Goal: Information Seeking & Learning: Understand process/instructions

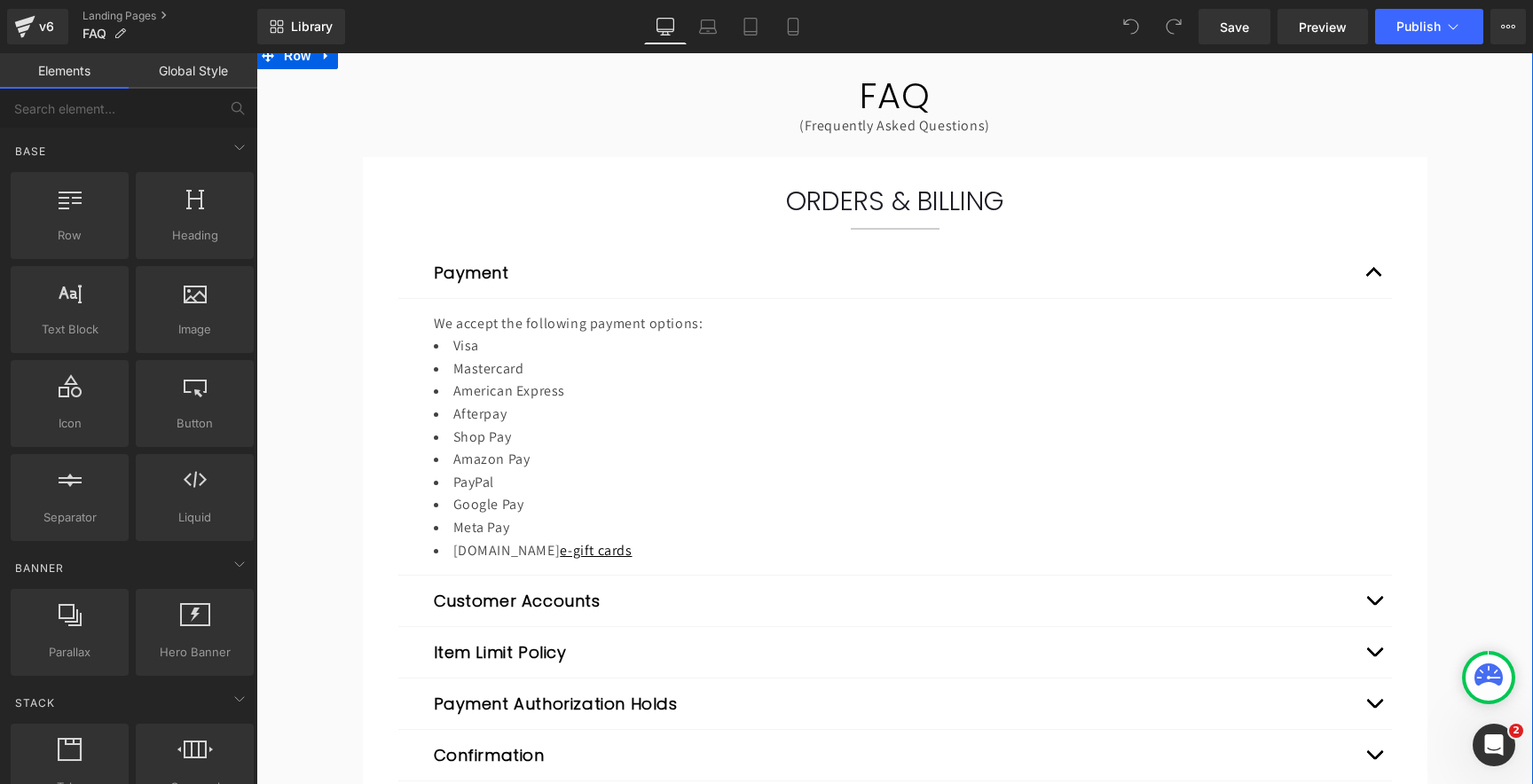
scroll to position [143, 0]
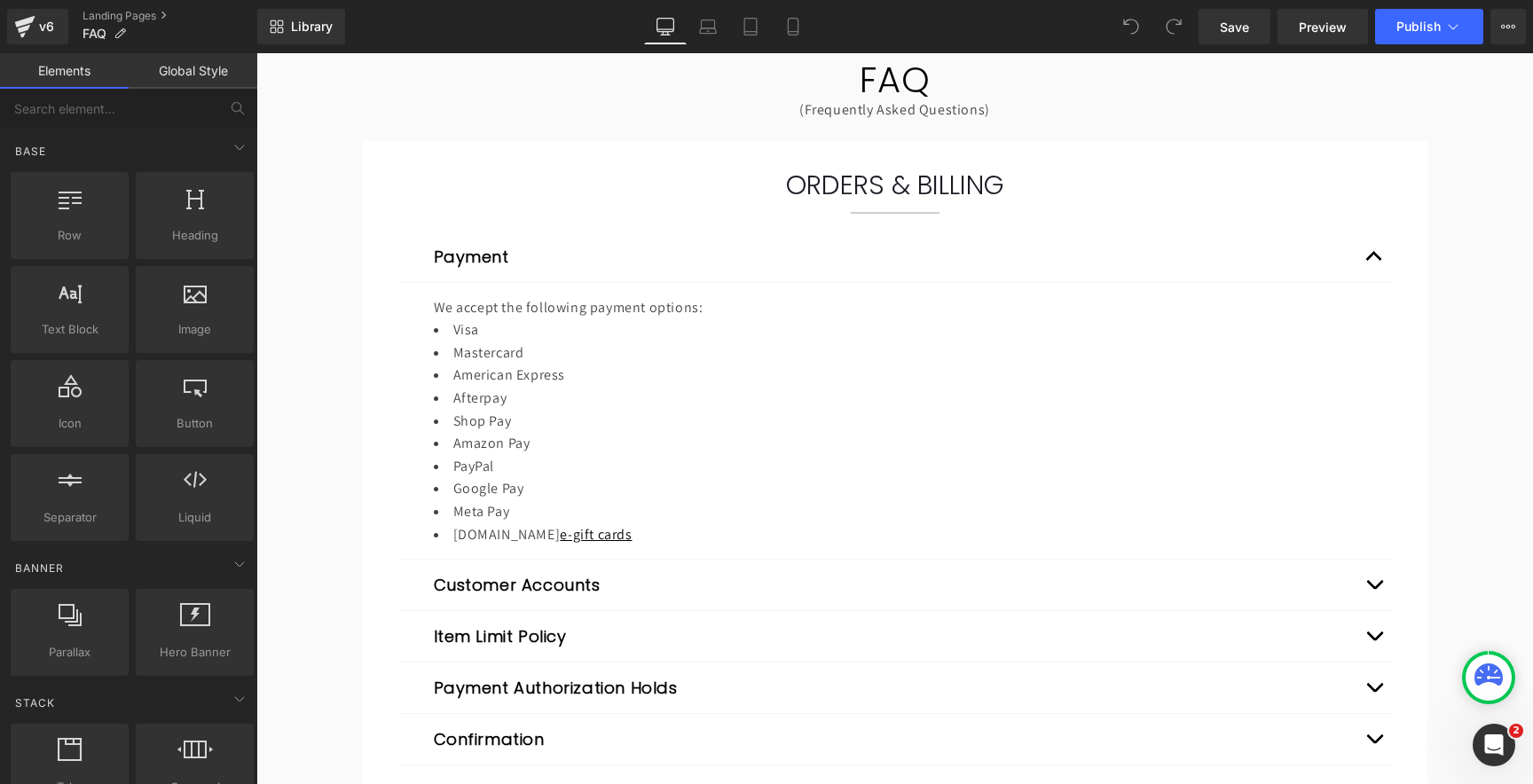
click at [715, 266] on div "Payment Heading" at bounding box center [895, 257] width 923 height 24
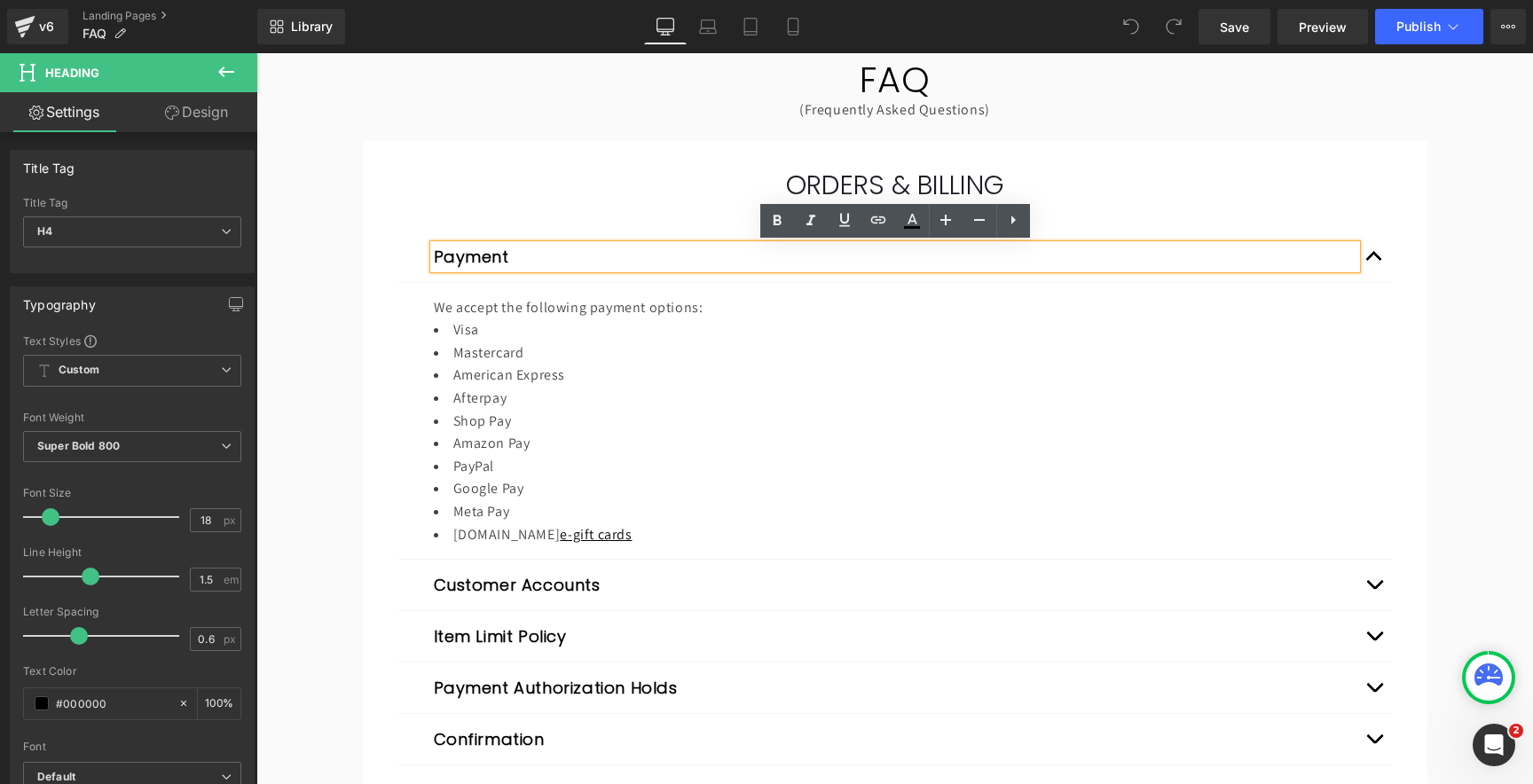
click at [1373, 256] on button "Expand/Close" at bounding box center [1374, 256] width 36 height 51
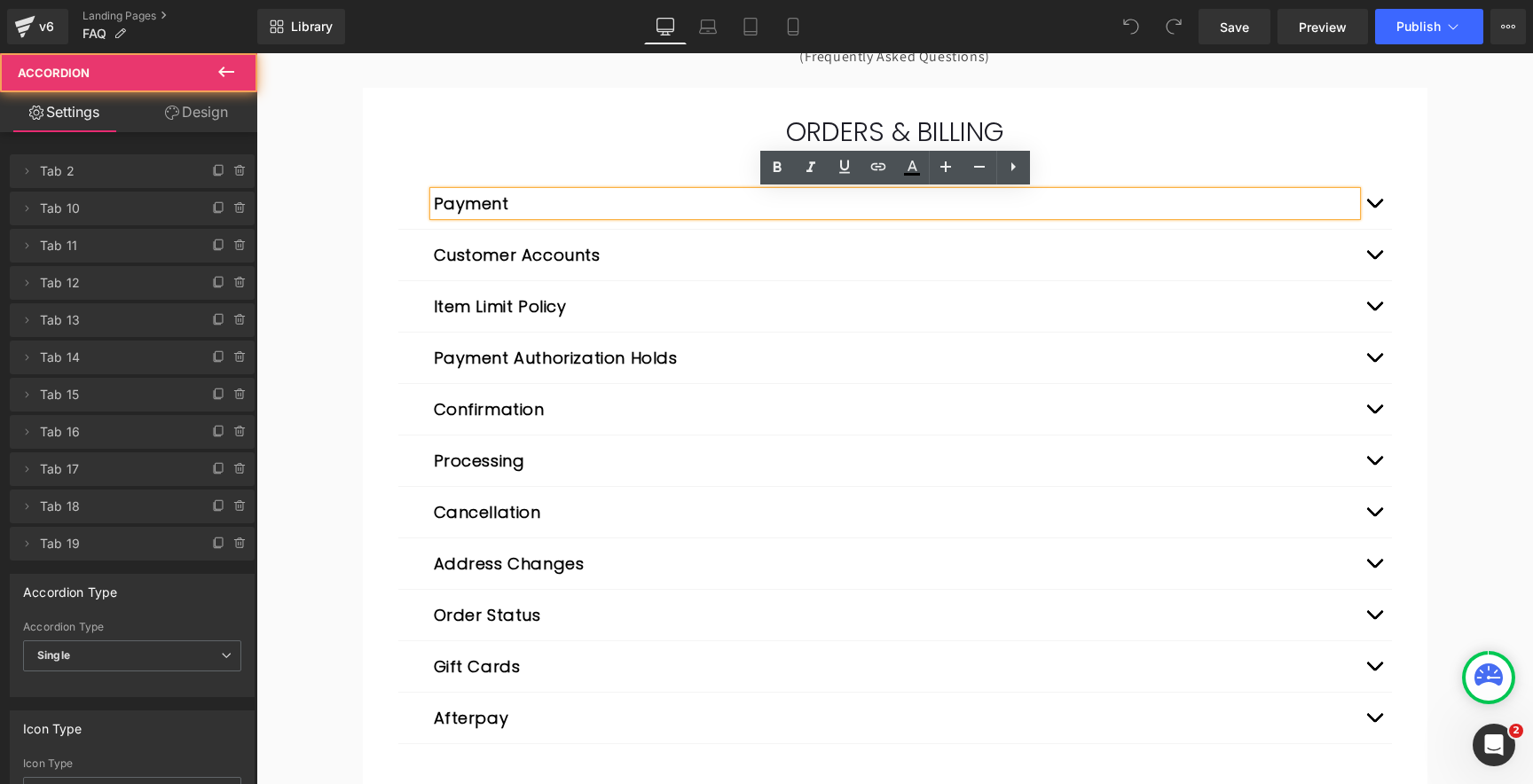
scroll to position [197, 0]
click at [1381, 253] on button "Expand/Close" at bounding box center [1374, 254] width 36 height 51
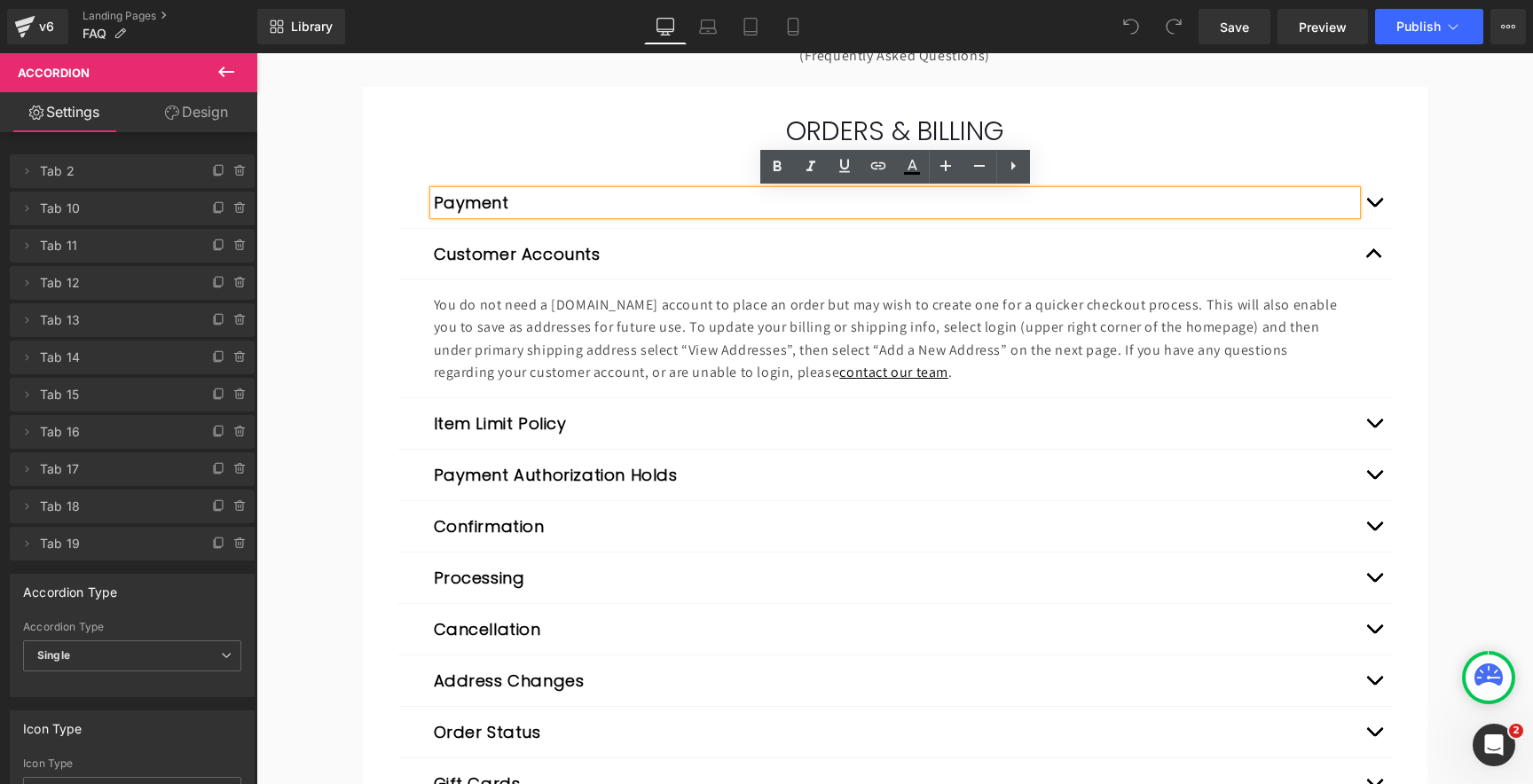
click at [1377, 251] on button "Expand/Close" at bounding box center [1374, 254] width 36 height 51
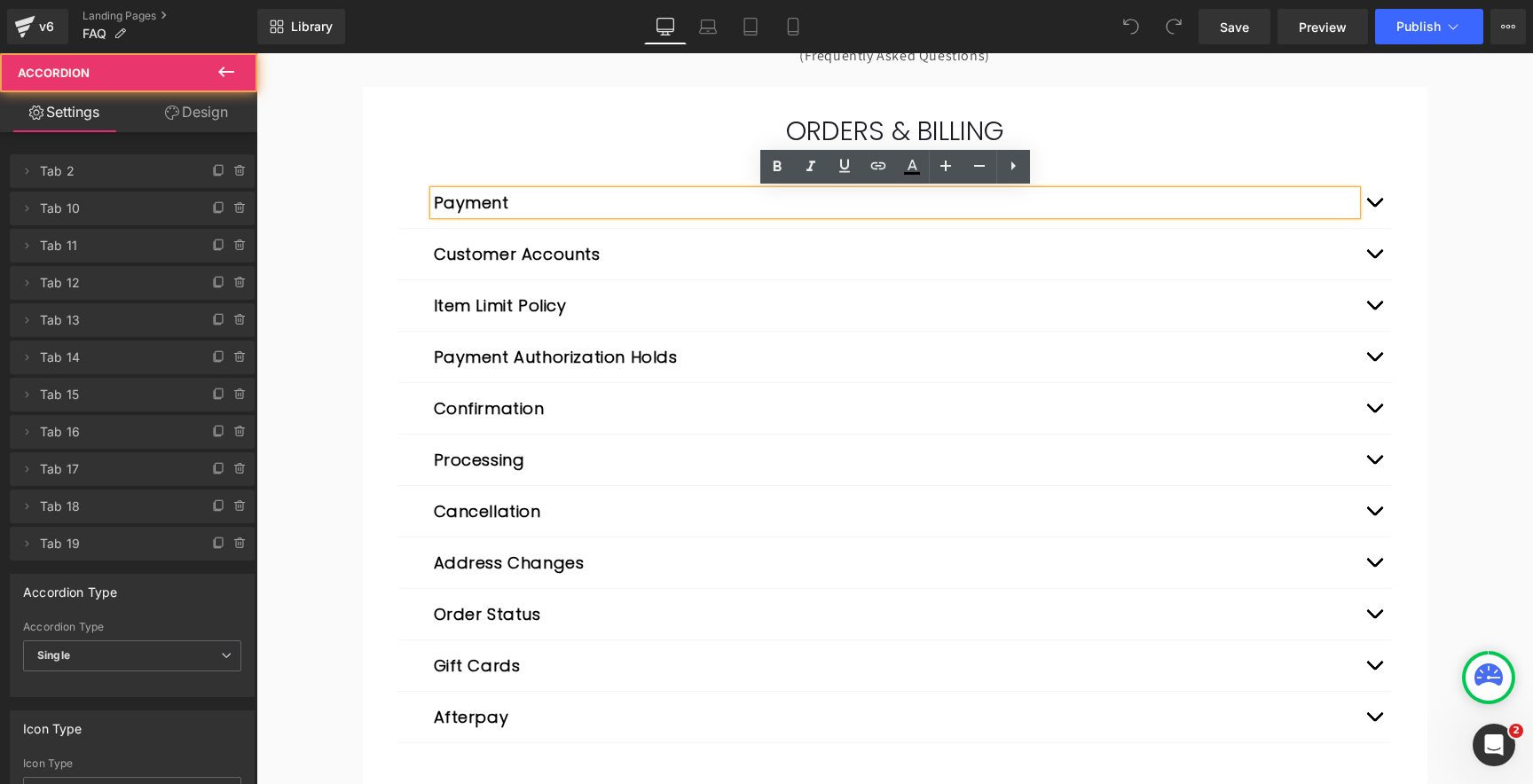
click at [1374, 309] on span "button" at bounding box center [1374, 309] width 0 height 0
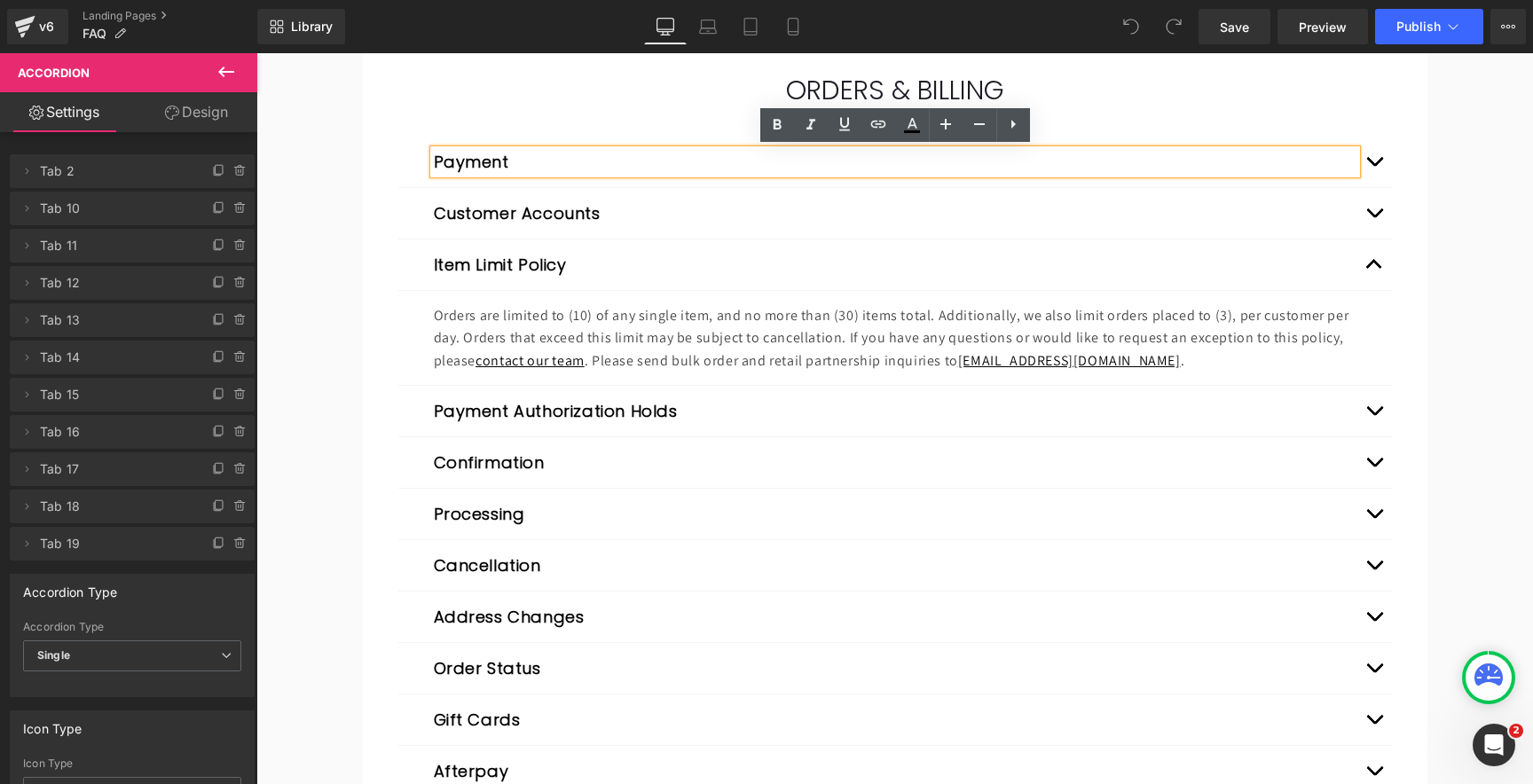
scroll to position [238, 0]
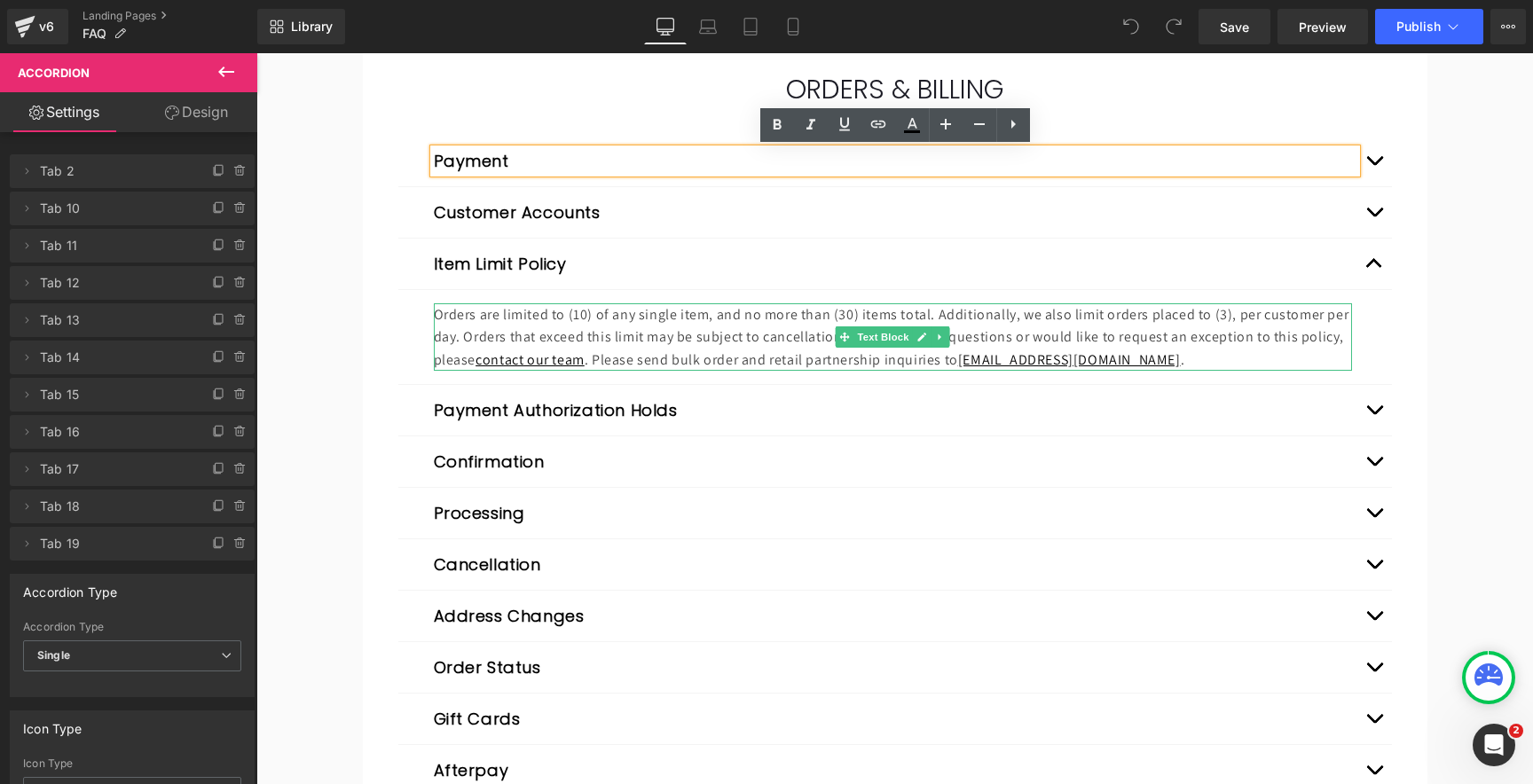
click at [668, 335] on p "Orders are limited to (10) of any single item, and no more than (30) items tota…" at bounding box center [892, 337] width 918 height 68
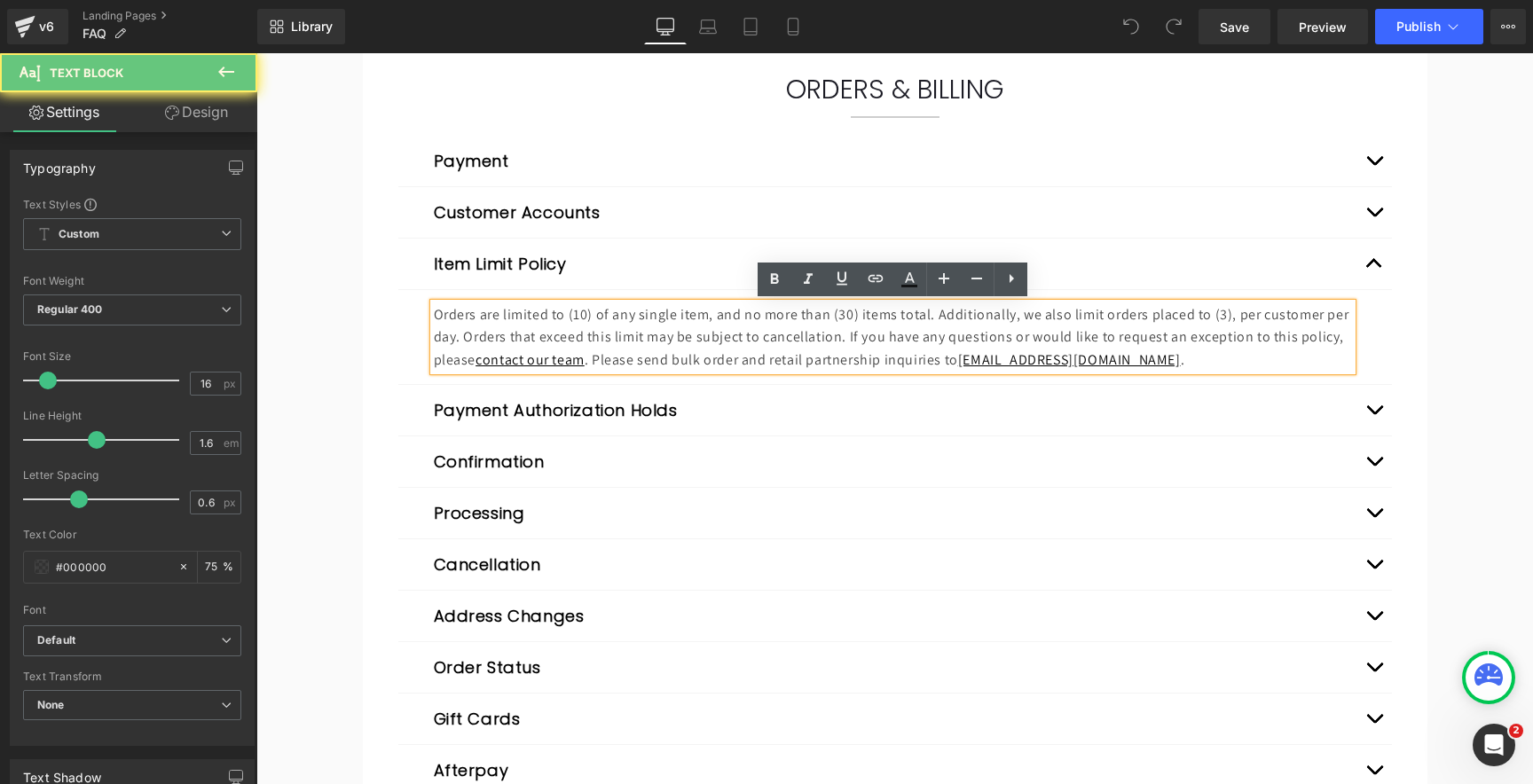
click at [714, 333] on p "Orders are limited to (10) of any single item, and no more than (30) items tota…" at bounding box center [892, 337] width 918 height 68
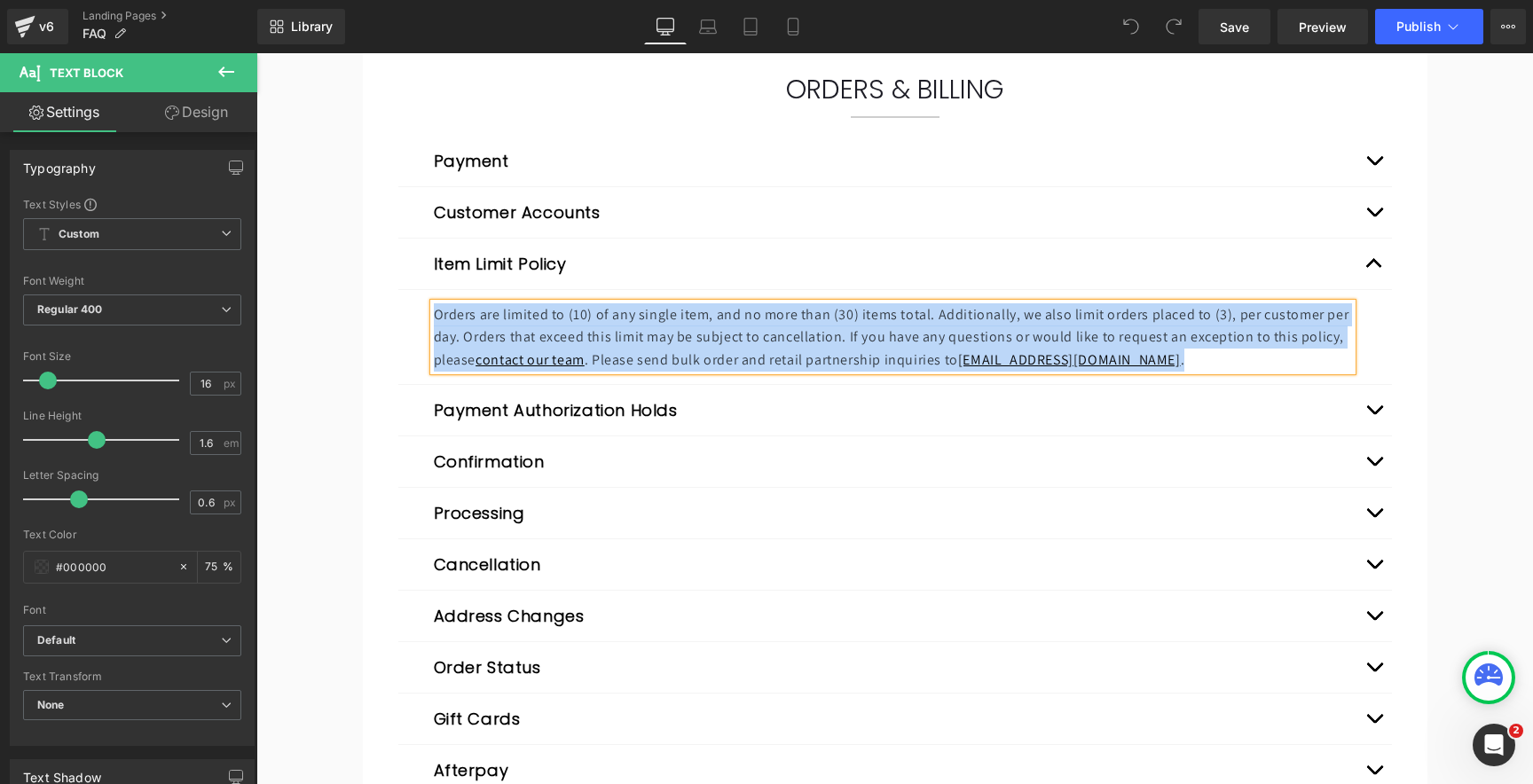
copy p "Orders are limited to (10) of any single item, and no more than (30) items tota…"
click at [1374, 408] on button "Expand/Close" at bounding box center [1374, 409] width 36 height 51
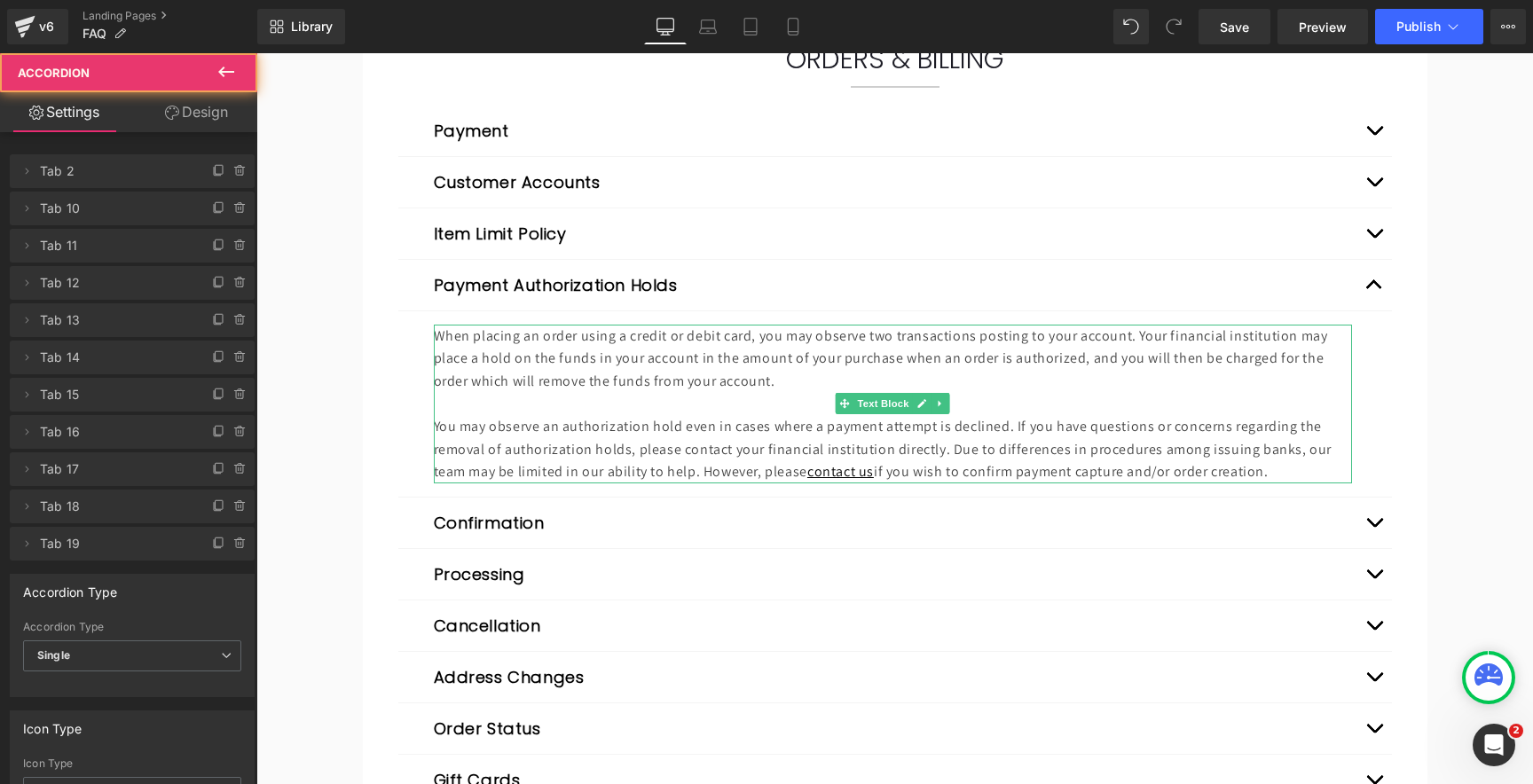
scroll to position [287, 0]
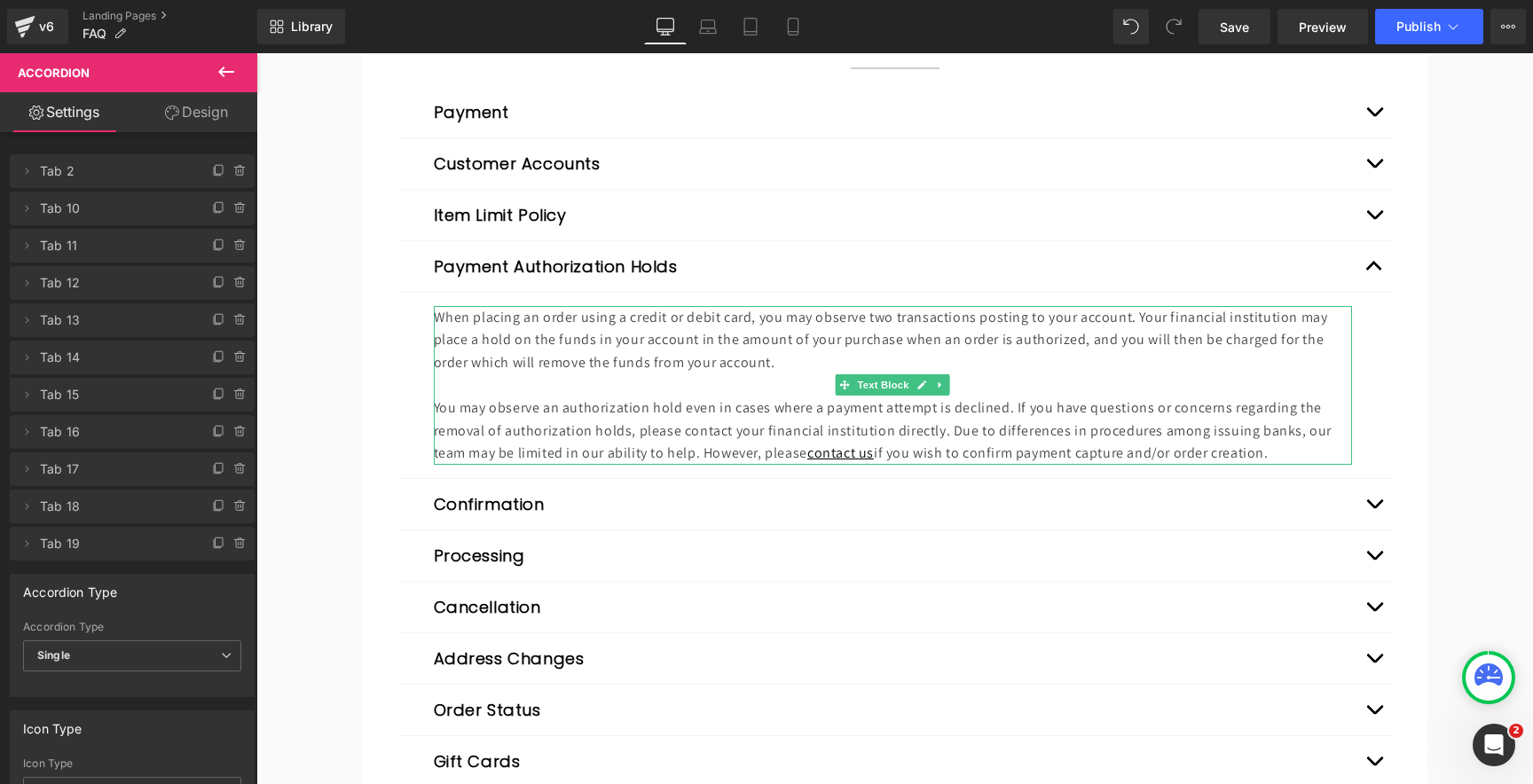
click at [546, 350] on p "When placing an order using a credit or debit card, you may observe two transac…" at bounding box center [892, 340] width 918 height 68
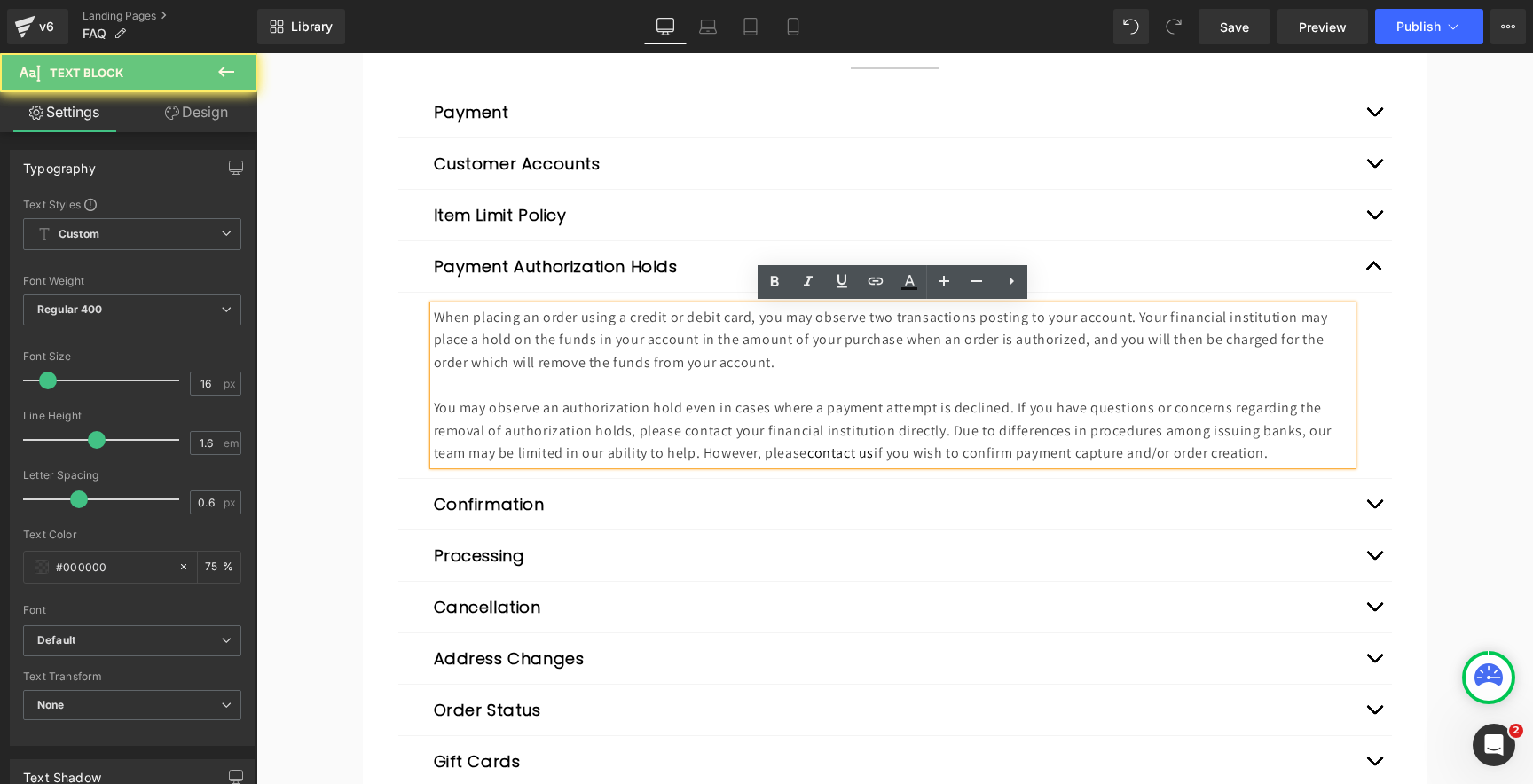
click at [598, 352] on p "When placing an order using a credit or debit card, you may observe two transac…" at bounding box center [892, 340] width 918 height 68
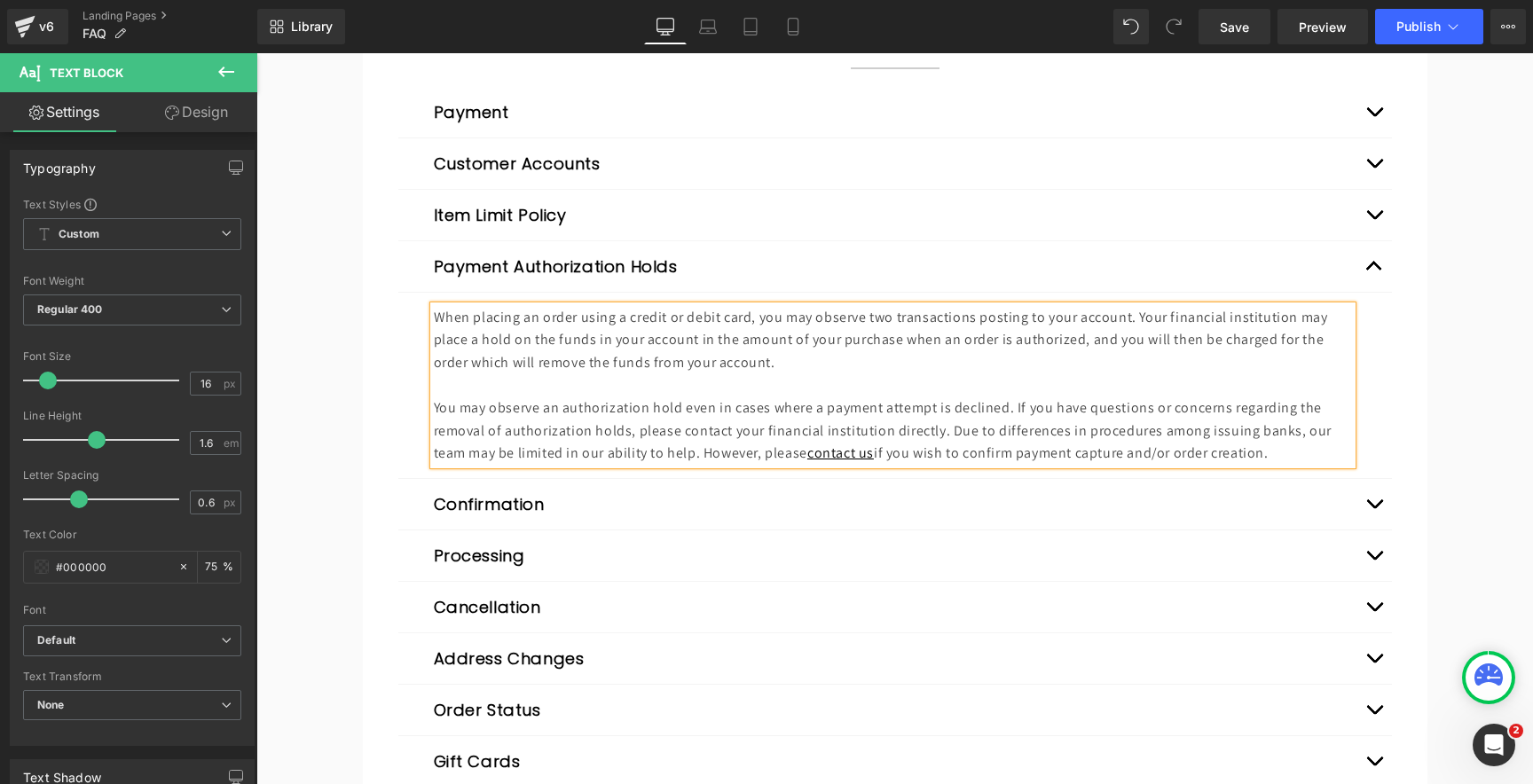
copy div "When placing an order using a credit or debit card, you may observe two transac…"
click at [1379, 503] on button "Expand/Close" at bounding box center [1374, 503] width 36 height 51
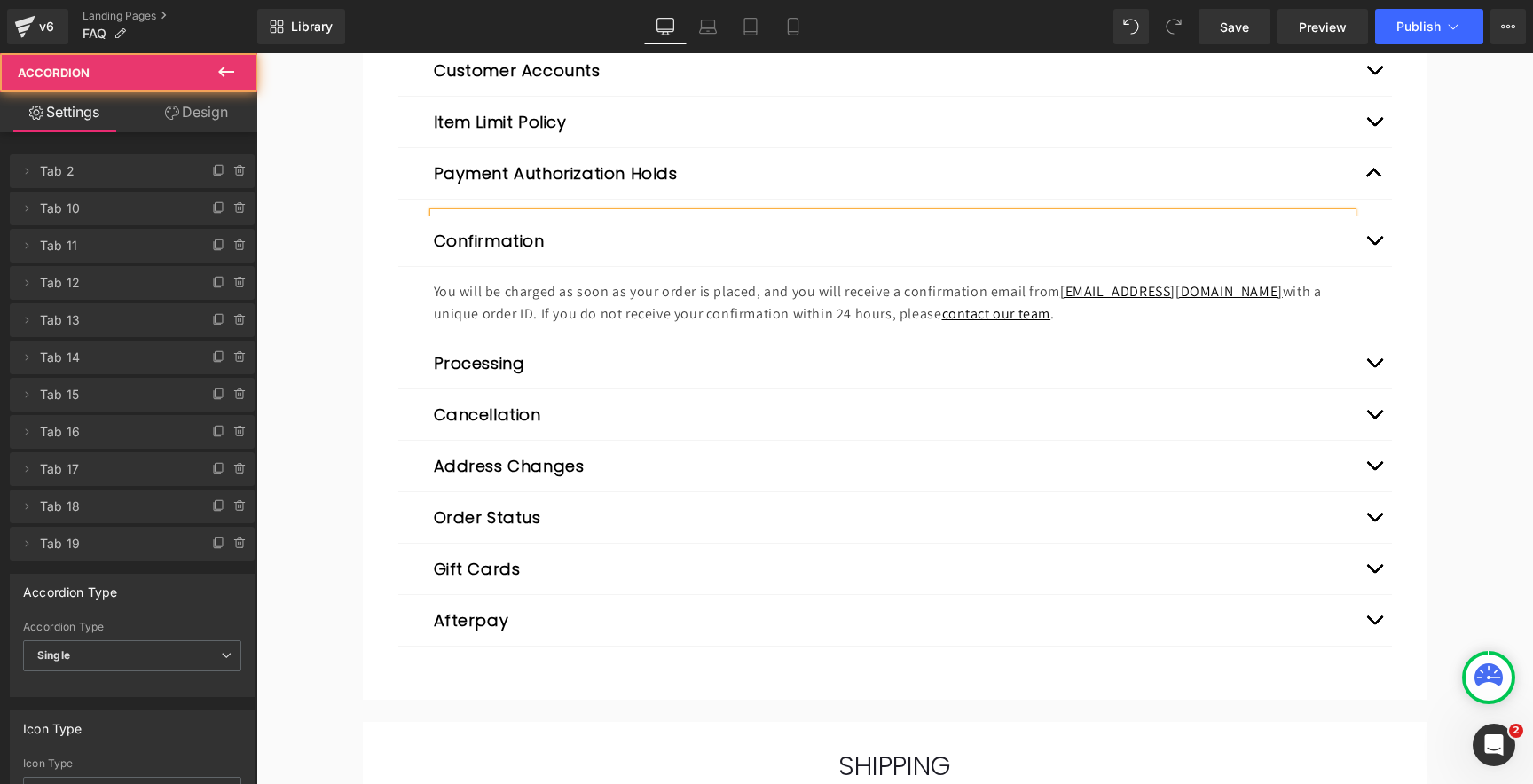
scroll to position [400, 0]
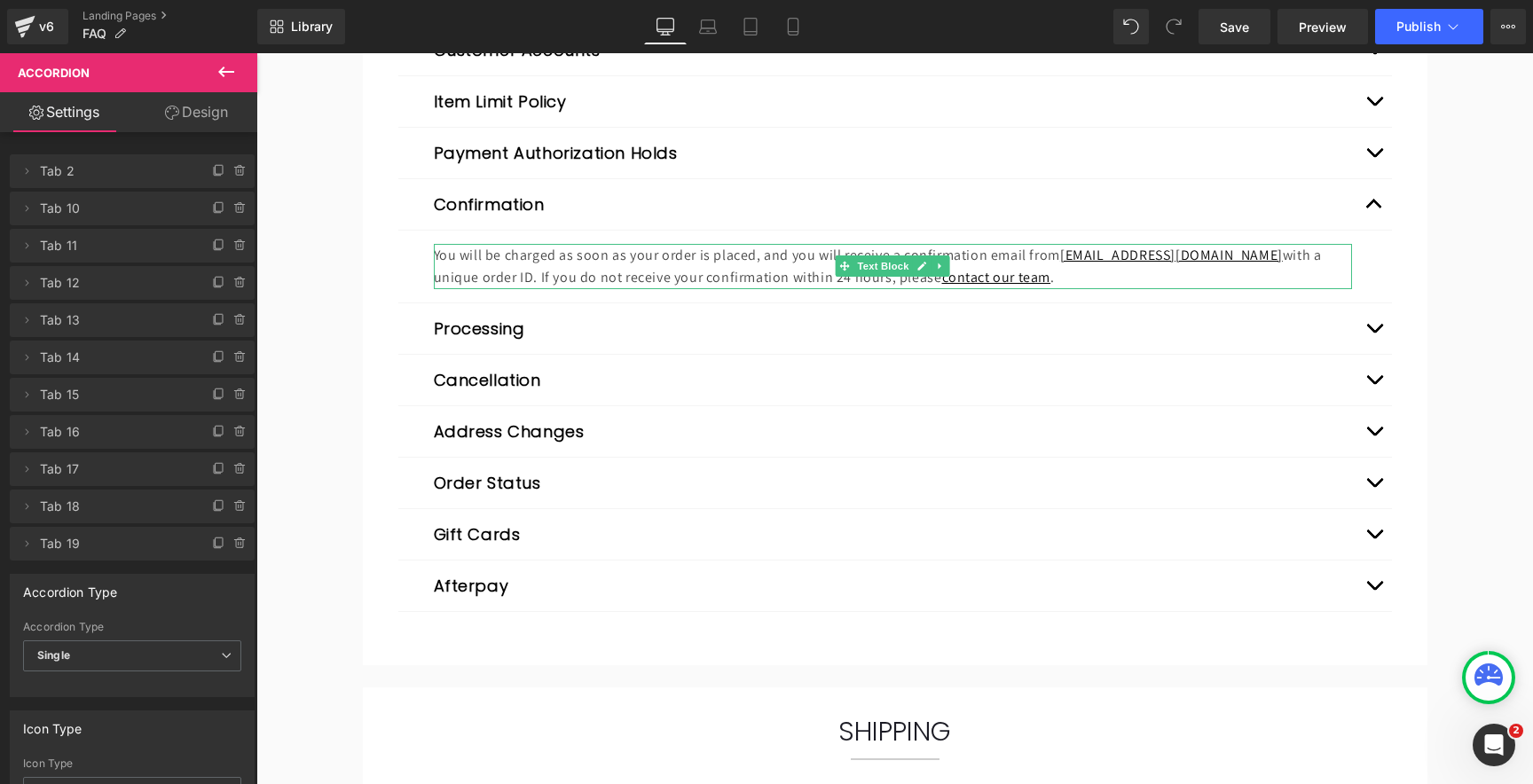
click at [597, 271] on p "You will be charged as soon as your order is placed, and you will receive a con…" at bounding box center [892, 266] width 918 height 45
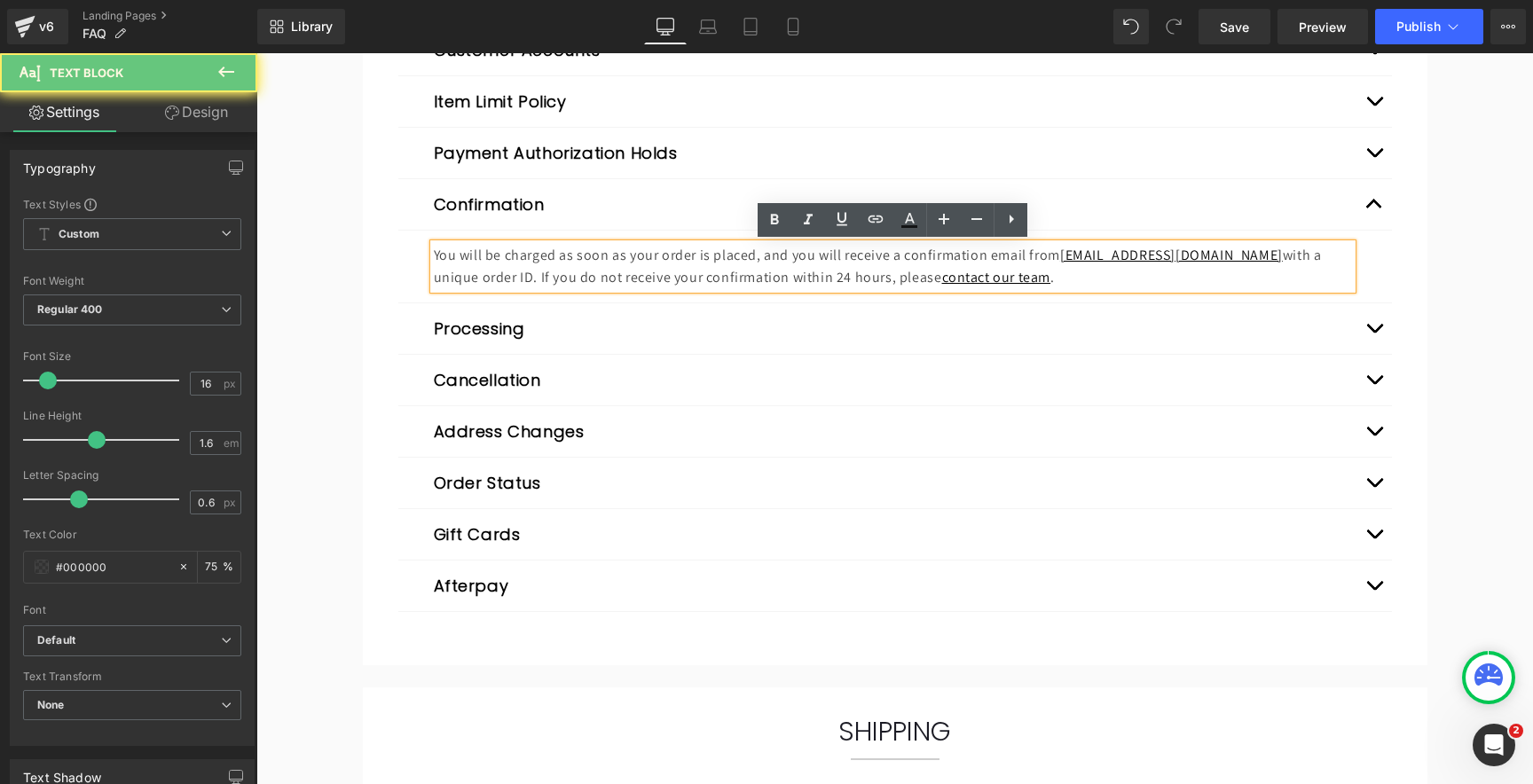
click at [608, 266] on p "You will be charged as soon as your order is placed, and you will receive a con…" at bounding box center [892, 266] width 918 height 45
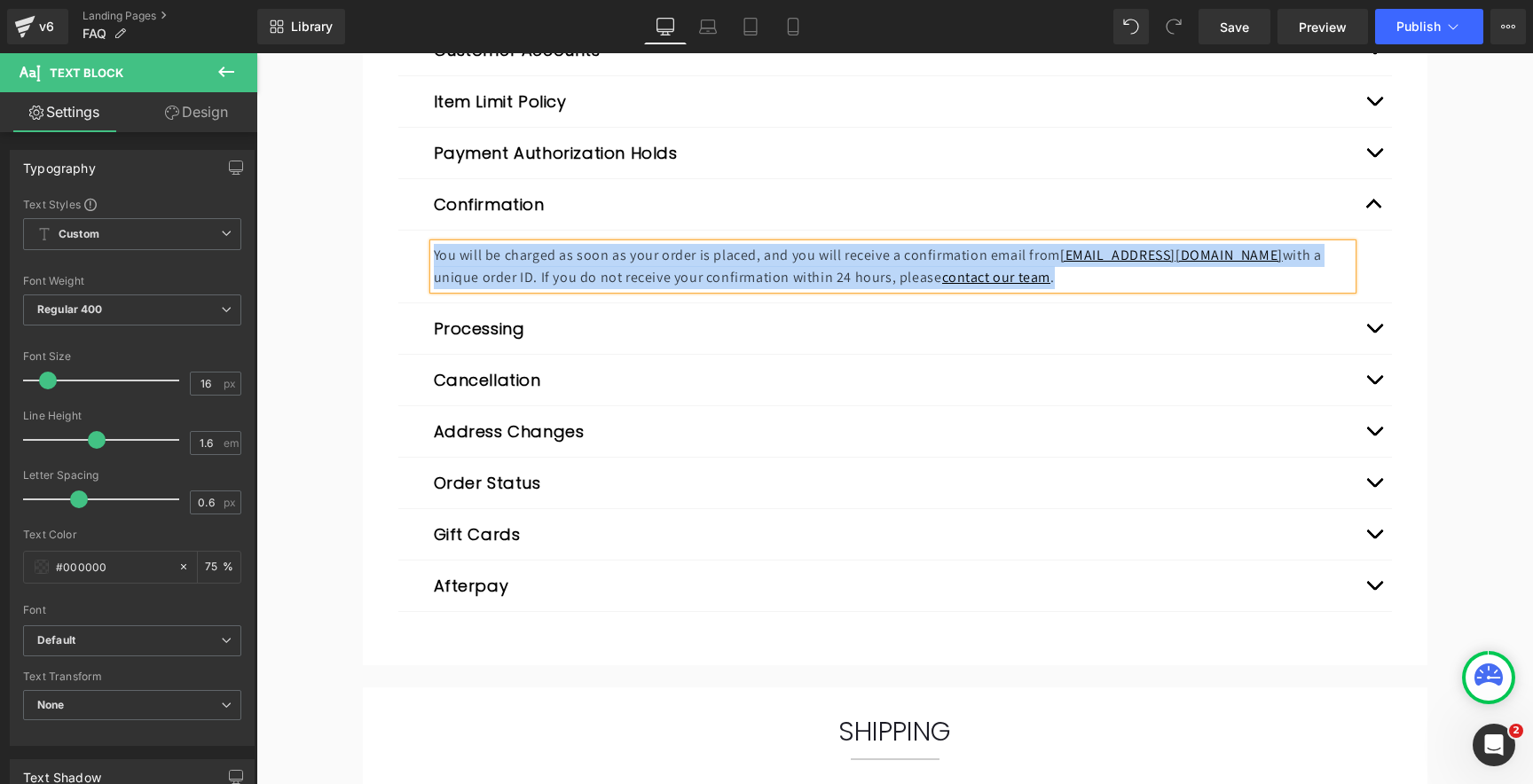
copy p "You will be charged as soon as your order is placed, and you will receive a con…"
click at [1374, 332] on span "button" at bounding box center [1374, 332] width 0 height 0
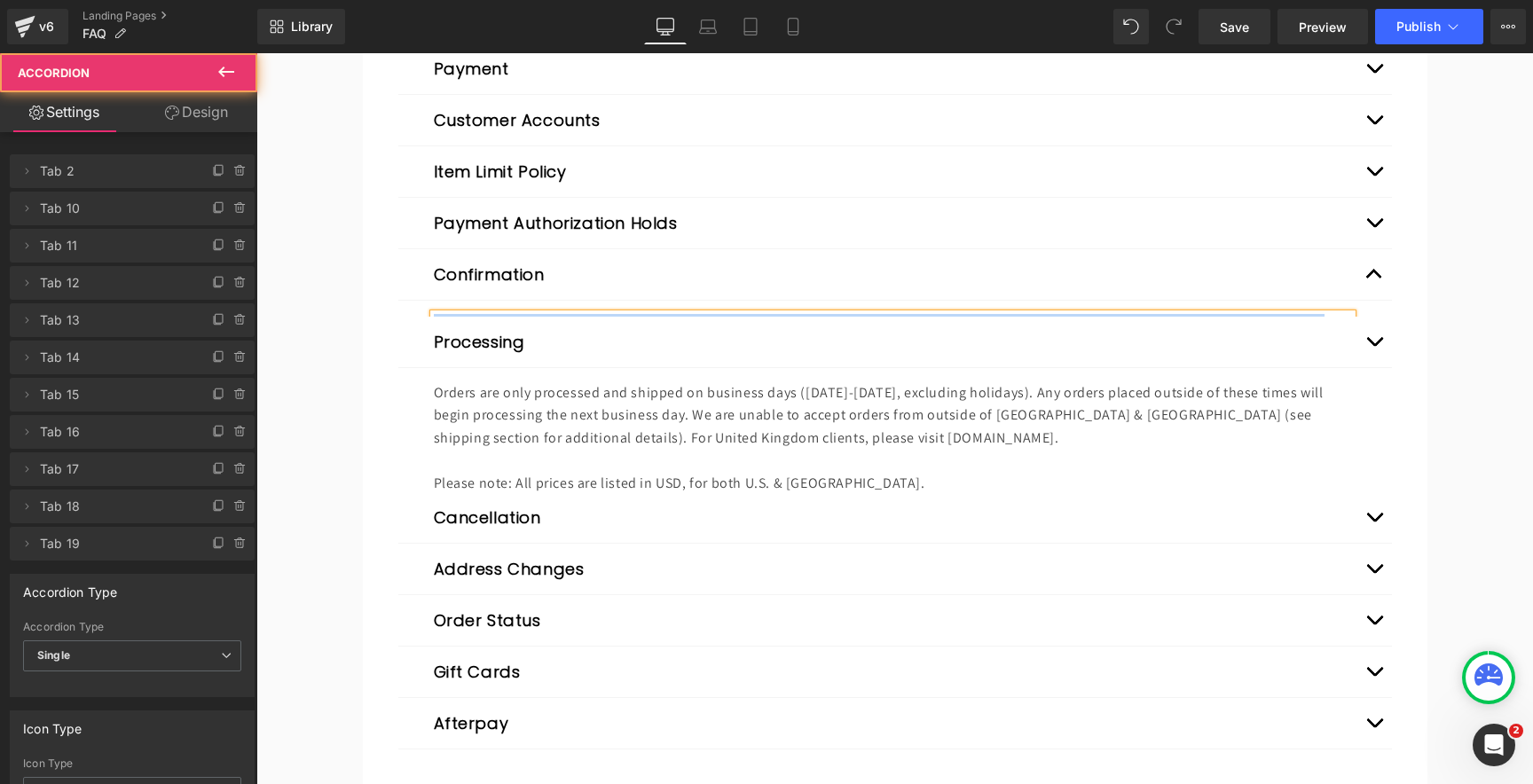
scroll to position [328, 0]
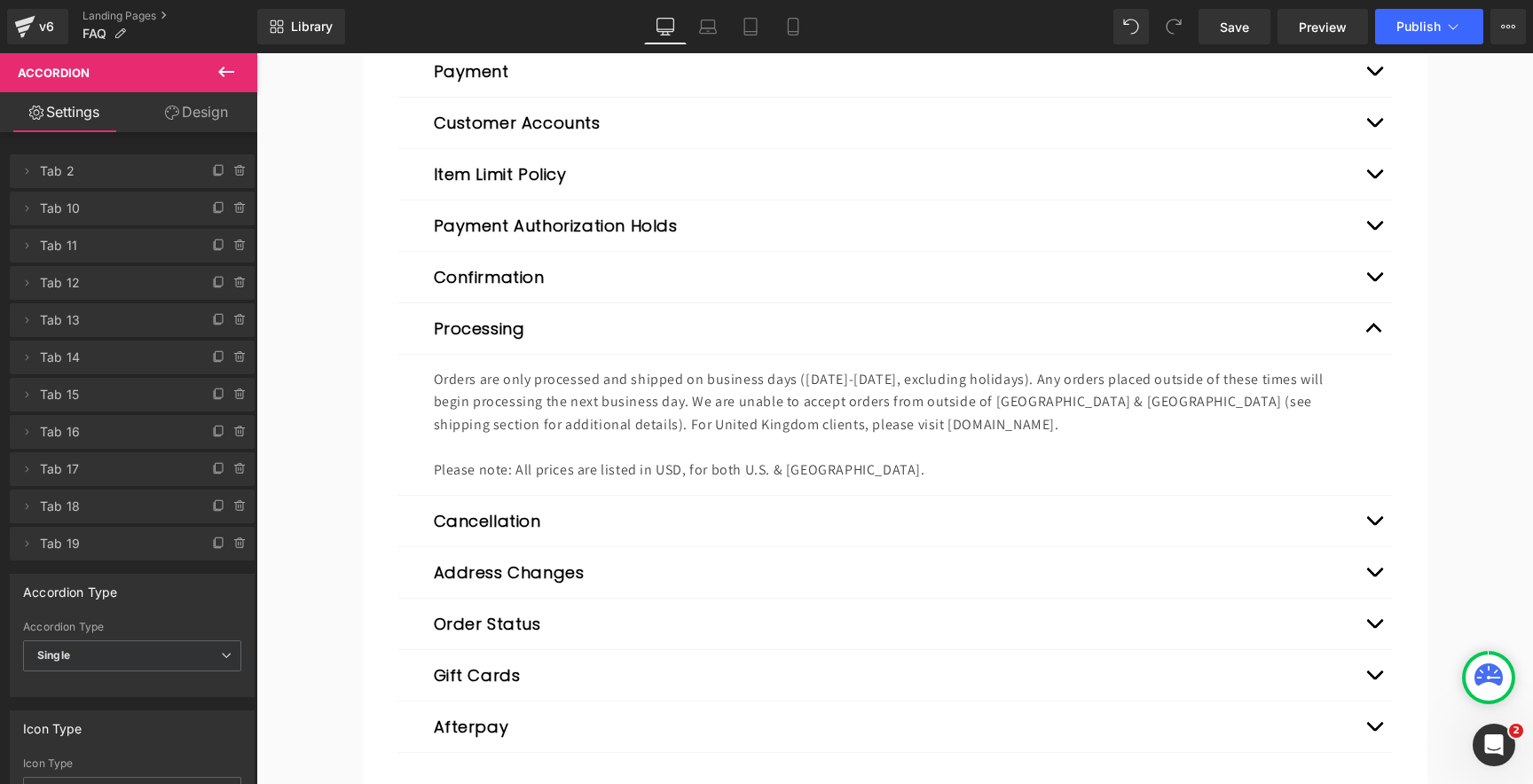
click at [604, 400] on p "Orders are only processed and shipped on business days ([DATE]-[DATE], excludin…" at bounding box center [892, 402] width 918 height 68
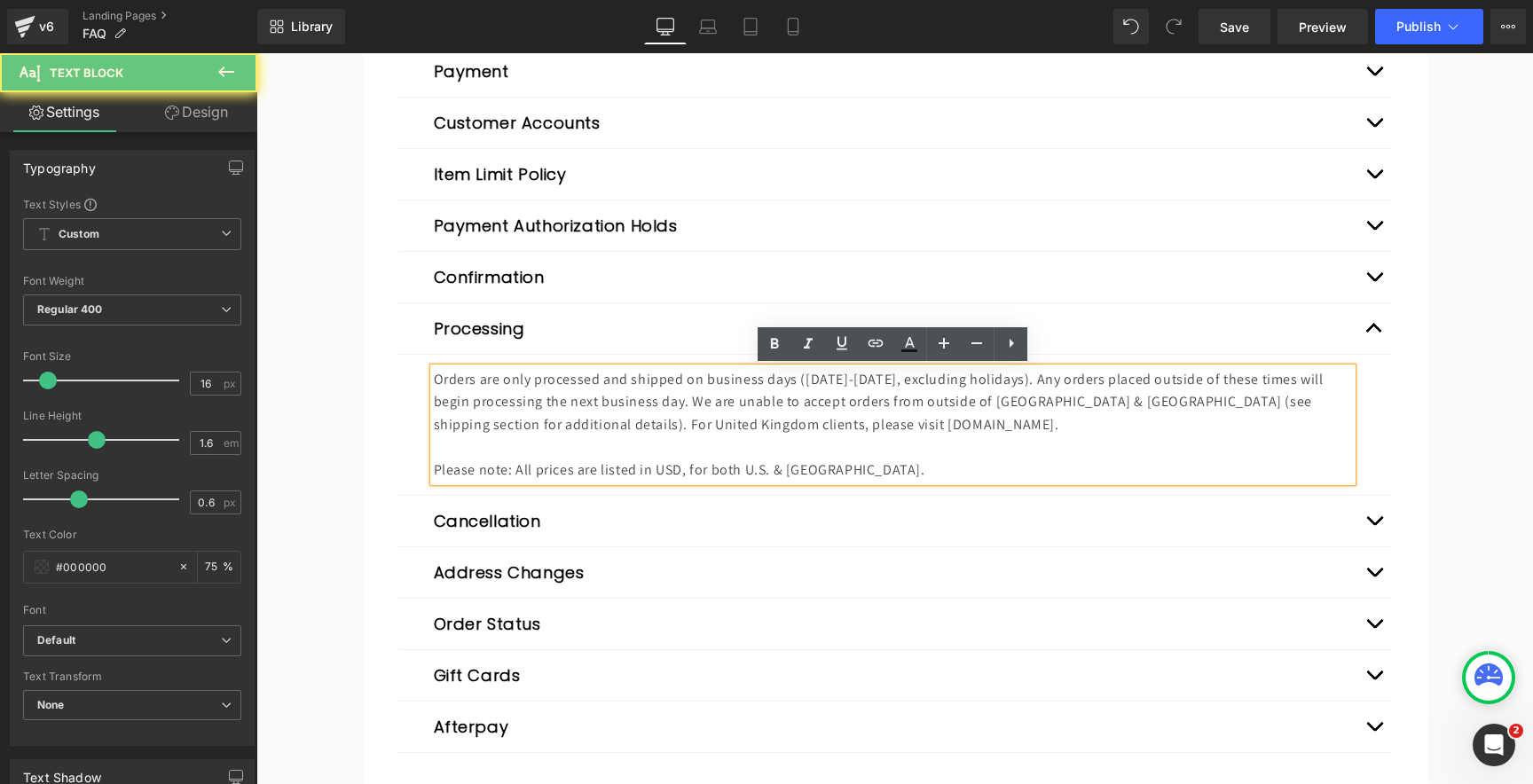
click at [628, 405] on p "Orders are only processed and shipped on business days ([DATE]-[DATE], excludin…" at bounding box center [892, 402] width 918 height 68
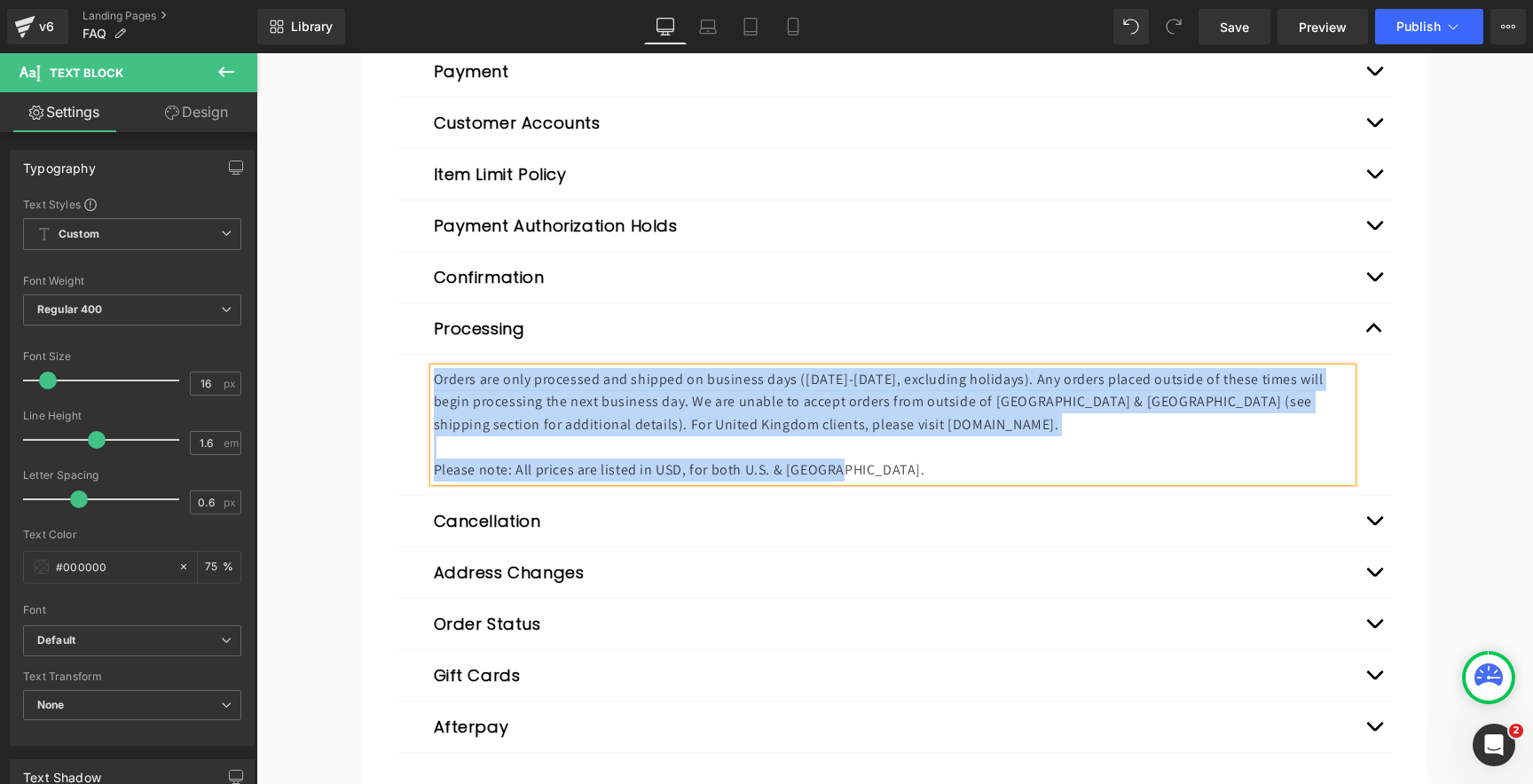
copy div "Orders are only processed and shipped on business days ([DATE]-[DATE], excludin…"
click at [1375, 331] on button "Expand/Close" at bounding box center [1374, 328] width 36 height 51
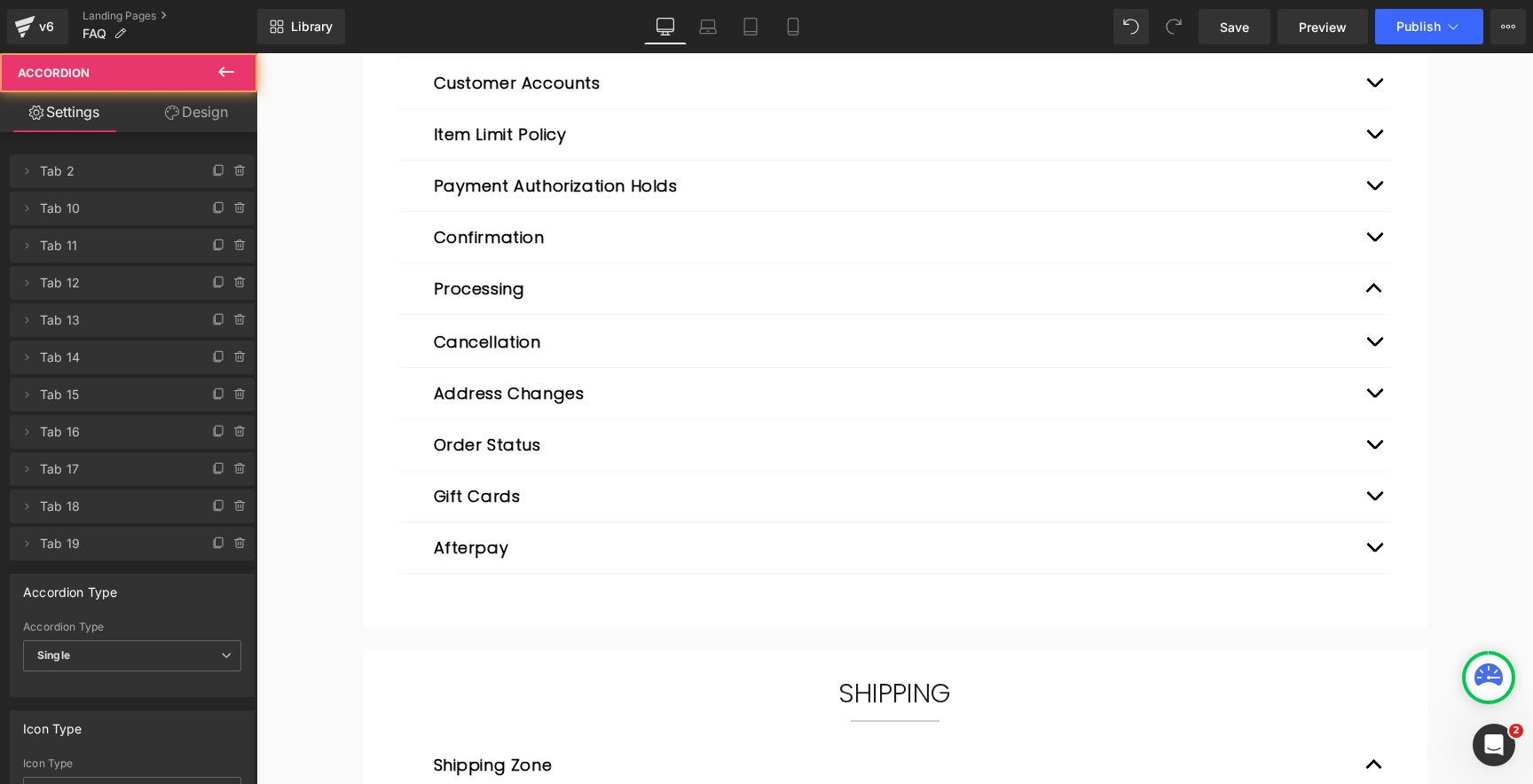
scroll to position [370, 0]
click at [1374, 342] on span "button" at bounding box center [1374, 342] width 0 height 0
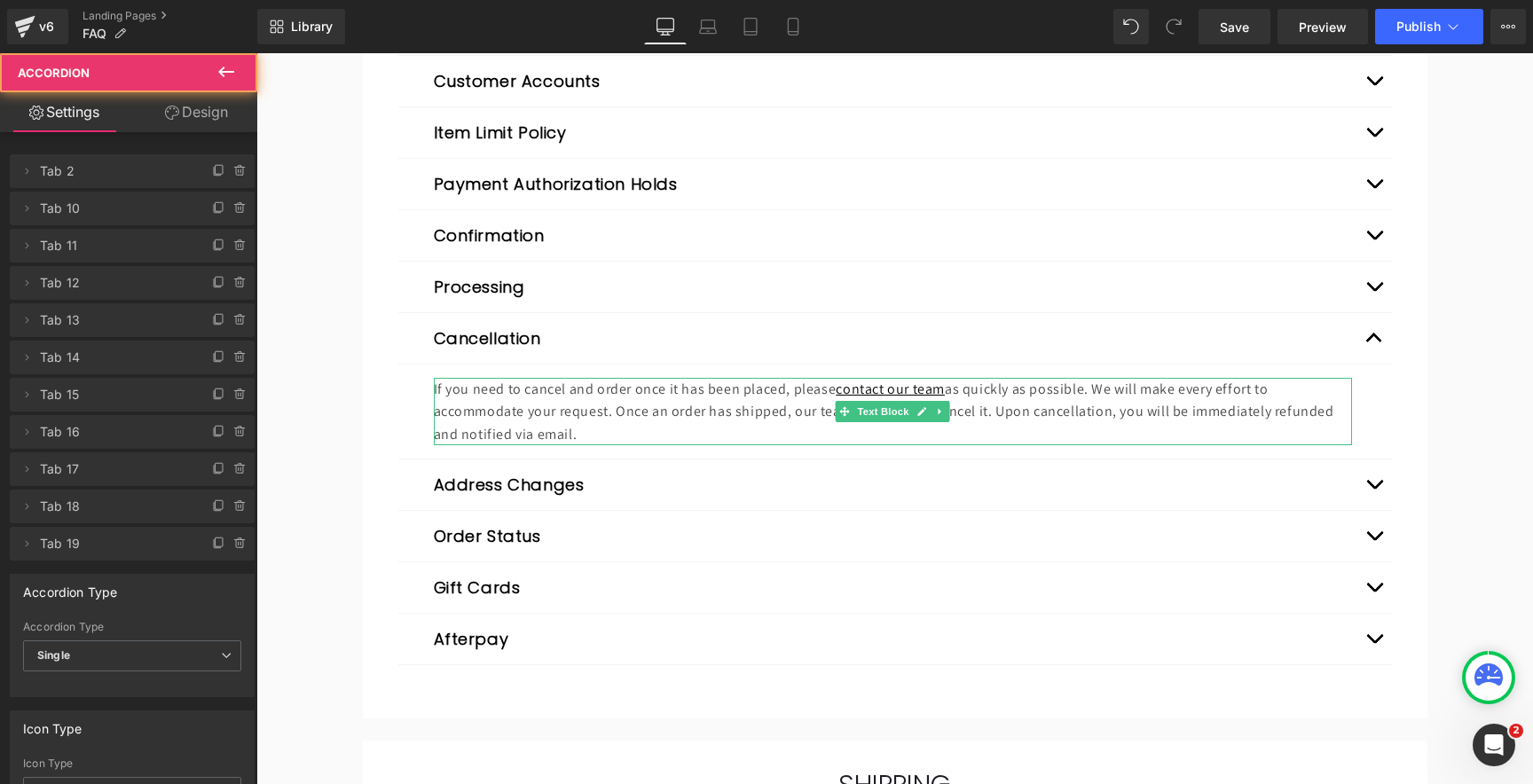
click at [571, 400] on p "If you need to cancel and order once it has been placed, please contact our tea…" at bounding box center [892, 411] width 918 height 68
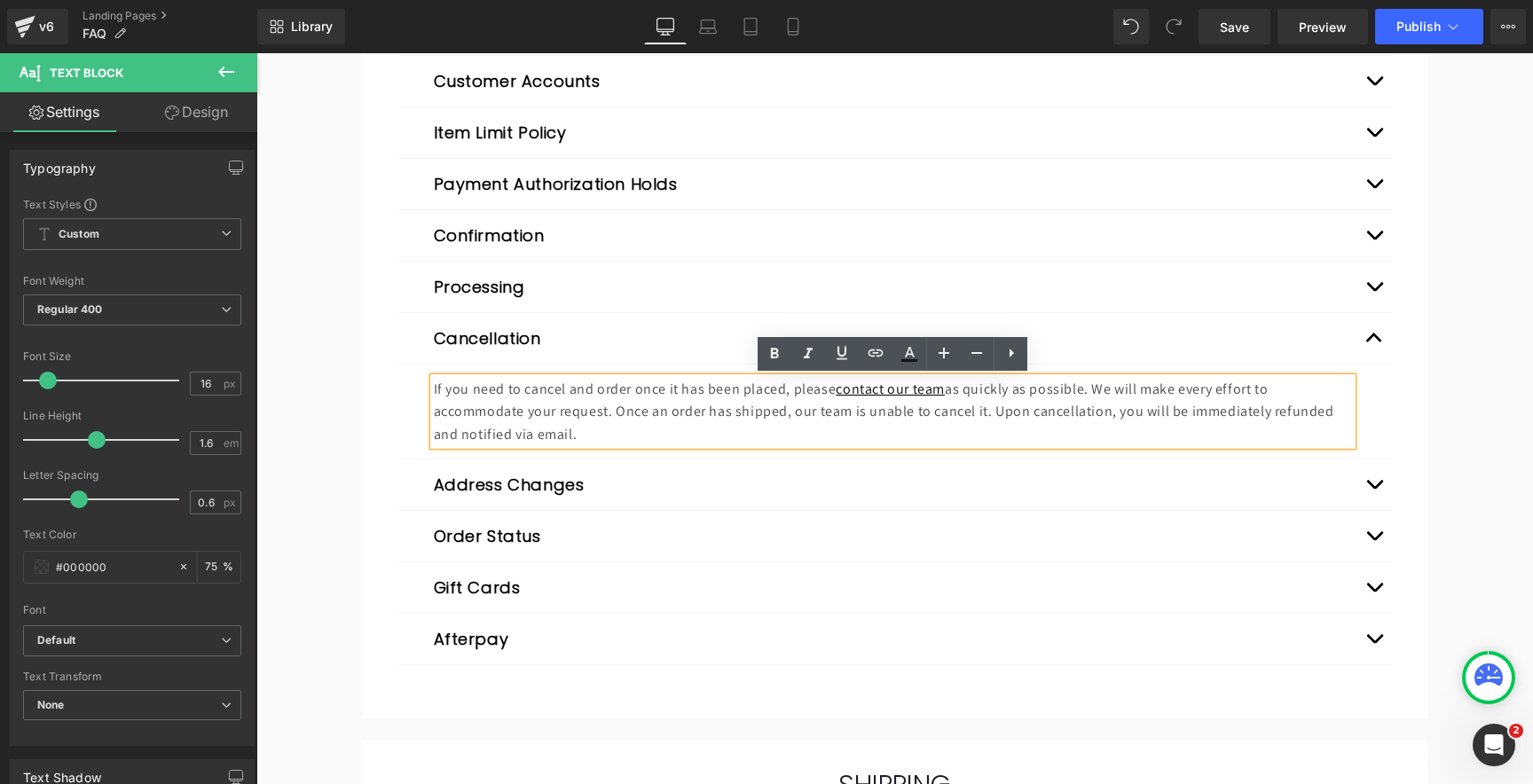
click at [621, 401] on p "If you need to cancel and order once it has been placed, please contact our tea…" at bounding box center [892, 411] width 918 height 68
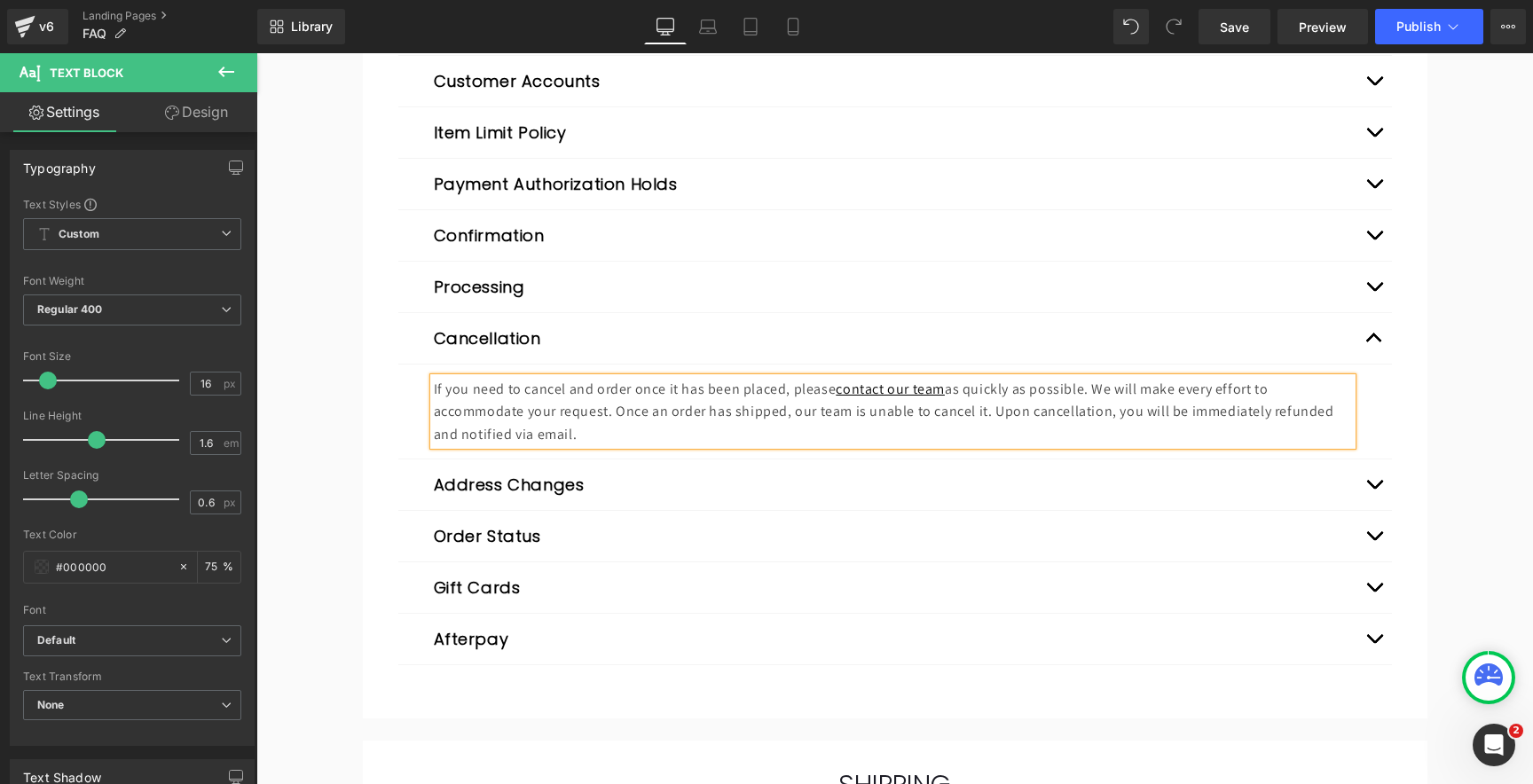
copy p "If you need to cancel and order once it has been placed, please contact our tea…"
click at [1374, 489] on span "button" at bounding box center [1374, 489] width 0 height 0
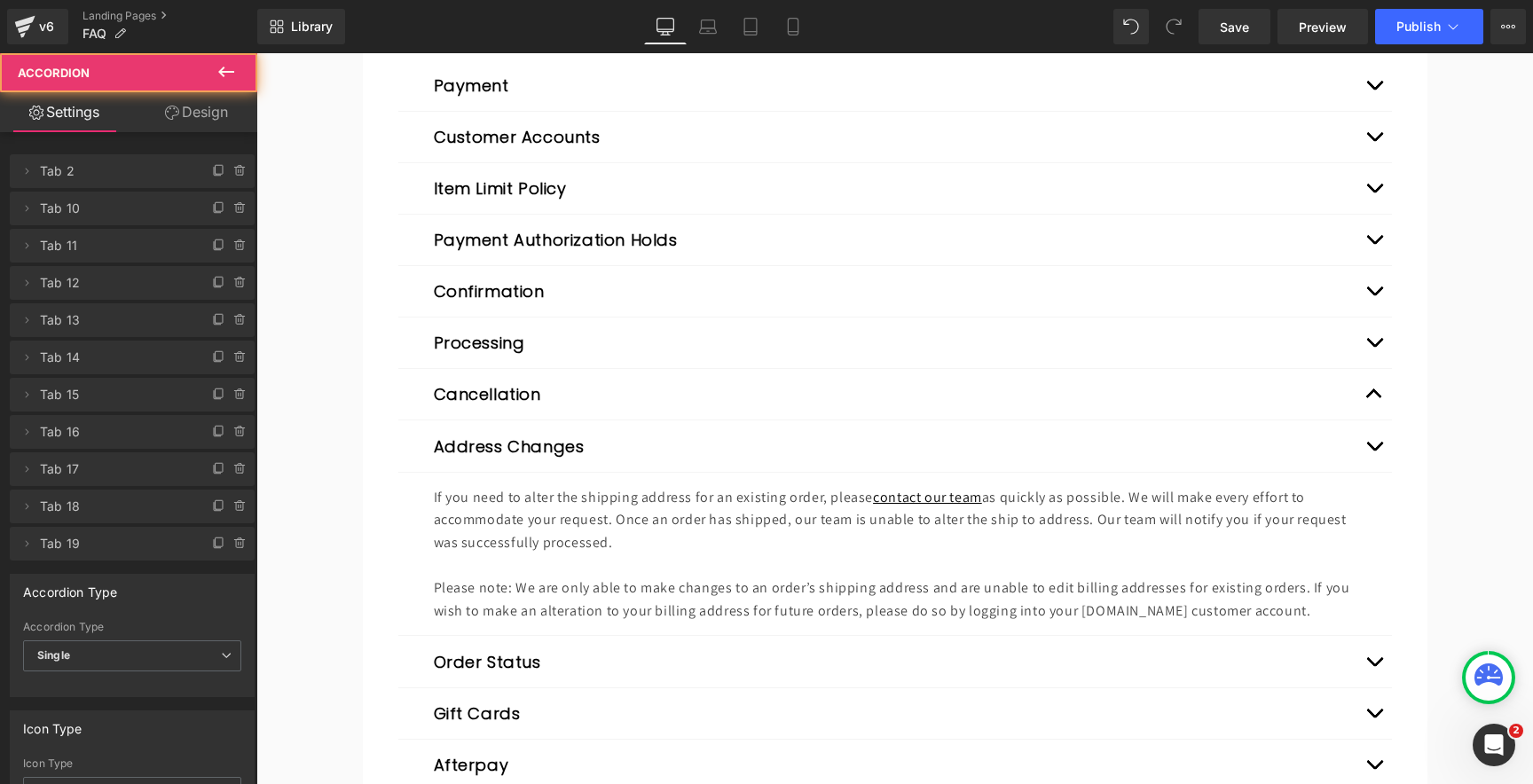
scroll to position [274, 0]
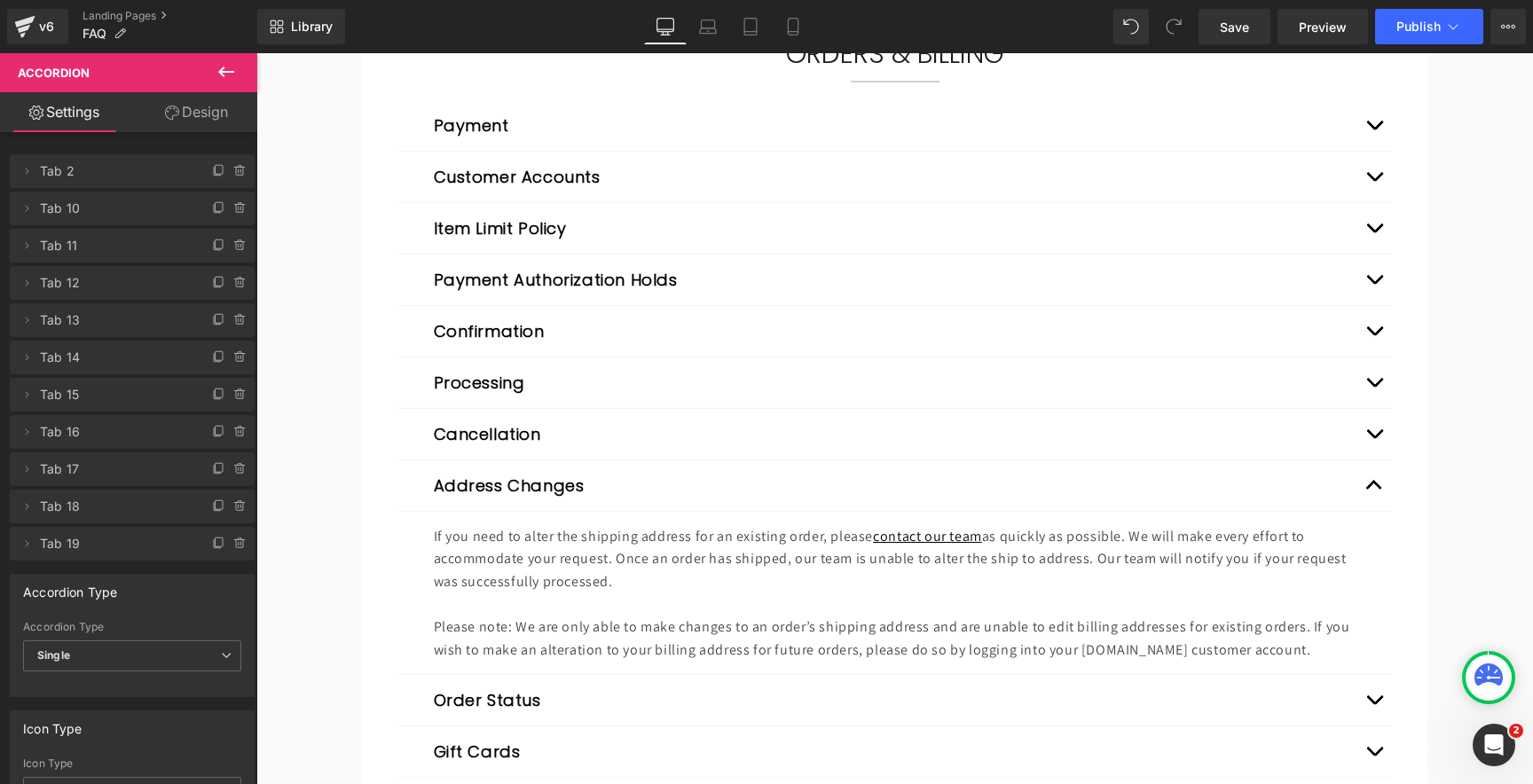
click at [630, 586] on p "If you need to alter the shipping address for an existing order, please contact…" at bounding box center [892, 559] width 918 height 68
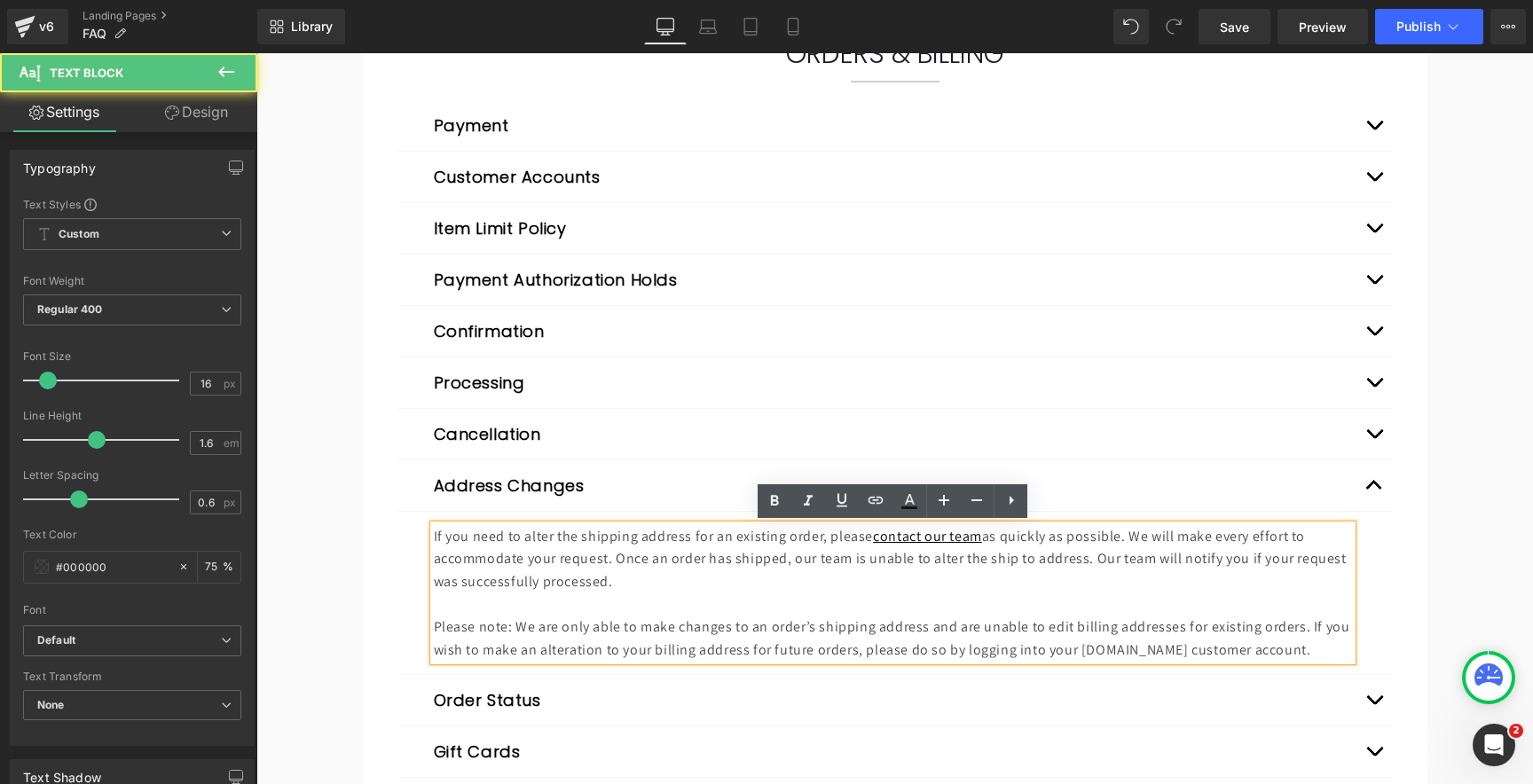
click at [600, 582] on p "If you need to alter the shipping address for an existing order, please contact…" at bounding box center [892, 559] width 918 height 68
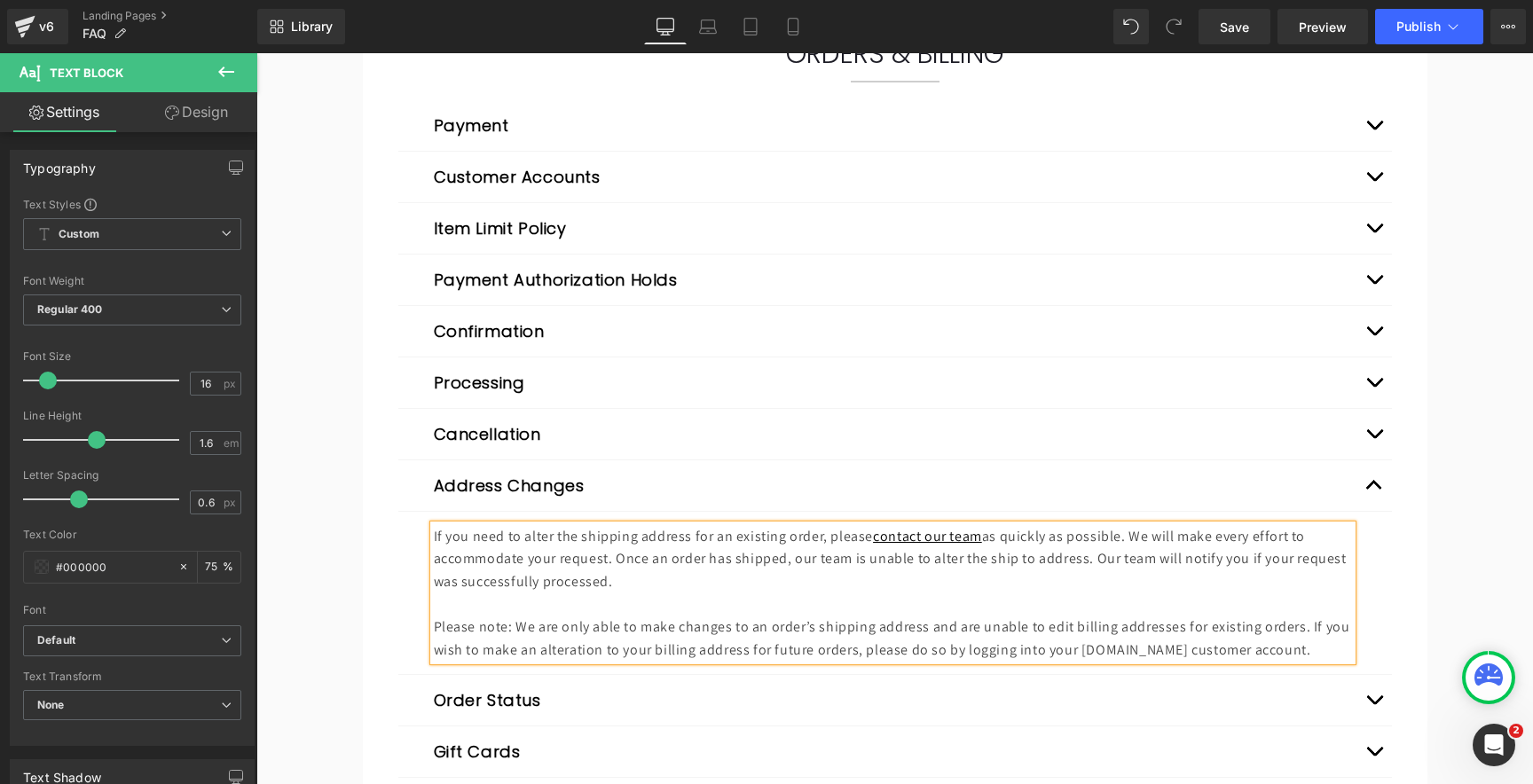
copy div "If you need to alter the shipping address for an existing order, please contact…"
click at [1385, 483] on button "Expand/Close" at bounding box center [1374, 485] width 36 height 51
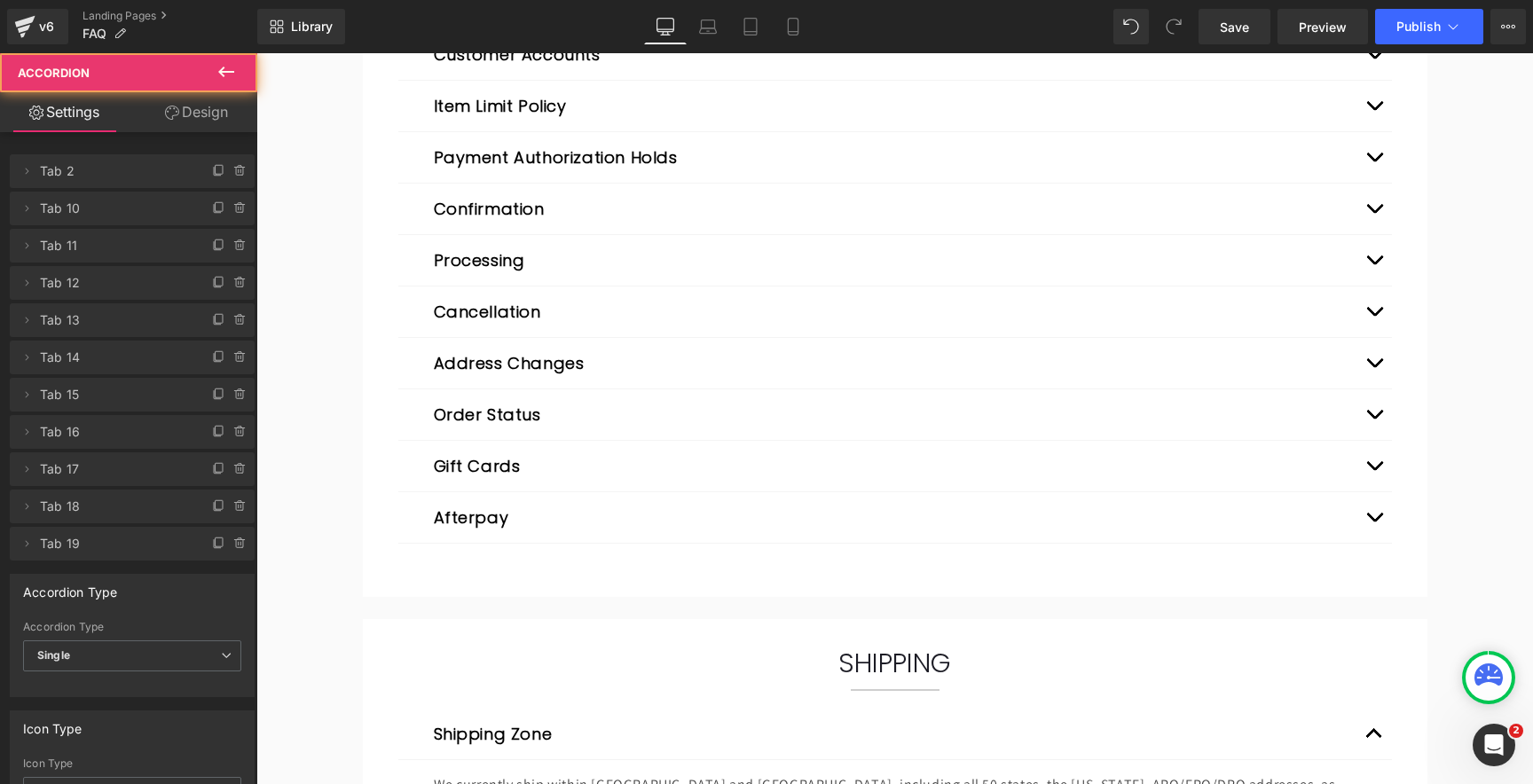
scroll to position [423, 0]
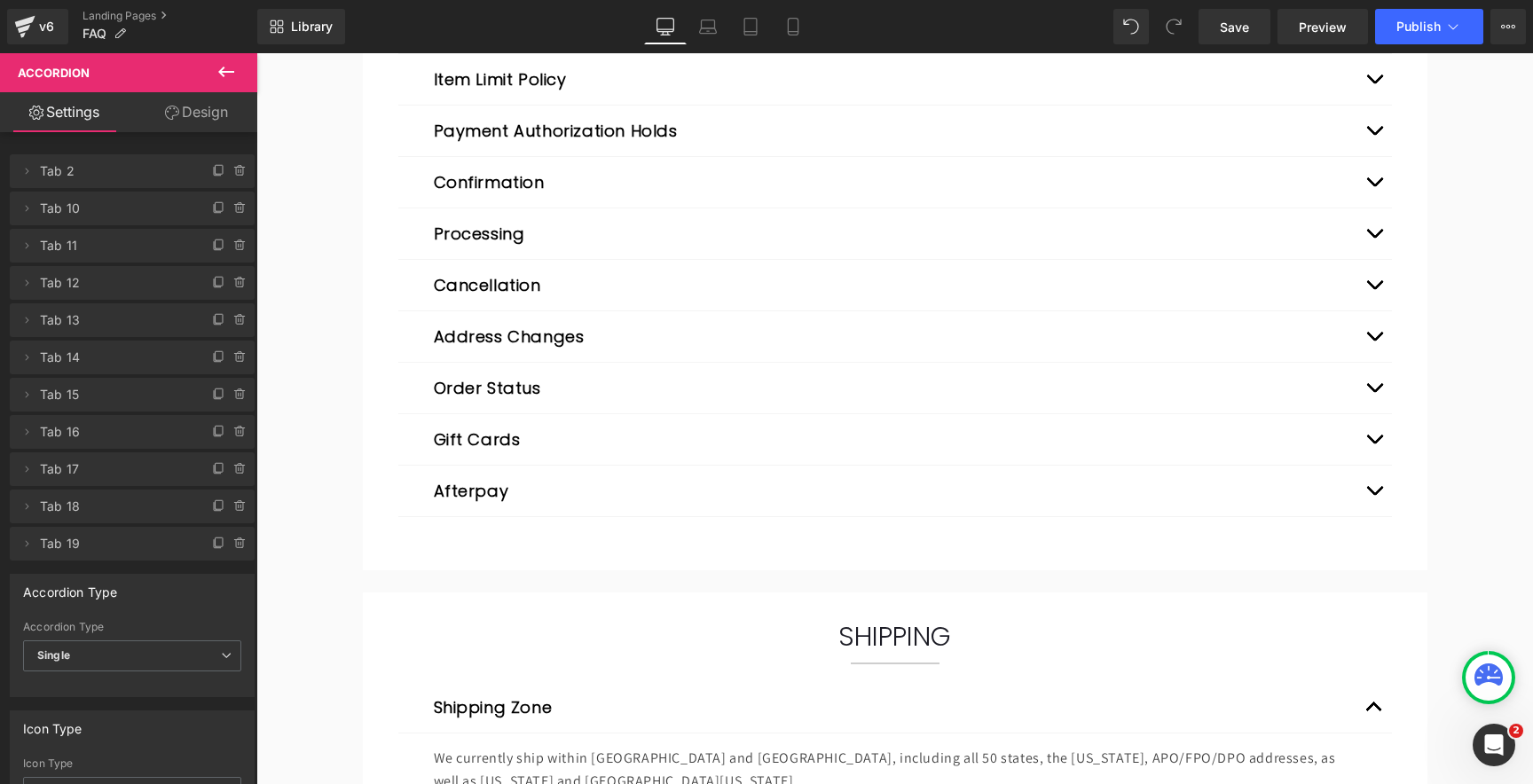
click at [1374, 392] on span "button" at bounding box center [1374, 392] width 0 height 0
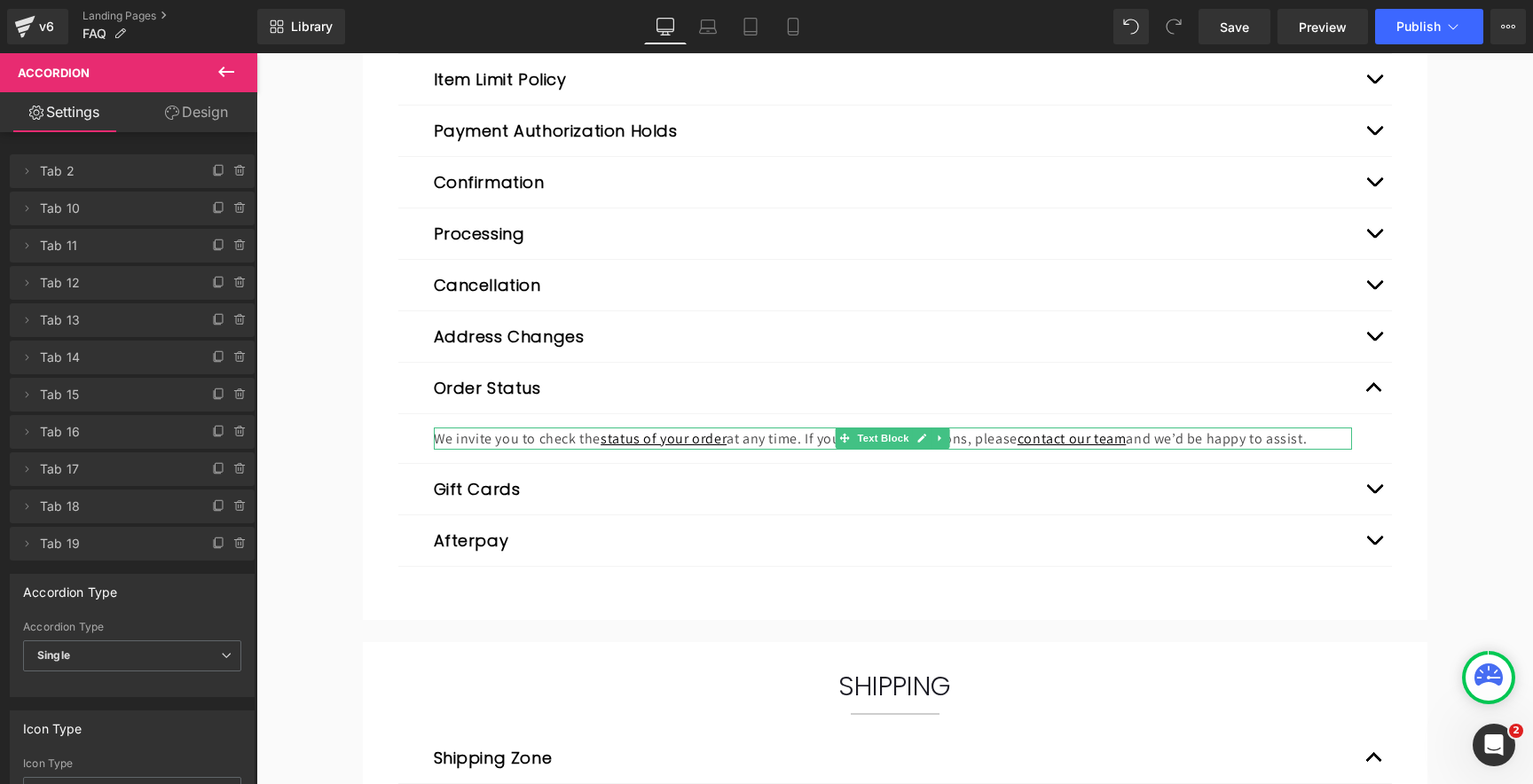
click at [515, 437] on p "We invite you to check the status of your order at any time. If you have any qu…" at bounding box center [892, 438] width 918 height 23
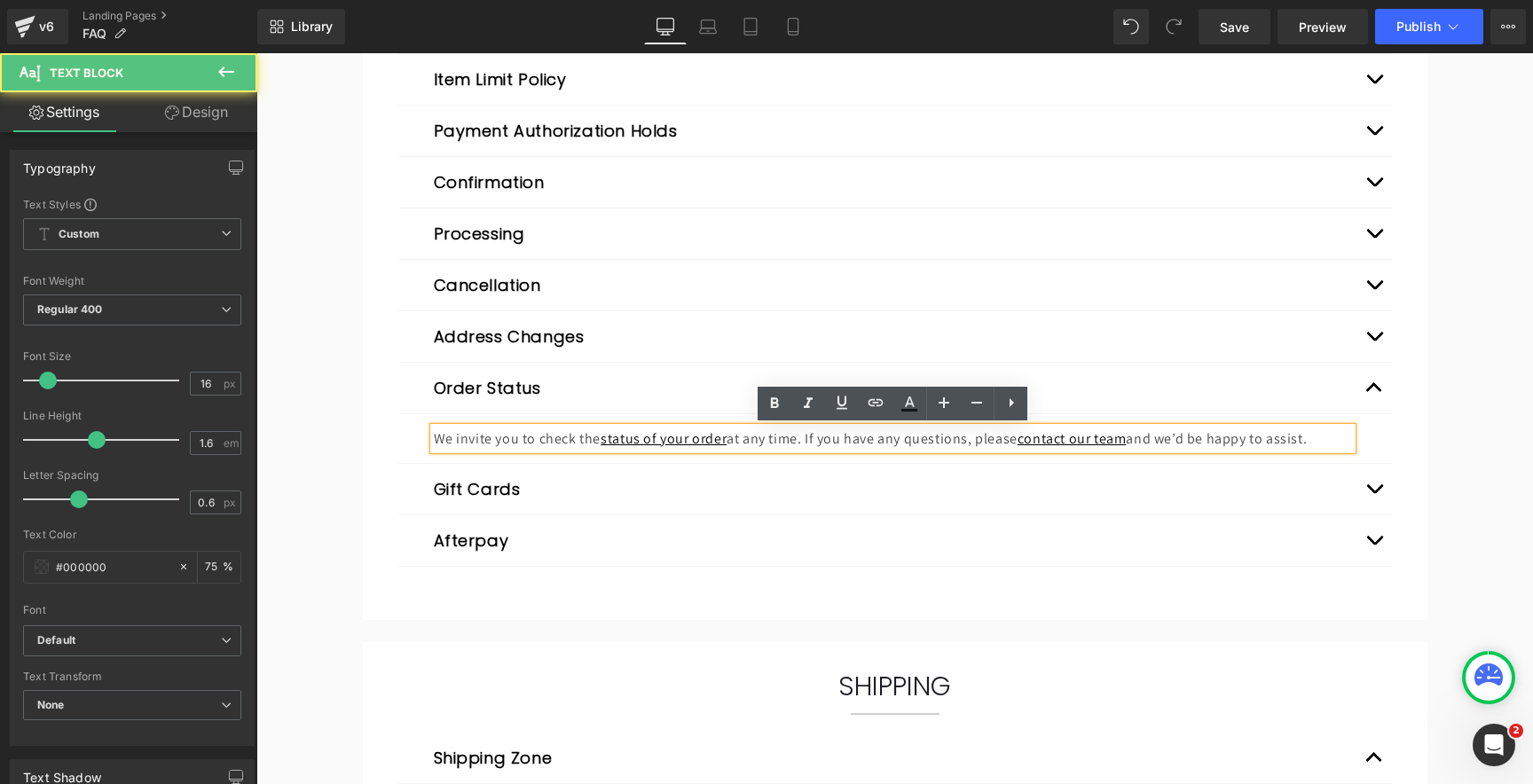
click at [505, 442] on p "We invite you to check the status of your order at any time. If you have any qu…" at bounding box center [892, 438] width 918 height 23
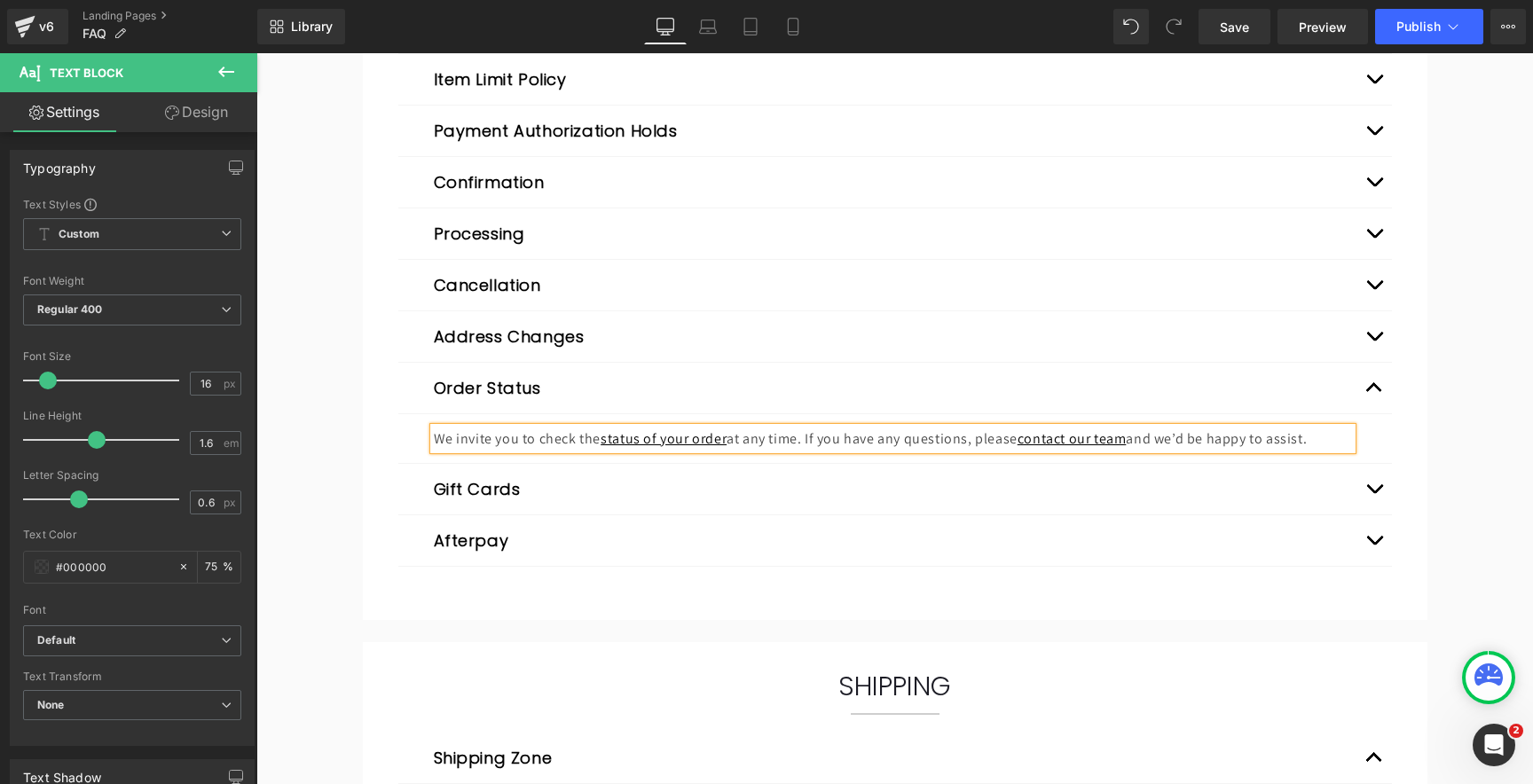
copy p "We invite you to check the status of your order at any time. If you have any qu…"
click at [1372, 488] on button "Expand/Close" at bounding box center [1374, 489] width 36 height 51
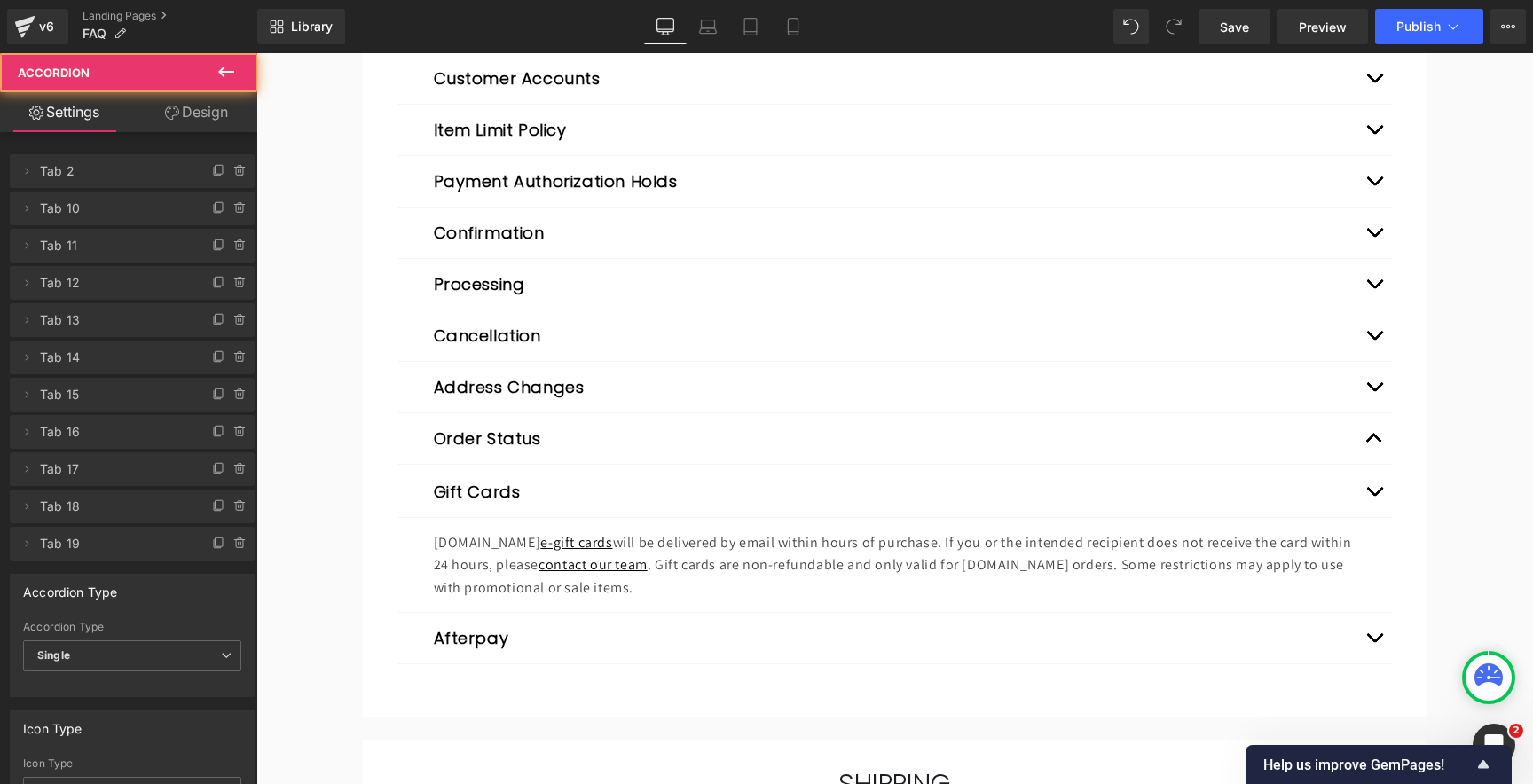
scroll to position [373, 0]
click at [824, 548] on p "[DOMAIN_NAME] e-gift cards will be delivered by email within hours of purchase.…" at bounding box center [892, 563] width 918 height 68
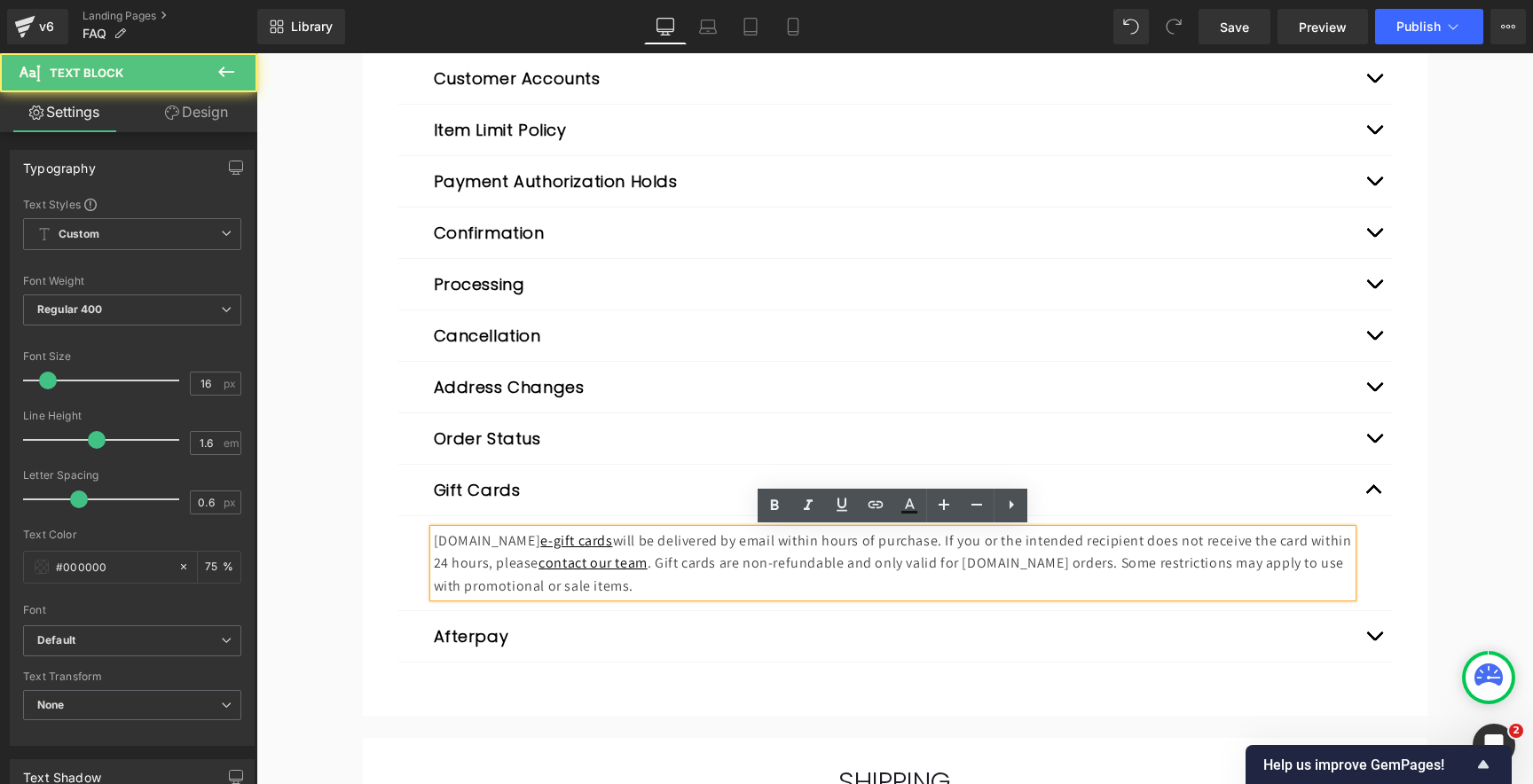
click at [806, 557] on p "[DOMAIN_NAME] e-gift cards will be delivered by email within hours of purchase.…" at bounding box center [892, 563] width 918 height 68
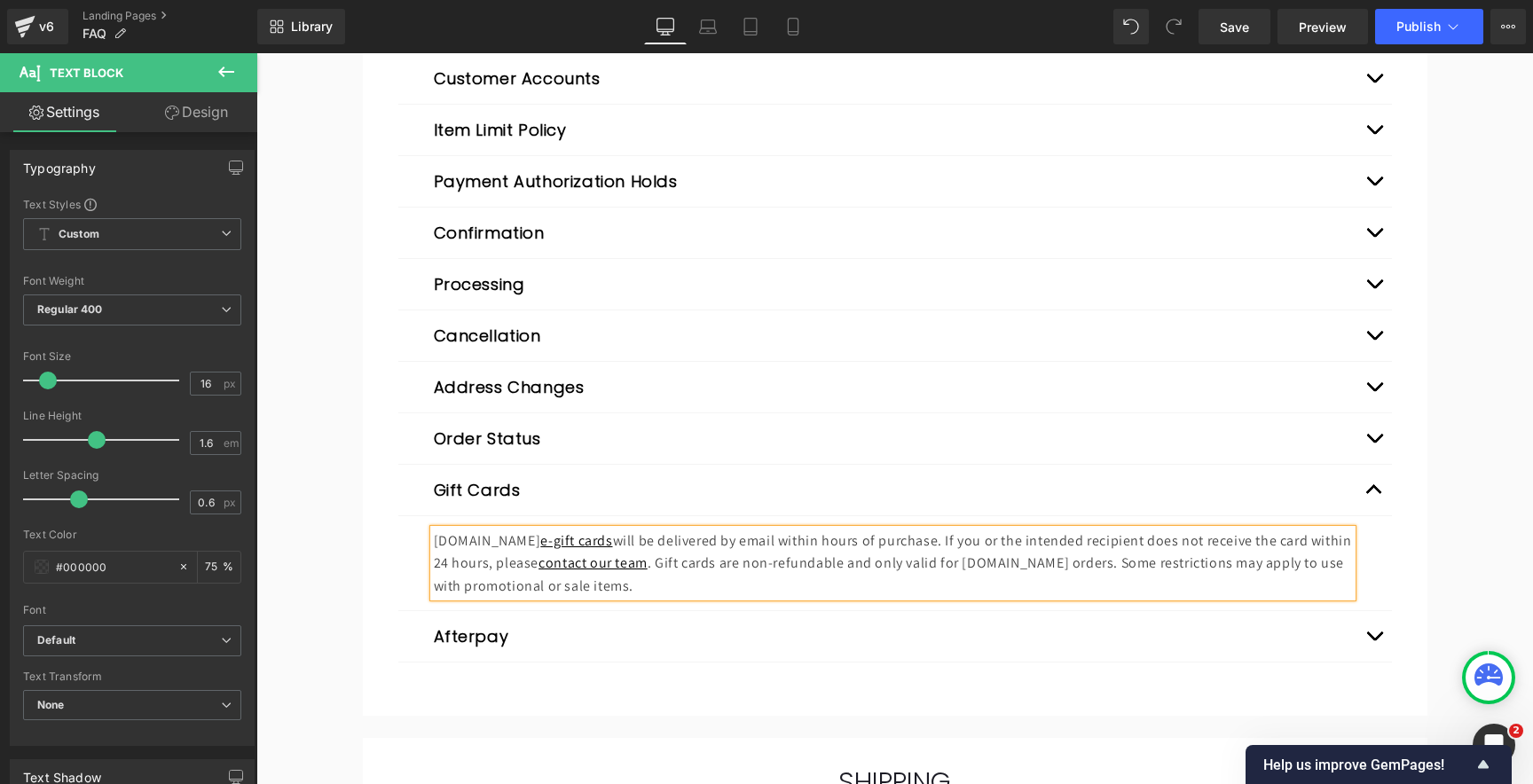
copy p "[DOMAIN_NAME] e-gift cards will be delivered by email within hours of purchase.…"
click at [811, 616] on div "Afterpay Heading Expand/Close Expand/Close Expand/Close Expand/Close" at bounding box center [895, 637] width 993 height 52
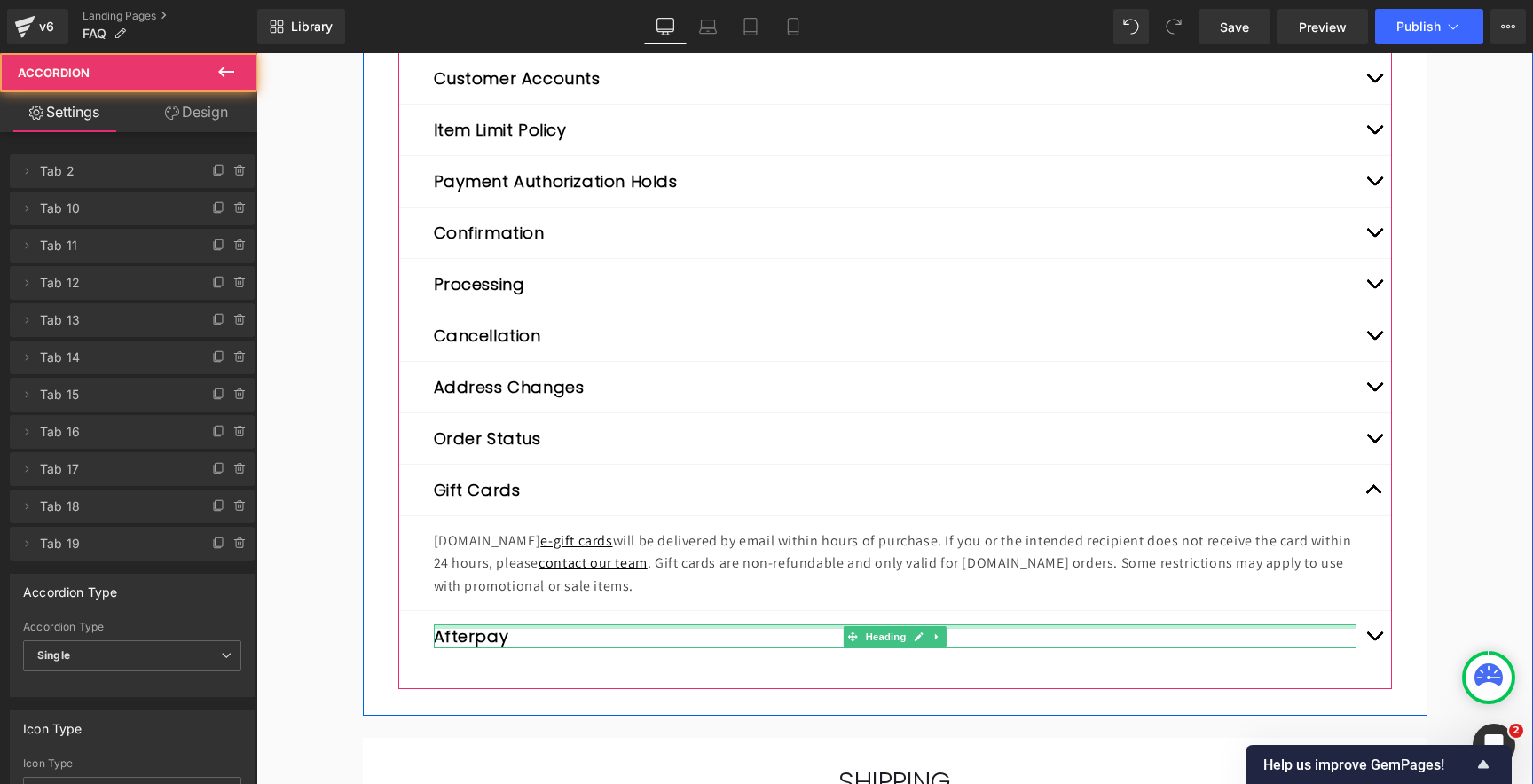
click at [808, 626] on div "Afterpay Heading" at bounding box center [895, 636] width 923 height 24
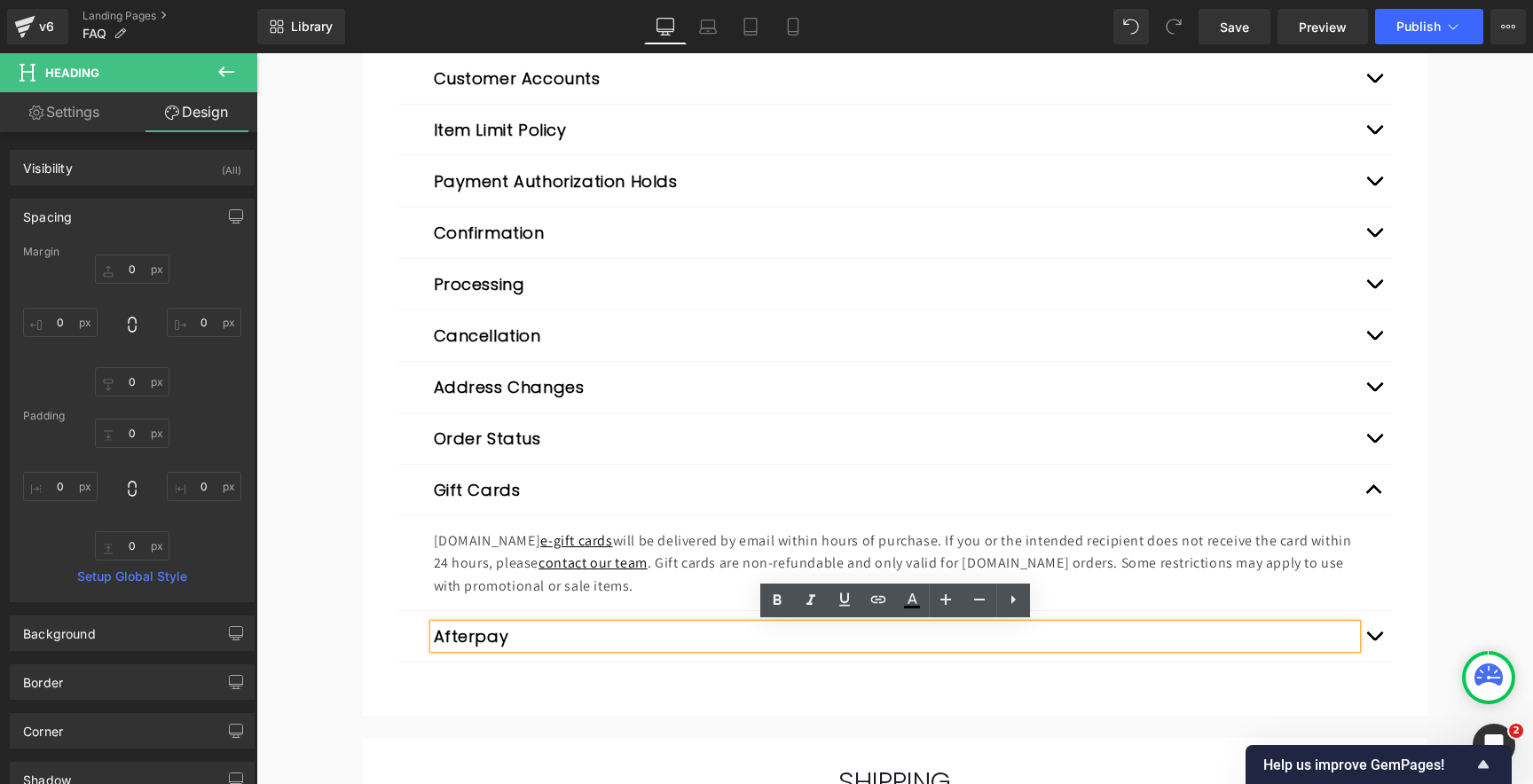
click at [1374, 640] on span "button" at bounding box center [1374, 640] width 0 height 0
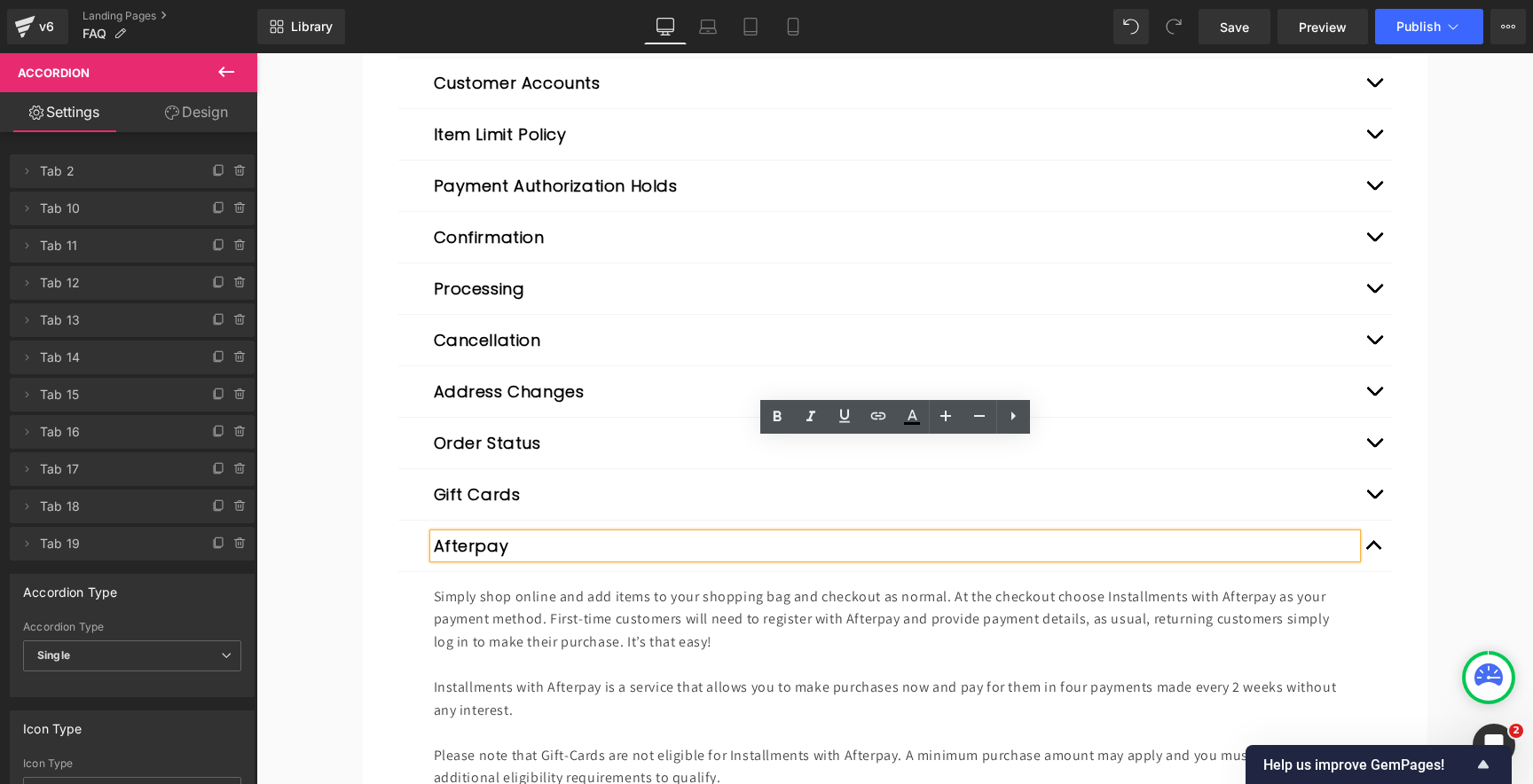
scroll to position [530, 0]
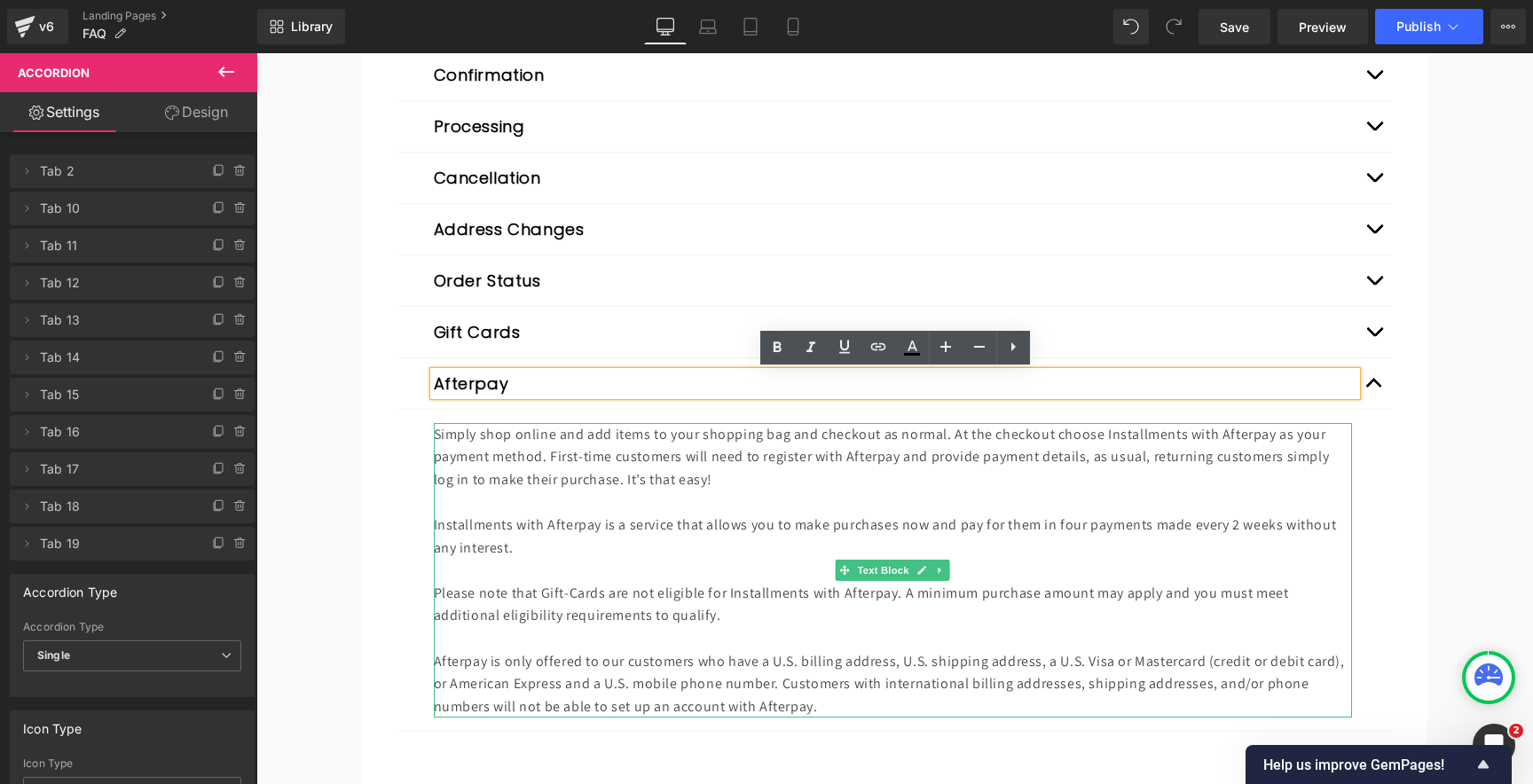
click at [694, 516] on p "Installments with Afterpay is a service that allows you to make purchases now a…" at bounding box center [892, 536] width 918 height 45
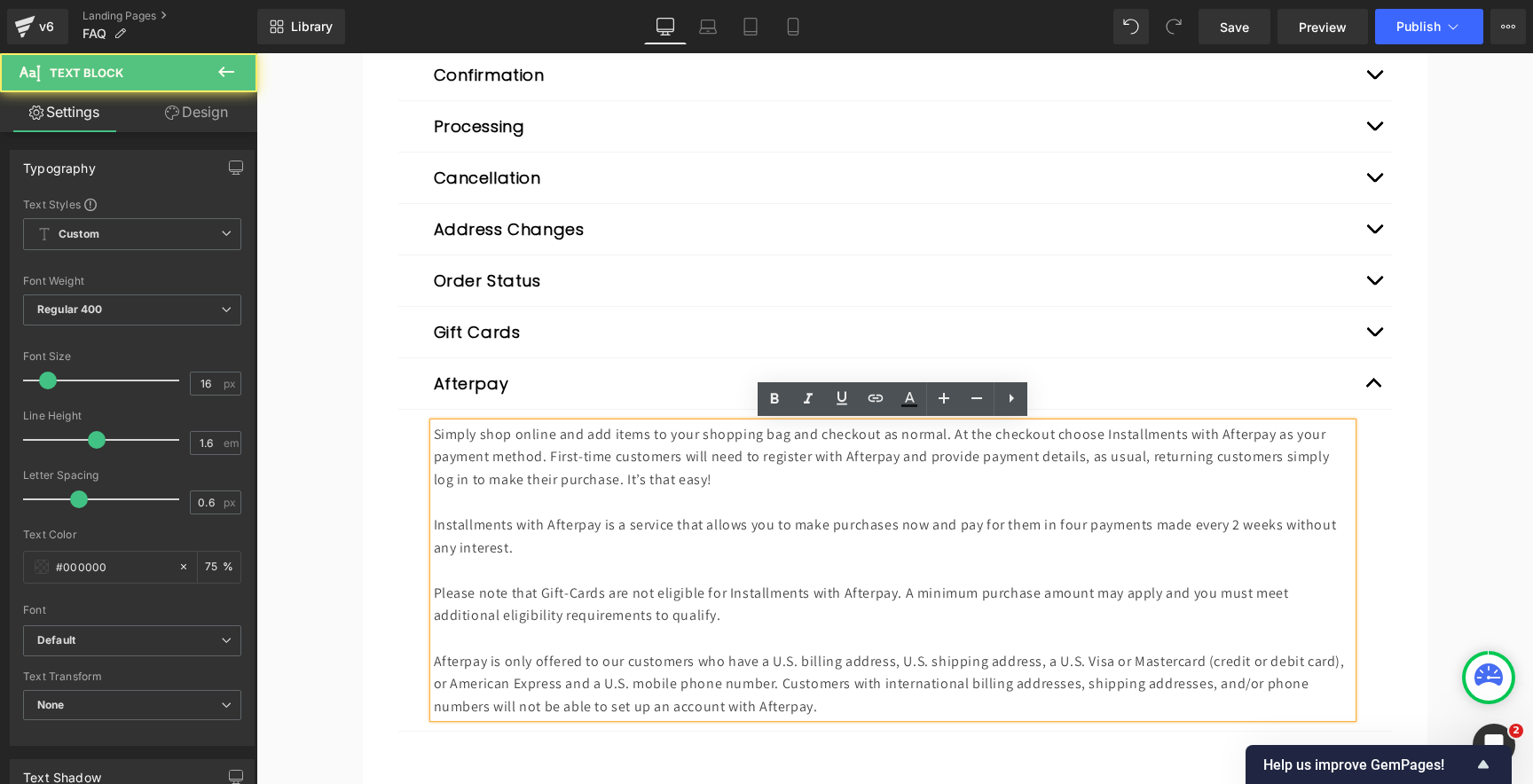
click at [707, 542] on p "Installments with Afterpay is a service that allows you to make purchases now a…" at bounding box center [892, 536] width 918 height 45
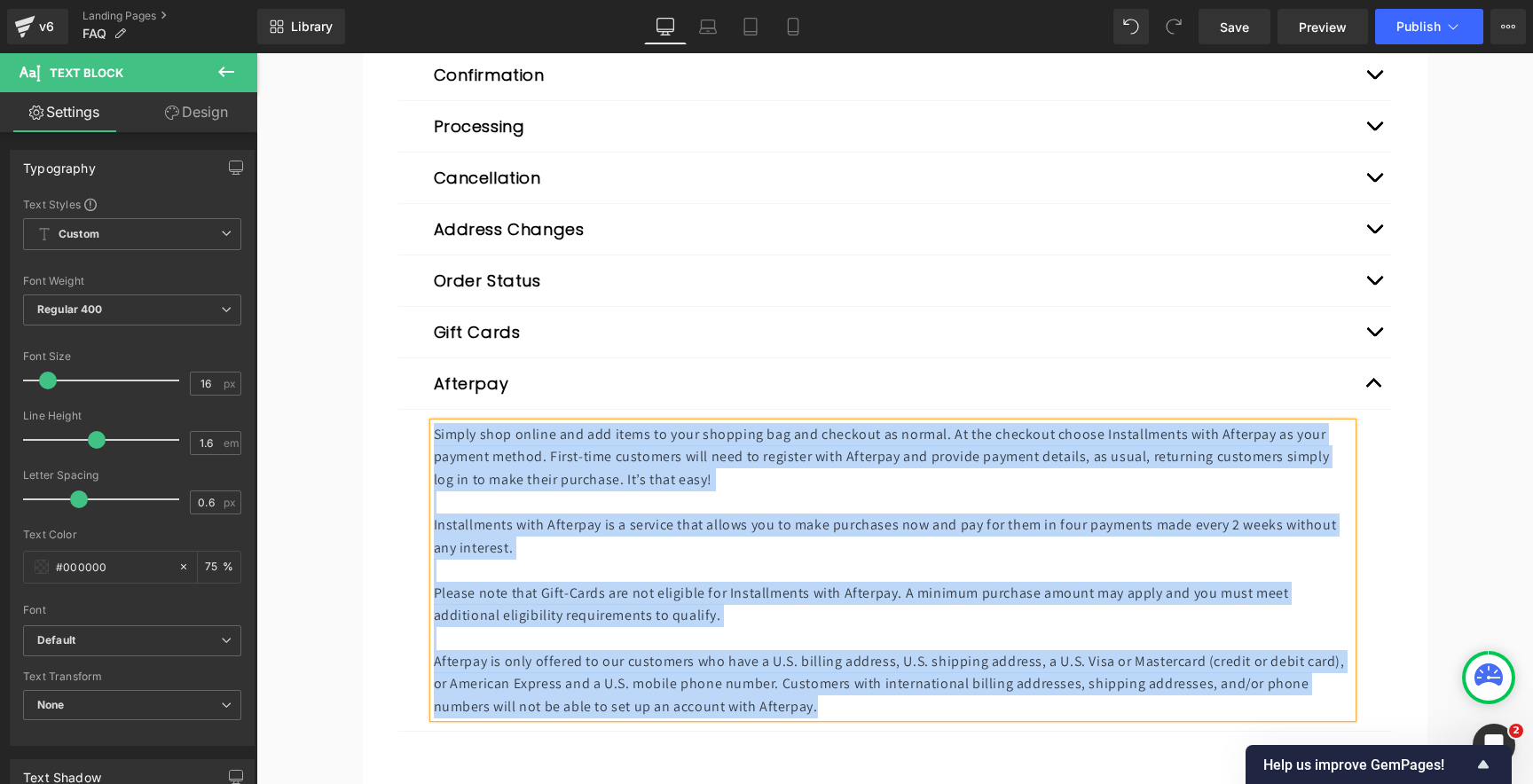
copy div "Simply shop online and add items to your shopping bag and checkout as normal. A…"
click at [1376, 385] on button "Expand/Close" at bounding box center [1374, 383] width 36 height 51
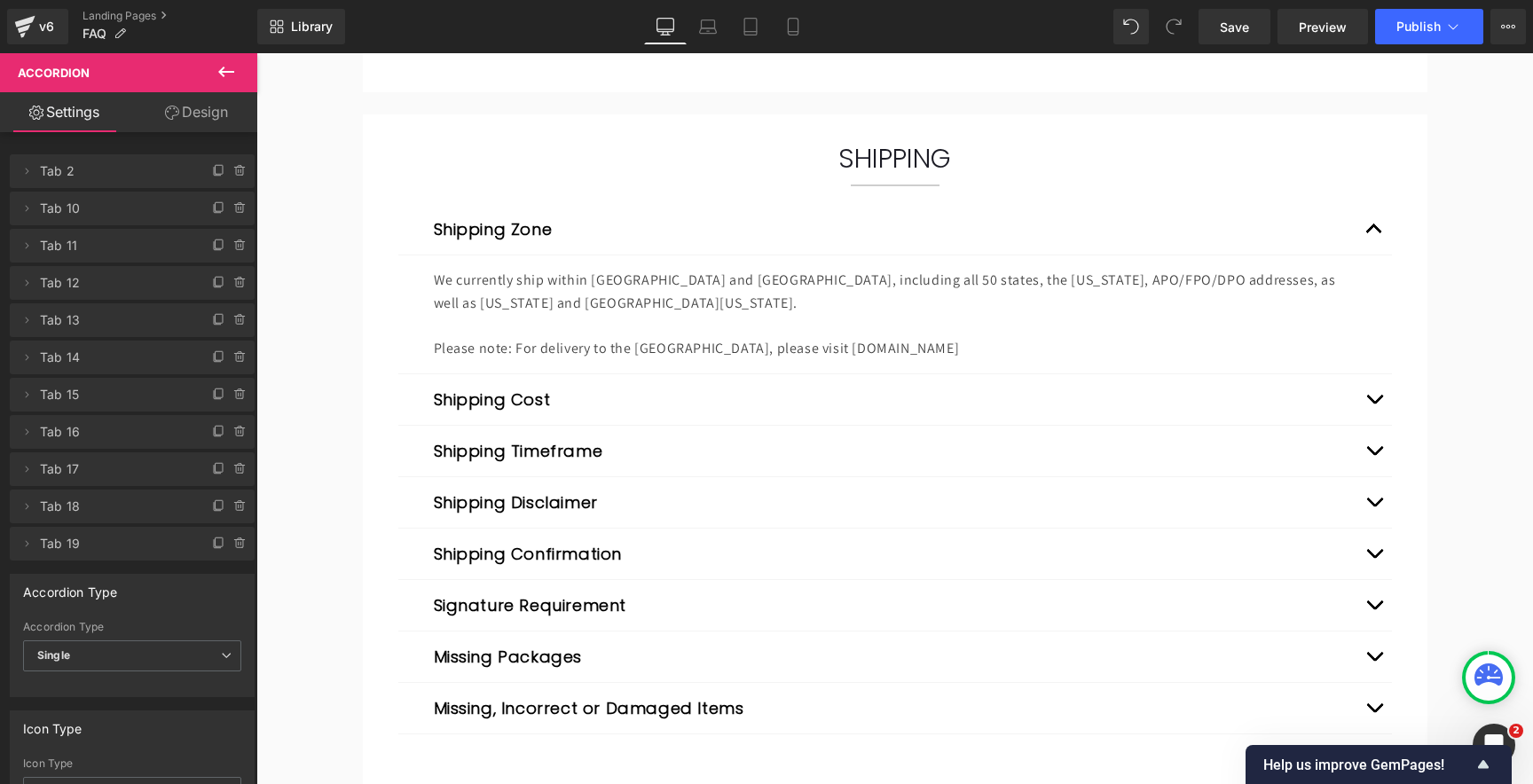
scroll to position [966, 0]
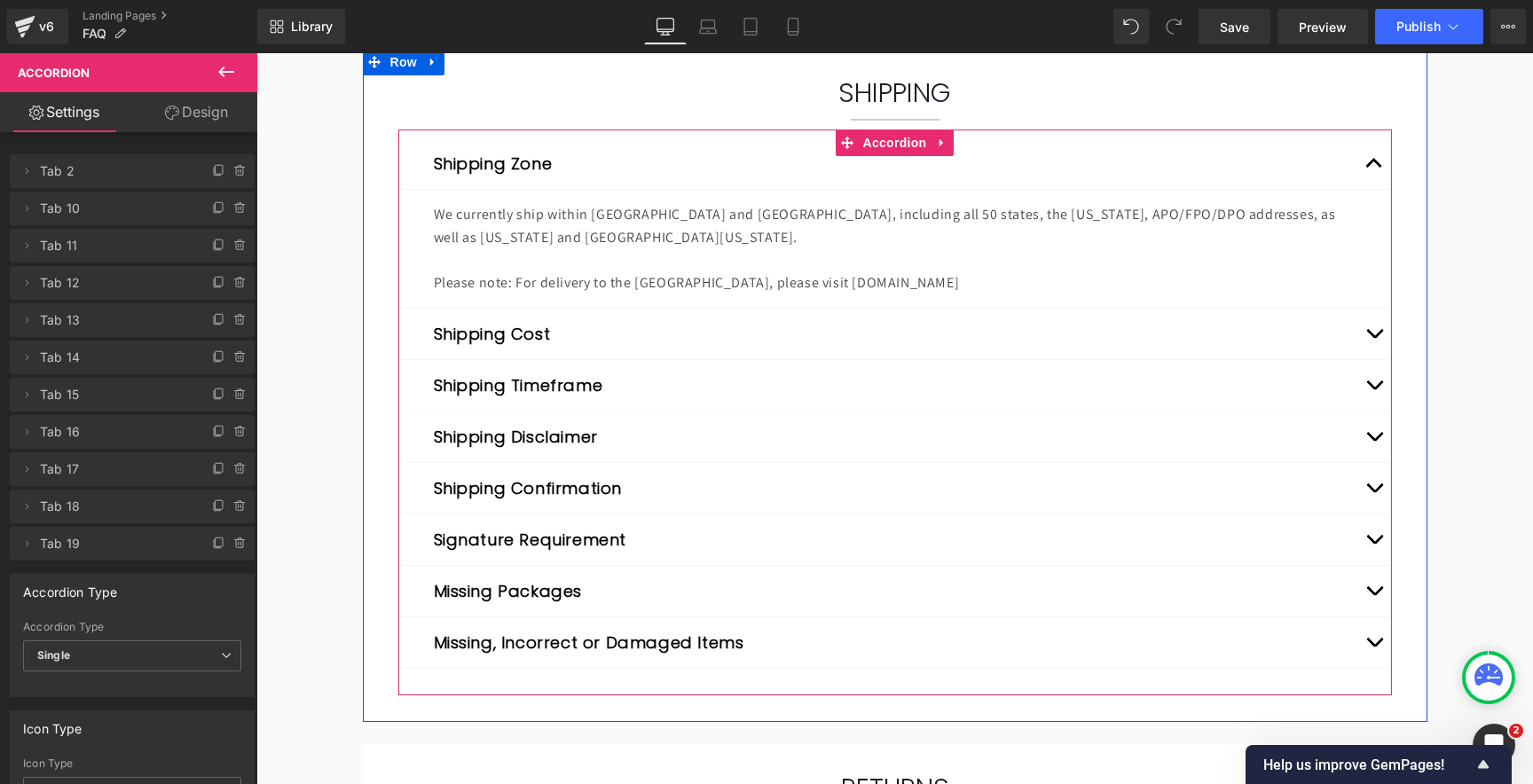
click at [1374, 389] on span "button" at bounding box center [1374, 389] width 0 height 0
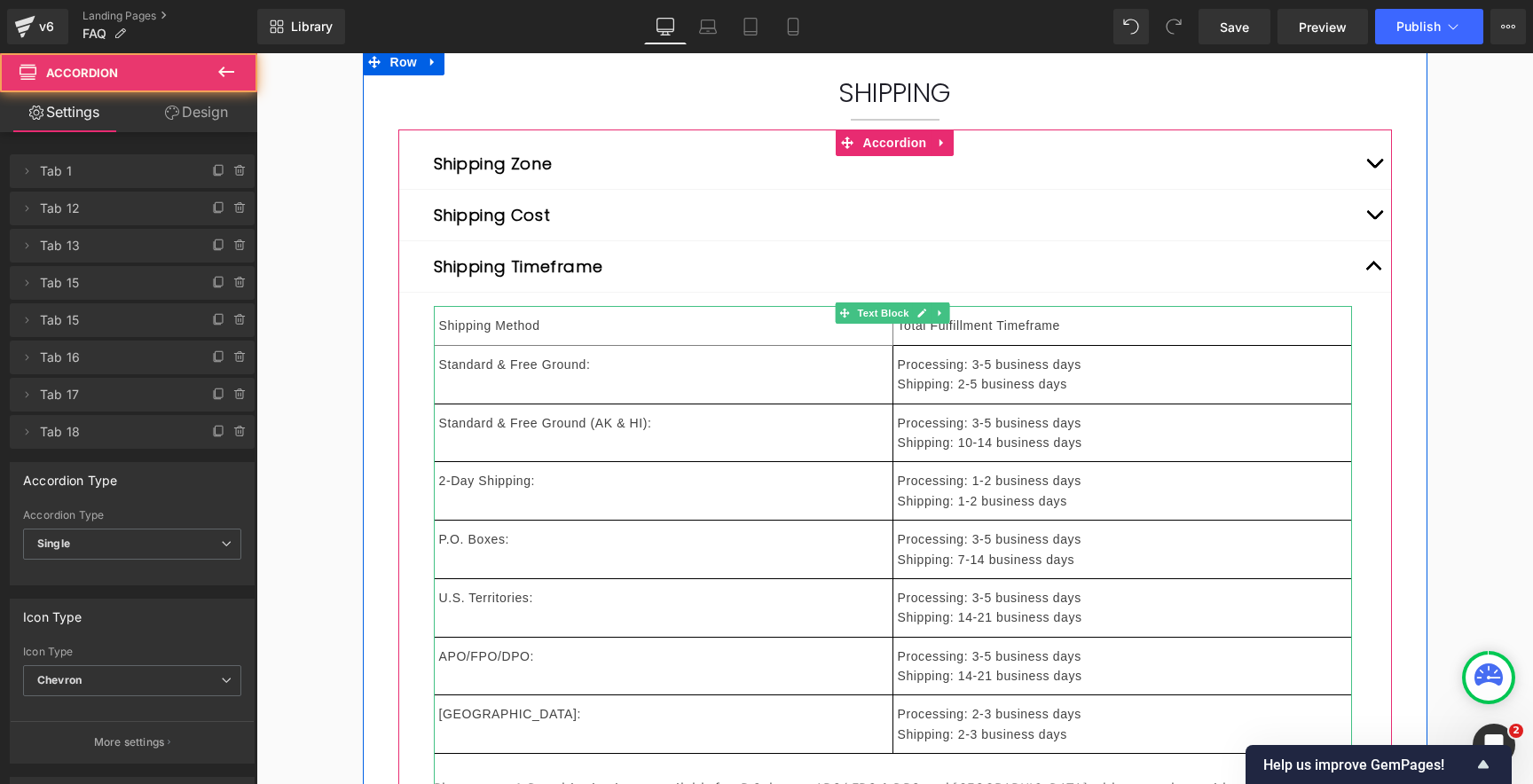
click at [699, 395] on td "Standard & Free Ground:" at bounding box center [663, 375] width 459 height 59
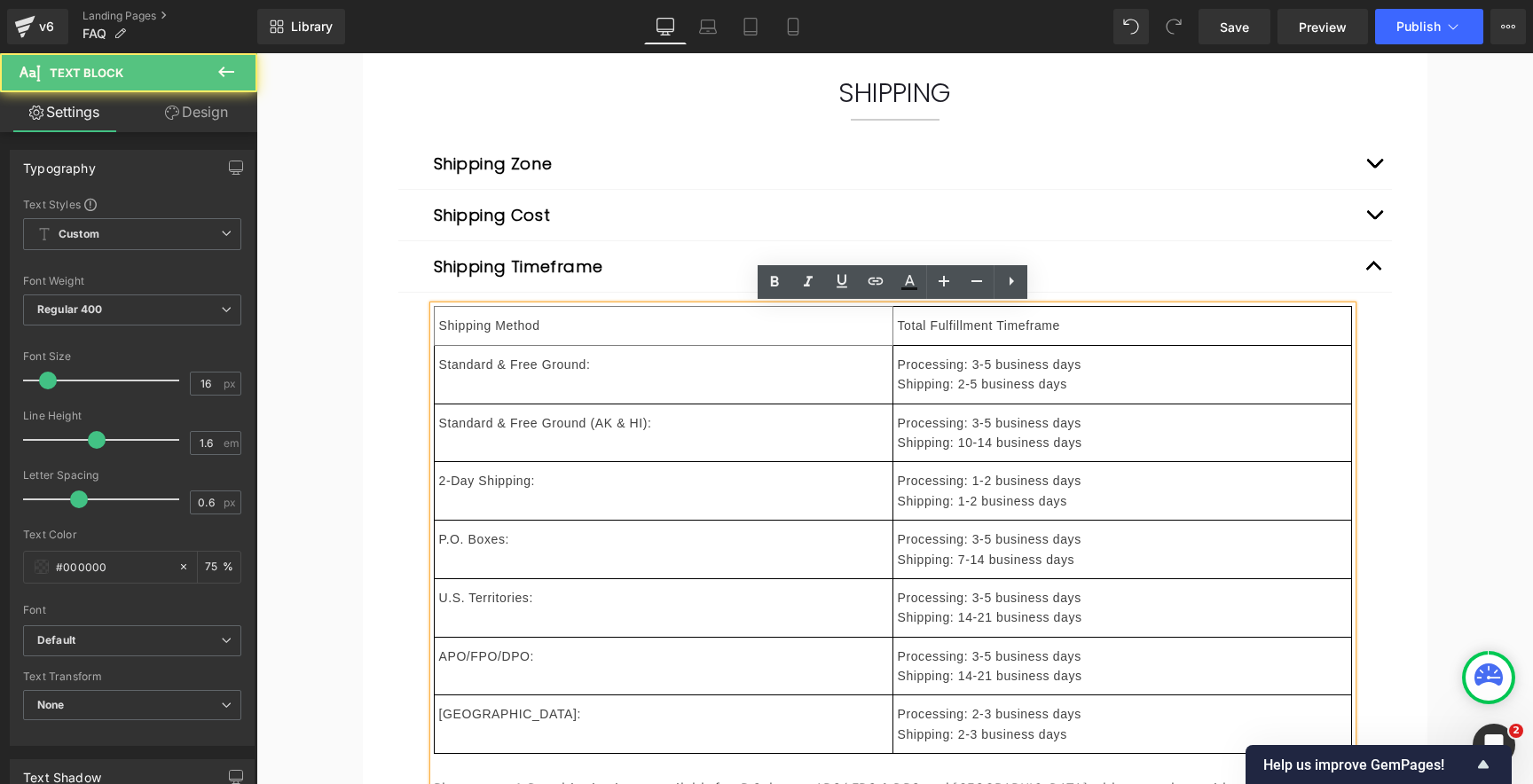
click at [697, 451] on td "Standard & Free Ground (AK & HI):" at bounding box center [663, 432] width 459 height 59
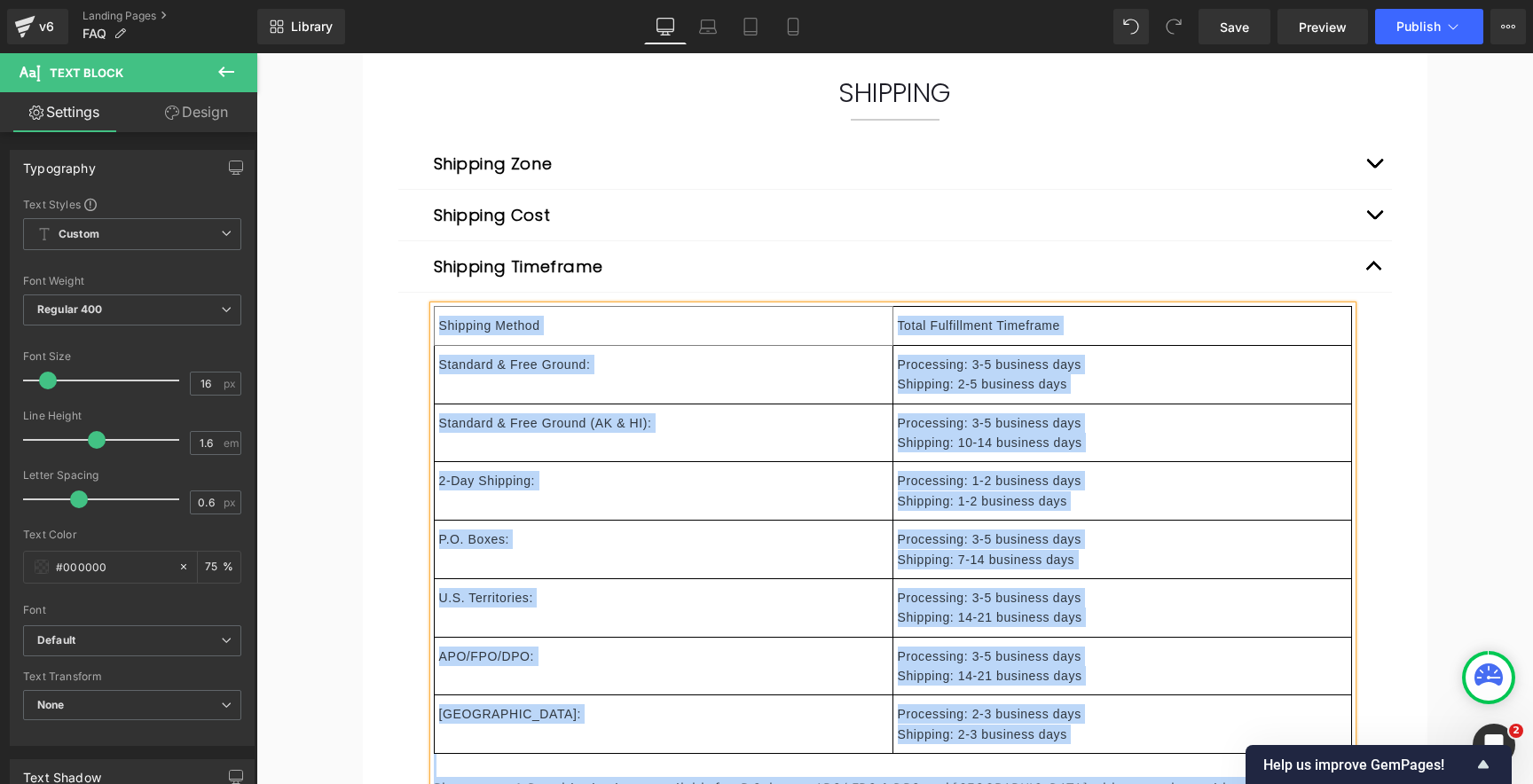
copy div "Shipping Method Total Fulfillment Timeframe Standard & Free Ground: Processing:…"
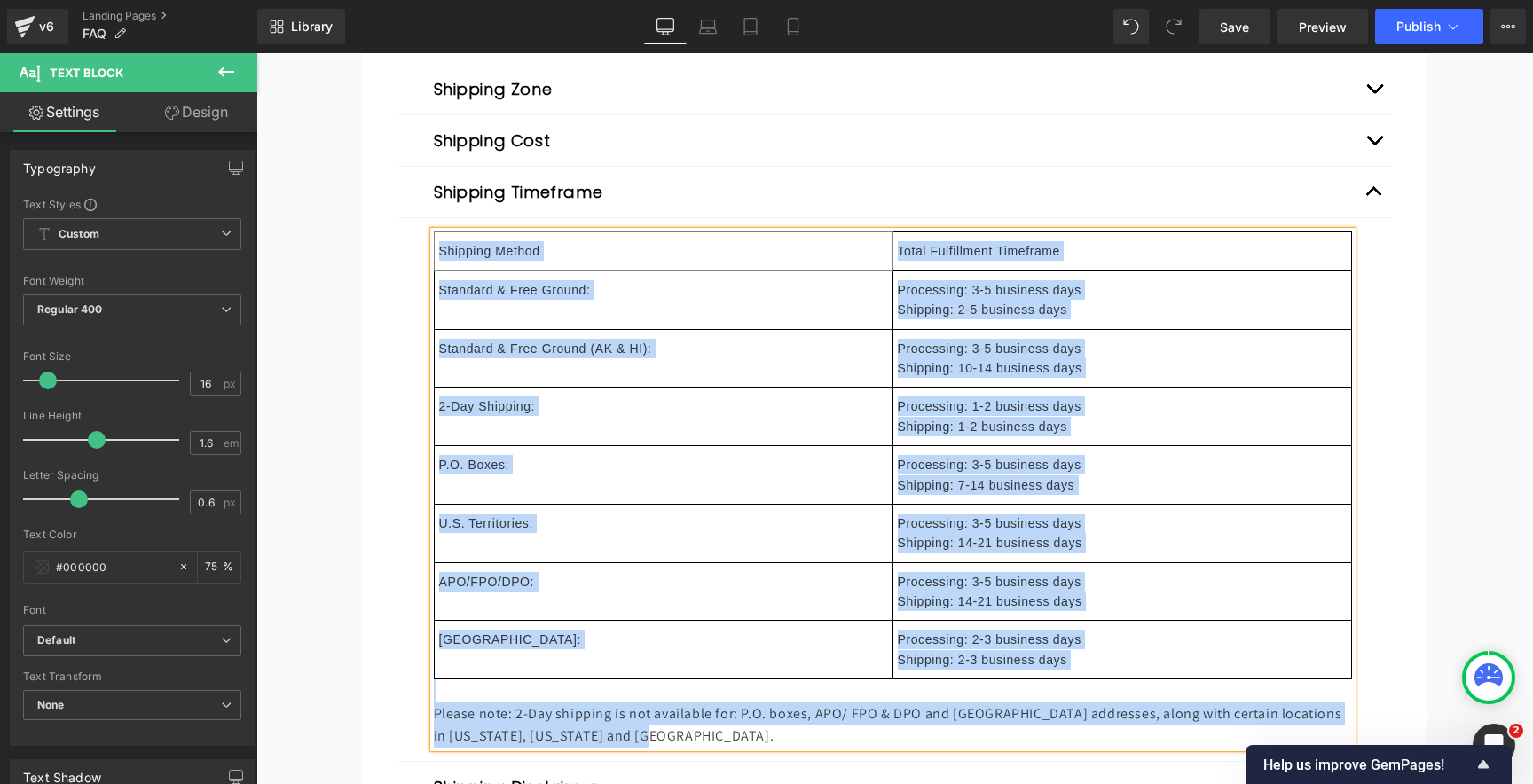
scroll to position [1050, 0]
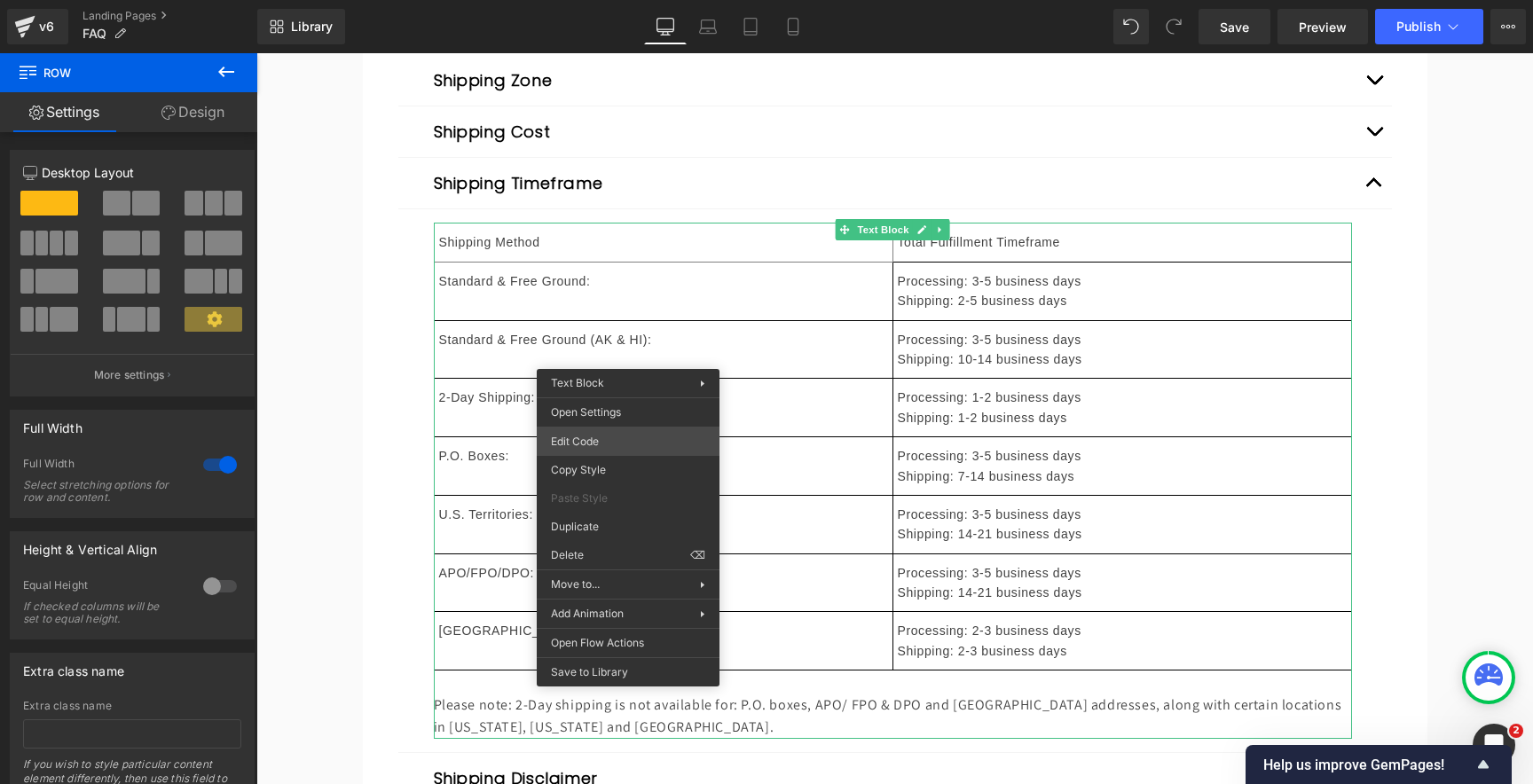
click at [619, 0] on div "You are previewing how the will restyle your page. You can not edit Elements in…" at bounding box center [766, 0] width 1533 height 0
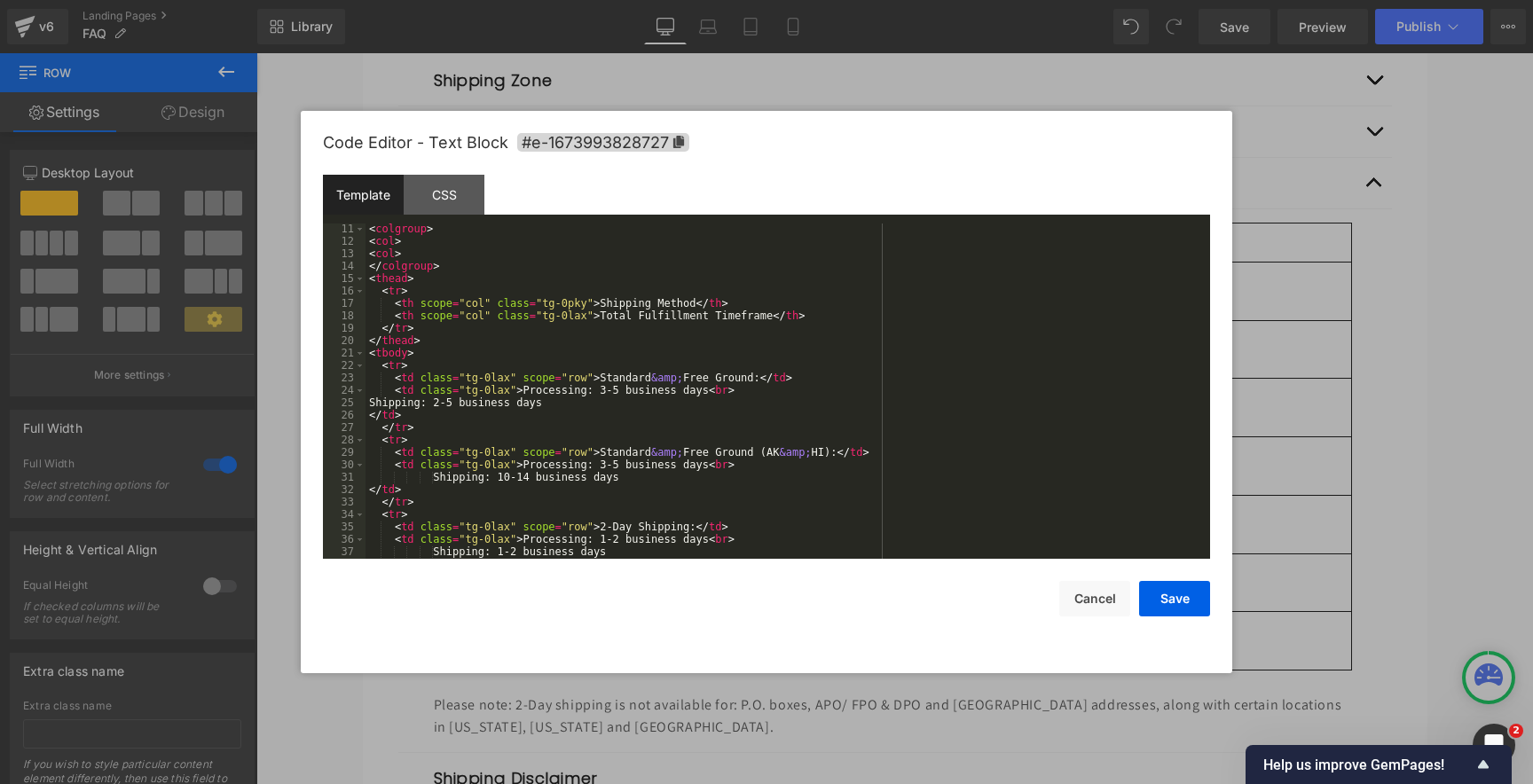
scroll to position [144, 0]
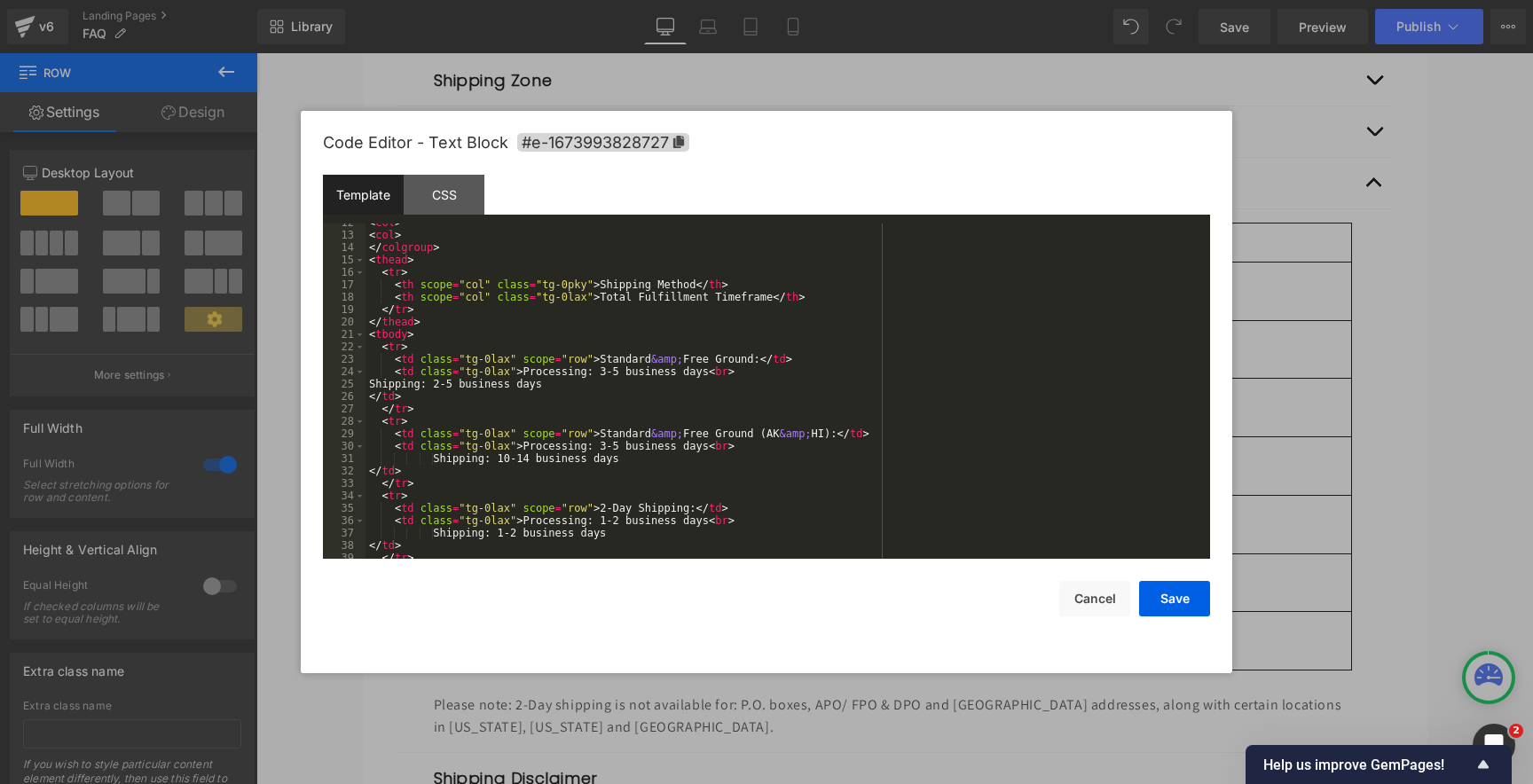
click at [620, 286] on div "< col > < col > </ colgroup > < thead > < tr > < th scope = "col" class = "tg-0…" at bounding box center [784, 396] width 837 height 360
drag, startPoint x: 620, startPoint y: 286, endPoint x: 667, endPoint y: 286, distance: 47.0
click at [667, 286] on div "< col > < col > </ colgroup > < thead > < tr > < th scope = "col" class = "tg-0…" at bounding box center [784, 396] width 837 height 360
click at [619, 298] on div "< col > < col > </ colgroup > < thead > < tr > < th scope = "col" class = "tg-0…" at bounding box center [784, 396] width 837 height 360
drag, startPoint x: 619, startPoint y: 298, endPoint x: 750, endPoint y: 298, distance: 131.0
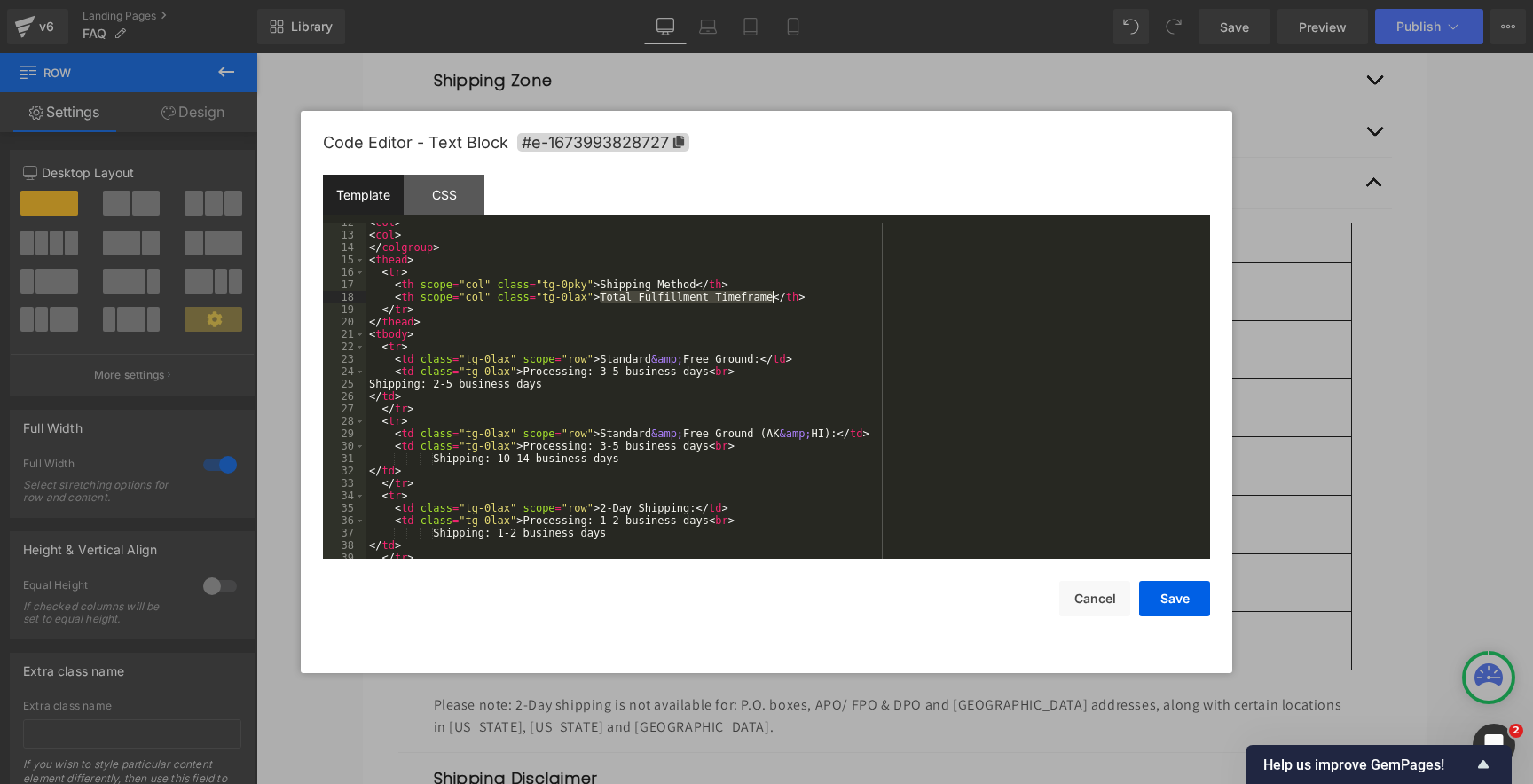
click at [750, 298] on div "< col > < col > </ colgroup > < thead > < tr > < th scope = "col" class = "tg-0…" at bounding box center [784, 396] width 837 height 360
click at [619, 358] on div "< col > < col > </ colgroup > < thead > < tr > < th scope = "col" class = "tg-0…" at bounding box center [784, 396] width 837 height 360
drag, startPoint x: 619, startPoint y: 358, endPoint x: 737, endPoint y: 356, distance: 118.0
click at [737, 356] on div "< col > < col > </ colgroup > < thead > < tr > < th scope = "col" class = "tg-0…" at bounding box center [784, 396] width 837 height 360
click at [768, 361] on div "< col > < col > </ colgroup > < thead > < tr > < th scope = "col" class = "tg-0…" at bounding box center [784, 396] width 837 height 360
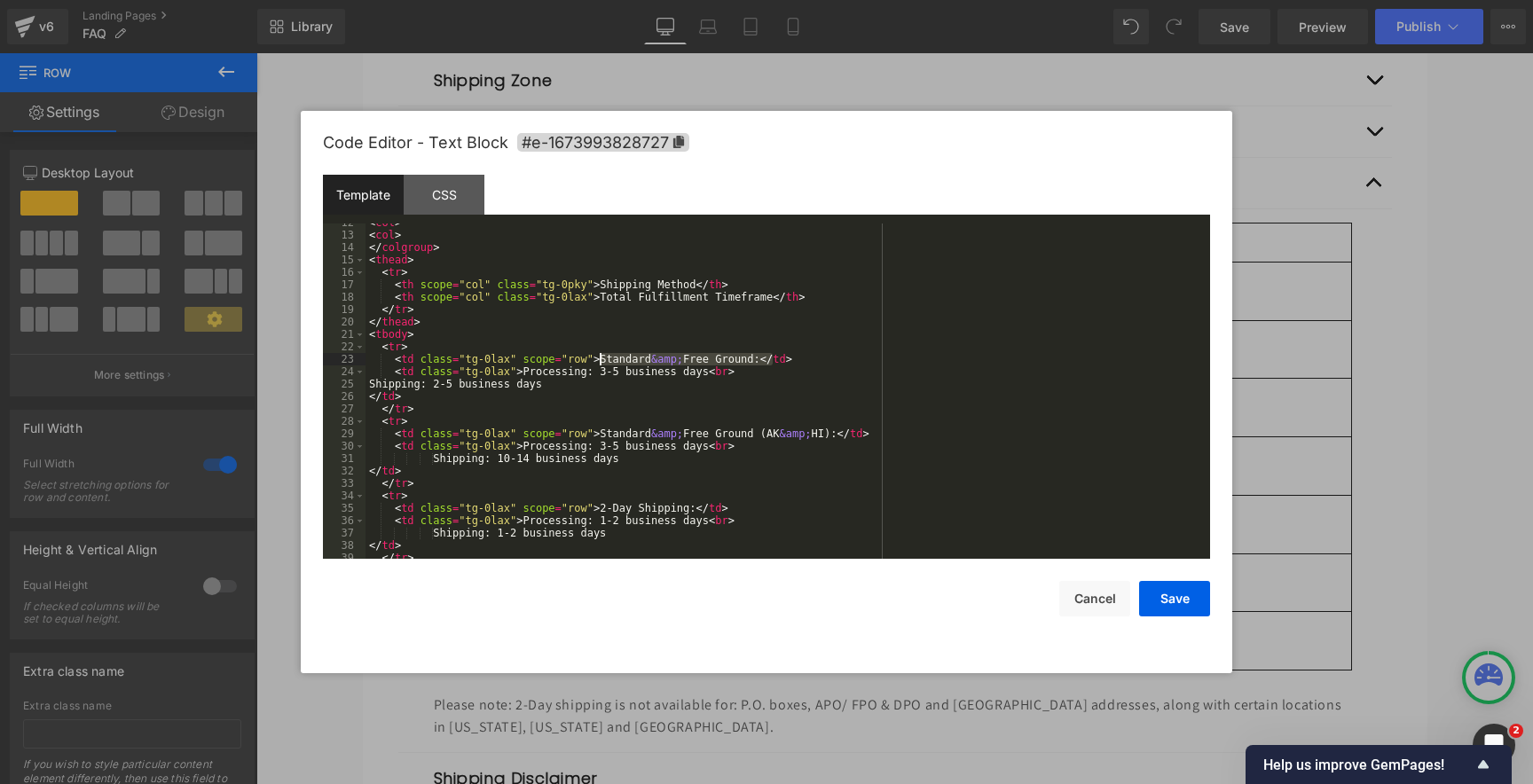
drag, startPoint x: 772, startPoint y: 361, endPoint x: 599, endPoint y: 360, distance: 173.0
click at [599, 360] on div "< col > < col > </ colgroup > < thead > < tr > < th scope = "col" class = "tg-0…" at bounding box center [784, 396] width 837 height 360
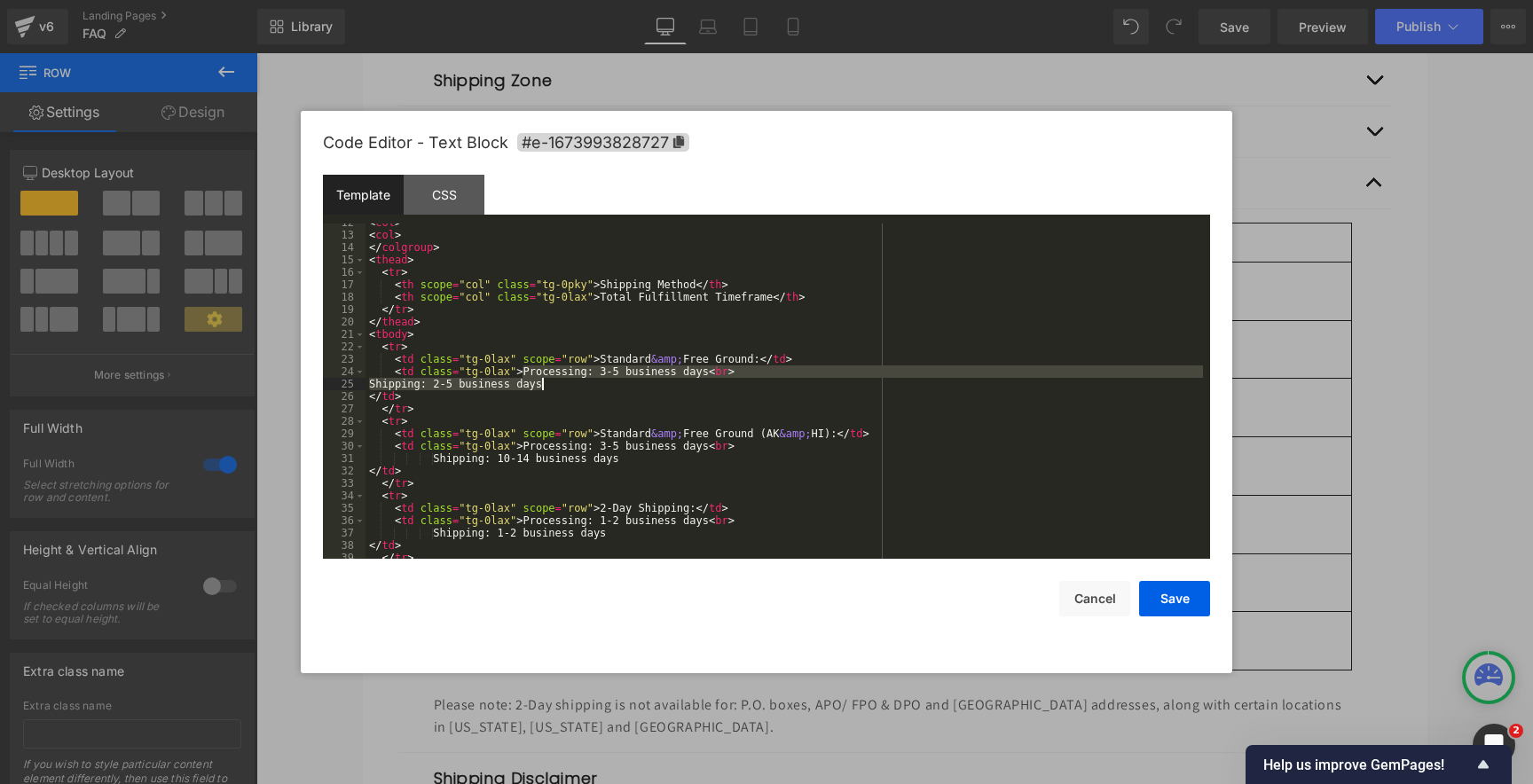
drag, startPoint x: 522, startPoint y: 374, endPoint x: 540, endPoint y: 386, distance: 21.6
click at [540, 386] on div "< col > < col > </ colgroup > < thead > < tr > < th scope = "col" class = "tg-0…" at bounding box center [784, 396] width 837 height 360
click at [1481, 409] on div at bounding box center [766, 392] width 1533 height 784
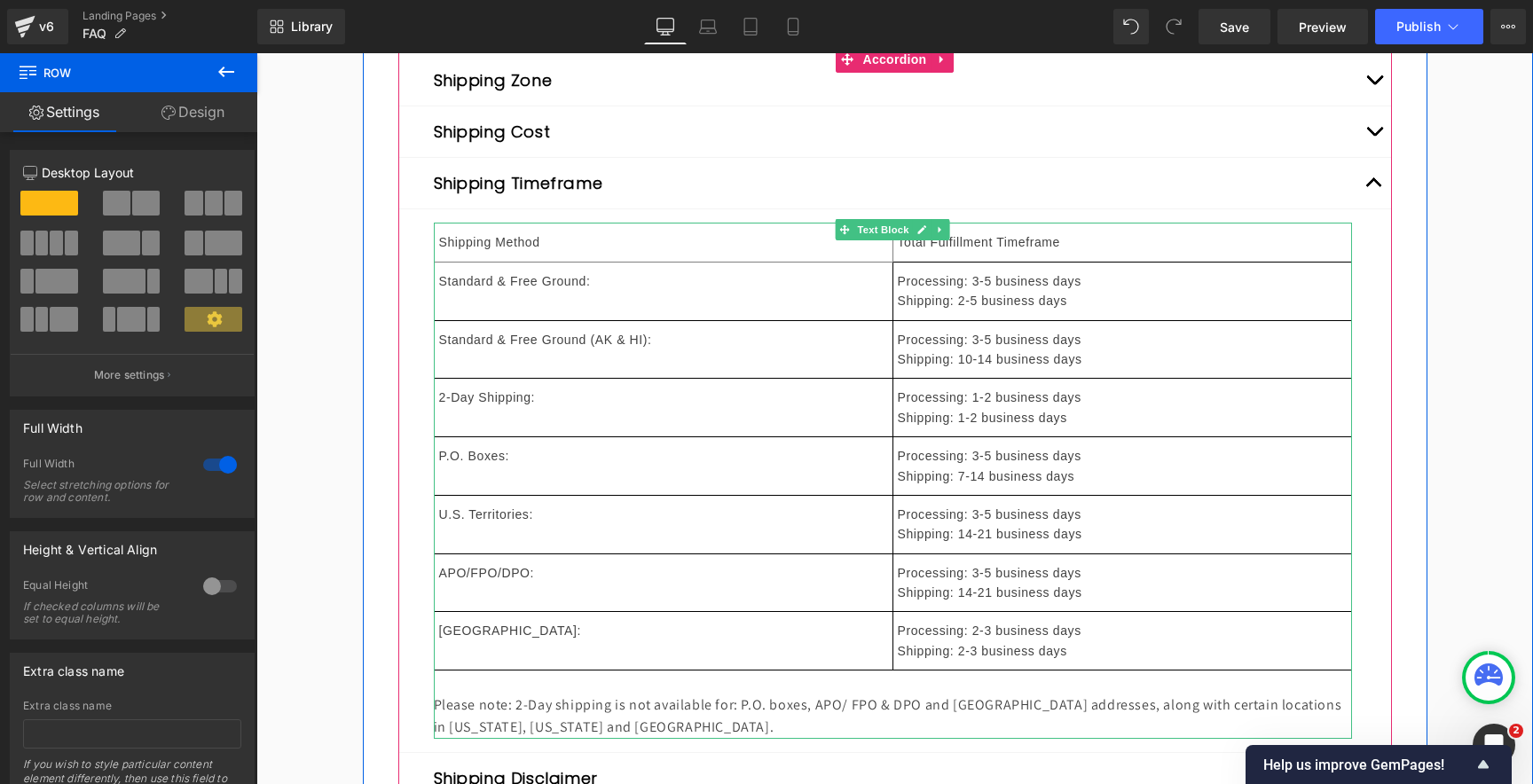
click at [733, 354] on td "Standard & Free Ground (AK & HI):" at bounding box center [663, 350] width 459 height 59
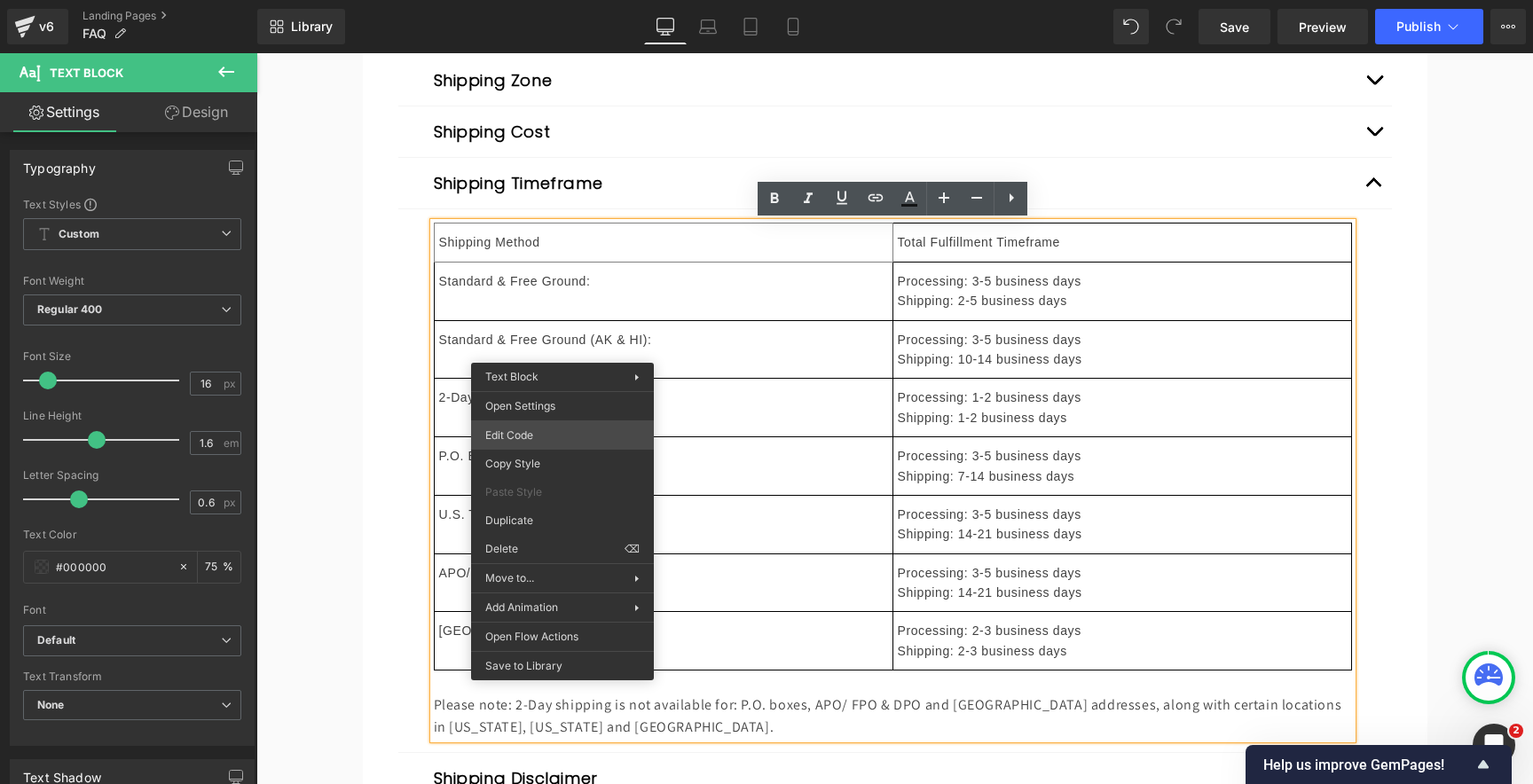
click at [539, 0] on div "You are previewing how the will restyle your page. You can not edit Elements in…" at bounding box center [766, 0] width 1533 height 0
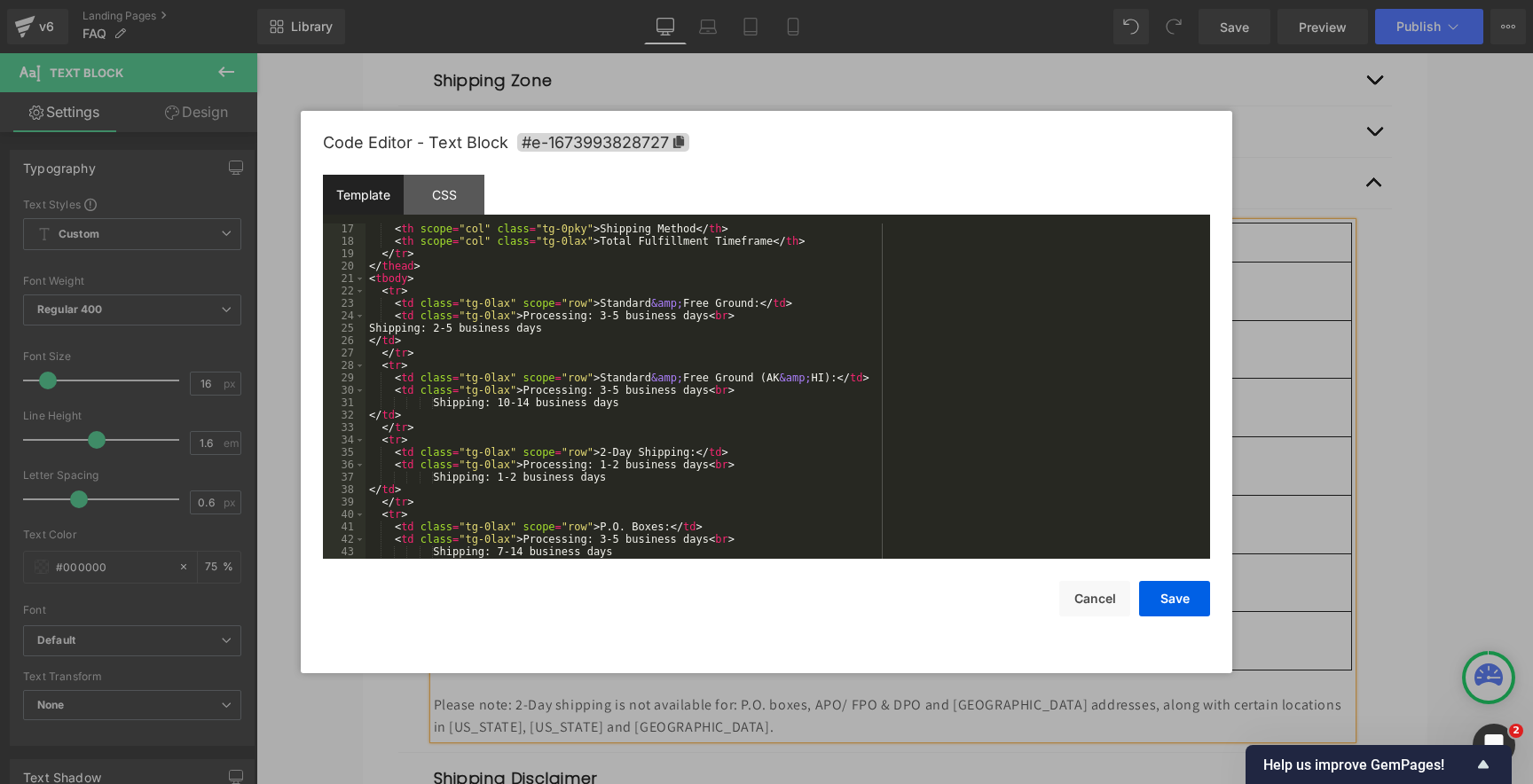
scroll to position [202, 0]
click at [632, 375] on div "< th scope = "col" class = "tg-0pky" > Shipping Method </ th > < th scope = "co…" at bounding box center [784, 399] width 837 height 360
drag, startPoint x: 632, startPoint y: 375, endPoint x: 856, endPoint y: 375, distance: 224.0
click at [856, 375] on div "< th scope = "col" class = "tg-0pky" > Shipping Method </ th > < th scope = "co…" at bounding box center [784, 399] width 837 height 360
click at [860, 376] on div "< th scope = "col" class = "tg-0pky" > Shipping Method </ th > < th scope = "co…" at bounding box center [784, 399] width 837 height 360
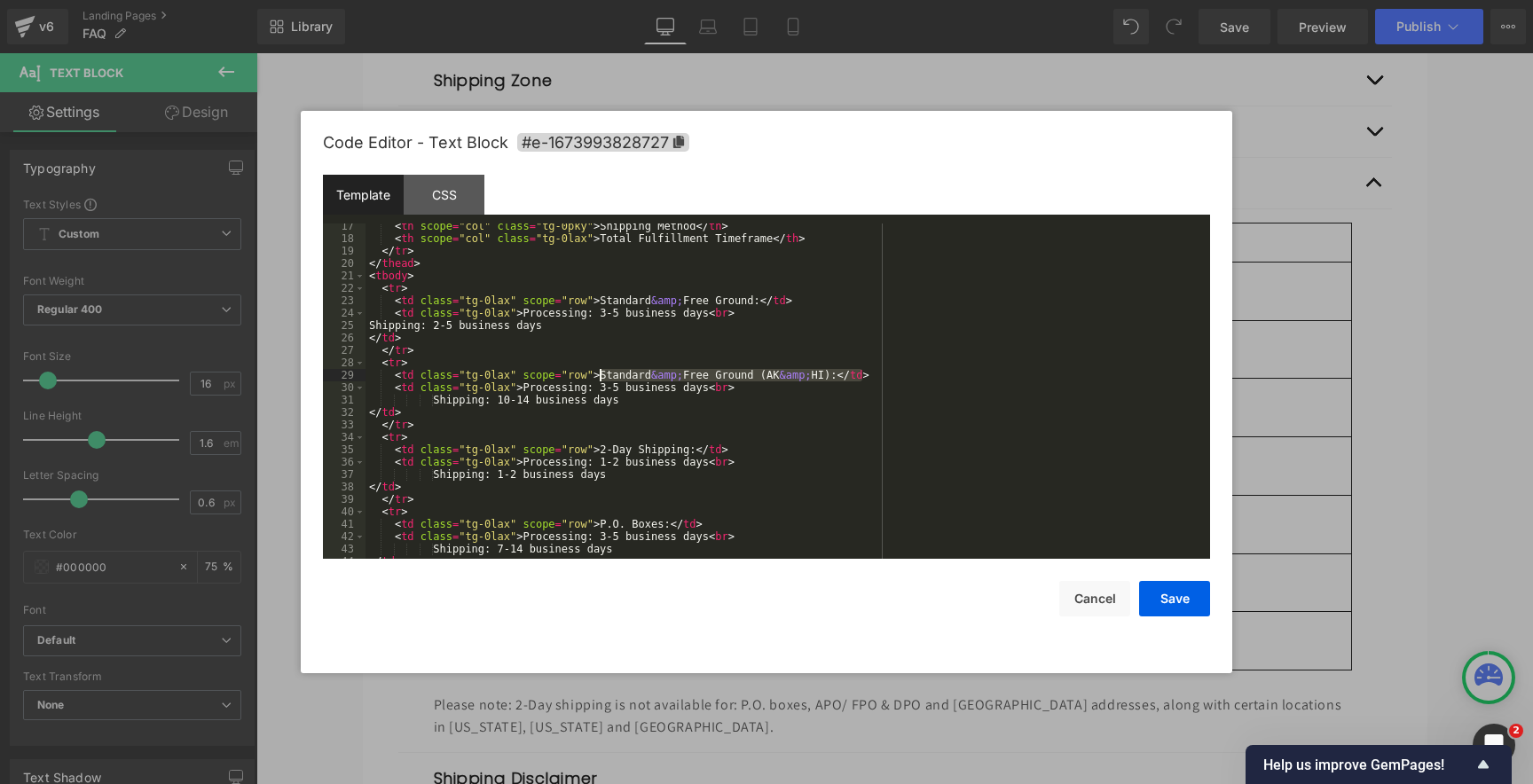
drag, startPoint x: 860, startPoint y: 375, endPoint x: 608, endPoint y: 375, distance: 252.0
click at [598, 374] on div "< th scope = "col" class = "tg-0pky" > Shipping Method </ th > < th scope = "co…" at bounding box center [784, 399] width 837 height 360
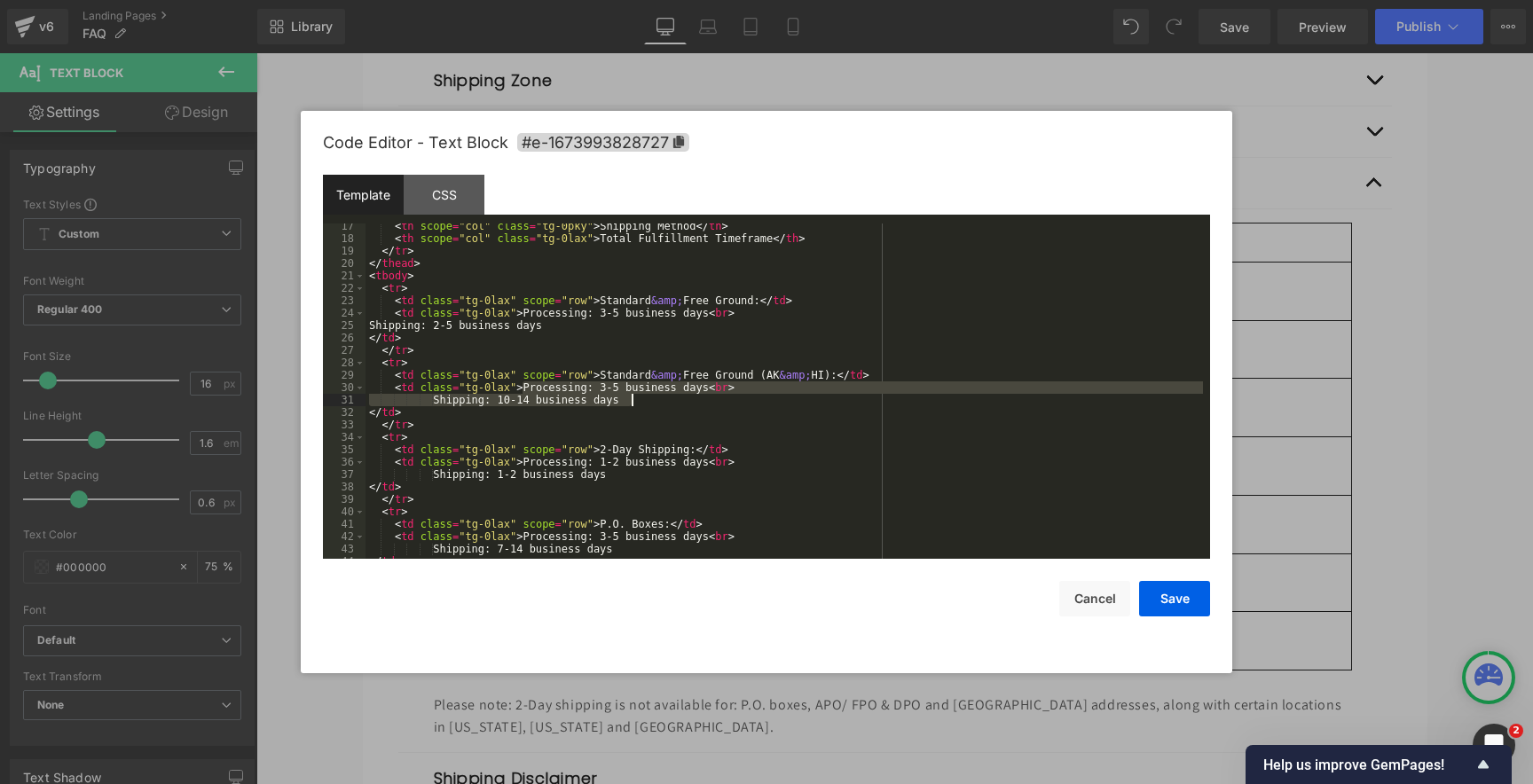
drag, startPoint x: 523, startPoint y: 387, endPoint x: 632, endPoint y: 398, distance: 109.6
click at [632, 398] on div "< th scope = "col" class = "tg-0pky" > Shipping Method </ th > < th scope = "co…" at bounding box center [784, 399] width 837 height 360
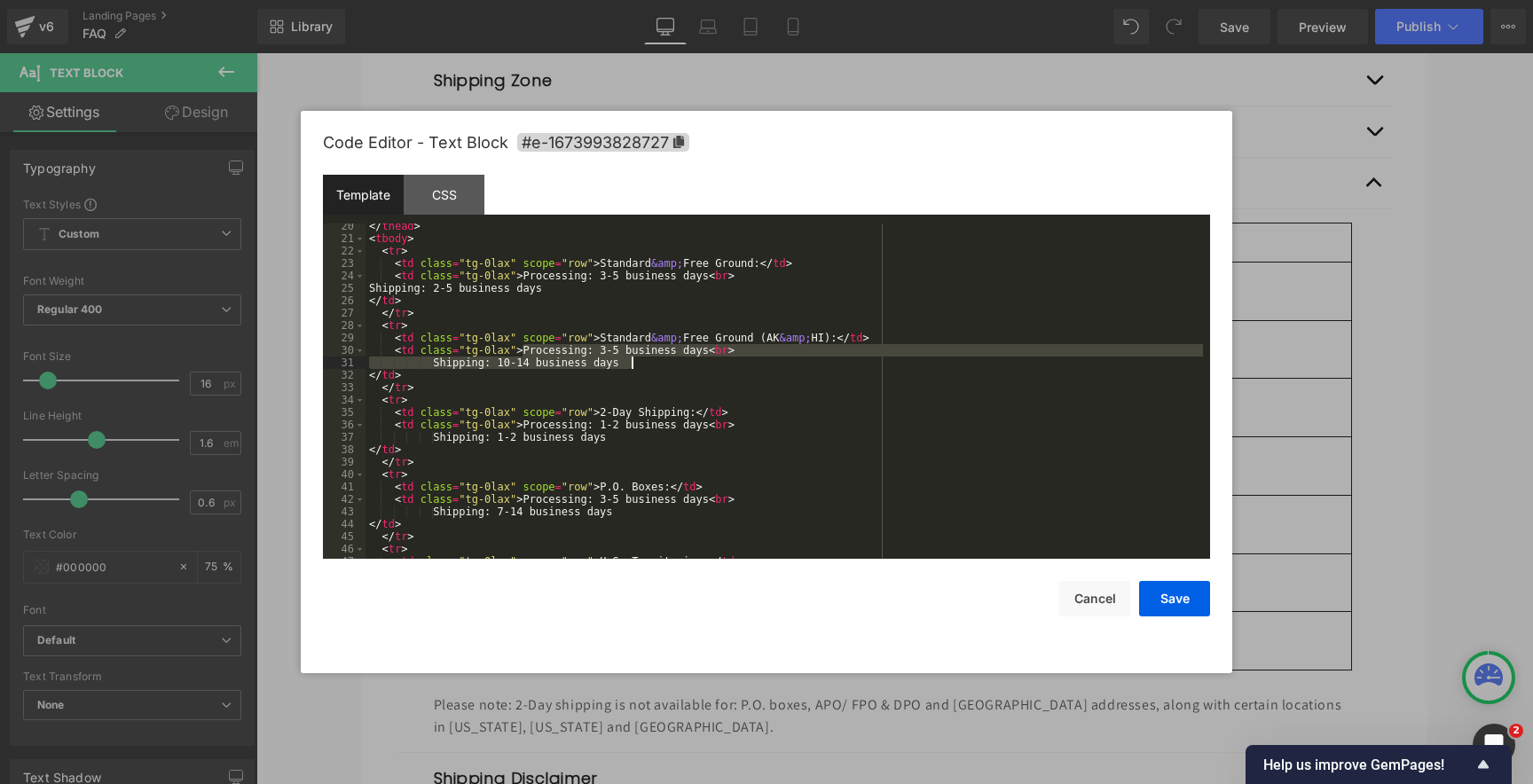
scroll to position [294, 0]
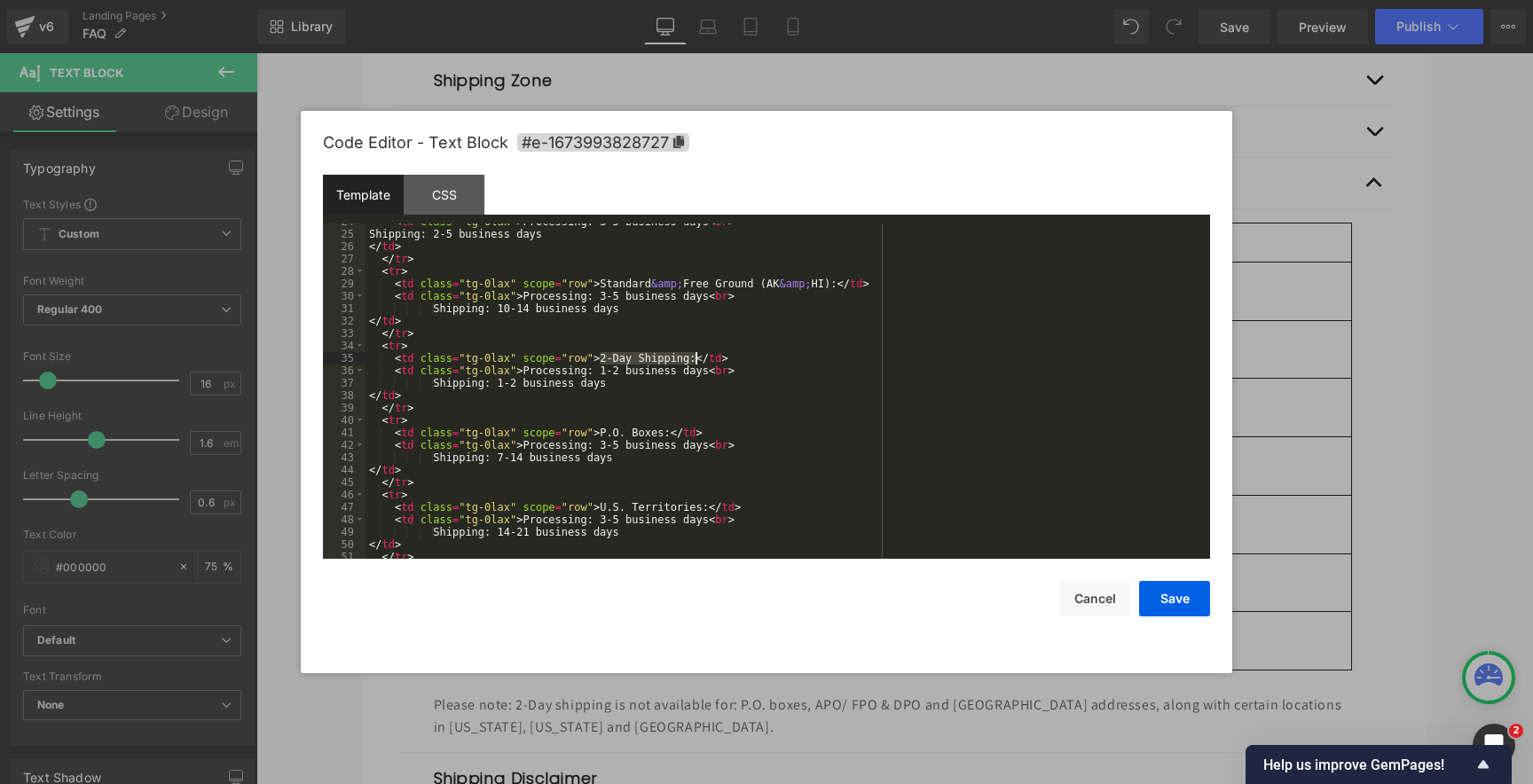
drag, startPoint x: 602, startPoint y: 360, endPoint x: 695, endPoint y: 359, distance: 93.0
click at [695, 359] on div "< td class = "tg-0lax" > Processing: 3-5 business days < br > Shipping: 2-5 bus…" at bounding box center [784, 395] width 837 height 360
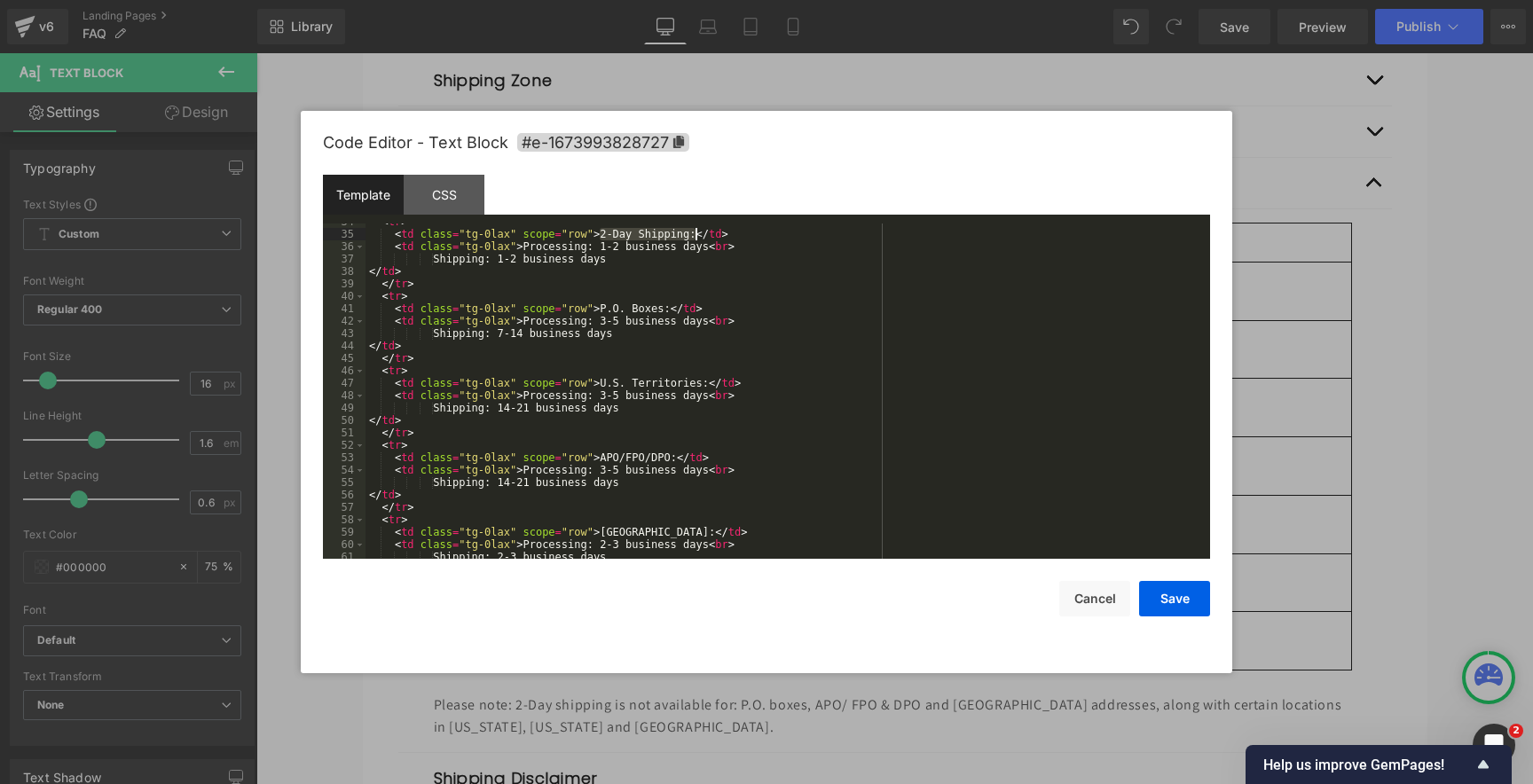
scroll to position [408, 0]
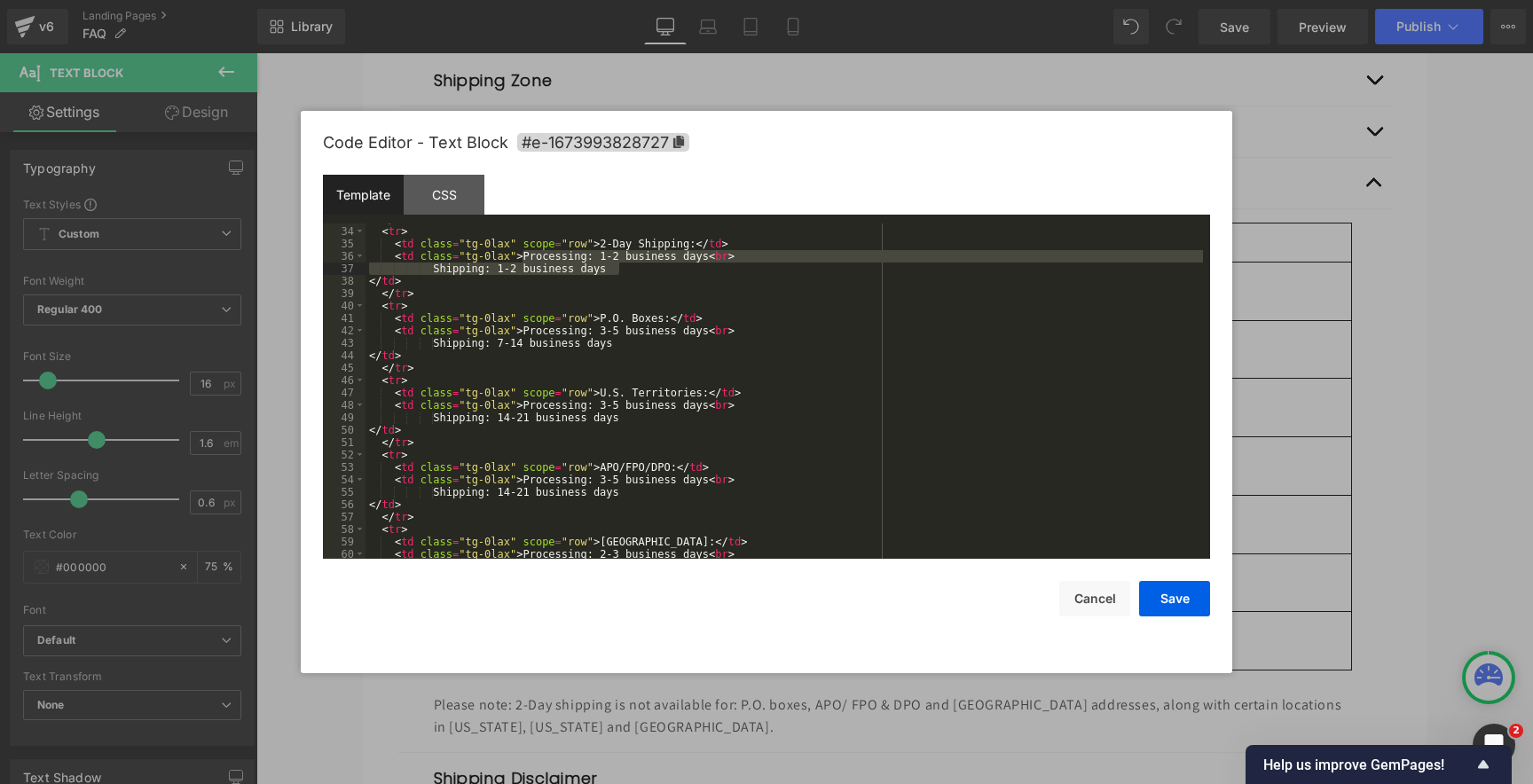
drag, startPoint x: 523, startPoint y: 256, endPoint x: 618, endPoint y: 270, distance: 96.0
click at [618, 270] on div "</ tr > < tr > < td class = "tg-0lax" scope = "row" > 2-Day Shipping: </ td > <…" at bounding box center [784, 392] width 837 height 360
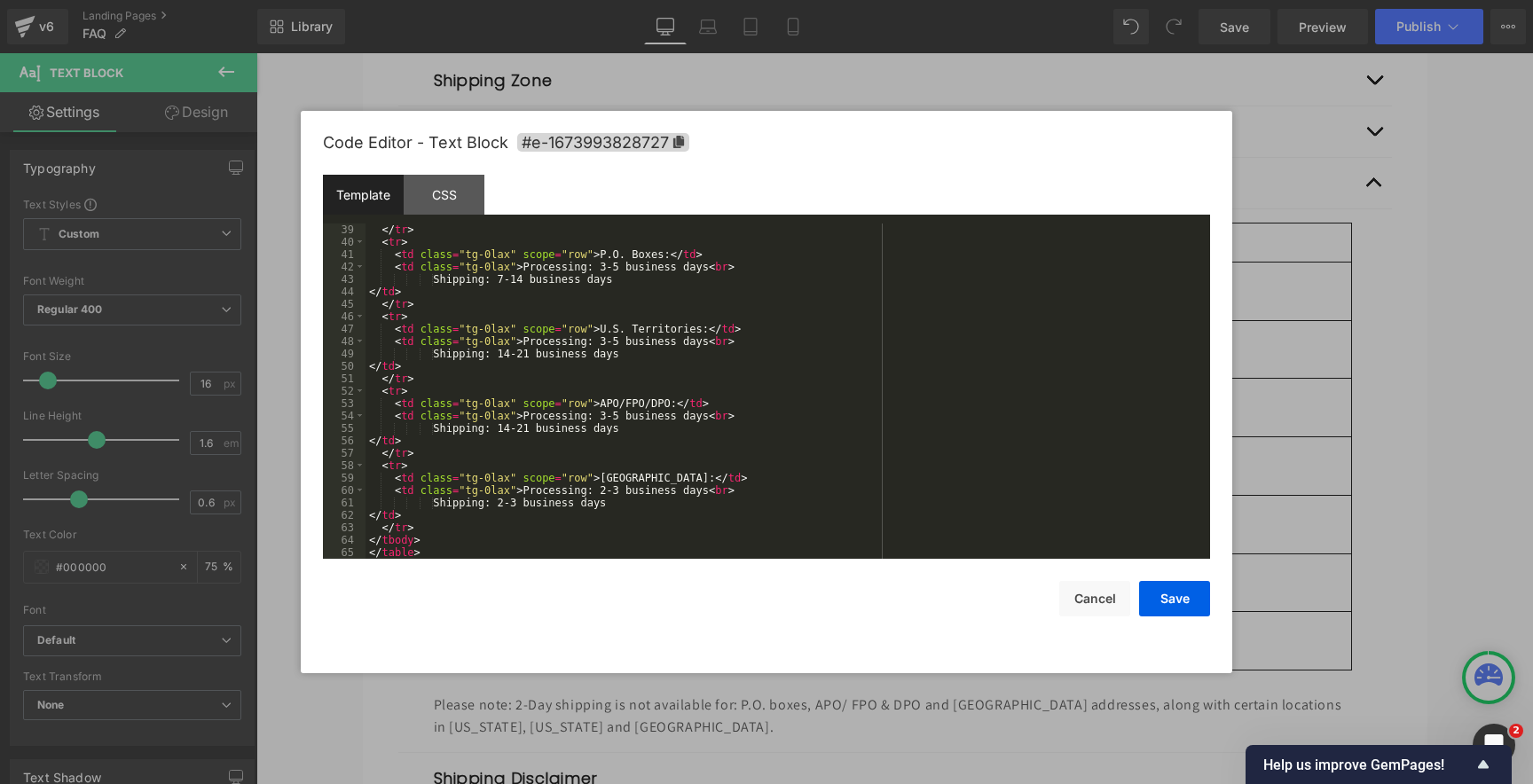
scroll to position [474, 0]
drag, startPoint x: 599, startPoint y: 253, endPoint x: 677, endPoint y: 264, distance: 78.8
click at [669, 253] on div "</ tr > < tr > < td class = "tg-0lax" scope = "row" > P.O. Boxes: </ td > < td …" at bounding box center [784, 407] width 837 height 373
drag, startPoint x: 599, startPoint y: 264, endPoint x: 625, endPoint y: 279, distance: 30.0
click at [625, 279] on div "</ tr > < tr > < td class = "tg-0lax" scope = "row" > P.O. Boxes: </ td > < td …" at bounding box center [784, 407] width 837 height 373
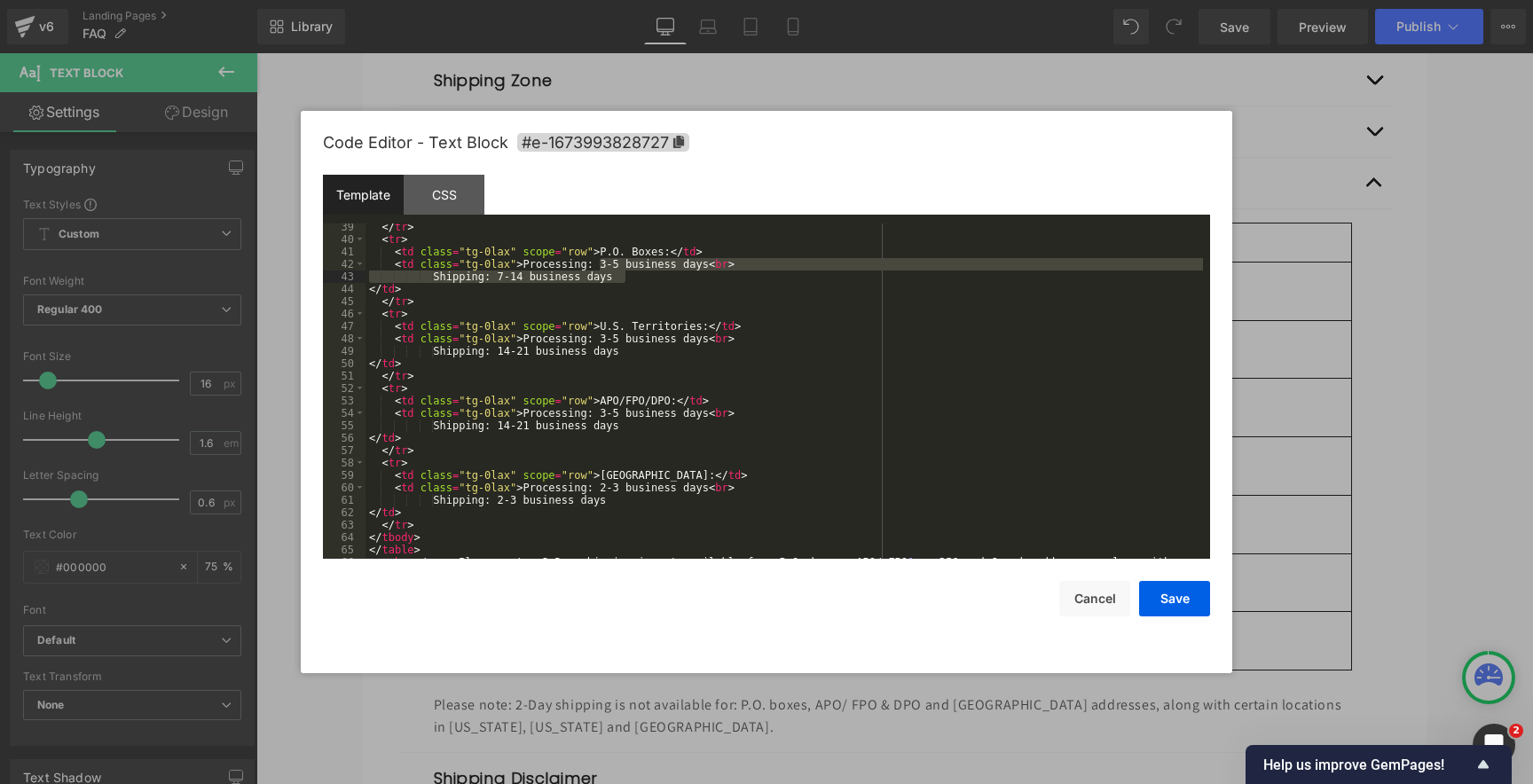
scroll to position [497, 0]
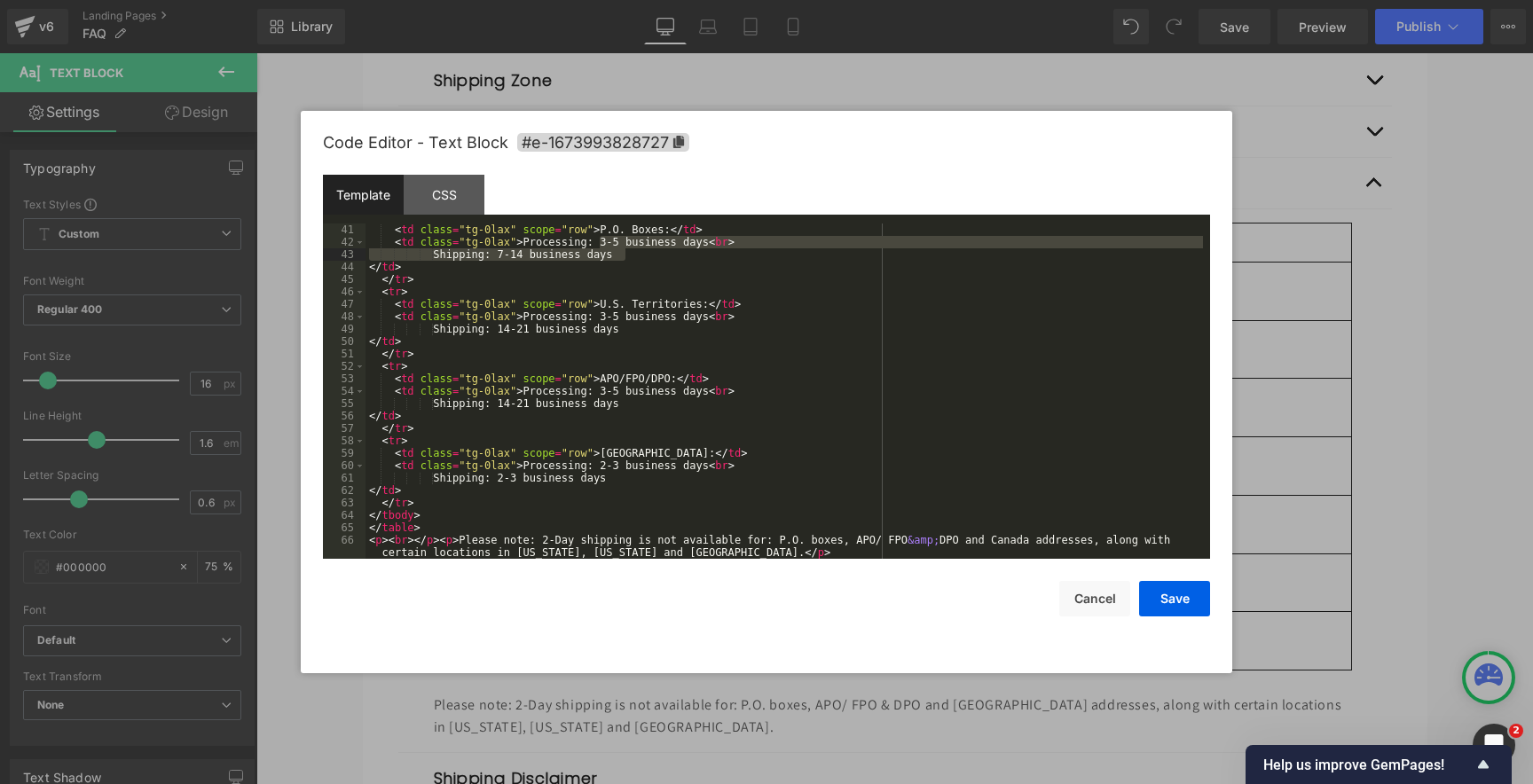
click at [627, 315] on div "< td class = "tg-0lax" scope = "row" > P.O. Boxes: </ td > < td class = "tg-0la…" at bounding box center [784, 409] width 837 height 373
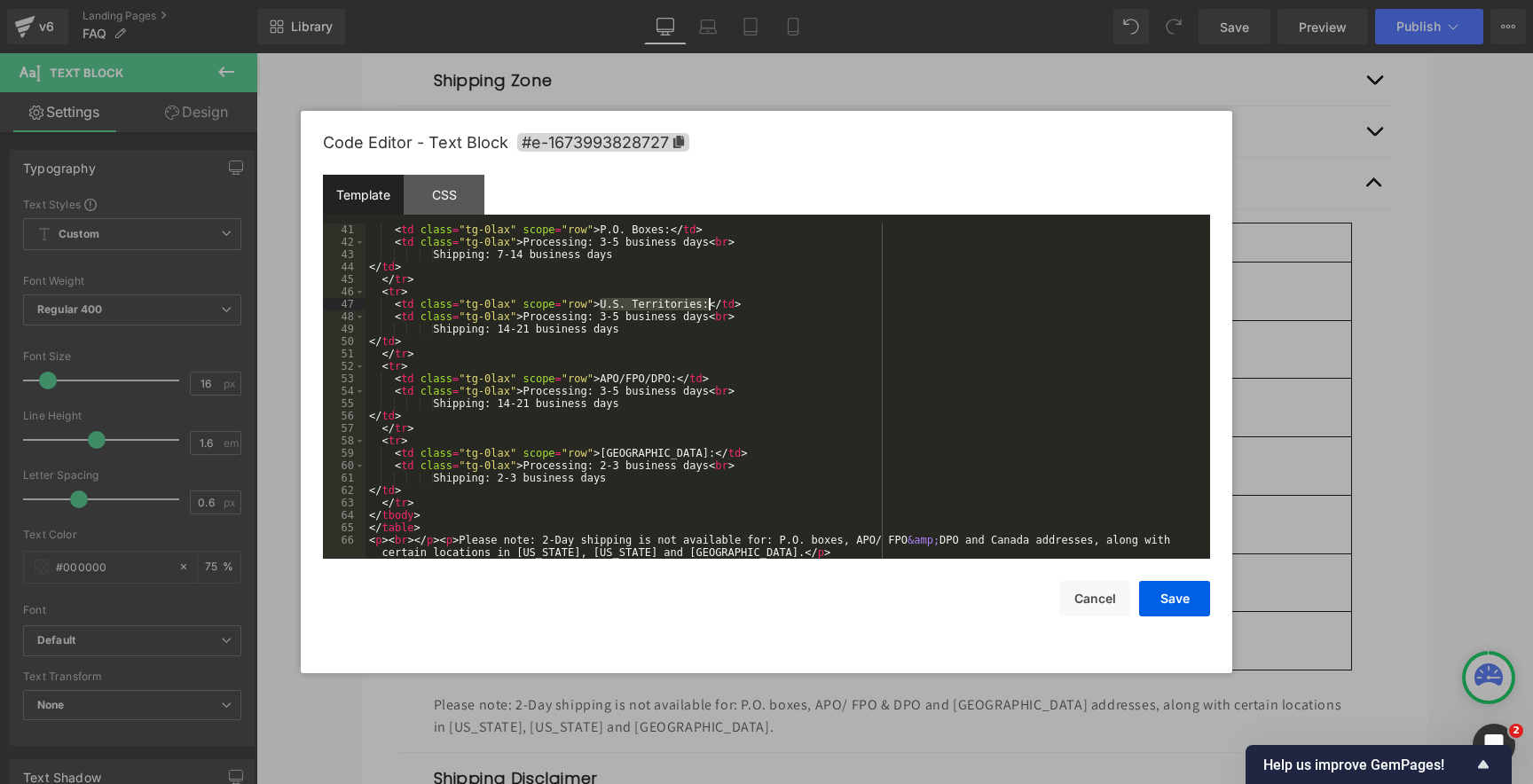
drag, startPoint x: 598, startPoint y: 304, endPoint x: 711, endPoint y: 304, distance: 113.0
click at [711, 304] on div "< td class = "tg-0lax" scope = "row" > P.O. Boxes: </ td > < td class = "tg-0la…" at bounding box center [784, 409] width 837 height 373
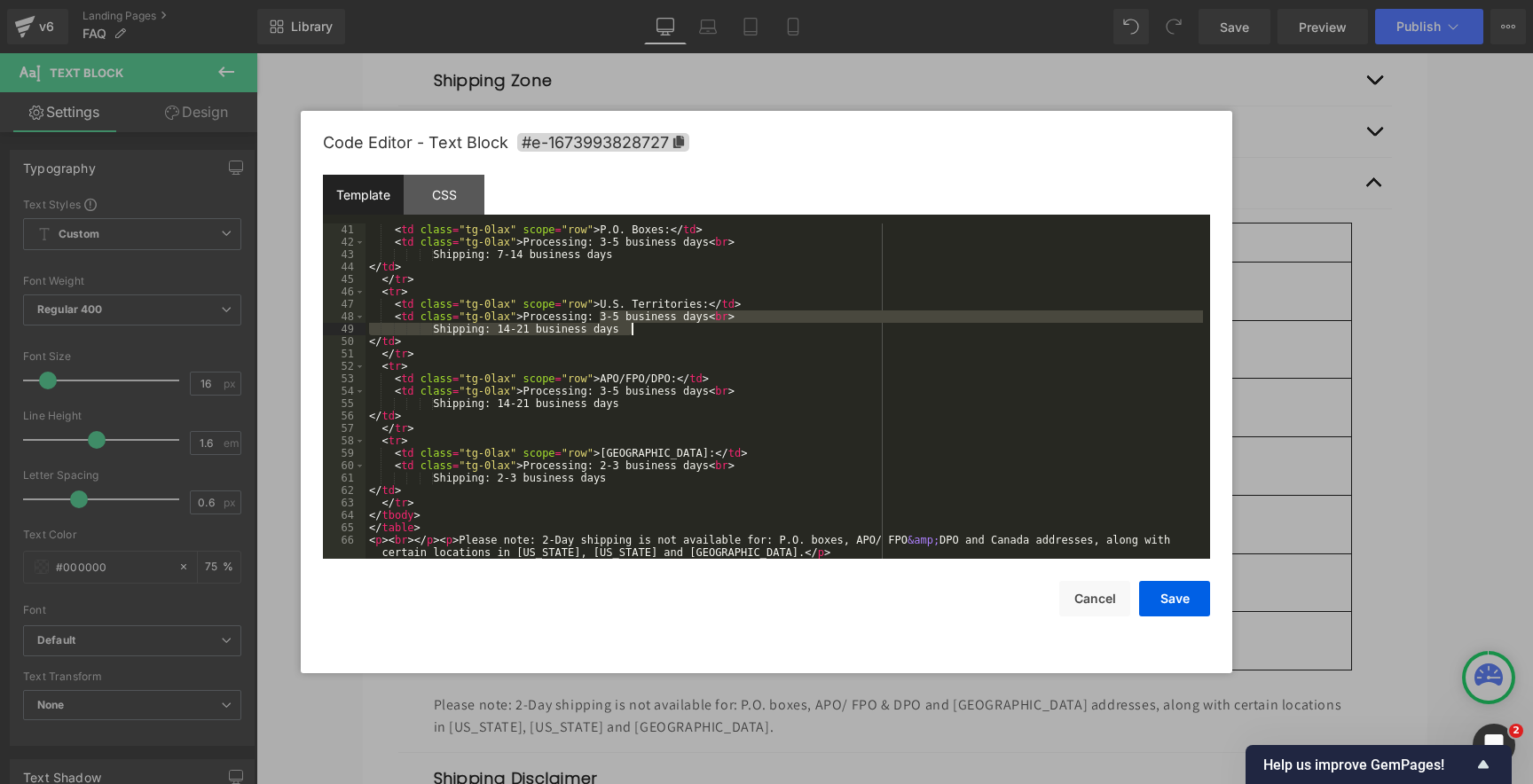
drag, startPoint x: 599, startPoint y: 315, endPoint x: 637, endPoint y: 343, distance: 47.2
click at [632, 327] on div "< td class = "tg-0lax" scope = "row" > P.O. Boxes: </ td > < td class = "tg-0la…" at bounding box center [784, 409] width 837 height 373
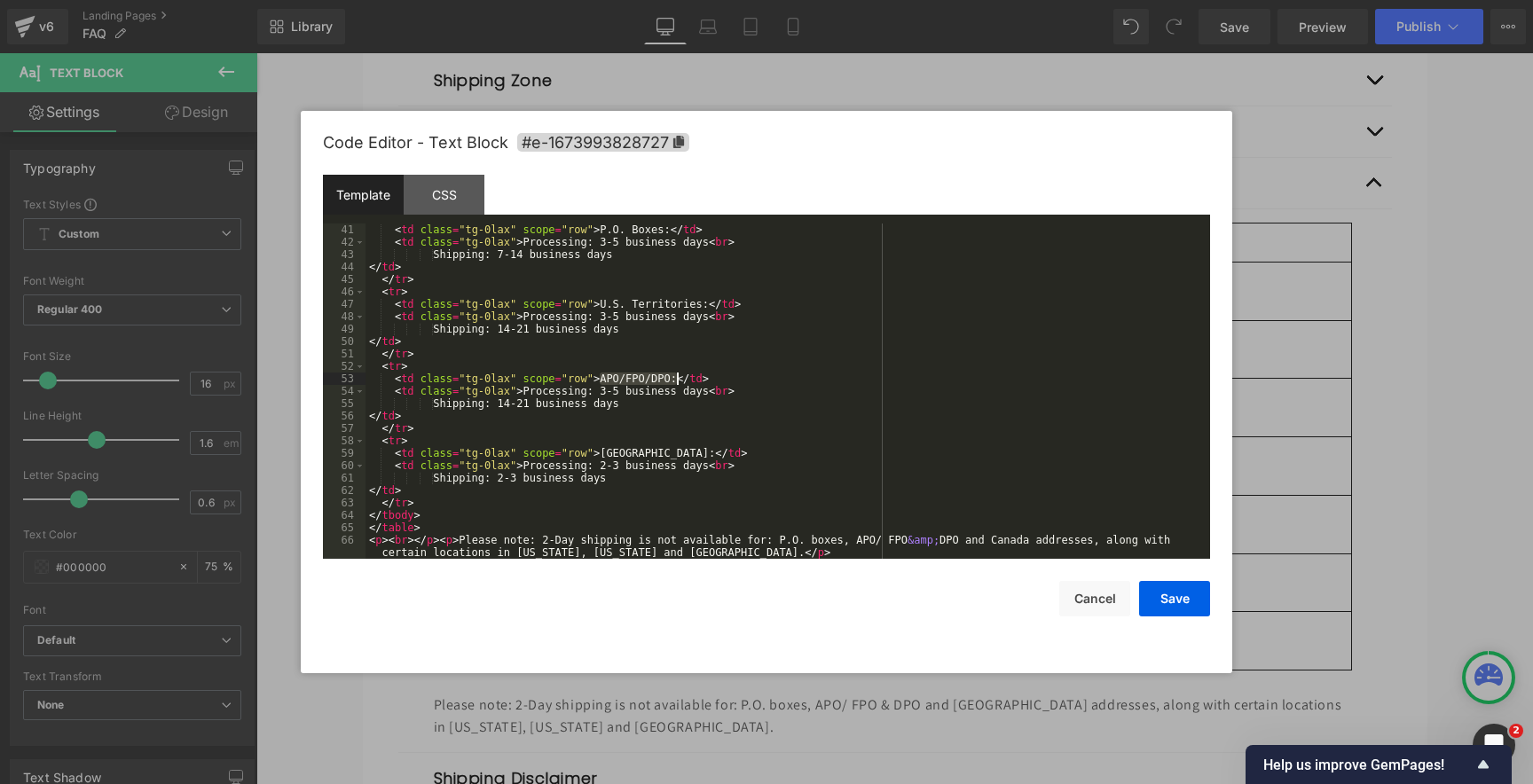
drag, startPoint x: 599, startPoint y: 377, endPoint x: 677, endPoint y: 381, distance: 78.1
click at [677, 381] on div "< td class = "tg-0lax" scope = "row" > P.O. Boxes: </ td > < td class = "tg-0la…" at bounding box center [784, 409] width 837 height 373
drag, startPoint x: 522, startPoint y: 391, endPoint x: 636, endPoint y: 405, distance: 114.9
click at [636, 405] on div "< td class = "tg-0lax" scope = "row" > P.O. Boxes: </ td > < td class = "tg-0la…" at bounding box center [784, 409] width 837 height 373
drag, startPoint x: 598, startPoint y: 454, endPoint x: 644, endPoint y: 453, distance: 46.0
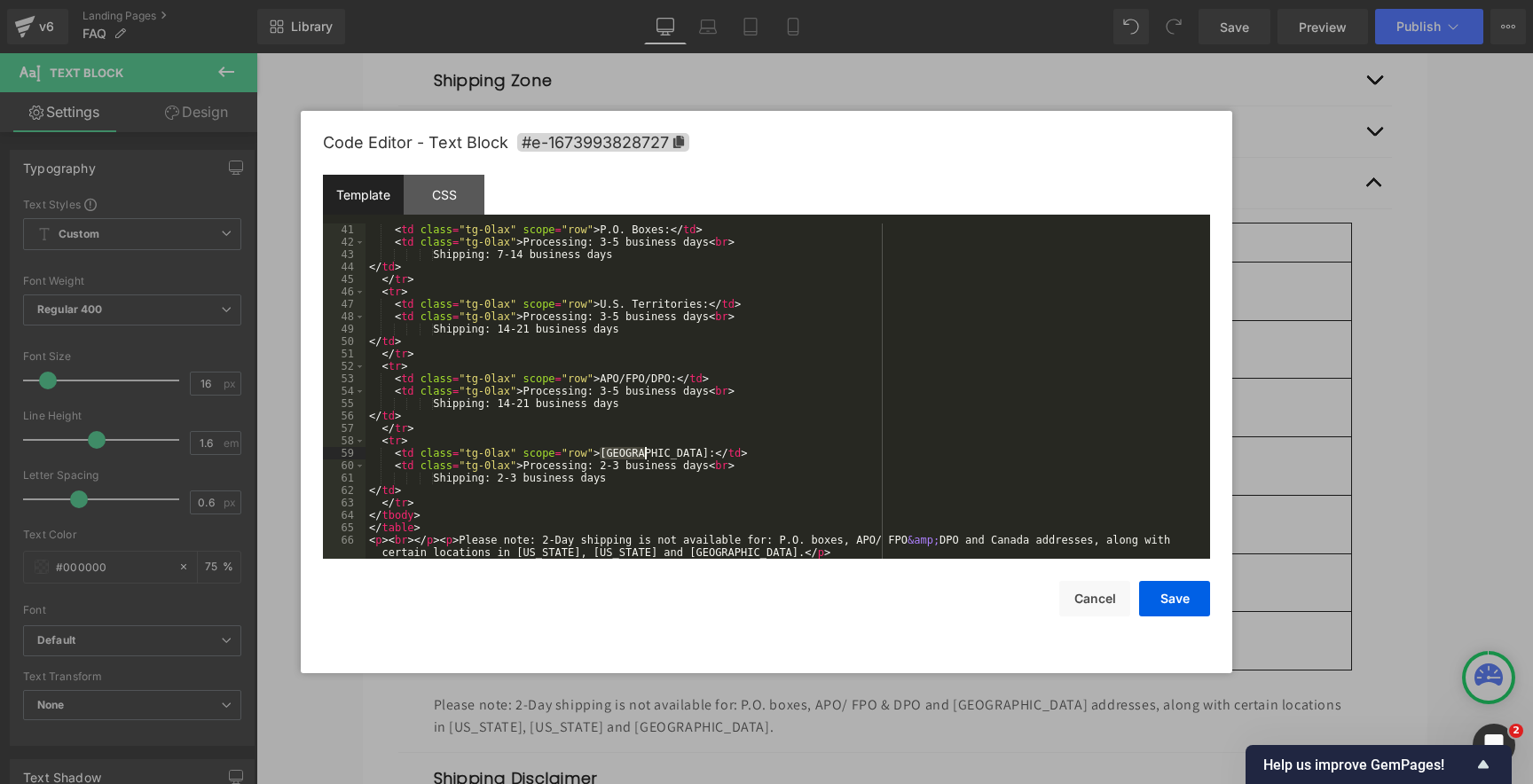
click at [644, 453] on div "< td class = "tg-0lax" scope = "row" > P.O. Boxes: </ td > < td class = "tg-0la…" at bounding box center [784, 409] width 837 height 373
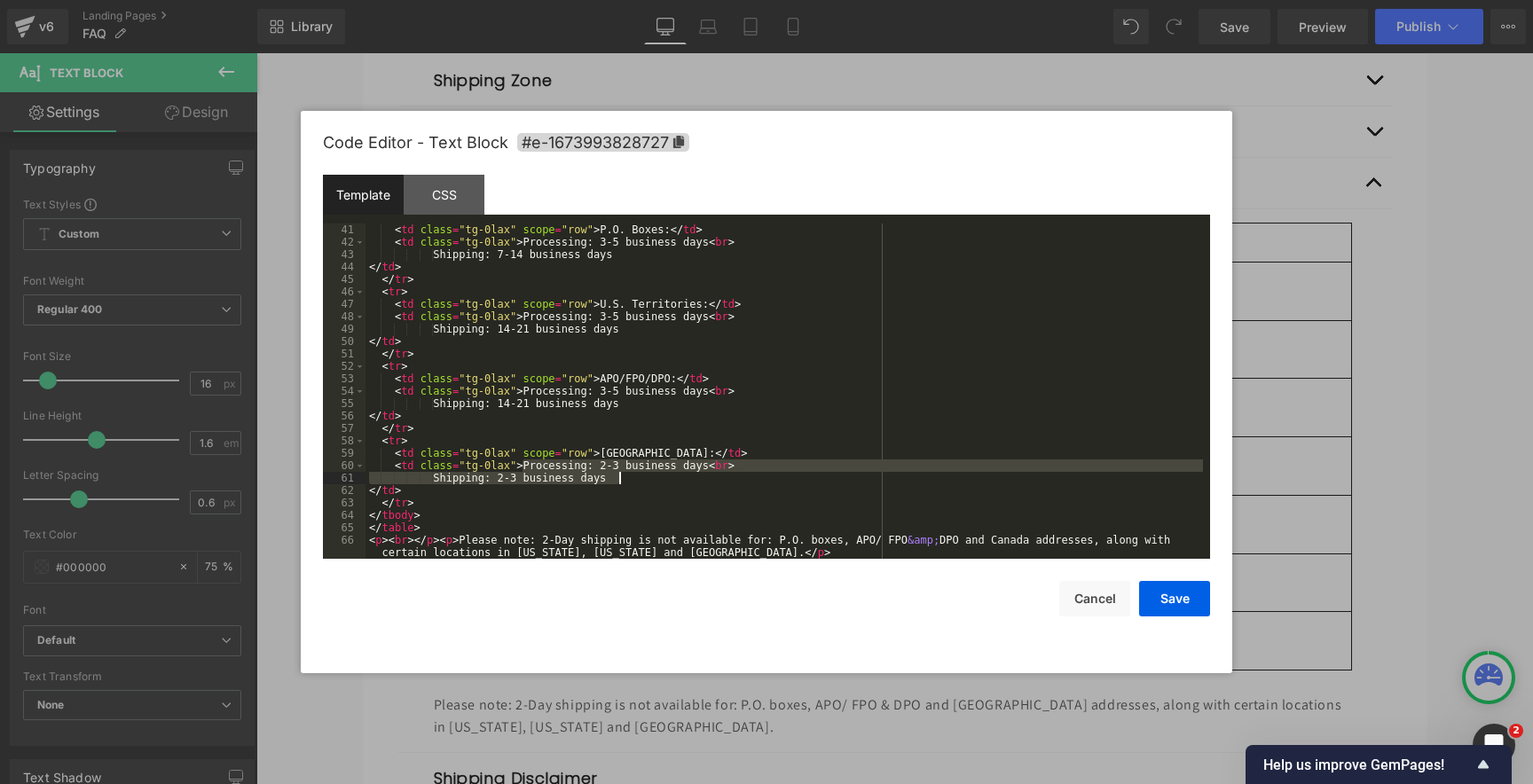
drag, startPoint x: 521, startPoint y: 464, endPoint x: 619, endPoint y: 479, distance: 99.1
click at [619, 480] on div "< td class = "tg-0lax" scope = "row" > P.O. Boxes: </ td > < td class = "tg-0la…" at bounding box center [784, 409] width 837 height 373
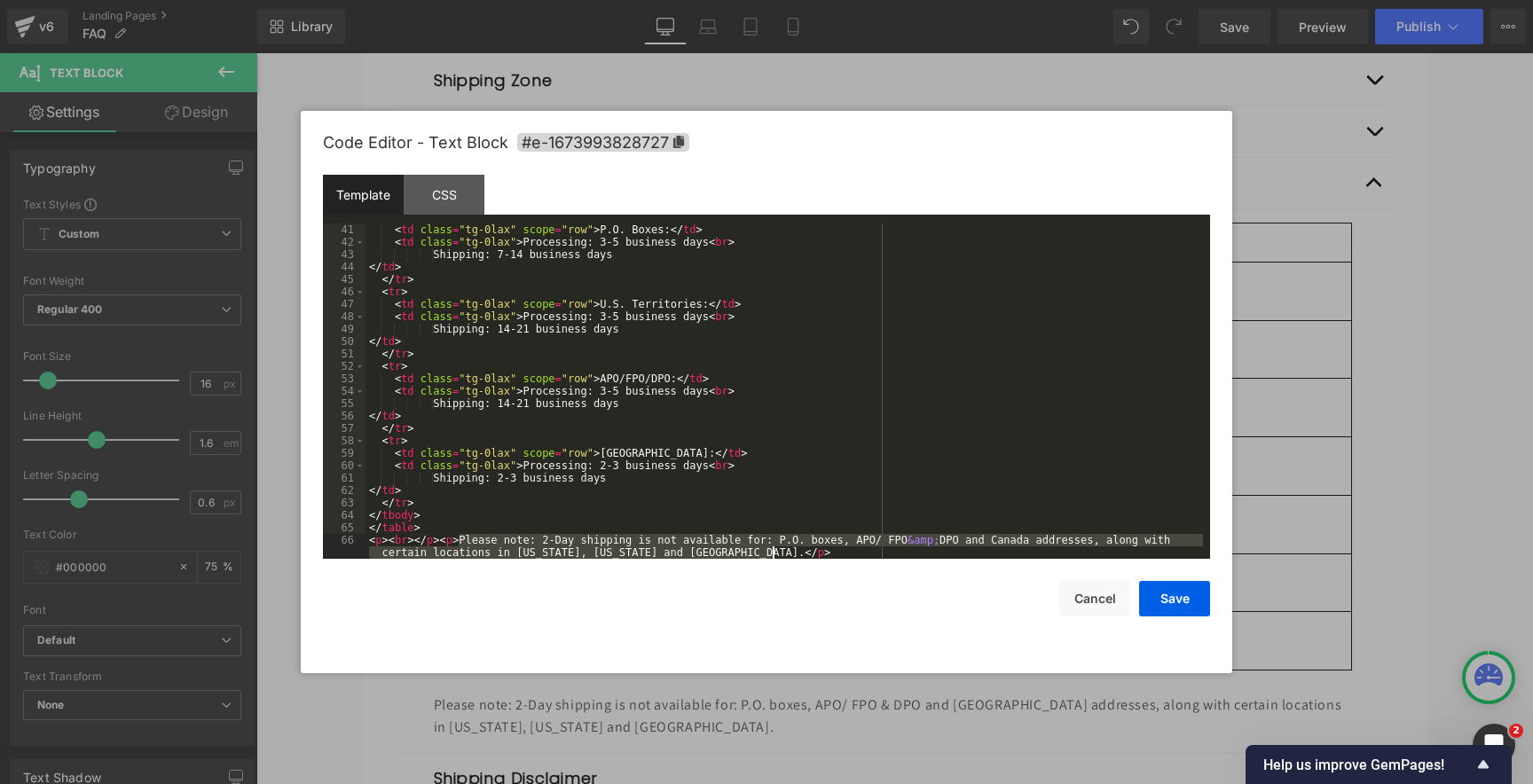
drag, startPoint x: 457, startPoint y: 540, endPoint x: 772, endPoint y: 554, distance: 315.3
click at [772, 554] on div "< td class = "tg-0lax" scope = "row" > P.O. Boxes: </ td > < td class = "tg-0la…" at bounding box center [784, 409] width 837 height 373
click at [1103, 602] on button "Cancel" at bounding box center [1094, 598] width 71 height 36
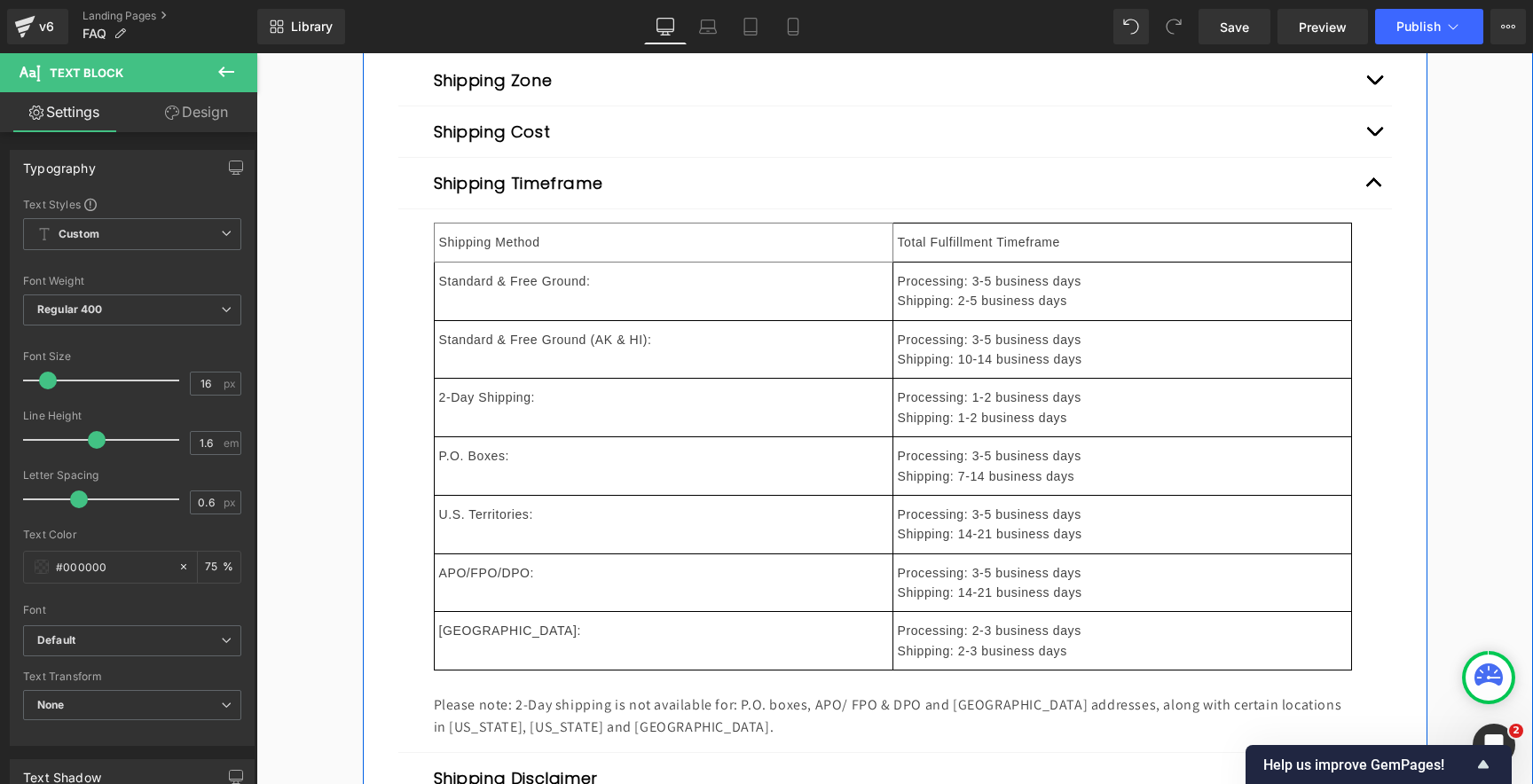
click at [1374, 189] on button "button" at bounding box center [1374, 182] width 36 height 51
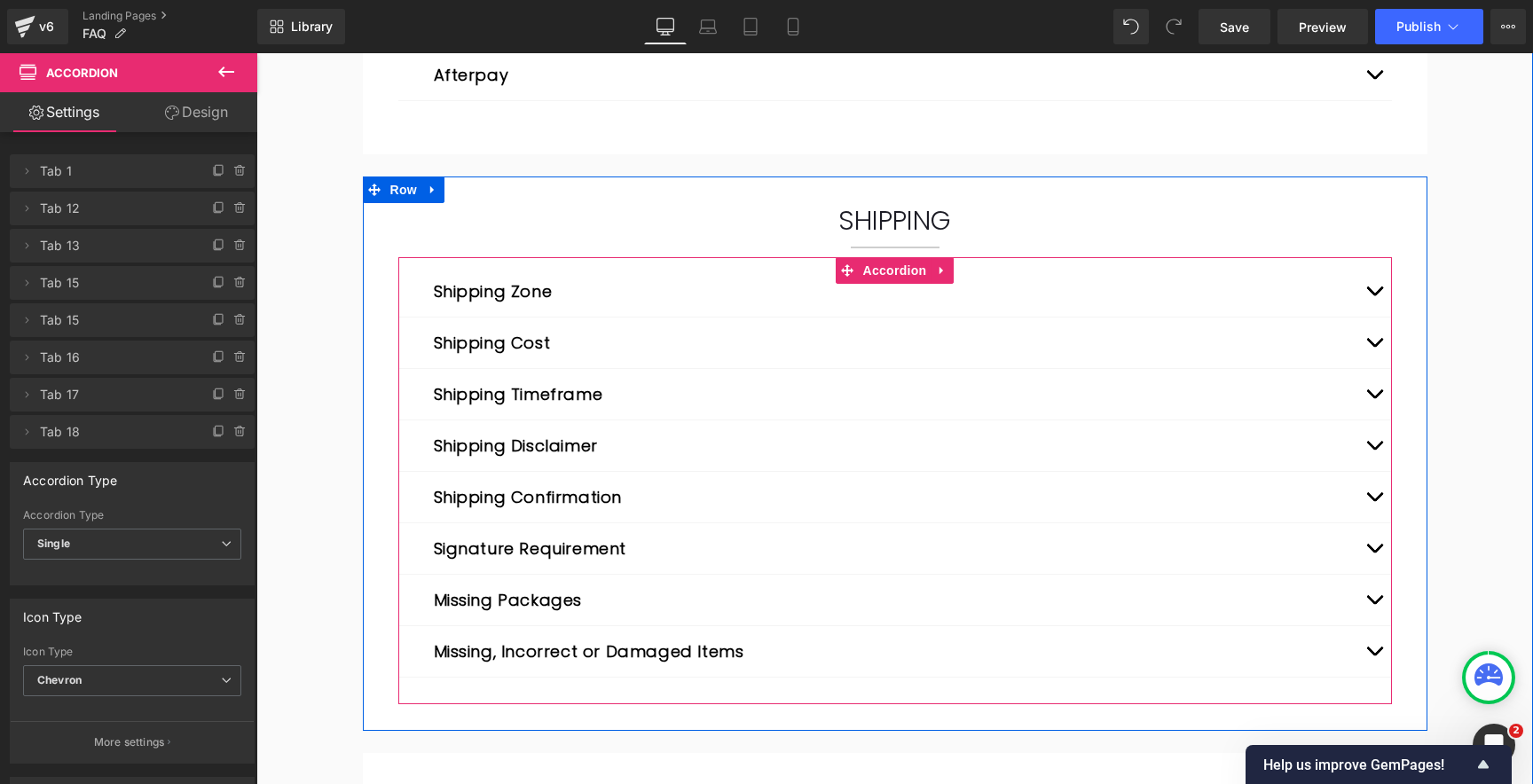
scroll to position [821, 0]
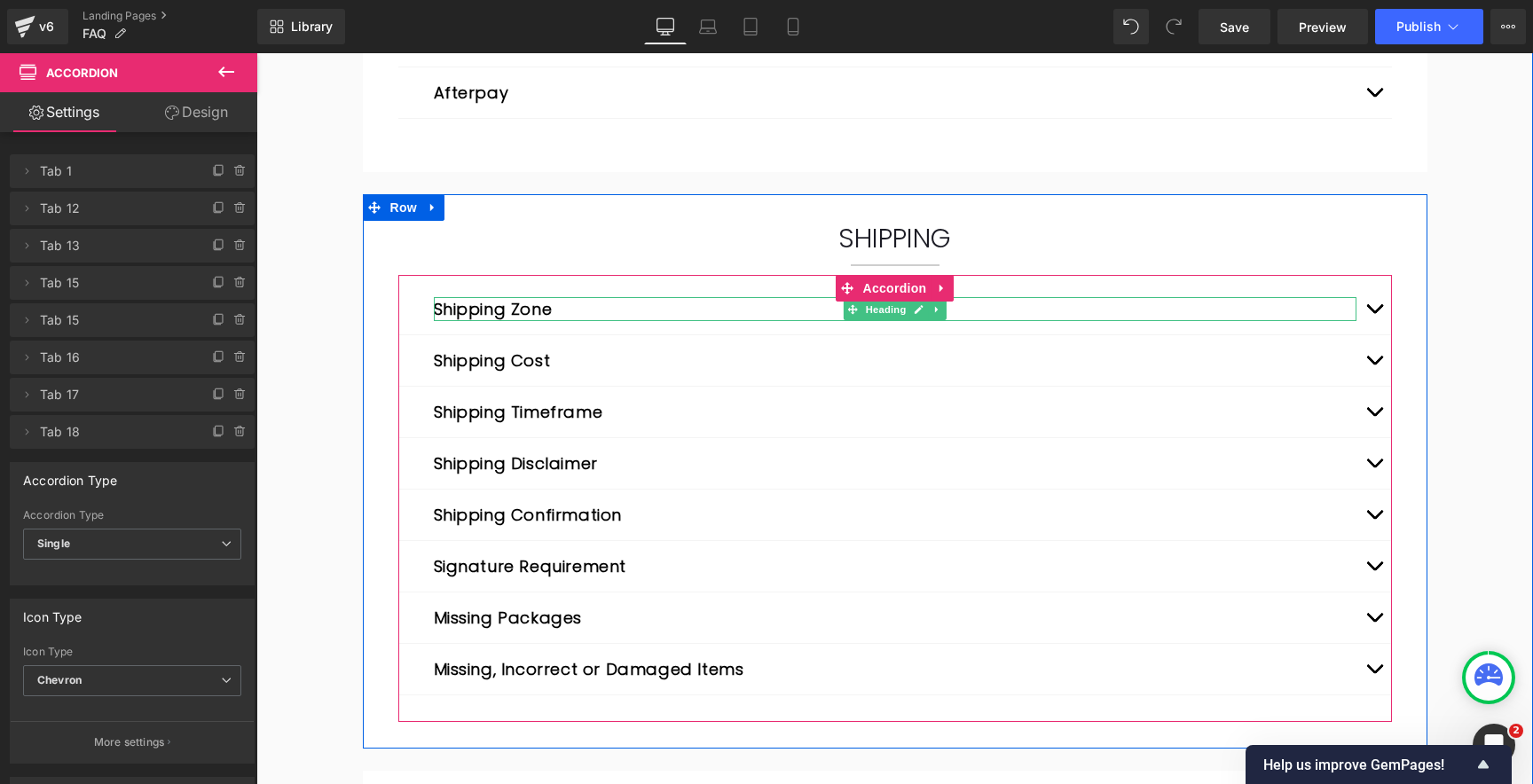
click at [459, 307] on button "Shipping Zone" at bounding box center [493, 309] width 119 height 24
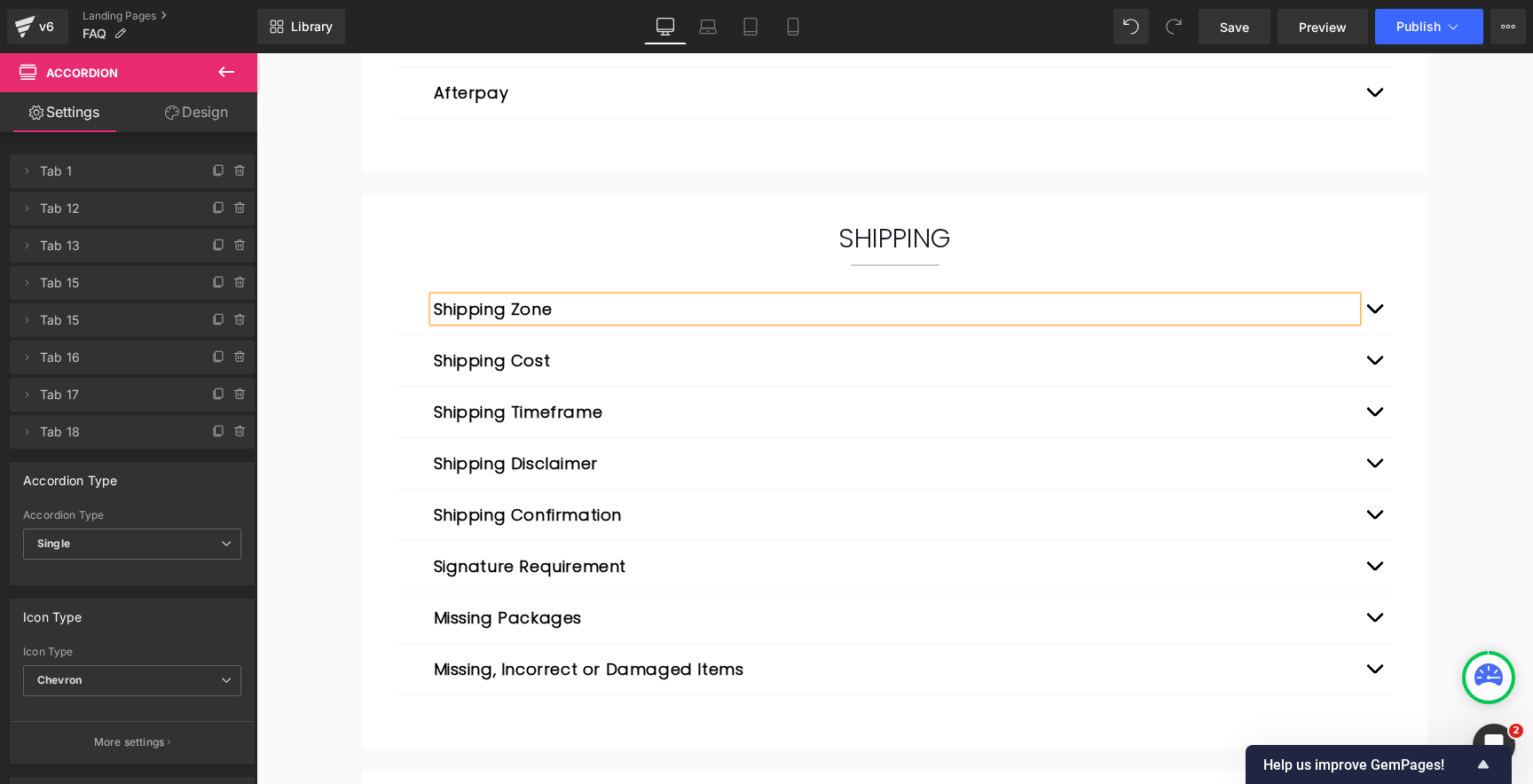
click at [459, 307] on button "Shipping Zone" at bounding box center [493, 309] width 119 height 24
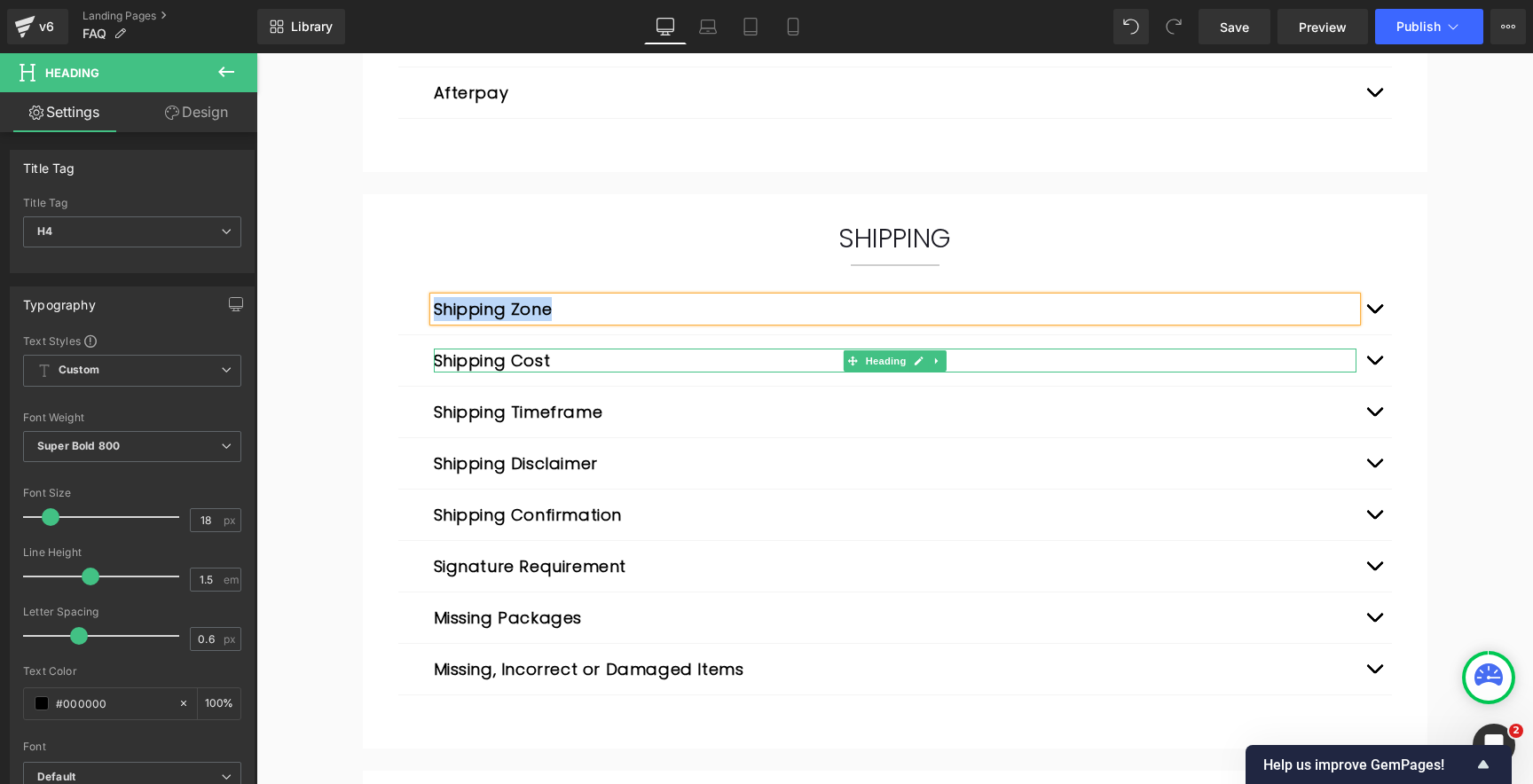
click at [467, 360] on button "Shipping Cost" at bounding box center [492, 361] width 117 height 24
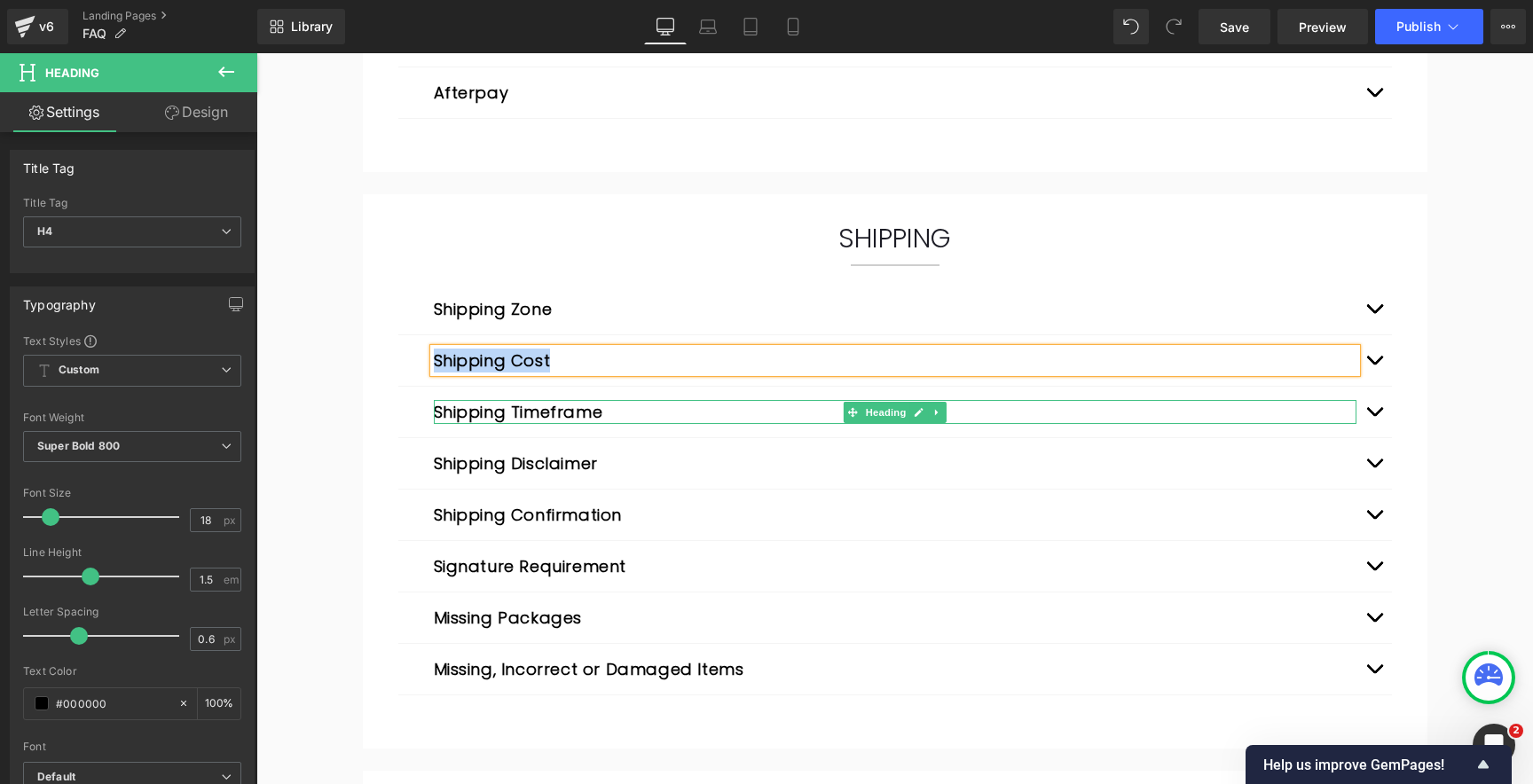
click at [515, 410] on button "Shipping Timeframe" at bounding box center [518, 411] width 169 height 24
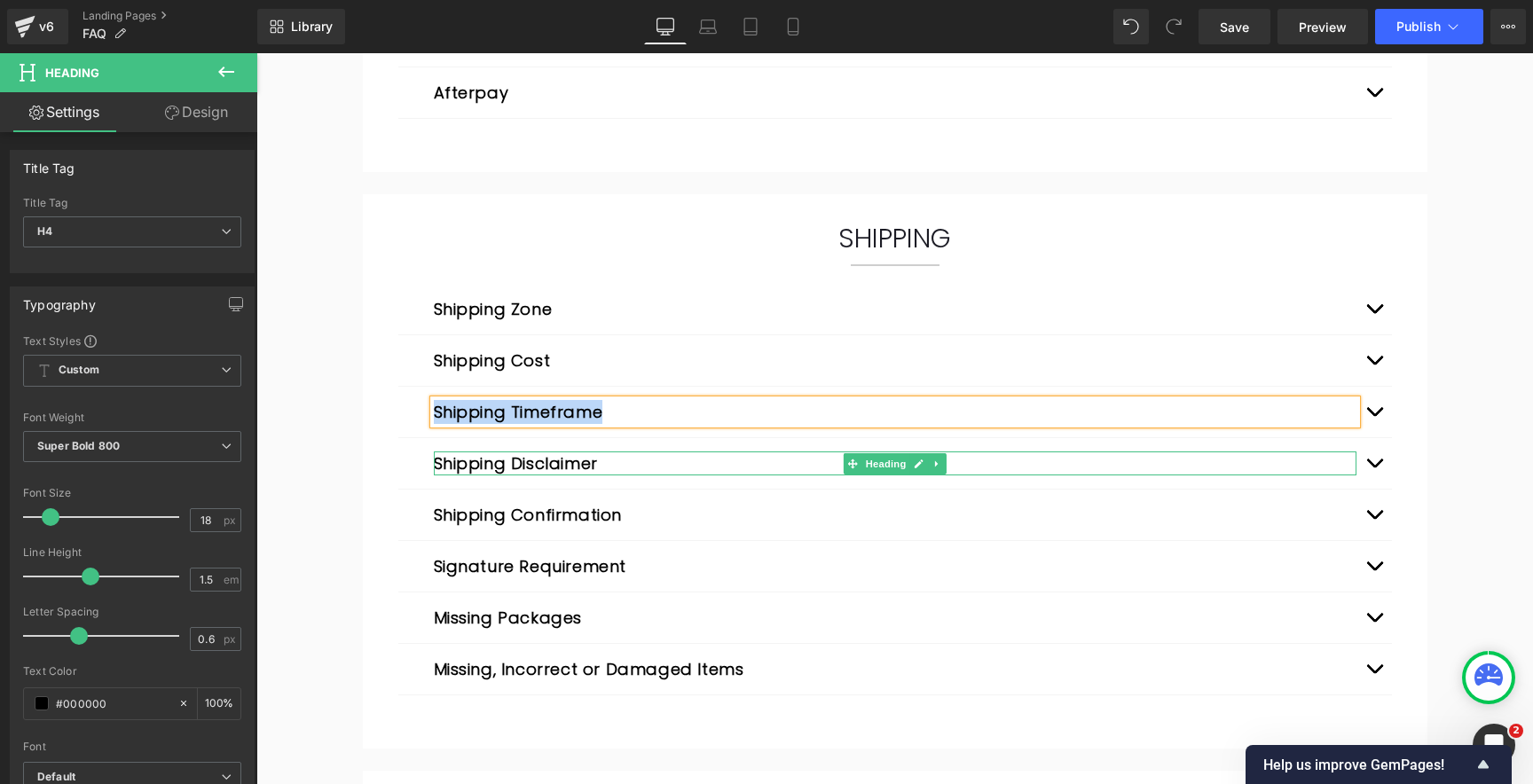
click at [562, 464] on button "Shipping Disclaimer" at bounding box center [516, 463] width 164 height 24
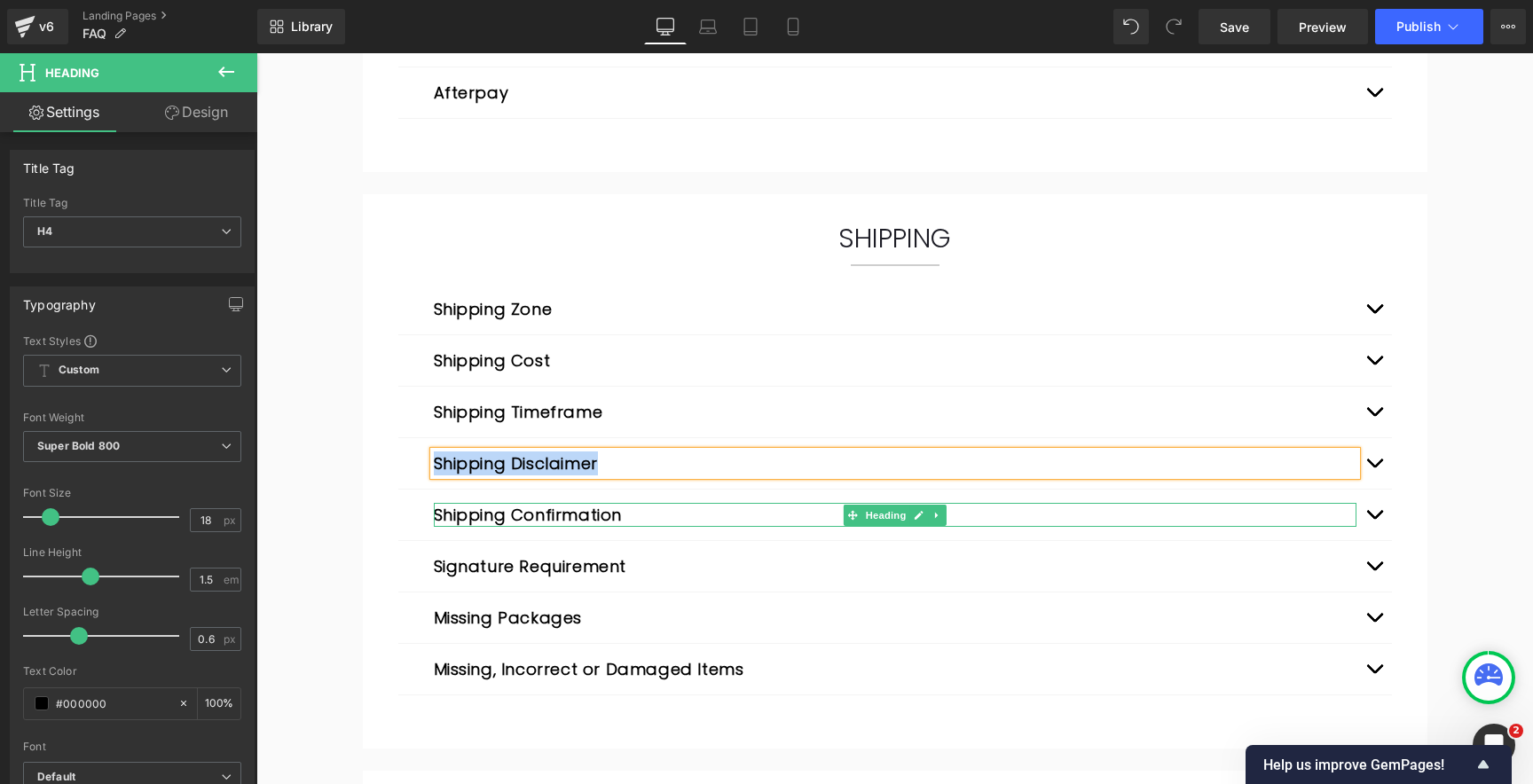
click at [559, 517] on button "Shipping Confirmation" at bounding box center [528, 514] width 189 height 24
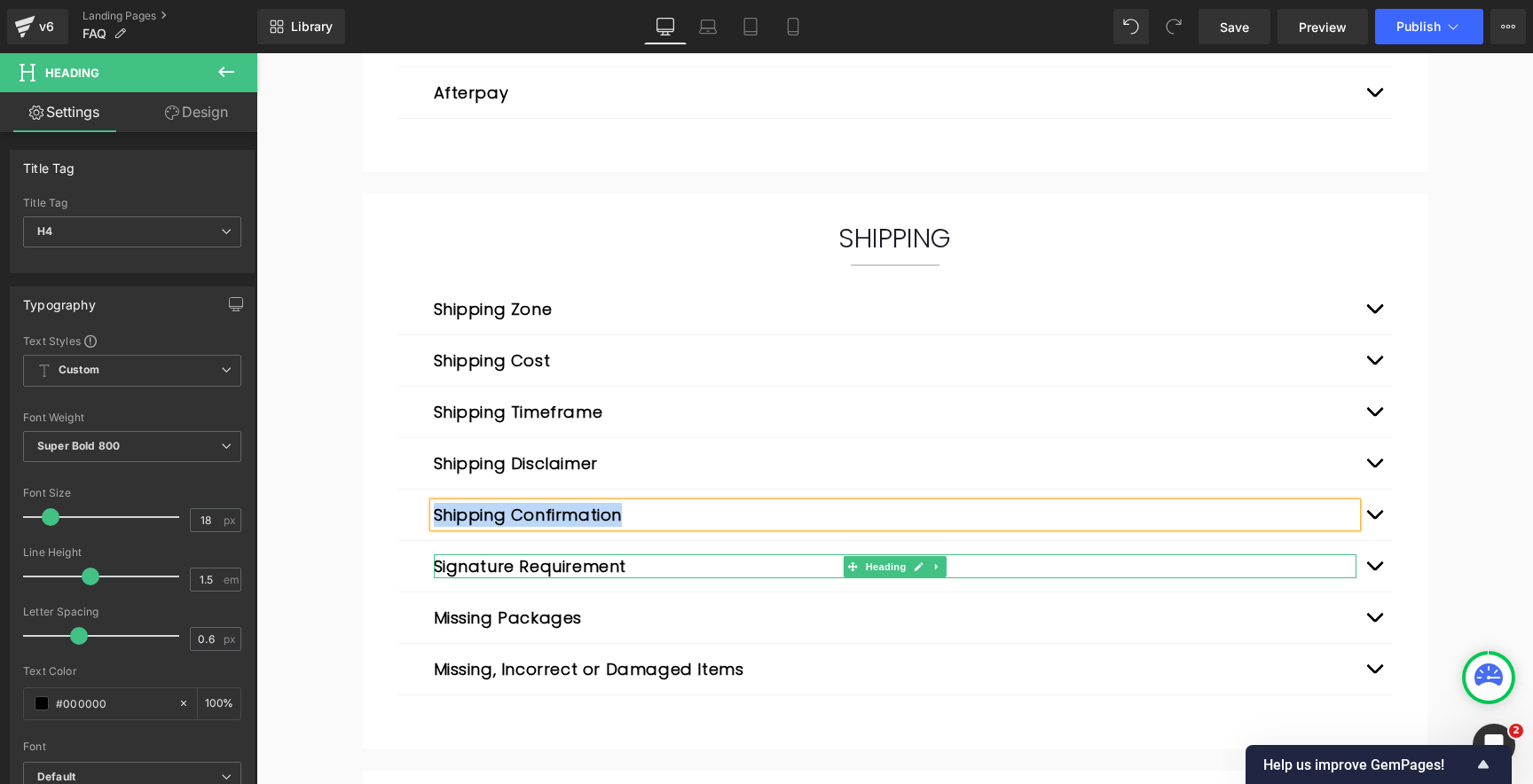
click at [528, 563] on button "Signature Requirement" at bounding box center [530, 566] width 193 height 24
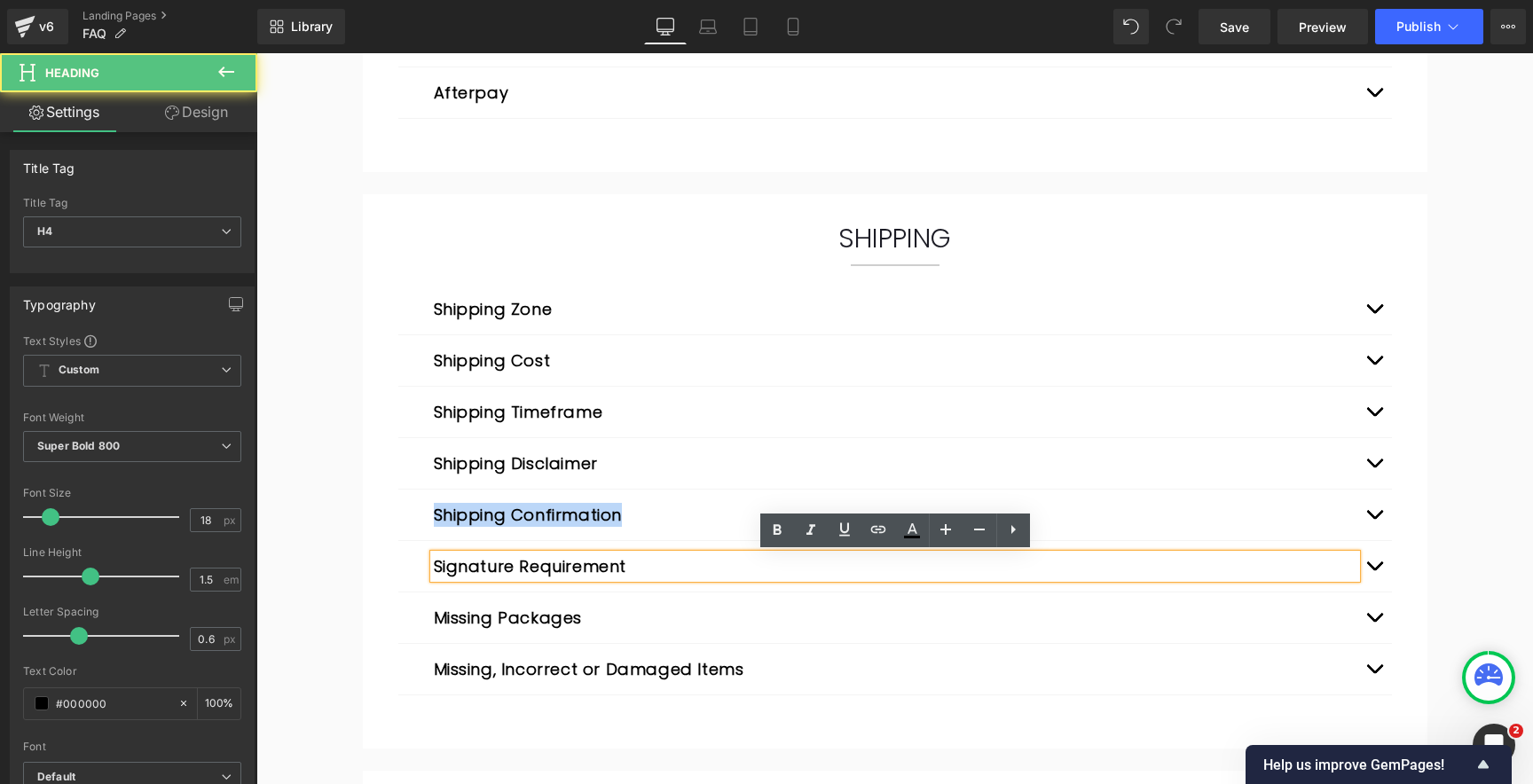
click at [528, 563] on button "Signature Requirement" at bounding box center [530, 566] width 193 height 24
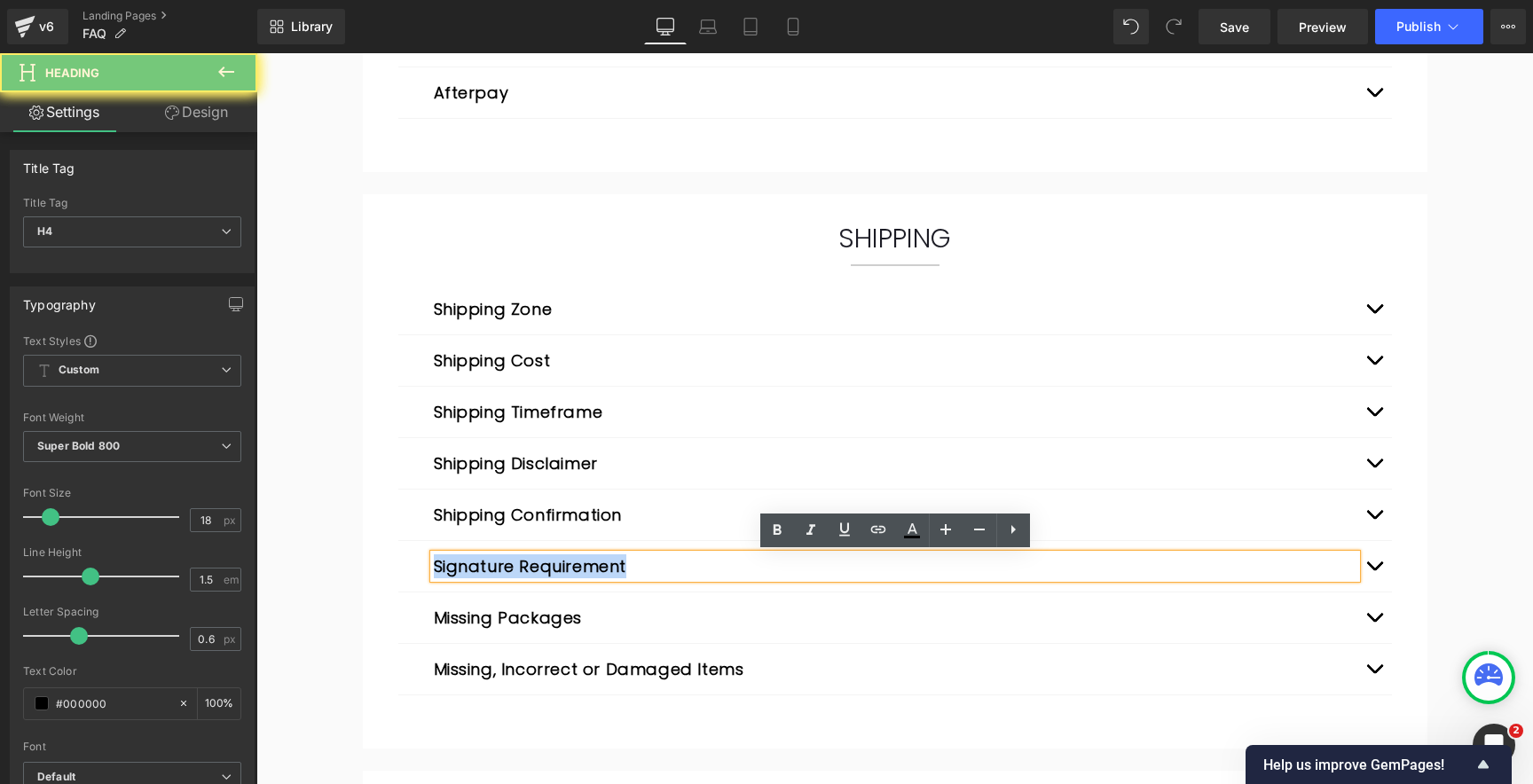
click at [528, 563] on button "Signature Requirement" at bounding box center [530, 566] width 193 height 24
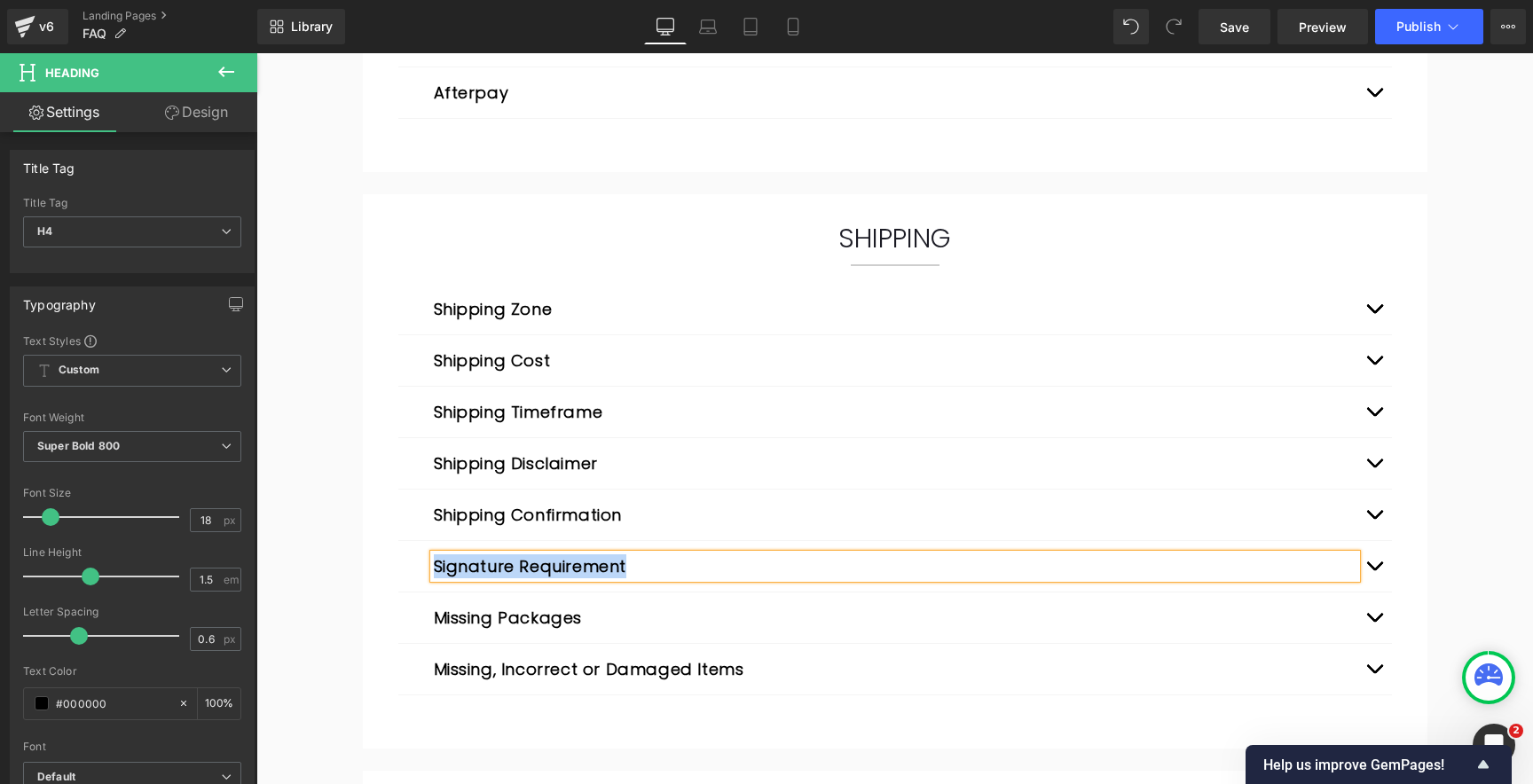
click at [520, 619] on button "Missing Packages" at bounding box center [508, 617] width 149 height 24
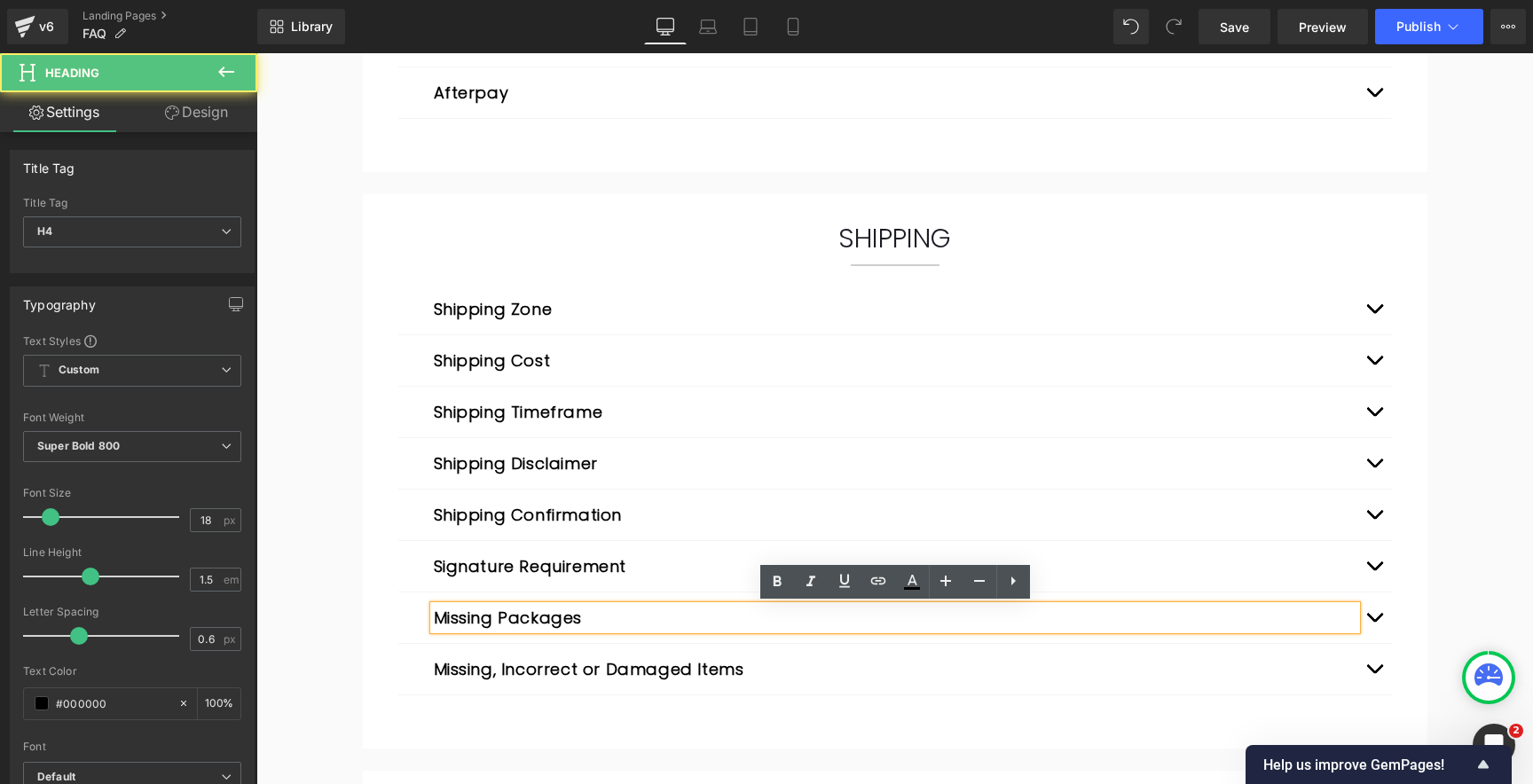
click at [520, 619] on button "Missing Packages" at bounding box center [508, 617] width 149 height 24
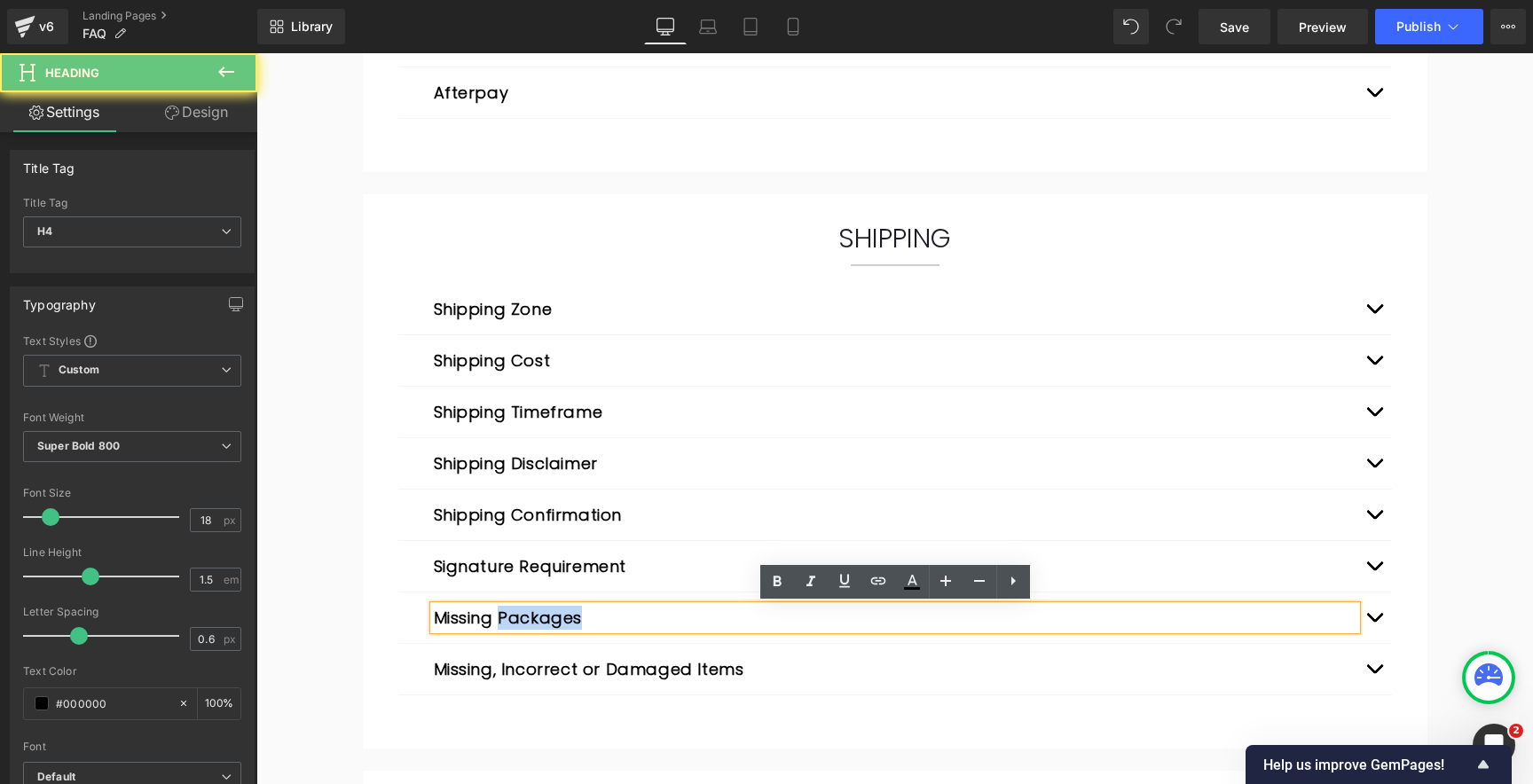
click at [520, 619] on button "Missing Packages" at bounding box center [508, 617] width 149 height 24
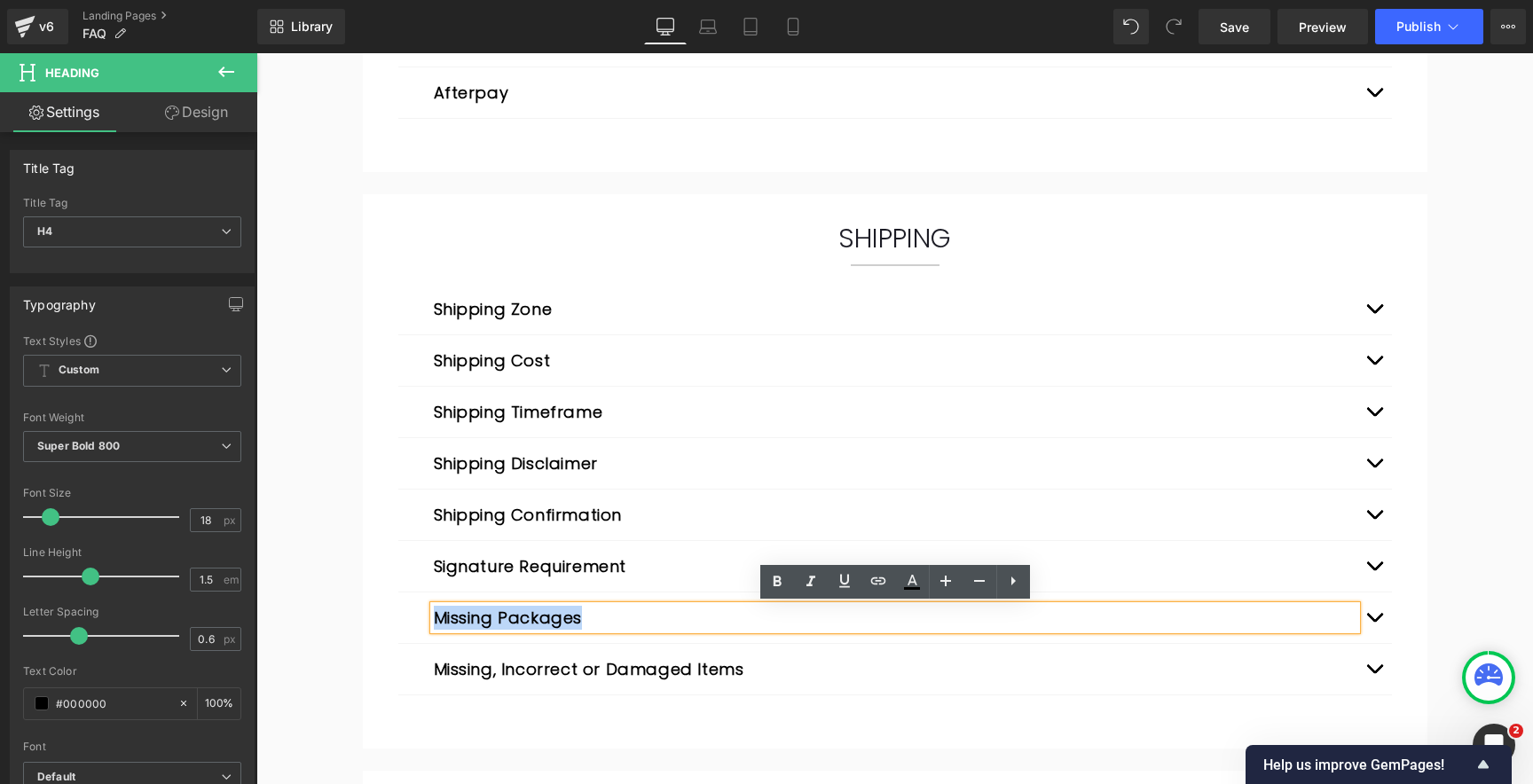
click at [520, 619] on button "Missing Packages" at bounding box center [508, 617] width 149 height 24
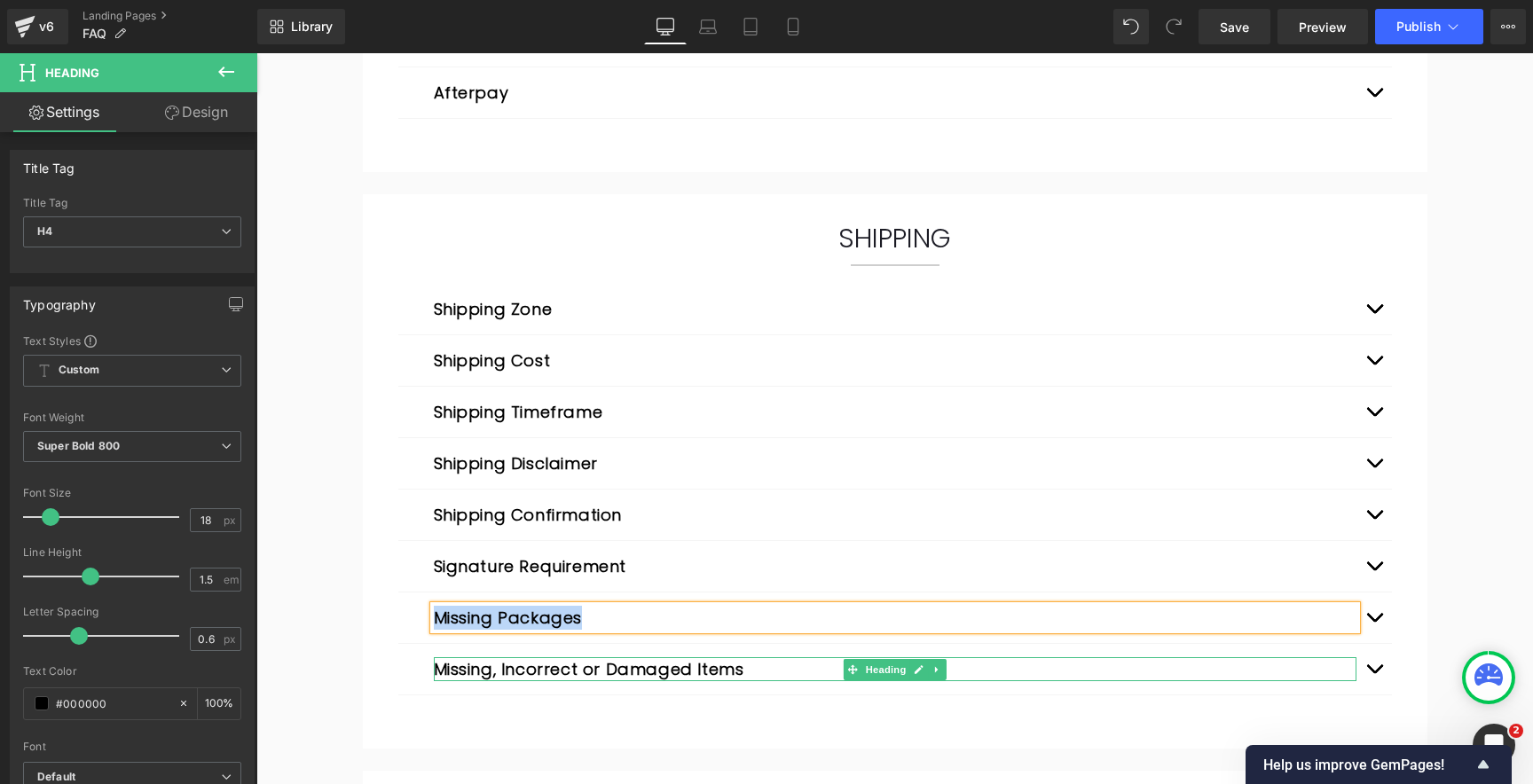
click at [521, 672] on button "Missing, Incorrect or Damaged Items" at bounding box center [588, 669] width 310 height 24
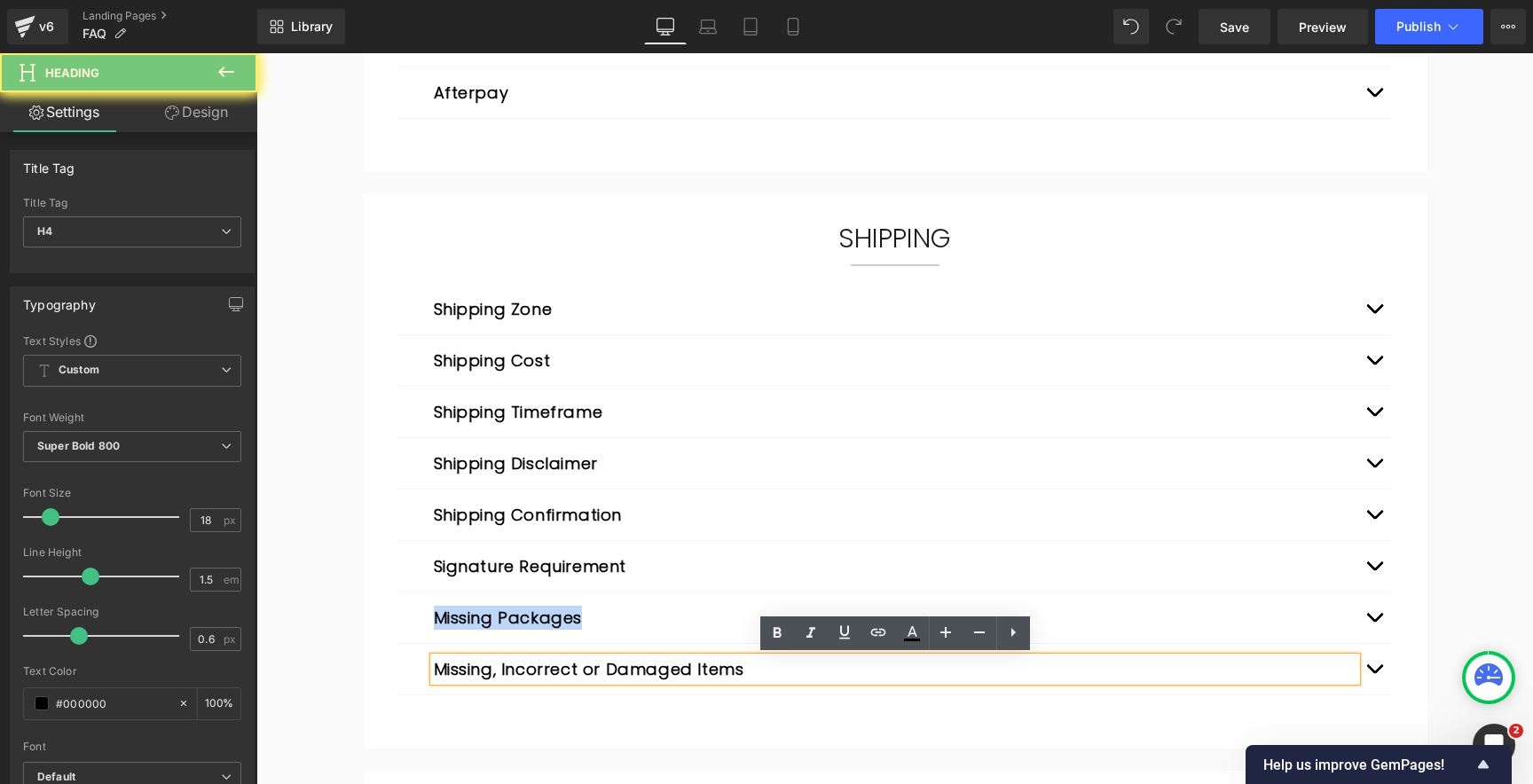
click at [521, 672] on button "Missing, Incorrect or Damaged Items" at bounding box center [588, 669] width 310 height 24
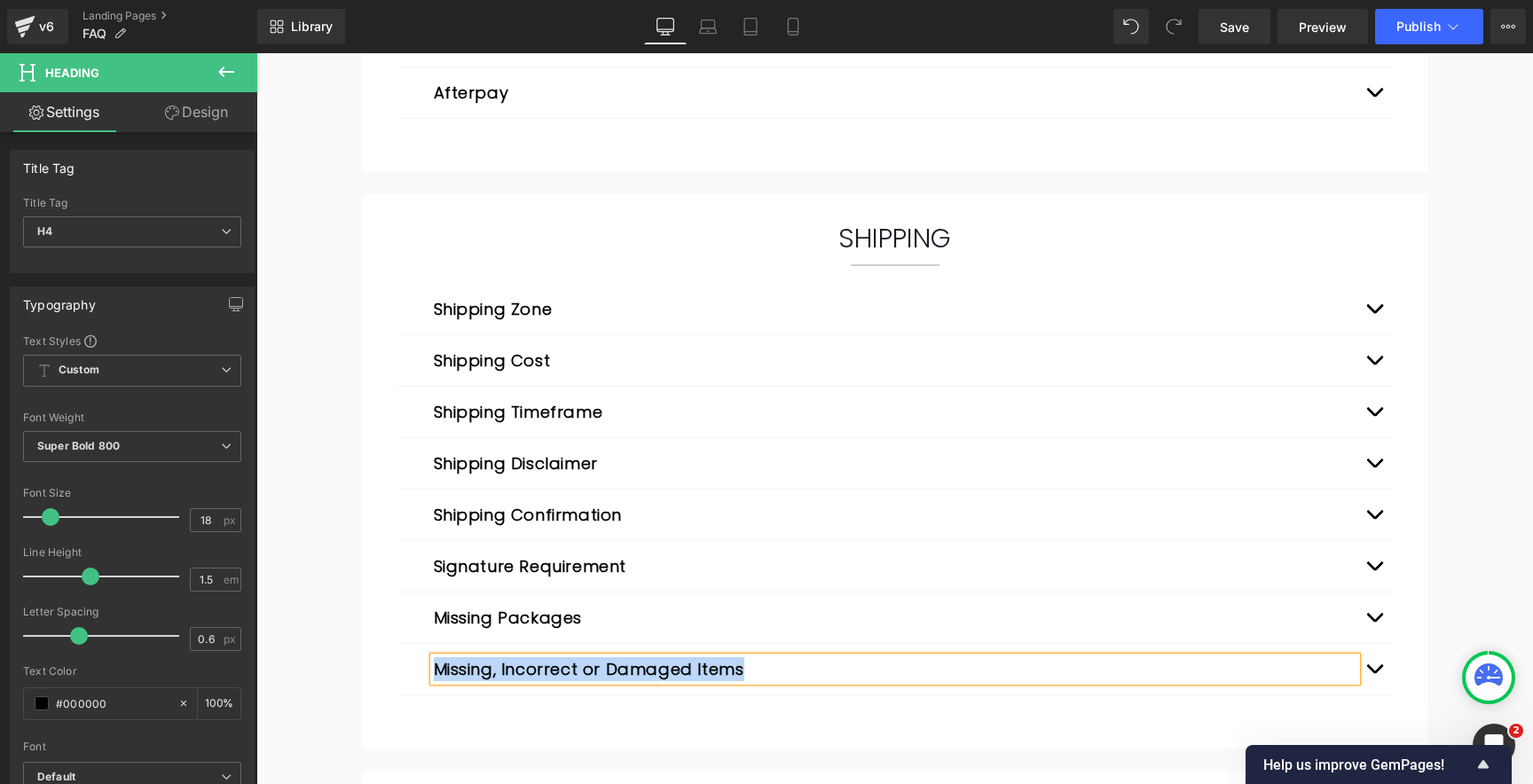
click at [1374, 313] on span "button" at bounding box center [1374, 313] width 0 height 0
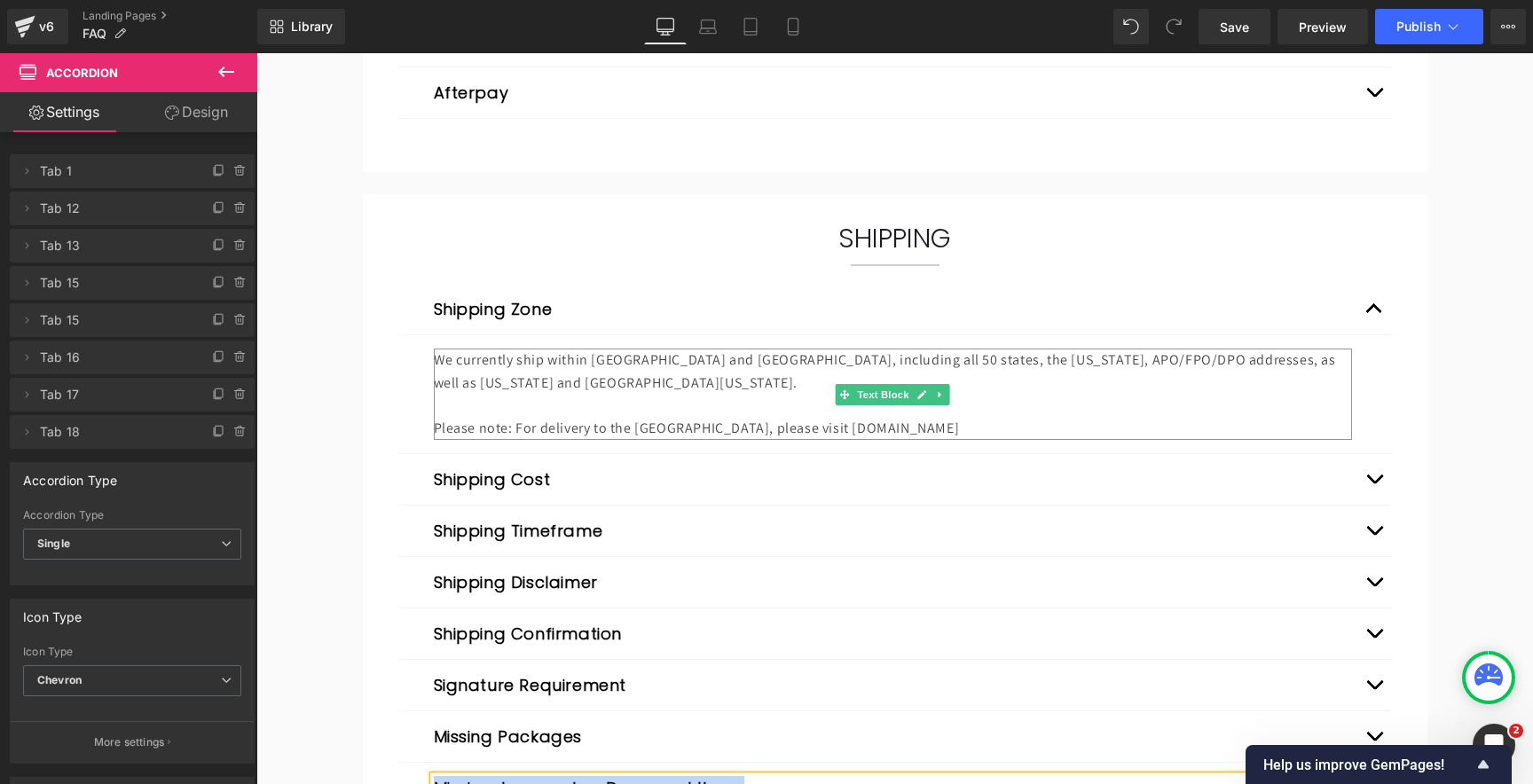
click at [622, 376] on p "We currently ship within [GEOGRAPHIC_DATA] and [GEOGRAPHIC_DATA], including all…" at bounding box center [892, 371] width 918 height 45
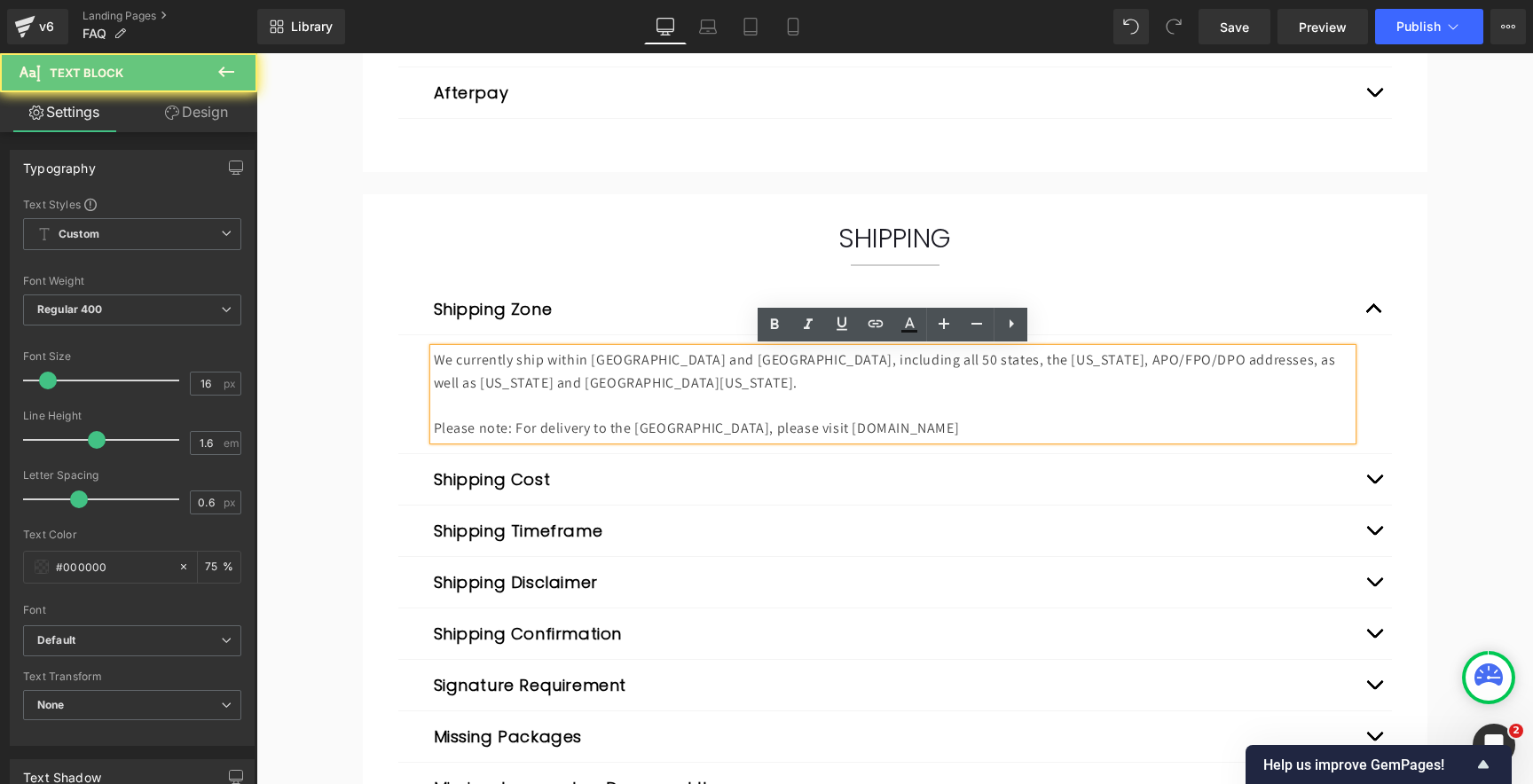
click at [621, 403] on p at bounding box center [892, 406] width 918 height 23
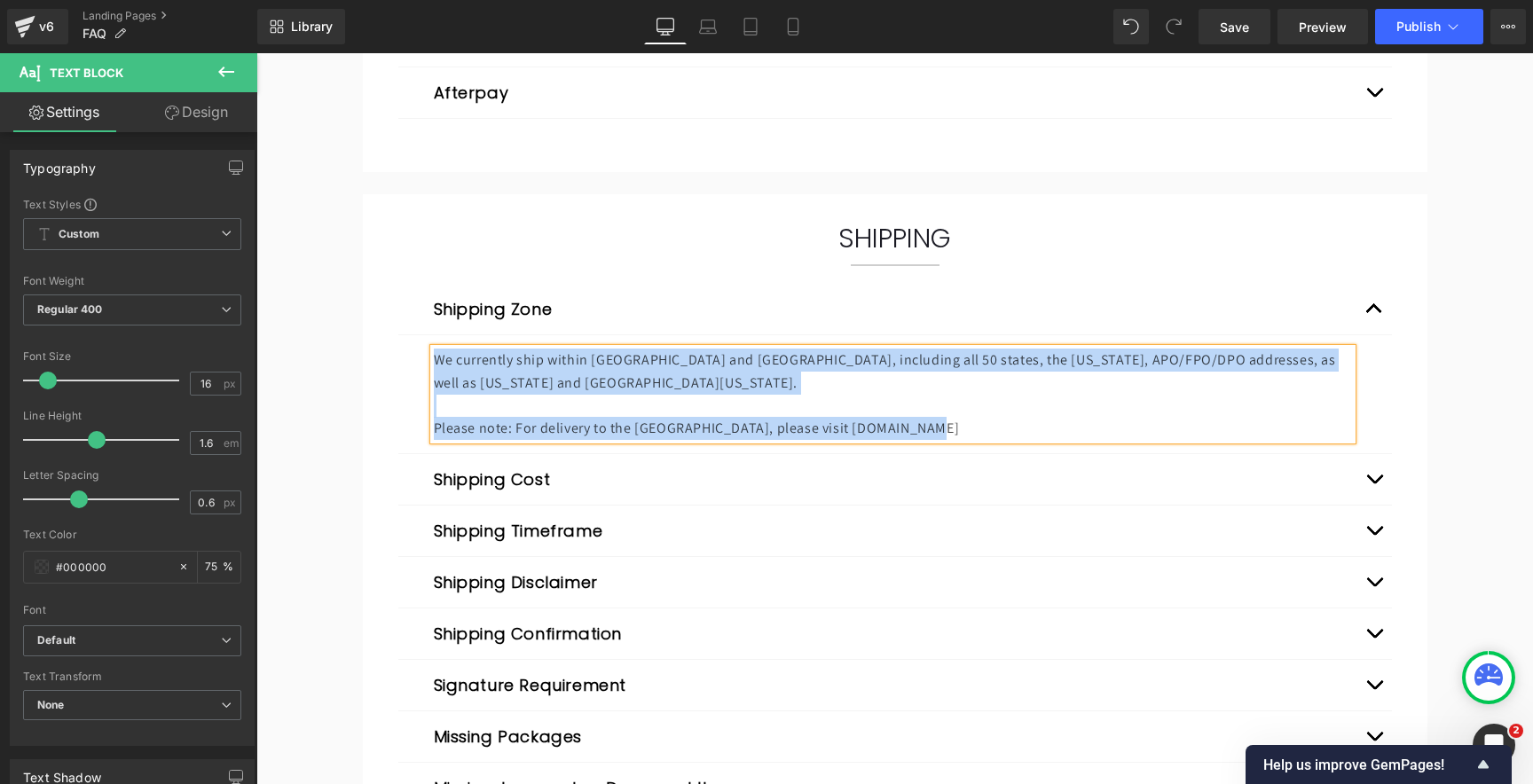
click at [1381, 483] on button "button" at bounding box center [1374, 478] width 36 height 51
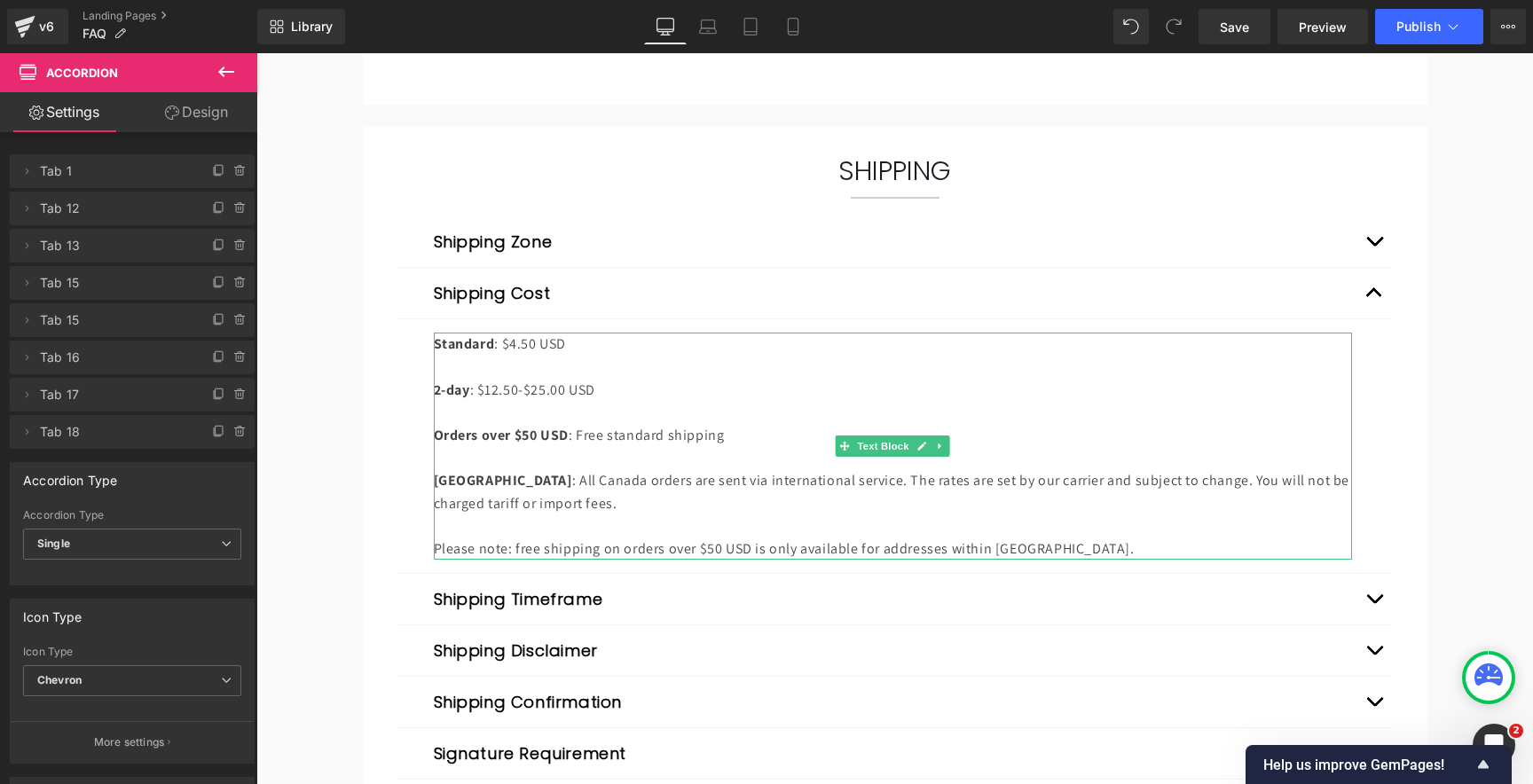
scroll to position [890, 0]
click at [612, 411] on p at bounding box center [892, 410] width 918 height 23
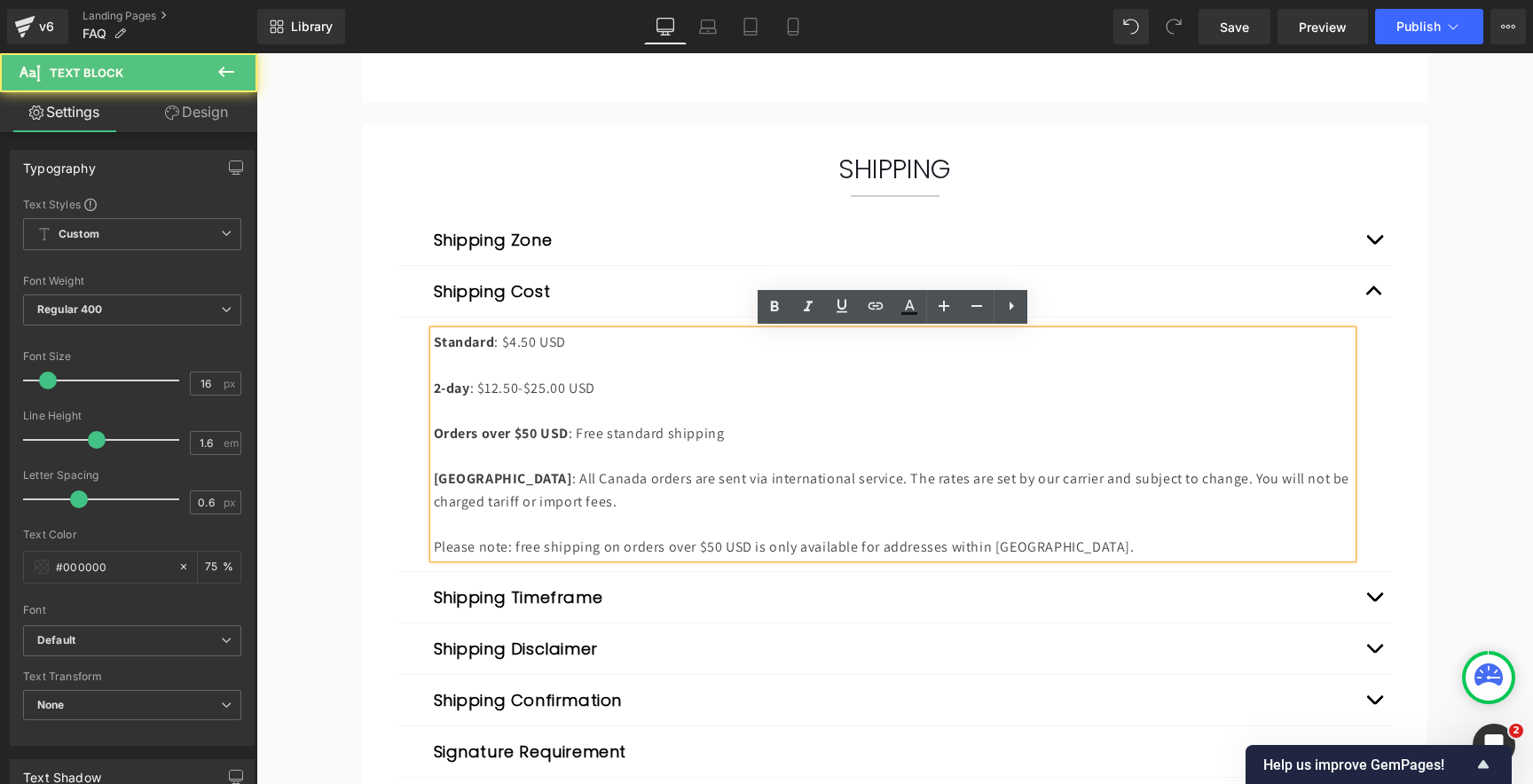
click at [625, 425] on p "Orders over $50 USD : Free standard shipping" at bounding box center [892, 433] width 918 height 23
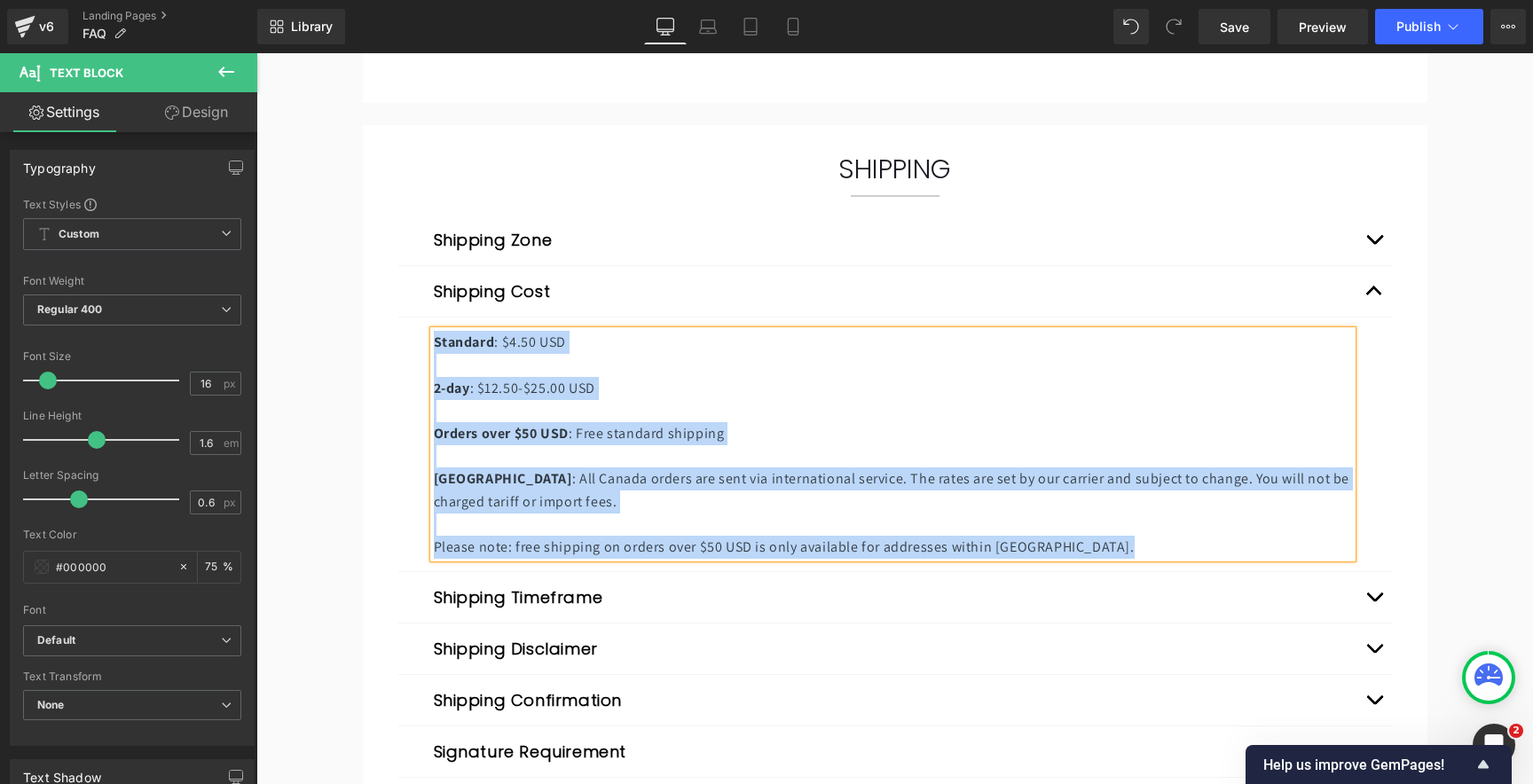
click at [1376, 294] on button "button" at bounding box center [1374, 291] width 36 height 51
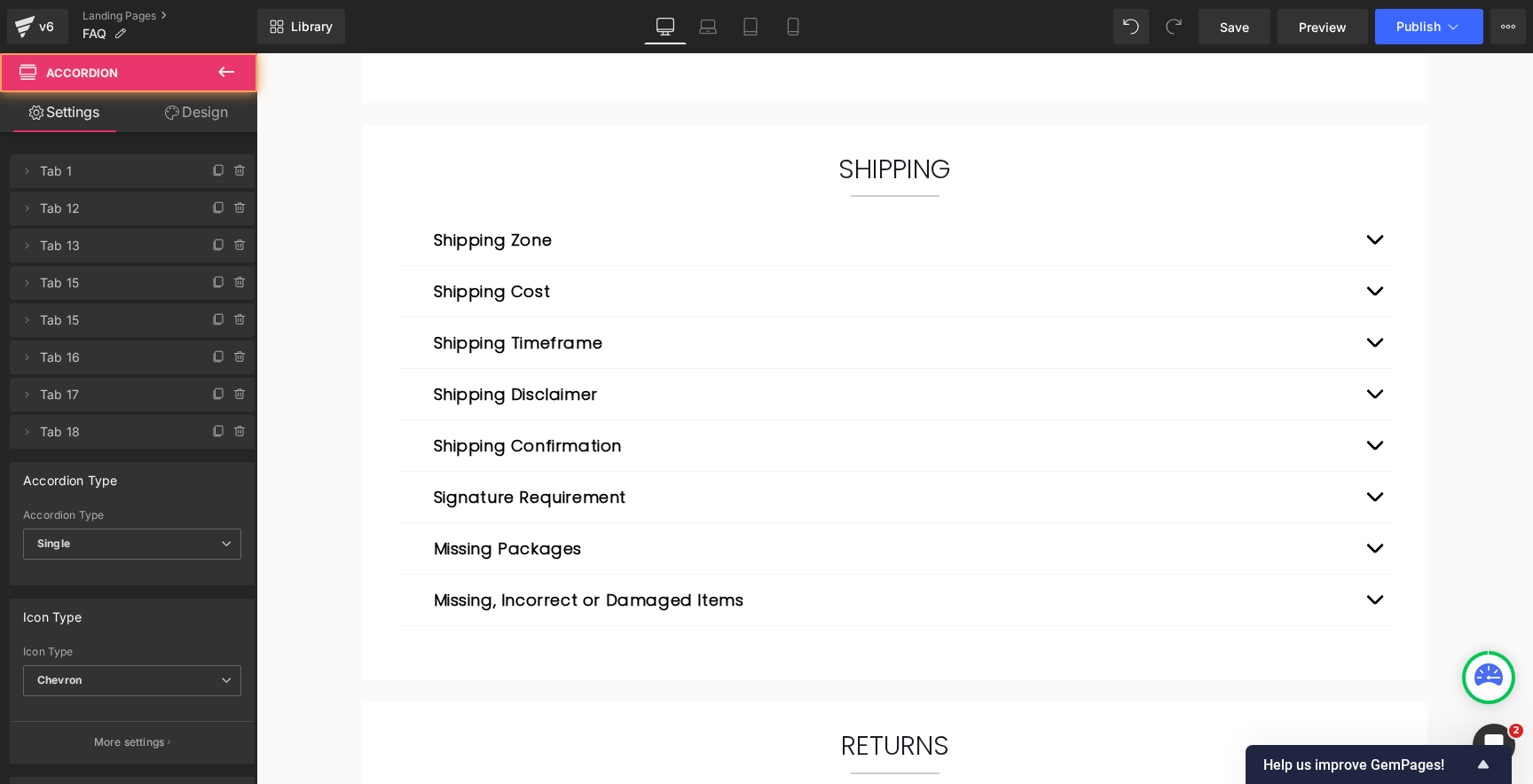
click at [1370, 337] on button "button" at bounding box center [1374, 342] width 36 height 51
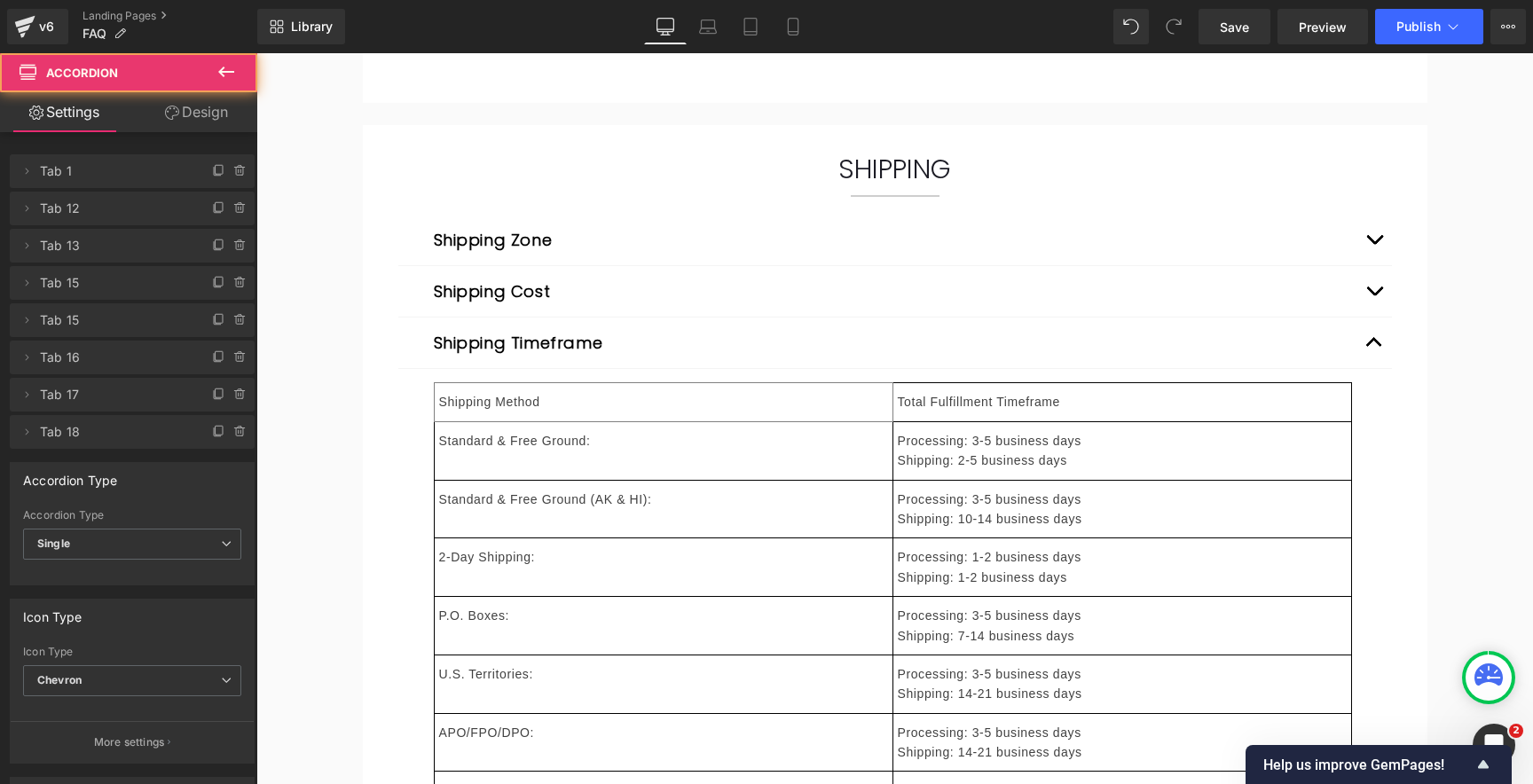
drag, startPoint x: 1362, startPoint y: 348, endPoint x: 1375, endPoint y: 338, distance: 16.4
click at [1362, 348] on button "button" at bounding box center [1374, 342] width 36 height 51
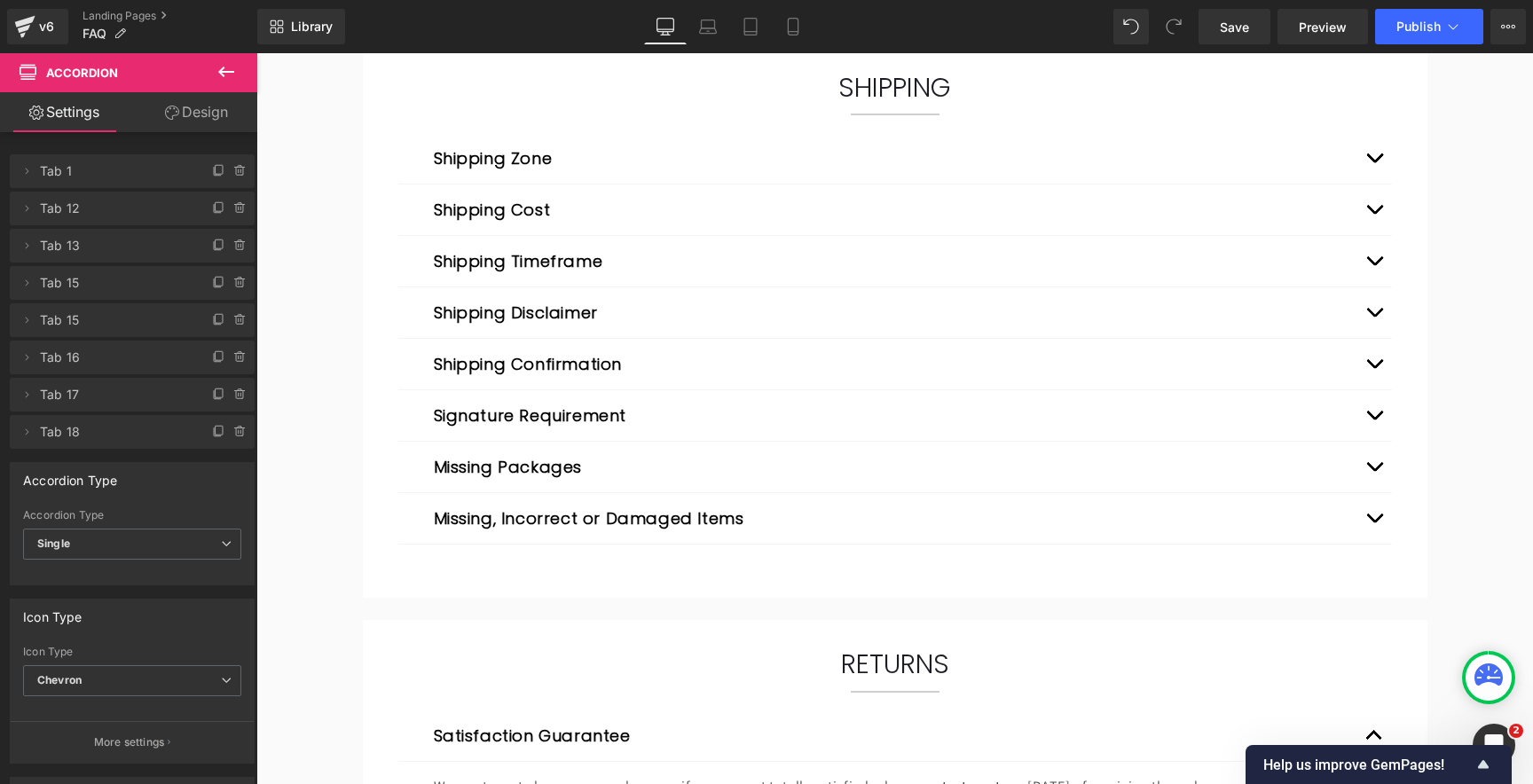
scroll to position [988, 0]
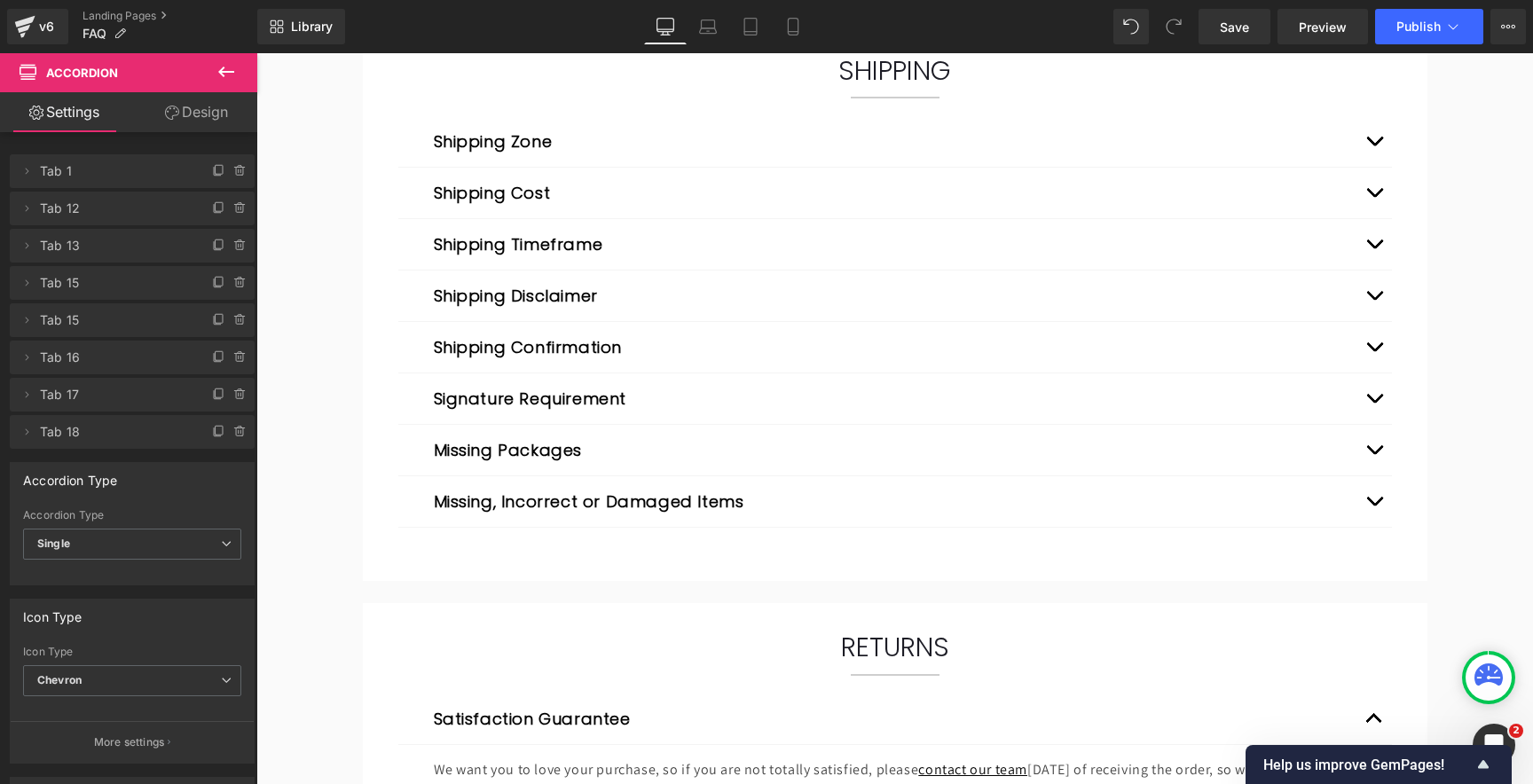
click at [1375, 305] on button "button" at bounding box center [1374, 295] width 36 height 51
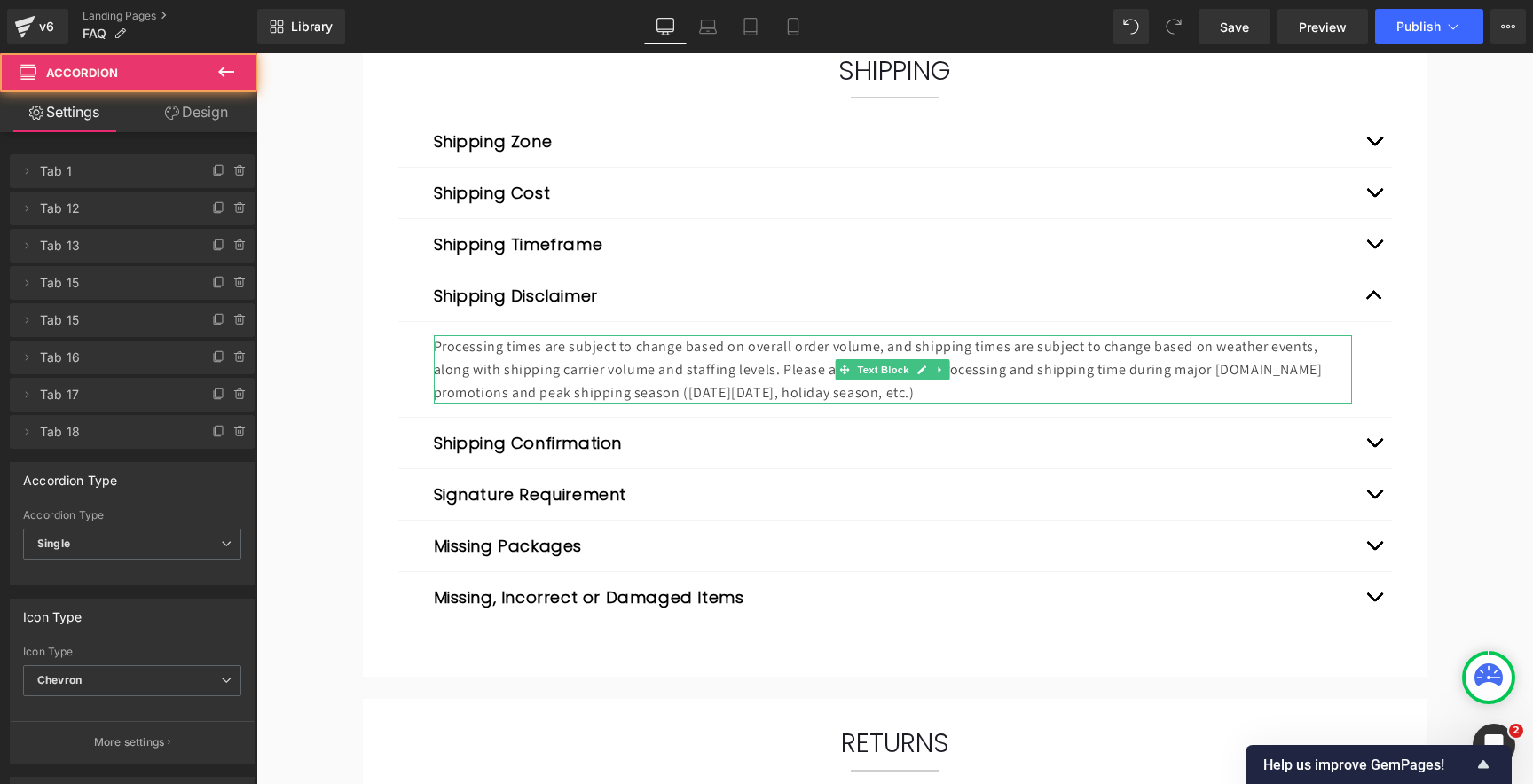
click at [592, 360] on p "Processing times are subject to change based on overall order volume, and shipp…" at bounding box center [892, 369] width 918 height 68
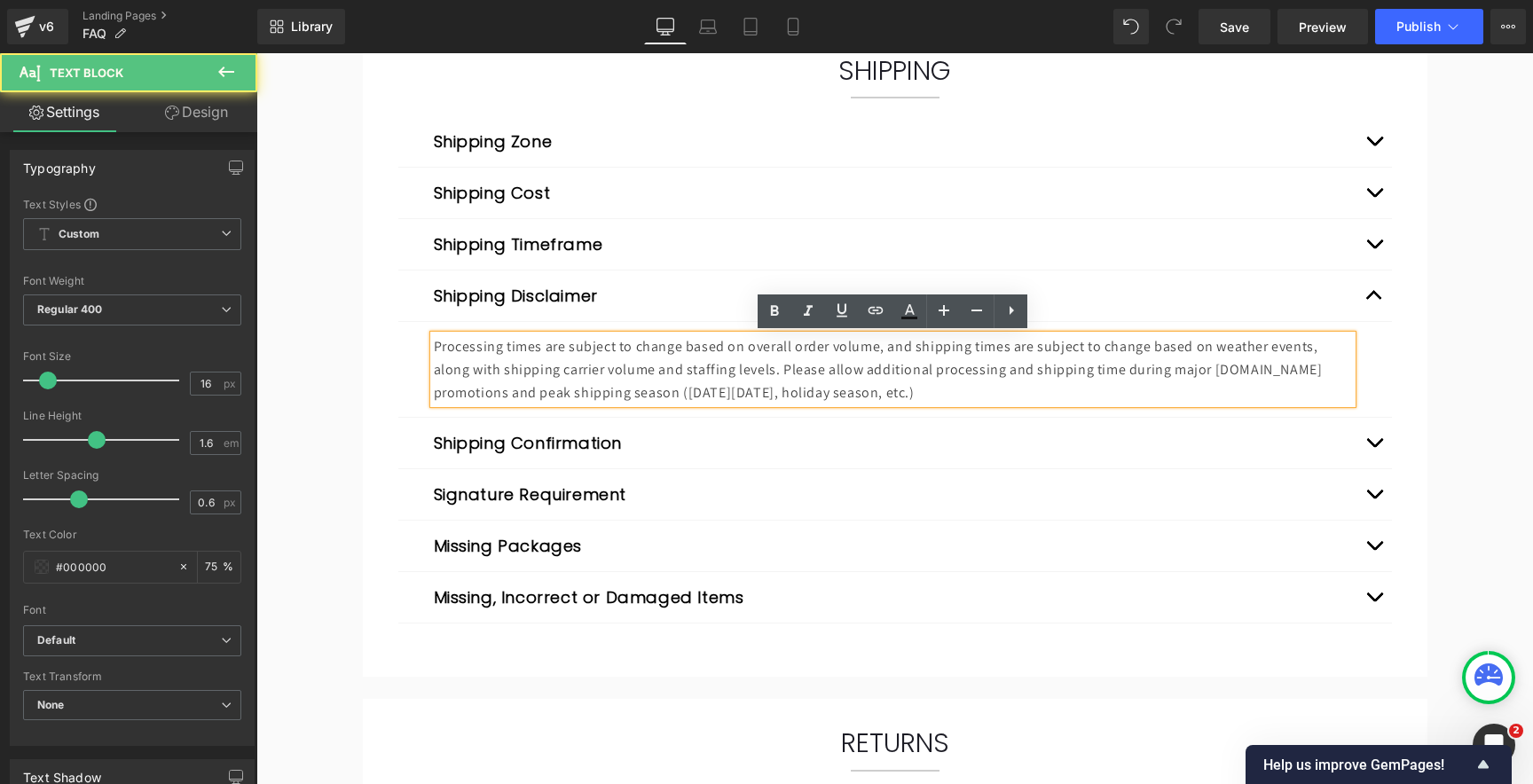
click at [613, 375] on p "Processing times are subject to change based on overall order volume, and shipp…" at bounding box center [892, 369] width 918 height 68
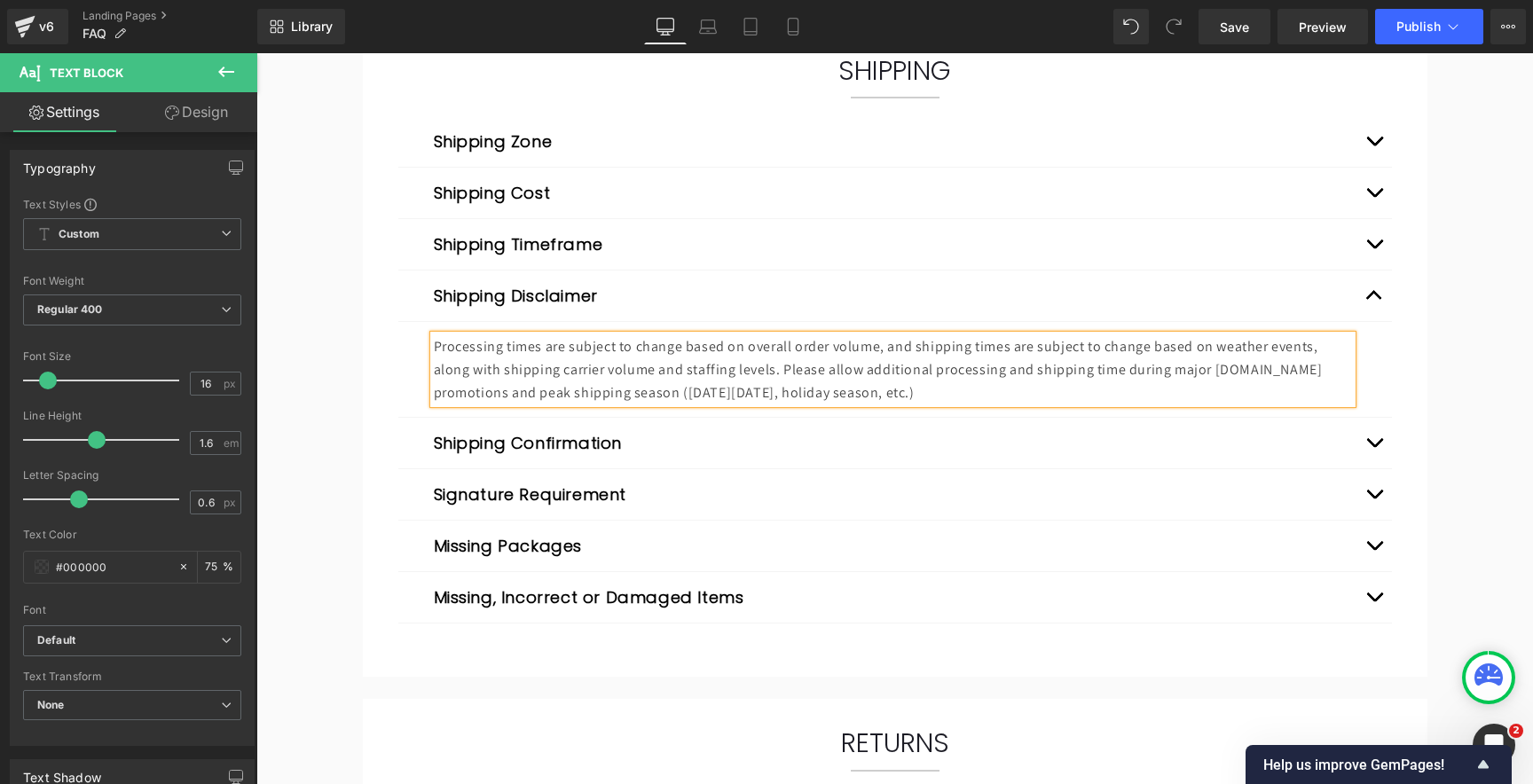
click at [576, 366] on p "Processing times are subject to change based on overall order volume, and shipp…" at bounding box center [892, 369] width 918 height 68
click at [1369, 439] on button "button" at bounding box center [1374, 443] width 36 height 51
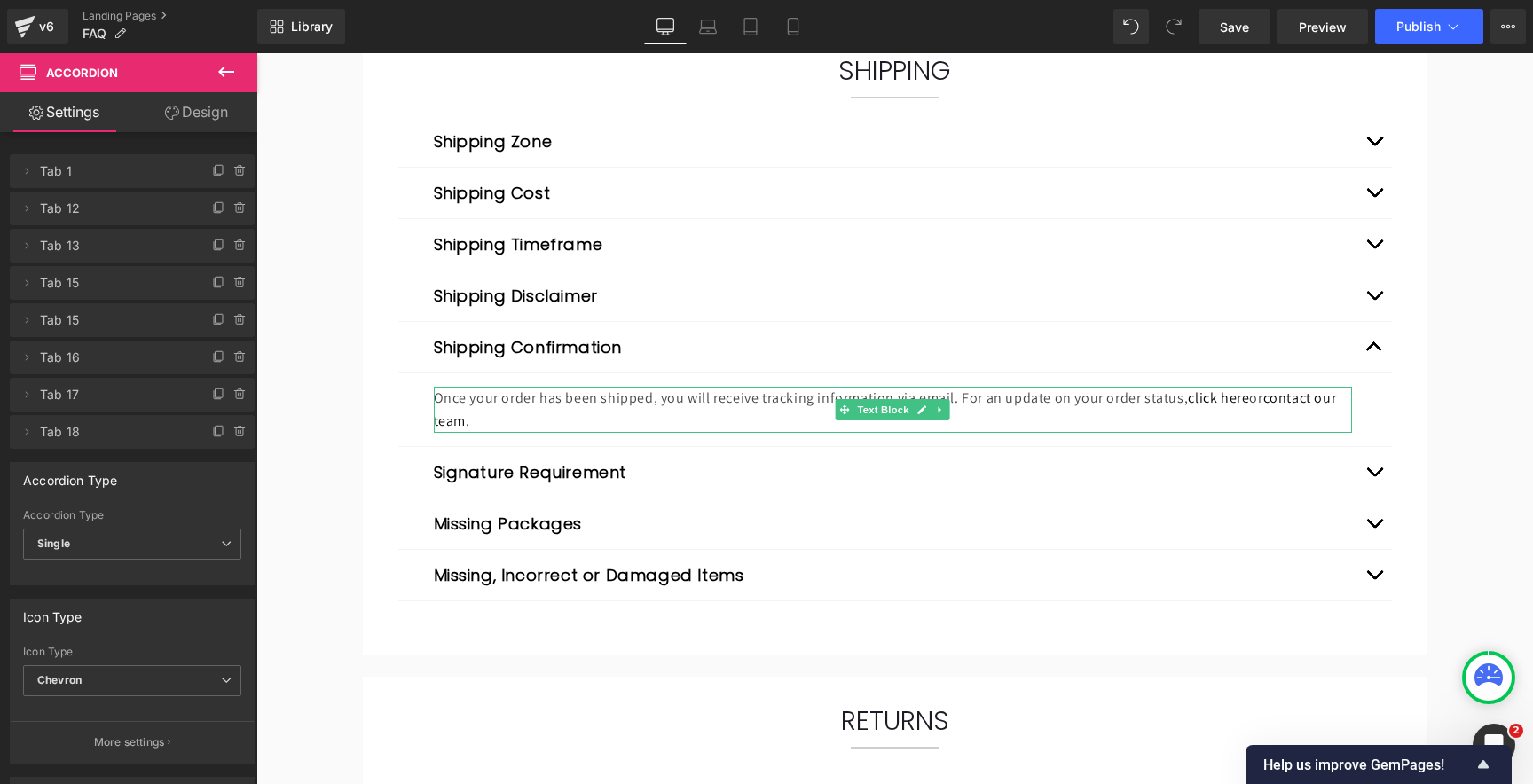
click at [585, 406] on p "Once your order has been shipped, you will receive tracking information via ema…" at bounding box center [892, 409] width 918 height 45
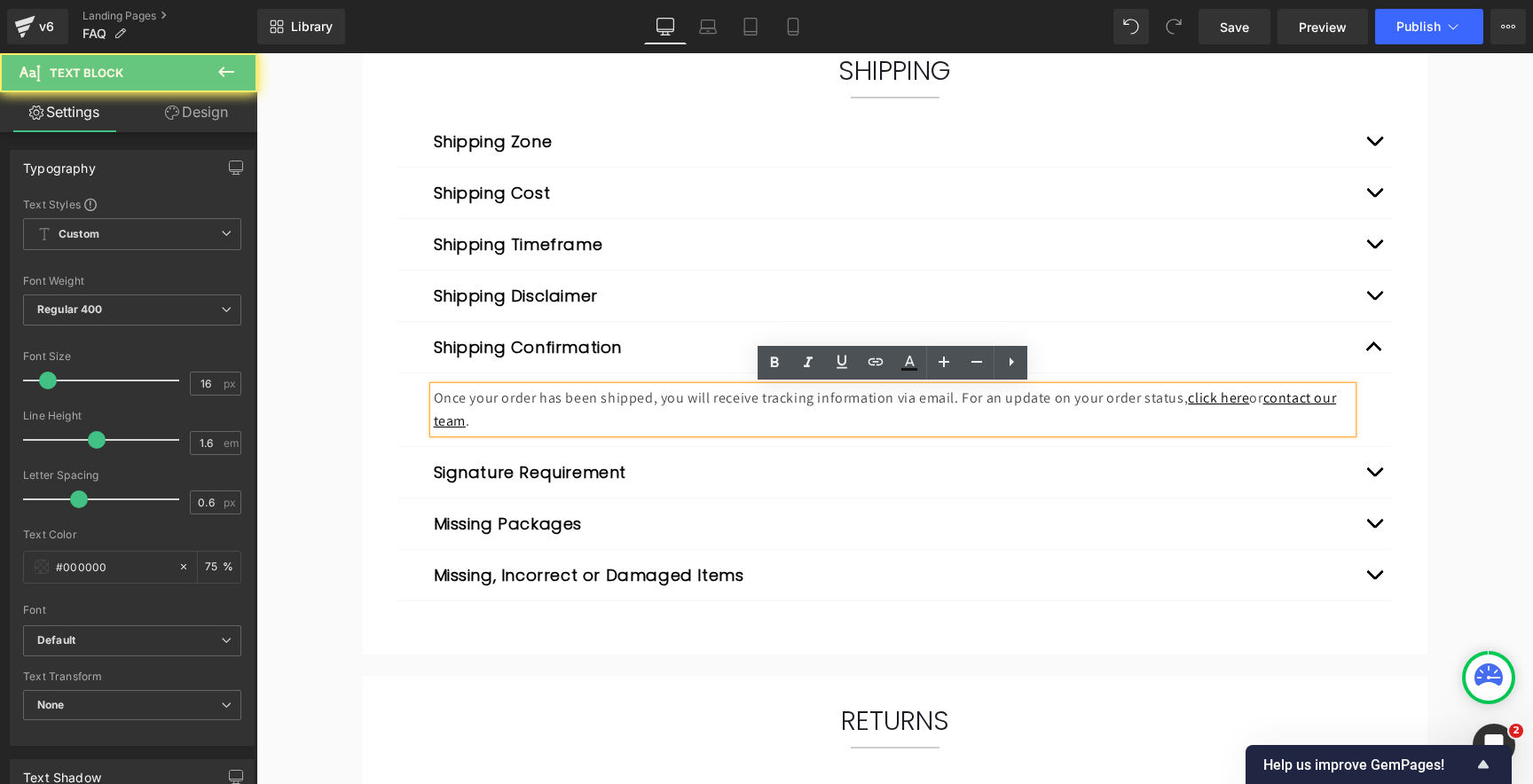
click at [635, 402] on p "Once your order has been shipped, you will receive tracking information via ema…" at bounding box center [892, 409] width 918 height 45
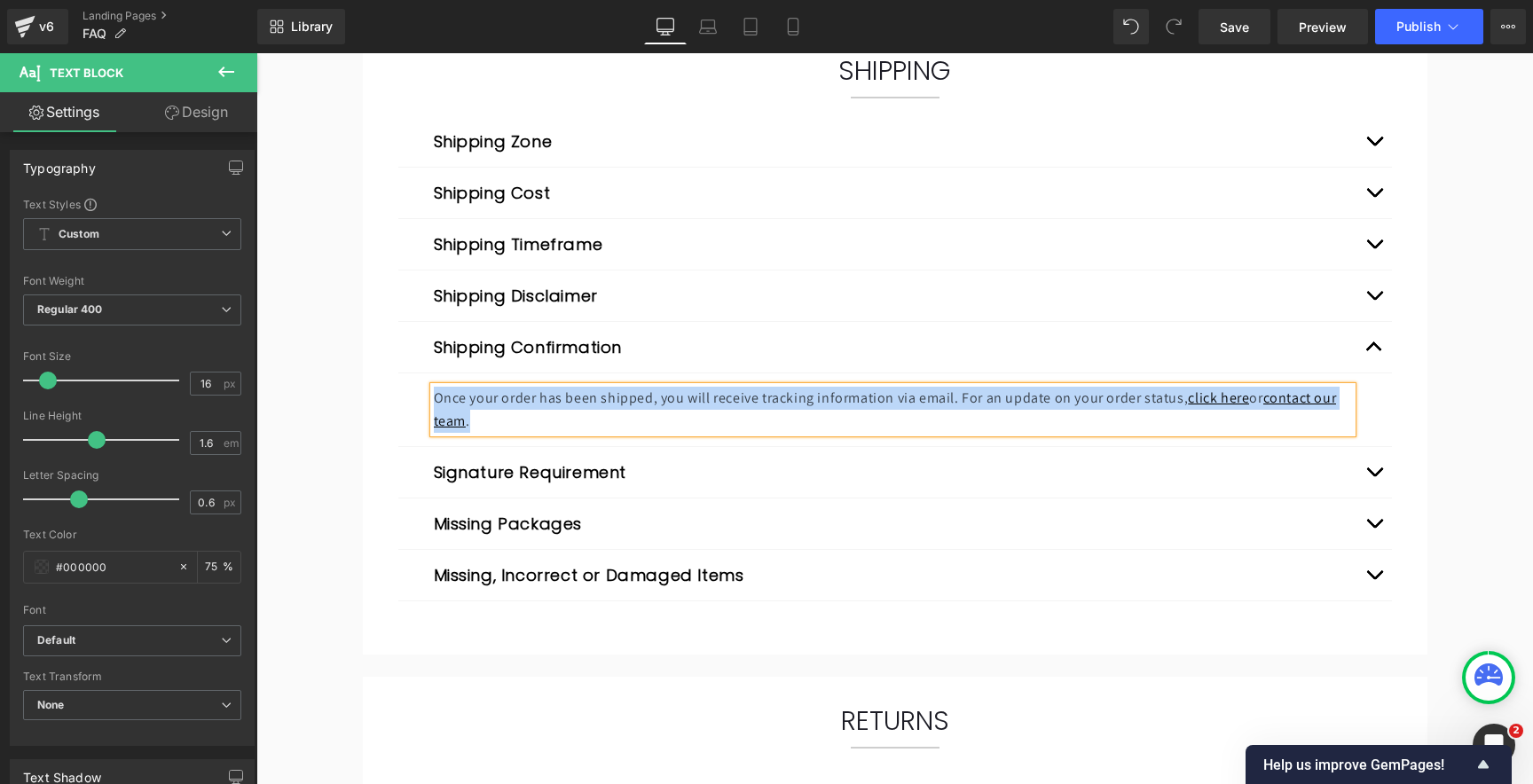
click at [1374, 476] on span "button" at bounding box center [1374, 476] width 0 height 0
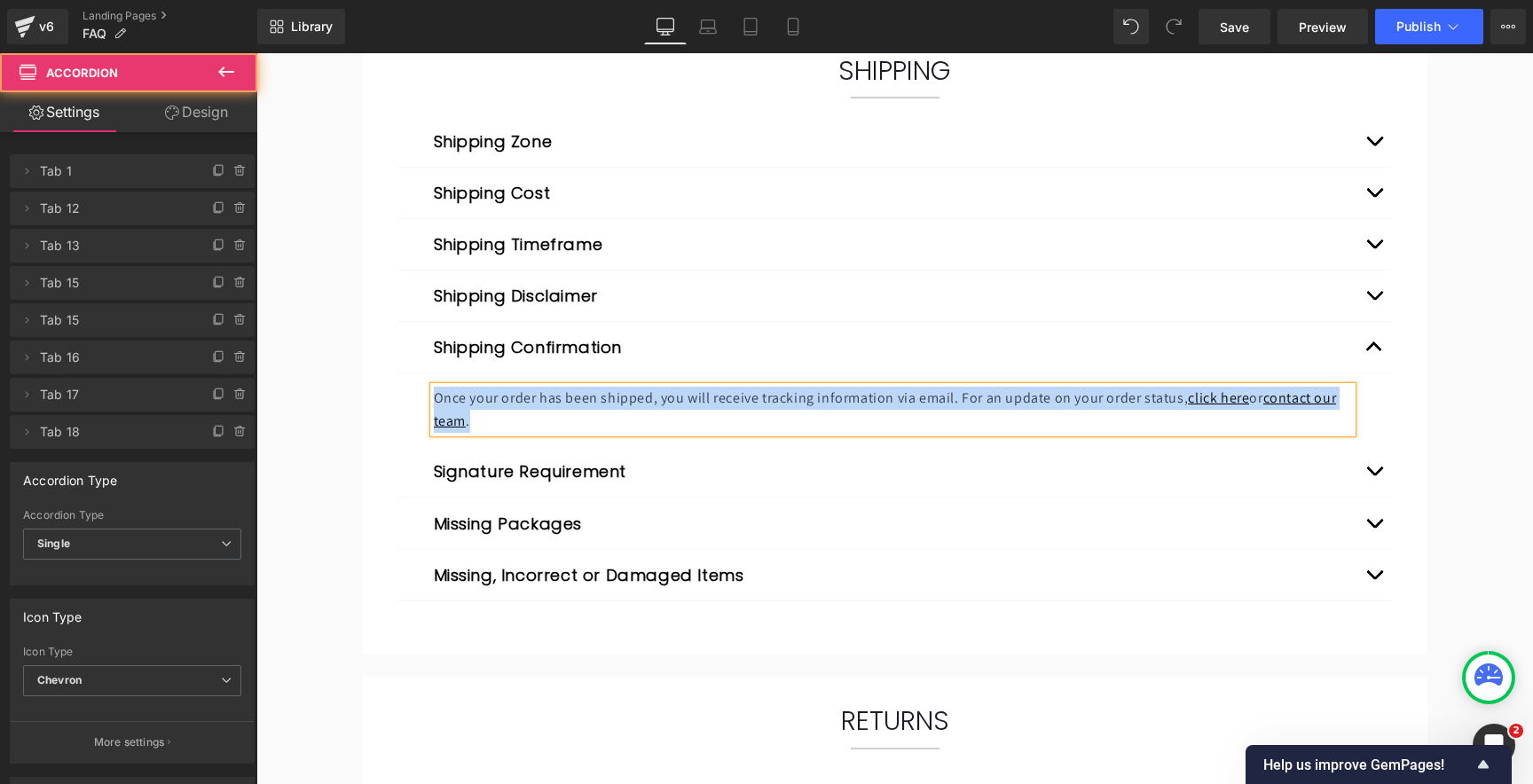
scroll to position [1074, 0]
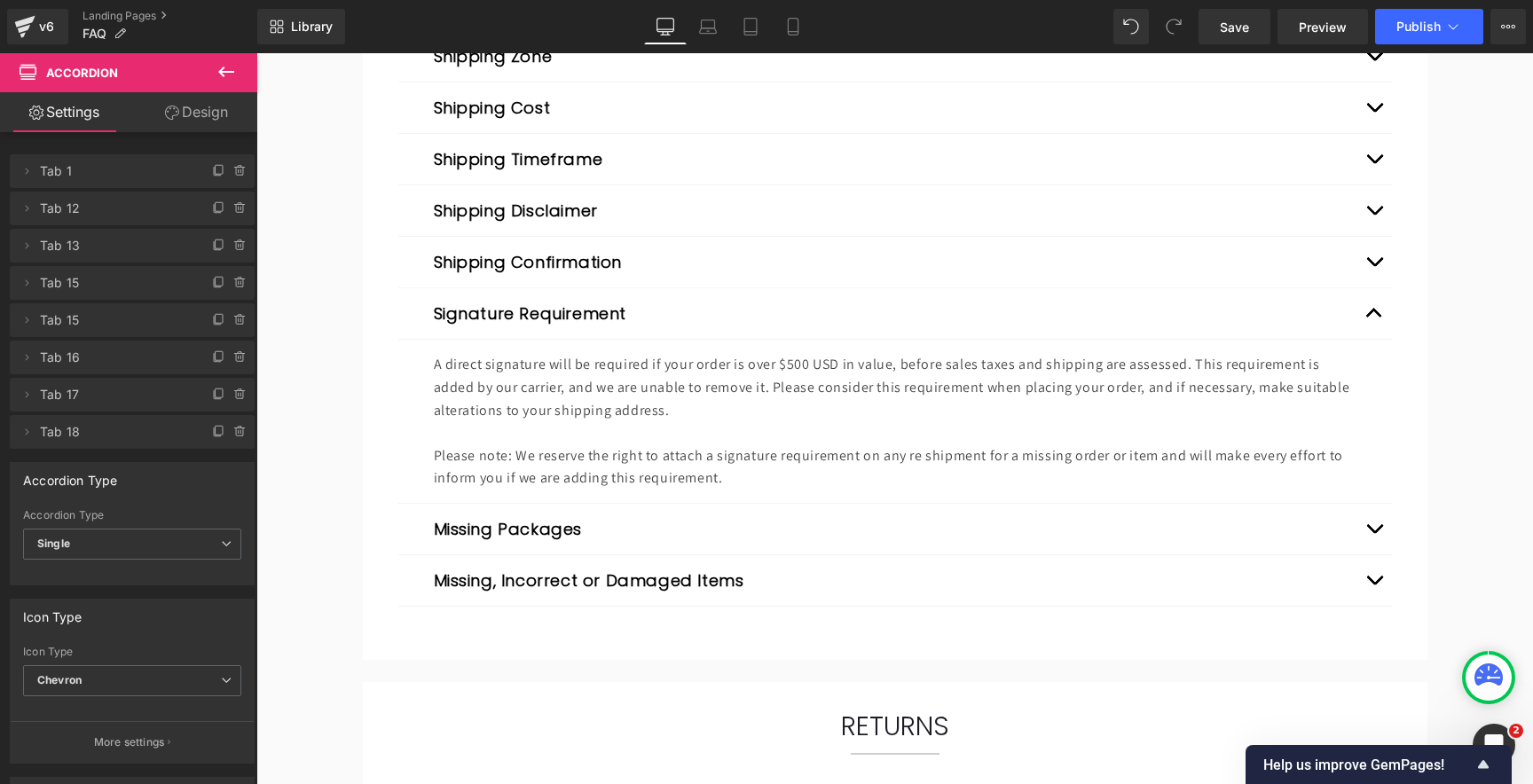
click at [674, 410] on p "A direct signature will be required if your order is over $500 USD in value, be…" at bounding box center [892, 386] width 918 height 68
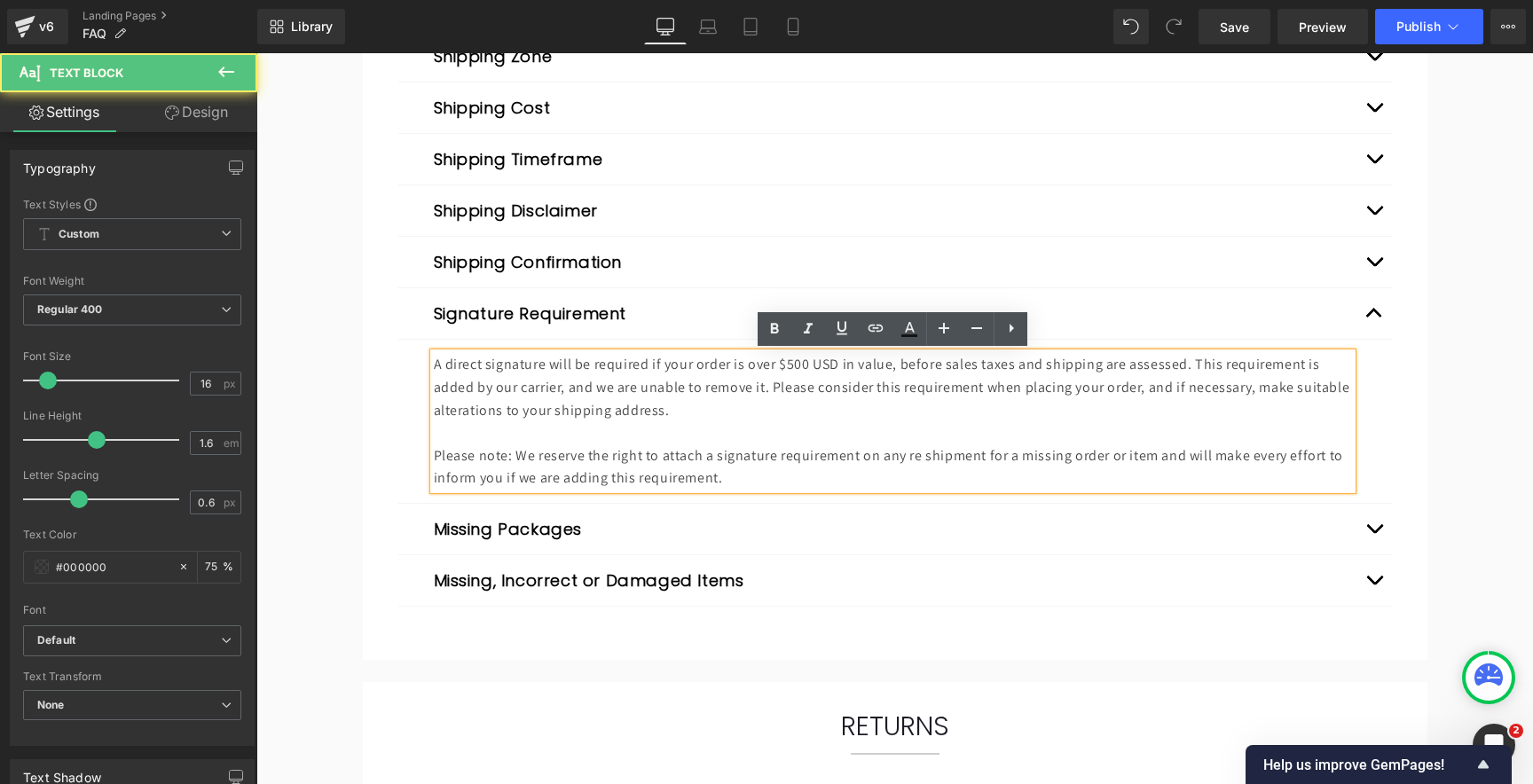
click at [600, 404] on p "A direct signature will be required if your order is over $500 USD in value, be…" at bounding box center [892, 386] width 918 height 68
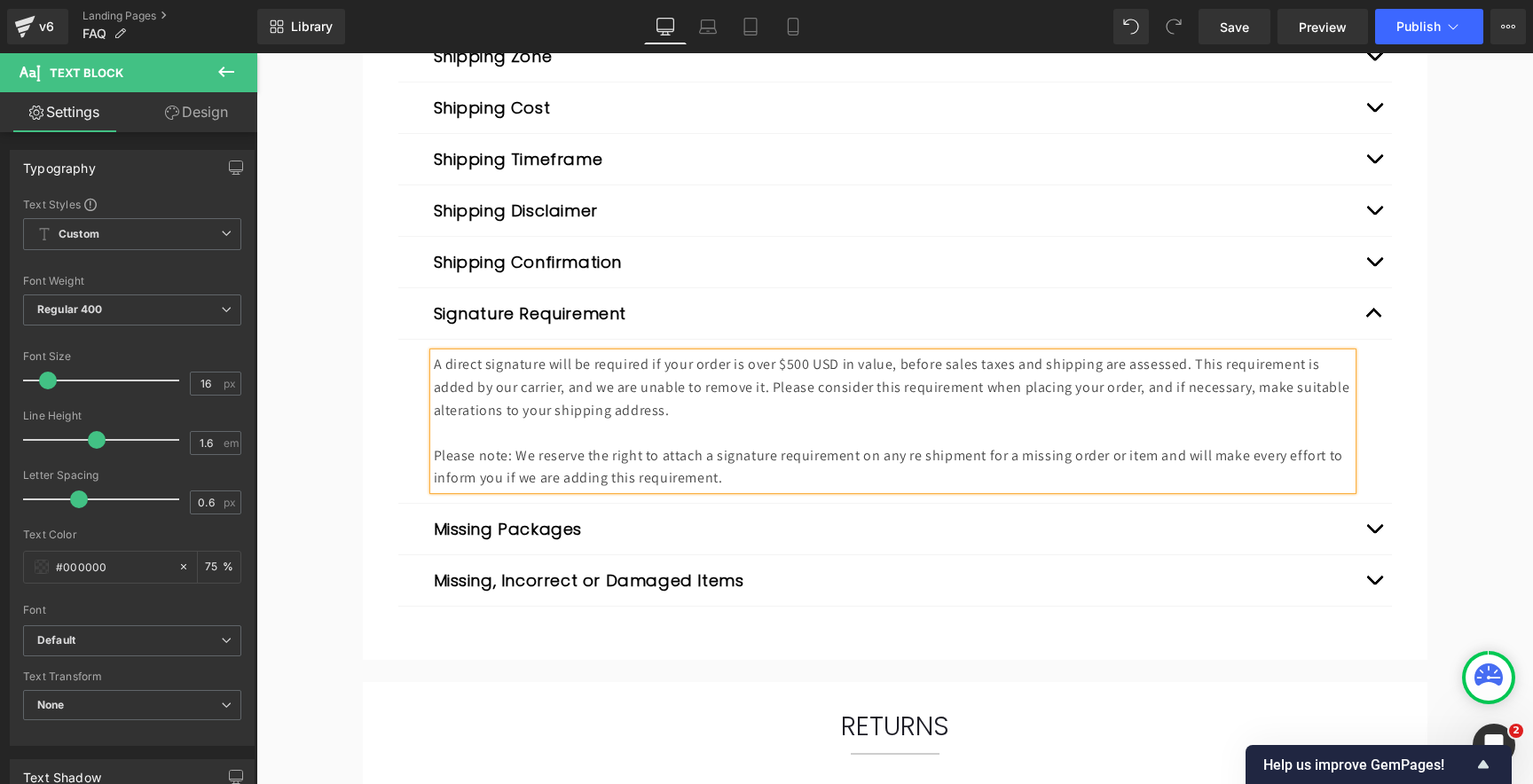
click at [1374, 533] on span "button" at bounding box center [1374, 533] width 0 height 0
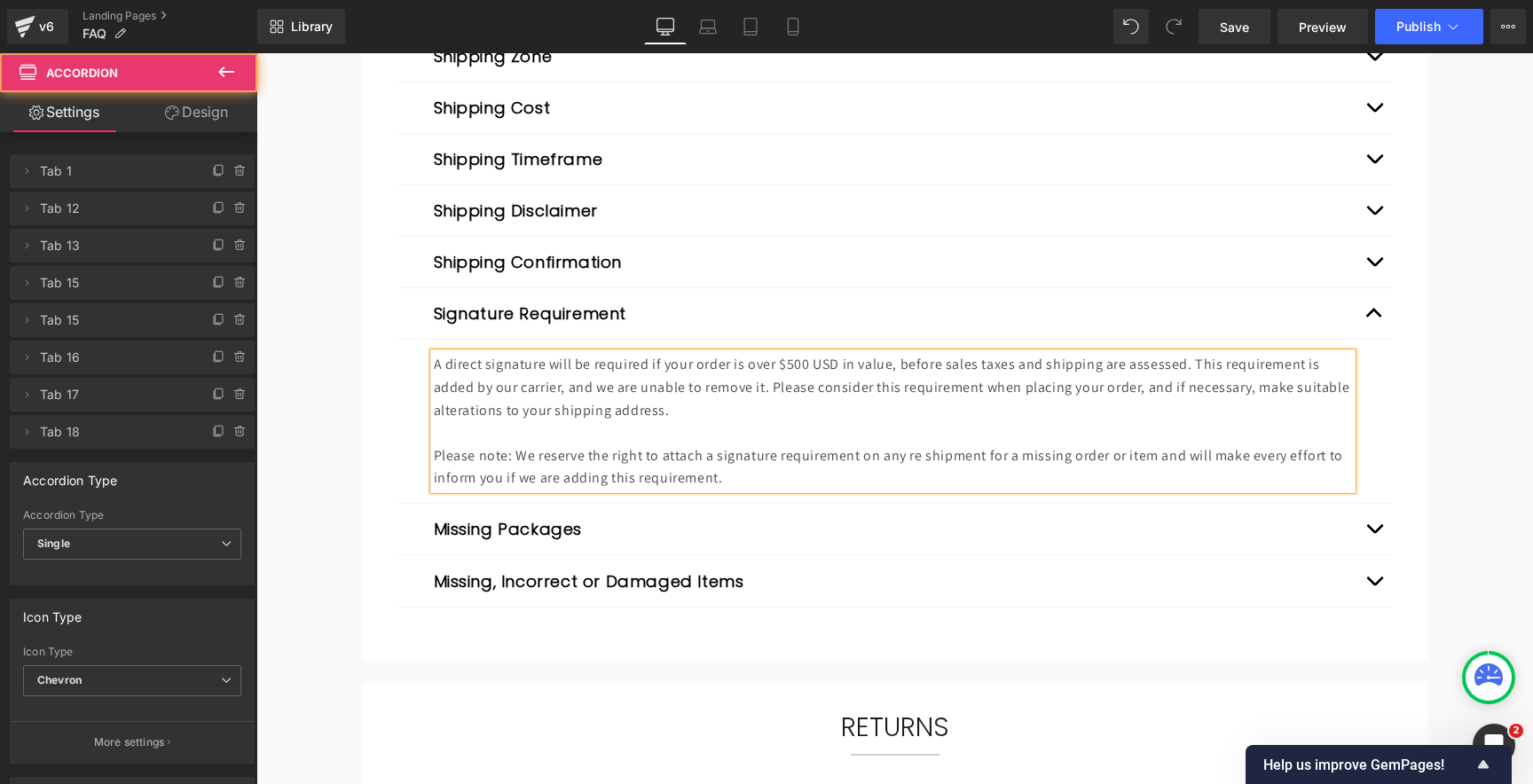
scroll to position [909, 0]
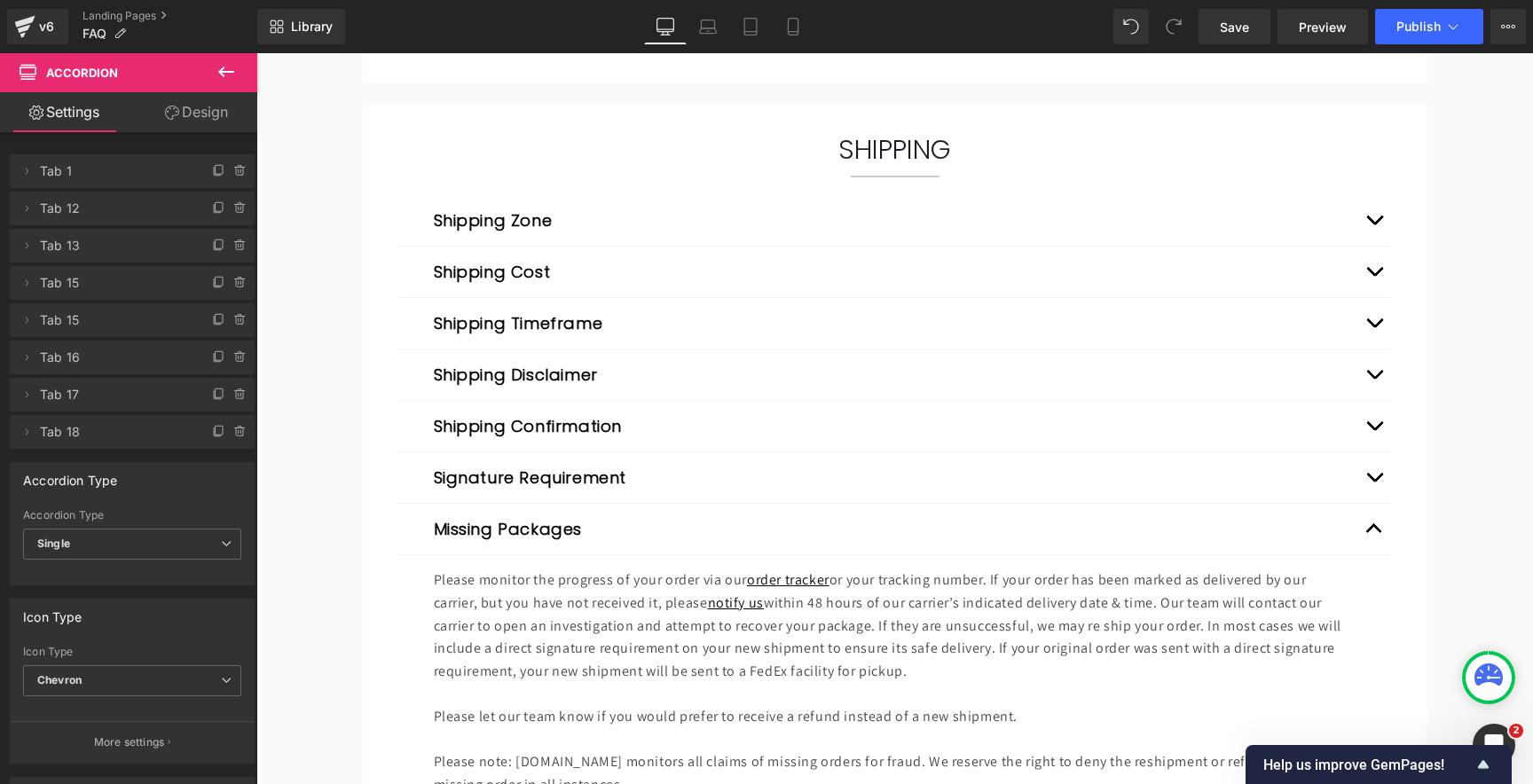
click at [599, 590] on p "Please monitor the progress of your order via our order tracker or your trackin…" at bounding box center [892, 625] width 918 height 113
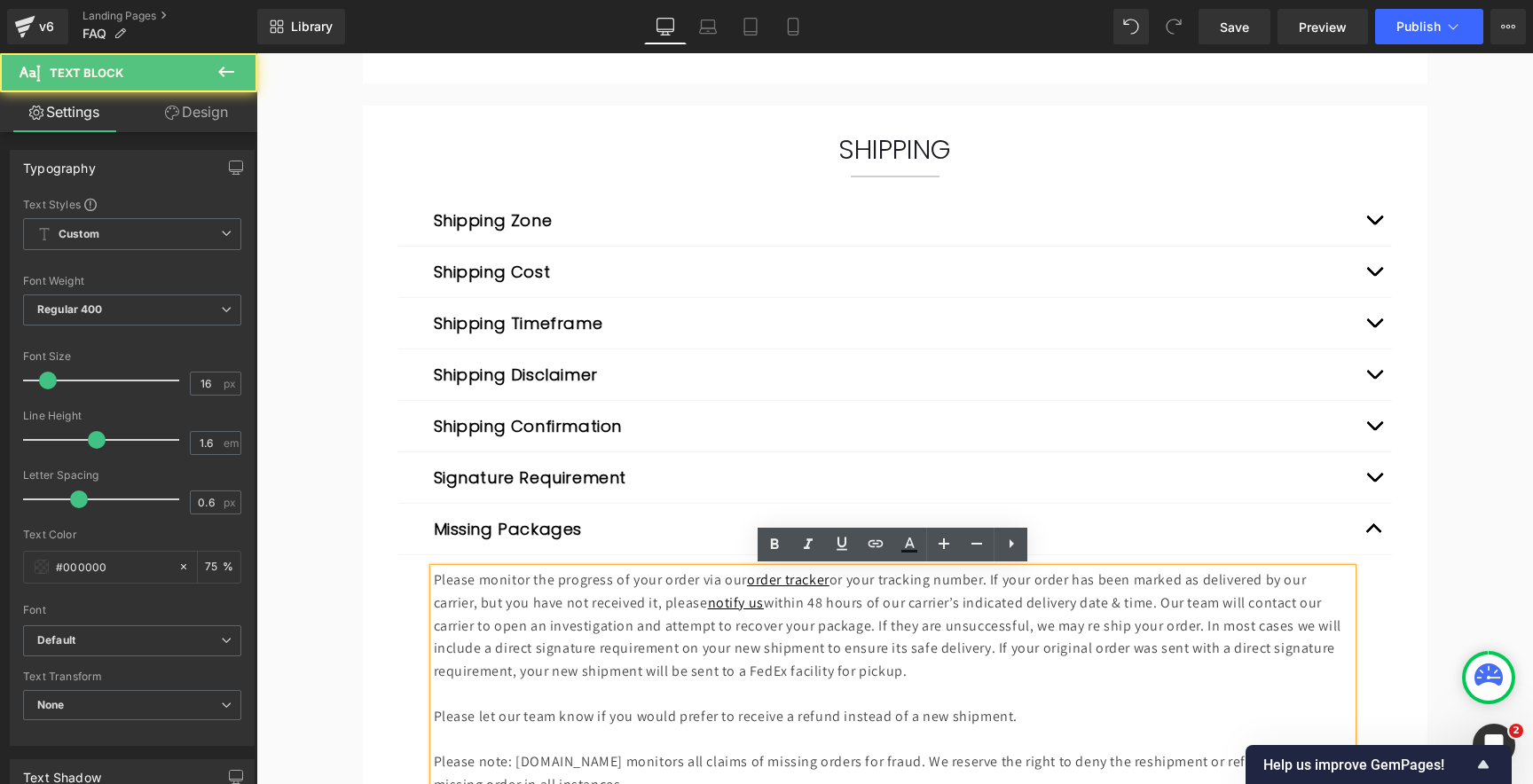
click at [587, 609] on p "Please monitor the progress of your order via our order tracker or your trackin…" at bounding box center [892, 625] width 918 height 113
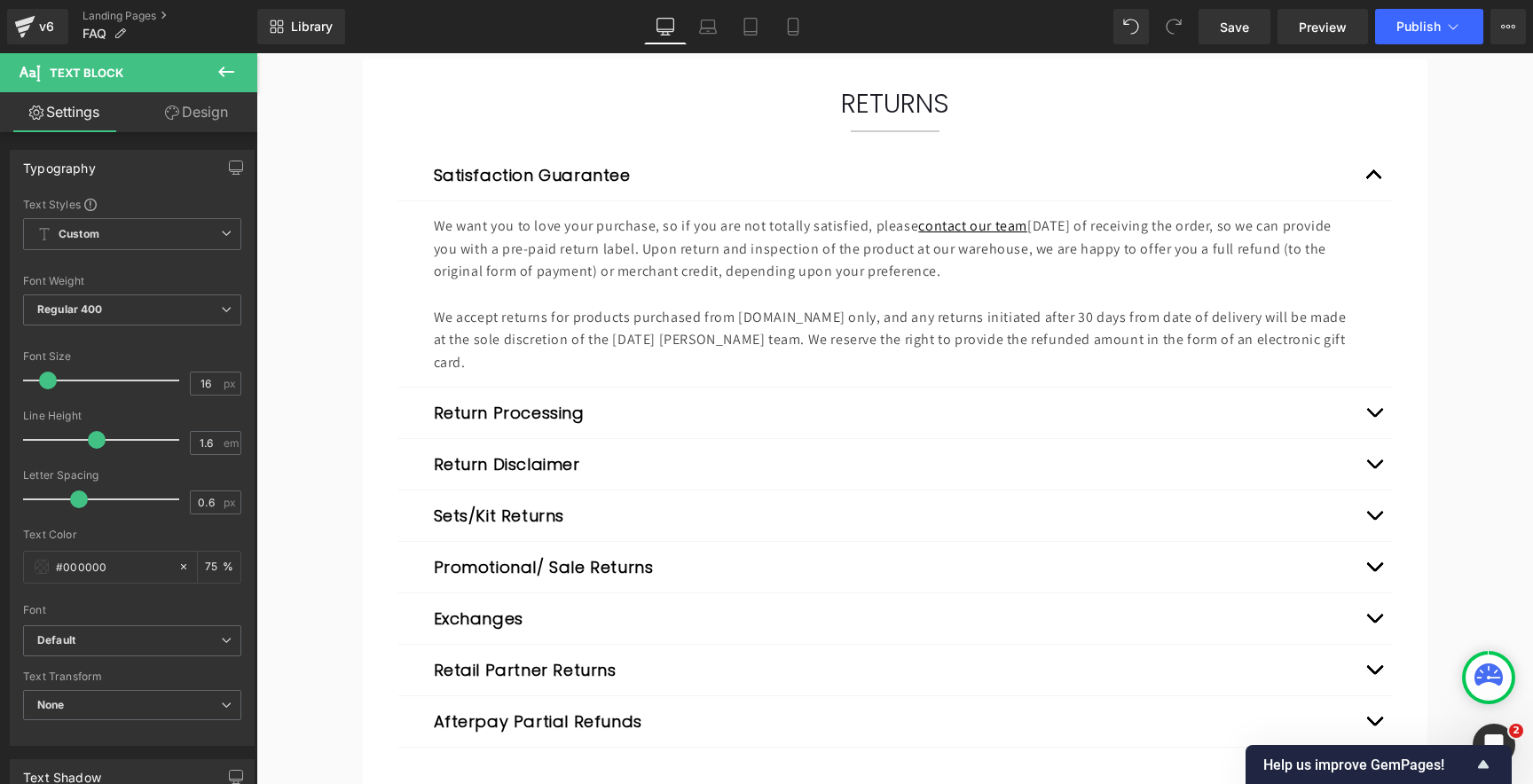
scroll to position [1751, 0]
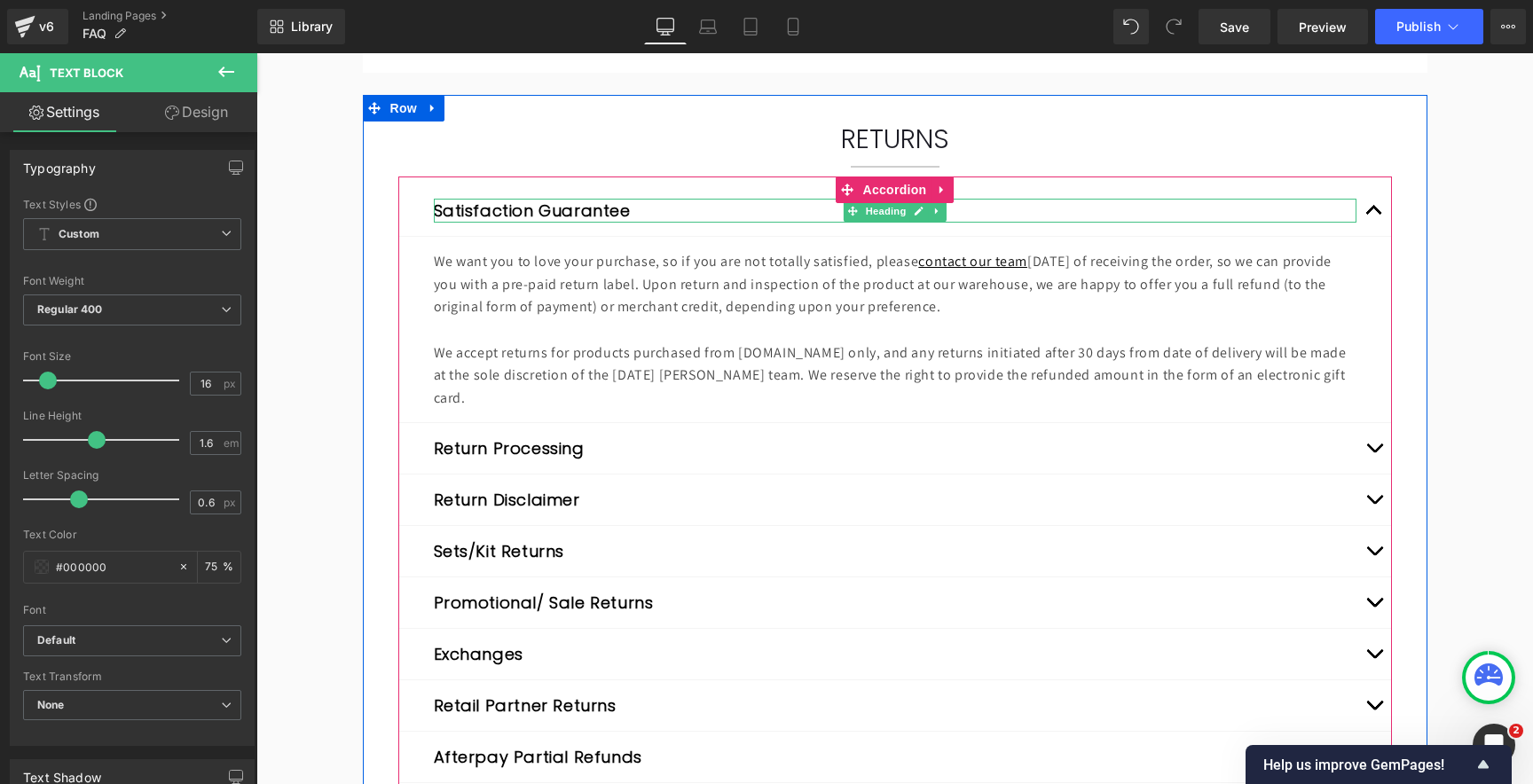
click at [497, 210] on button "Satisfaction Guarantee" at bounding box center [532, 211] width 197 height 24
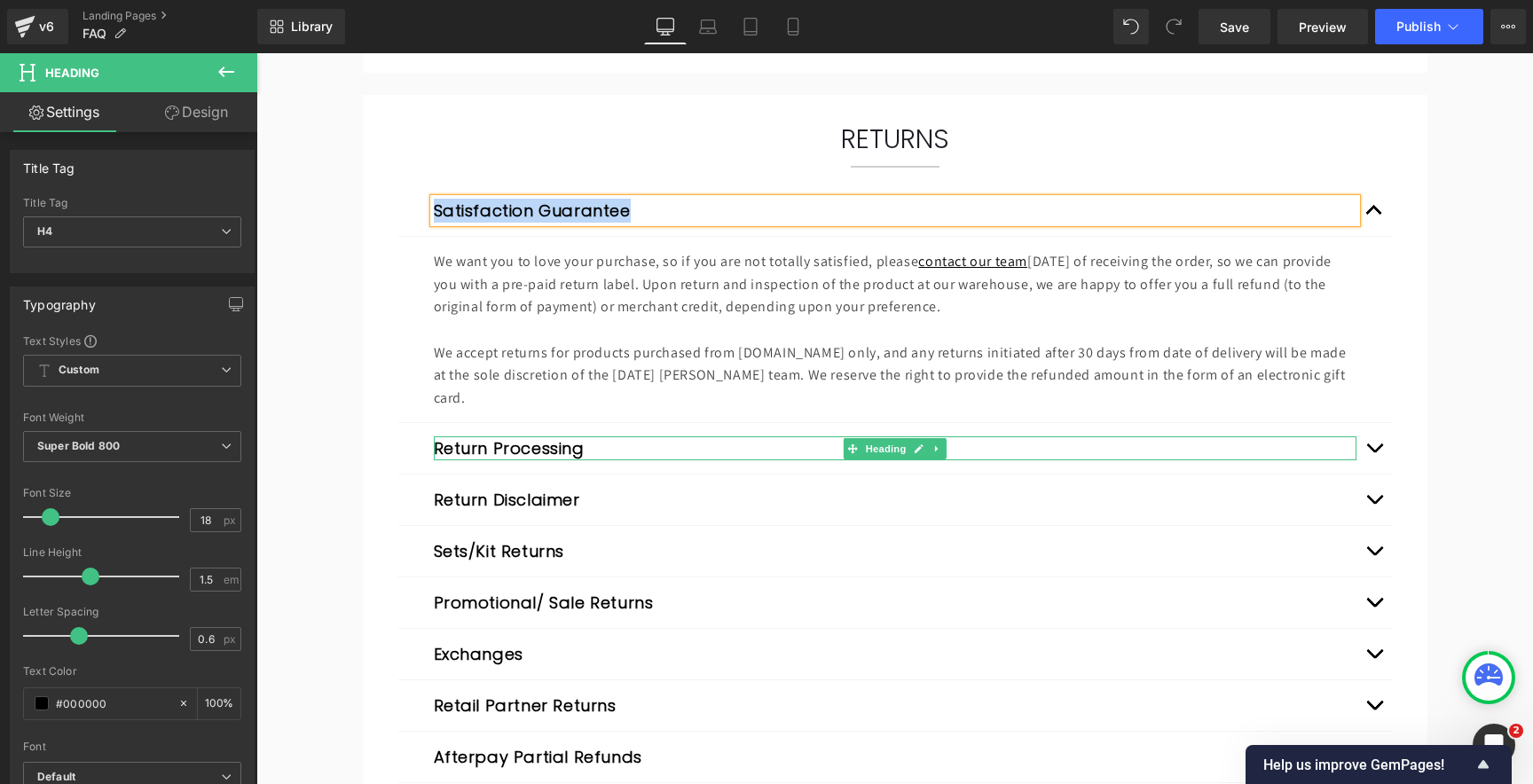
click at [508, 436] on button "Return Processing" at bounding box center [509, 448] width 151 height 24
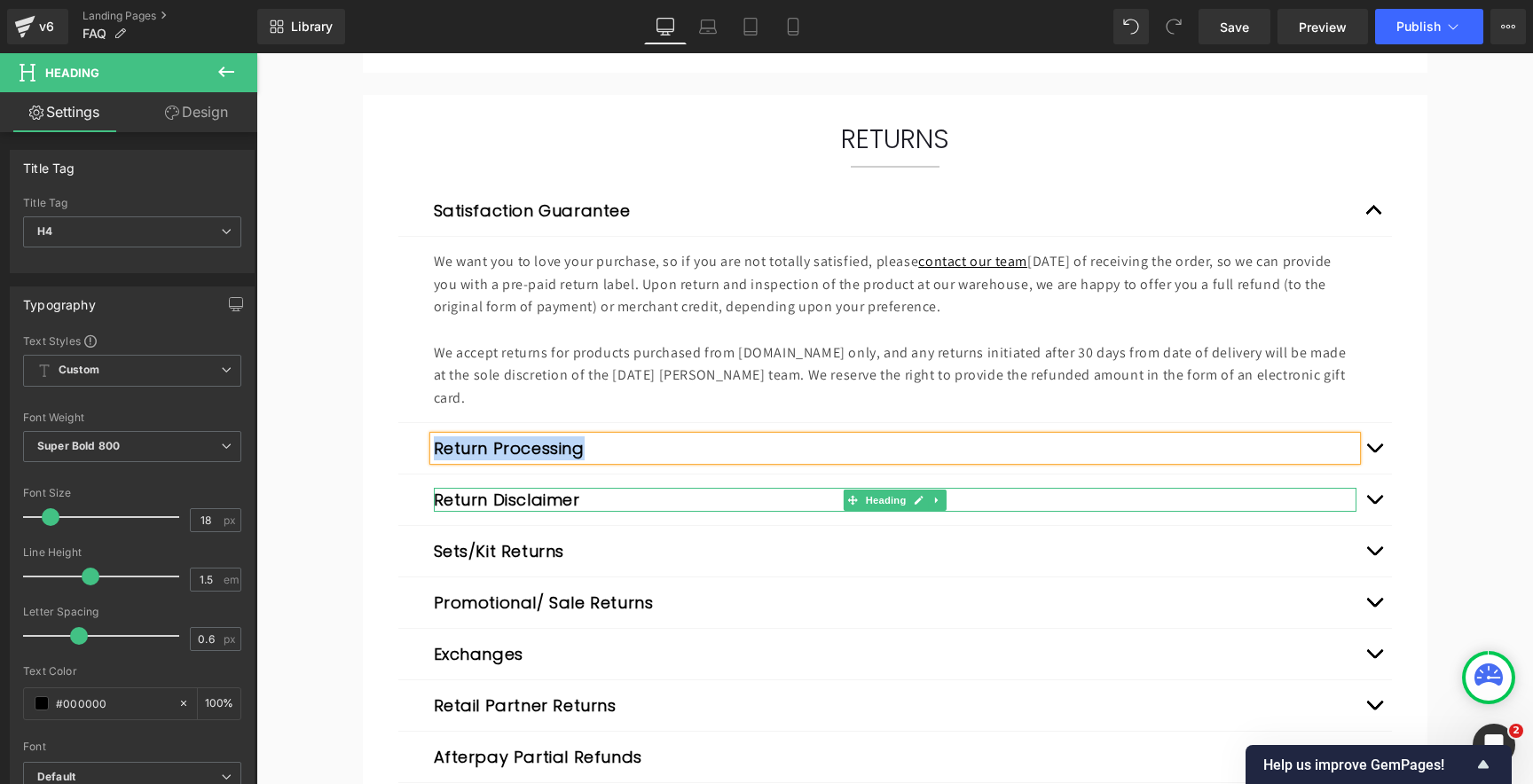
click at [496, 488] on button "Return Disclaimer" at bounding box center [506, 500] width 146 height 24
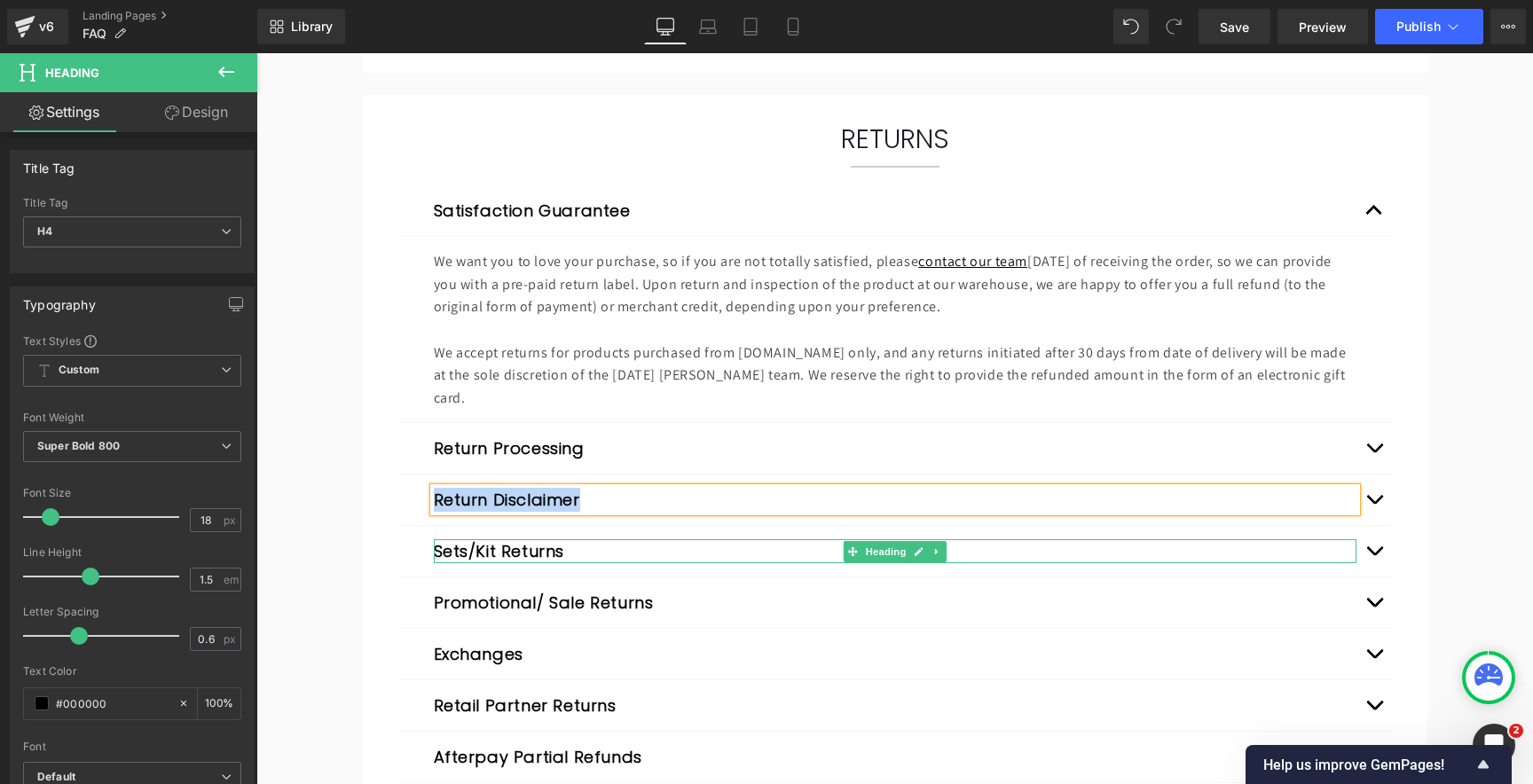
click at [627, 539] on h4 "Sets/Kit Returns" at bounding box center [895, 551] width 923 height 24
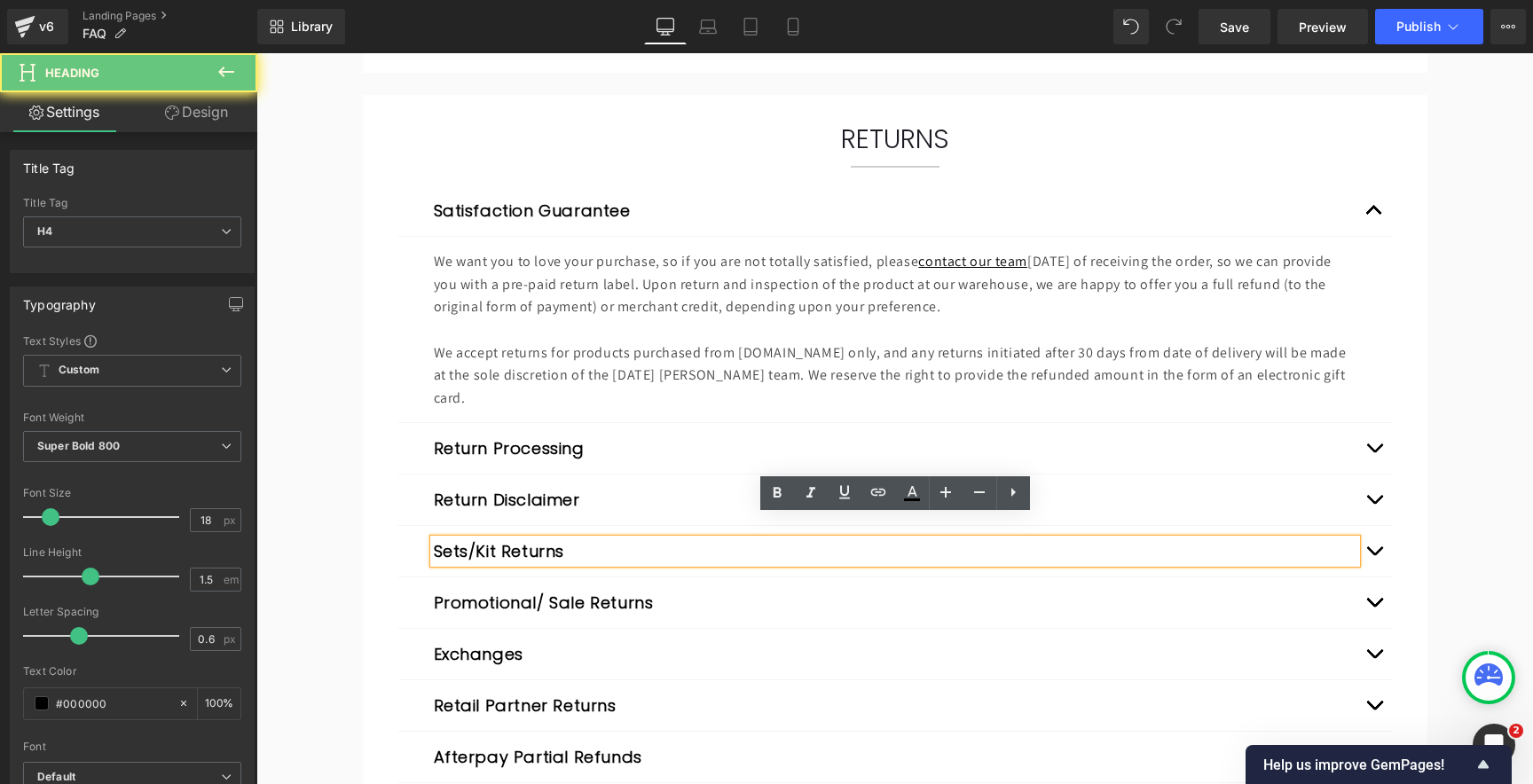
click at [525, 539] on button "Sets/Kit Returns" at bounding box center [499, 551] width 132 height 24
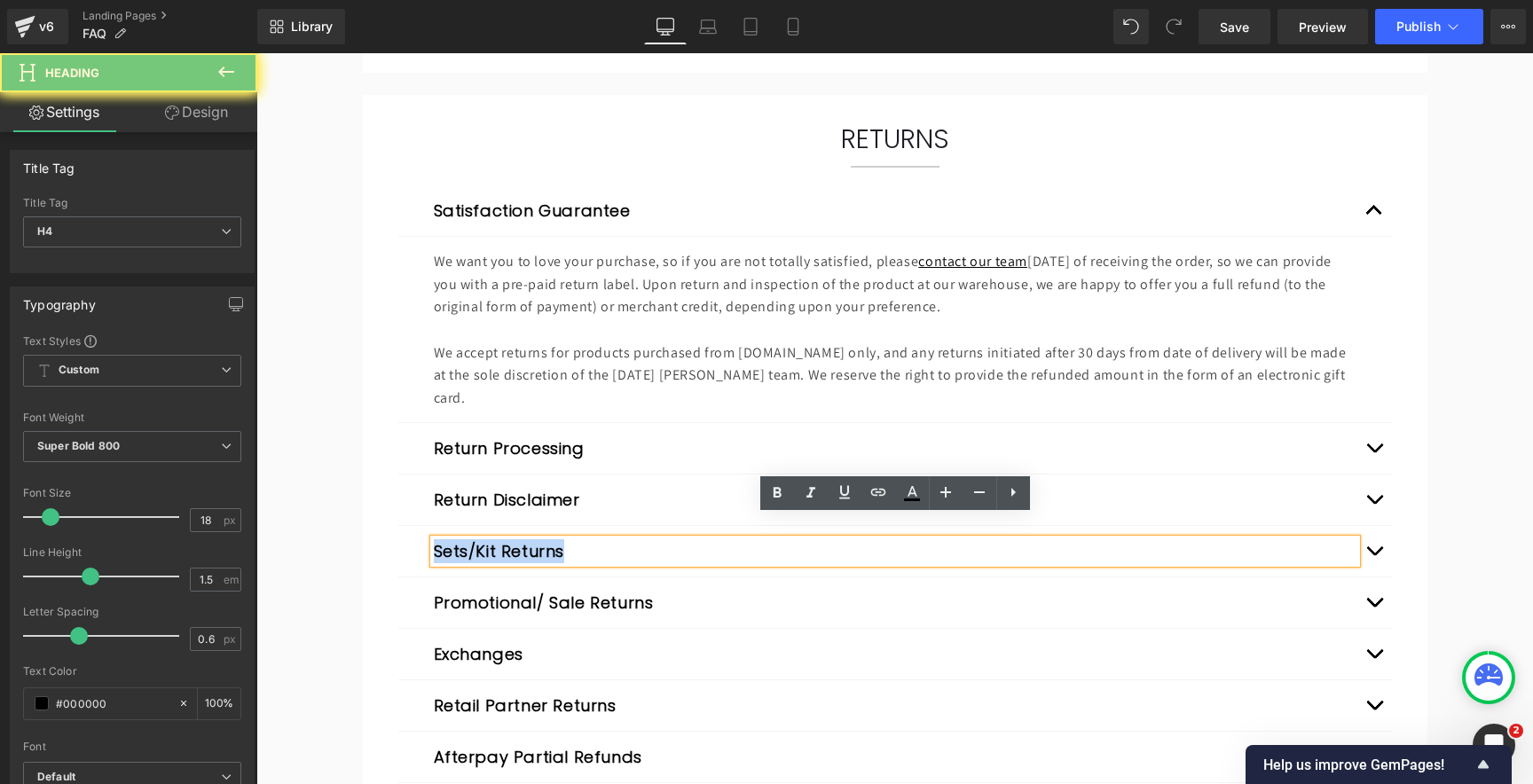
click at [525, 539] on button "Sets/Kit Returns" at bounding box center [499, 551] width 132 height 24
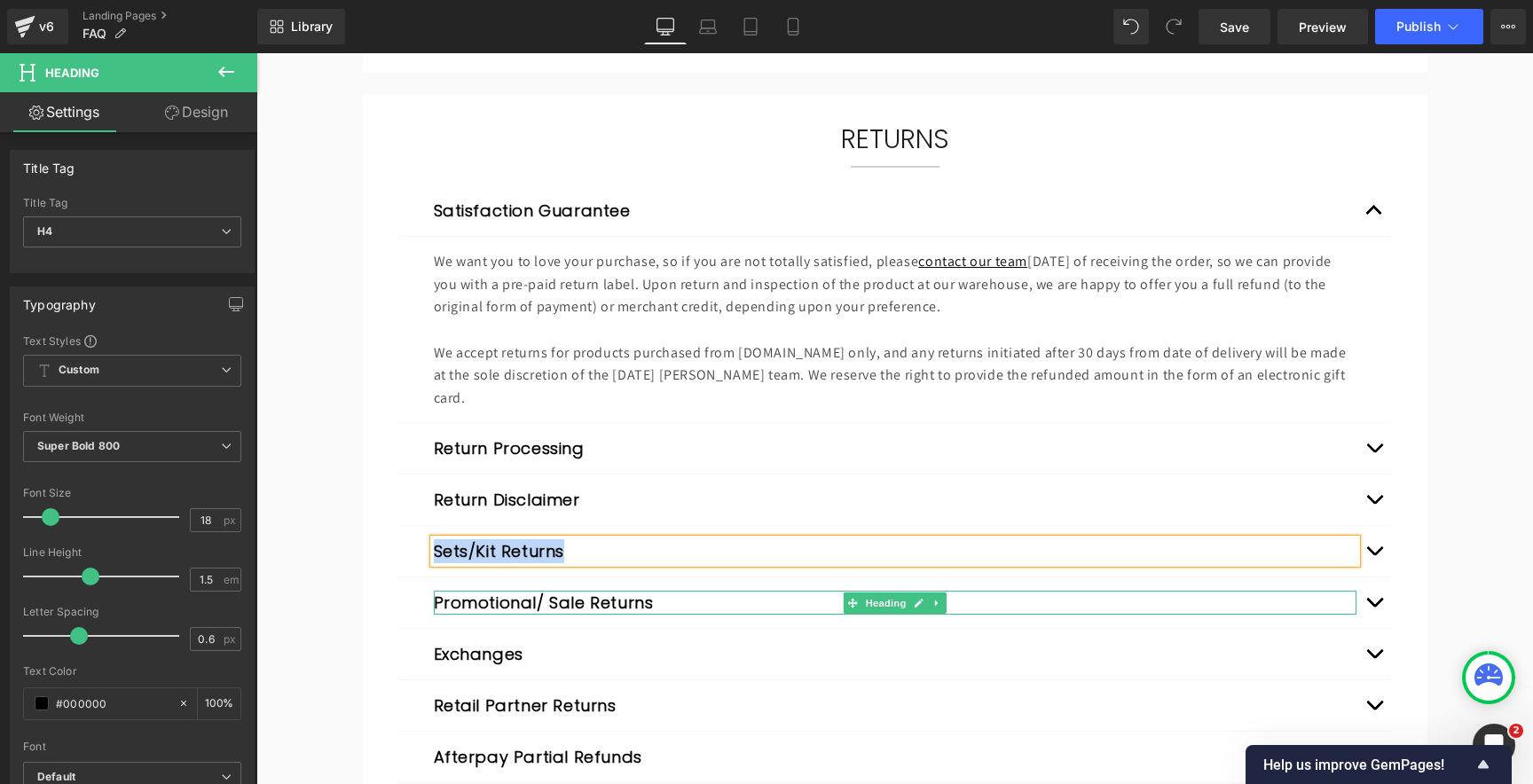
click at [542, 591] on button "Promotional/ Sale Returns" at bounding box center [543, 603] width 220 height 24
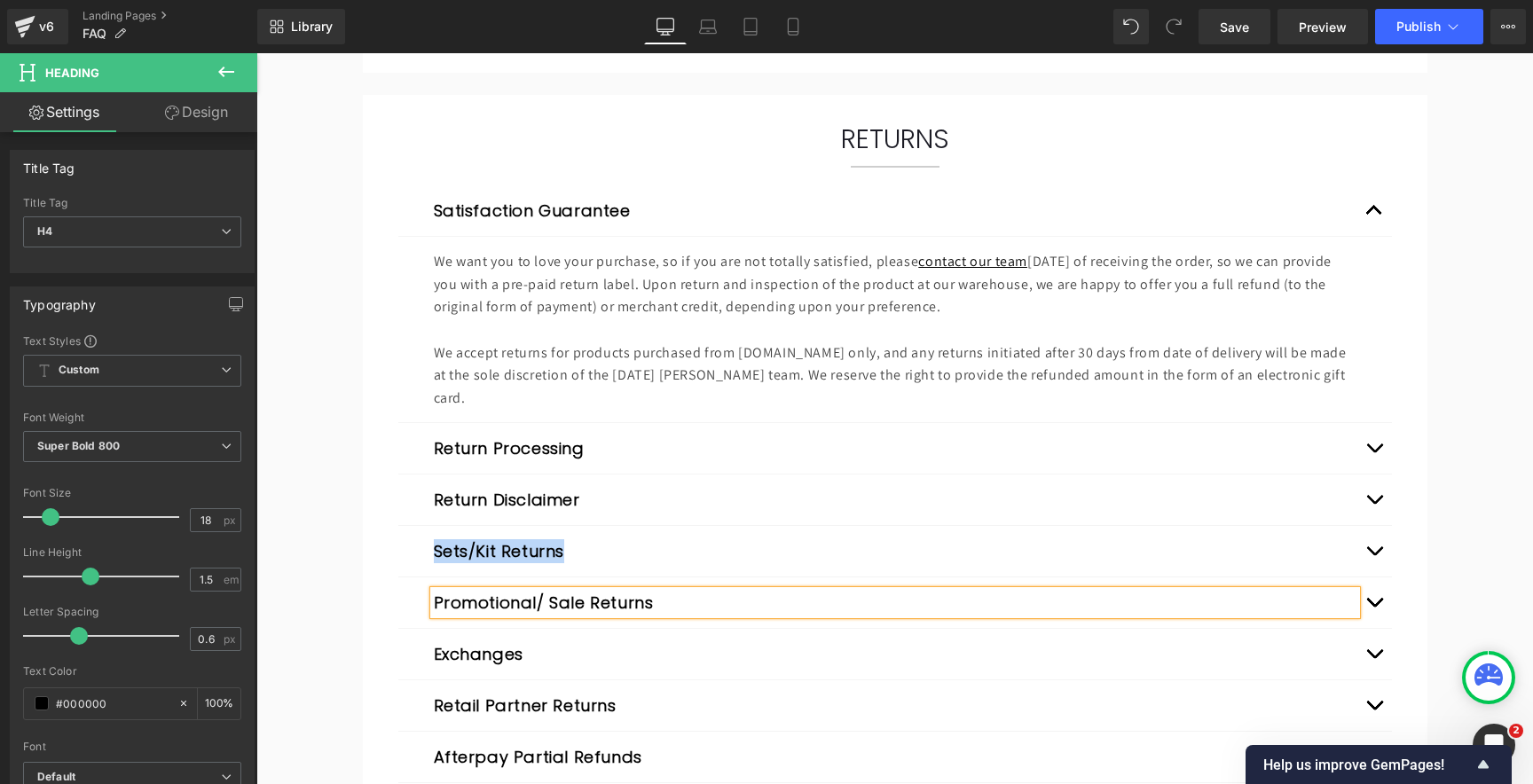
click at [542, 591] on button "Promotional/ Sale Returns" at bounding box center [543, 603] width 220 height 24
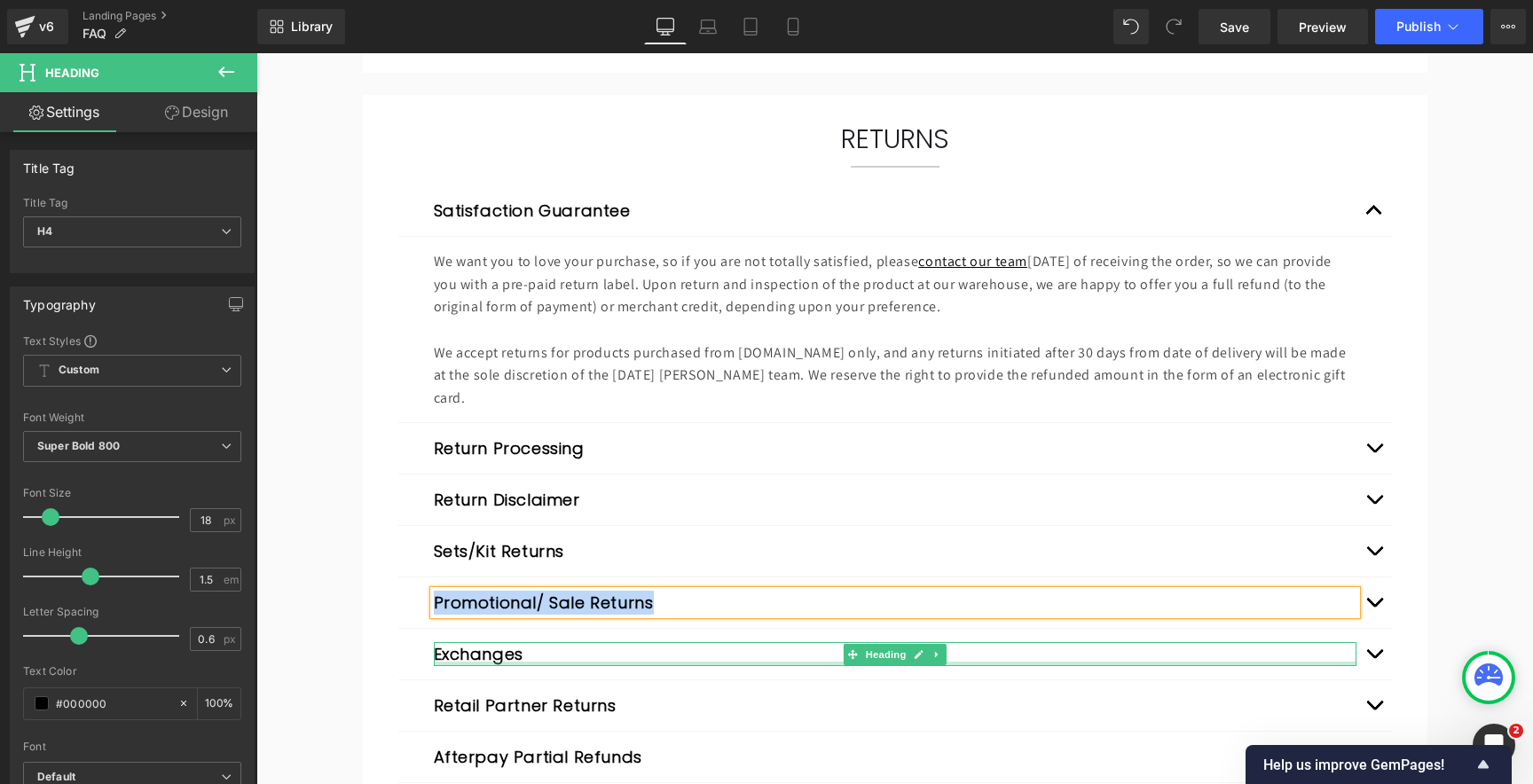
click at [622, 662] on div at bounding box center [895, 663] width 923 height 5
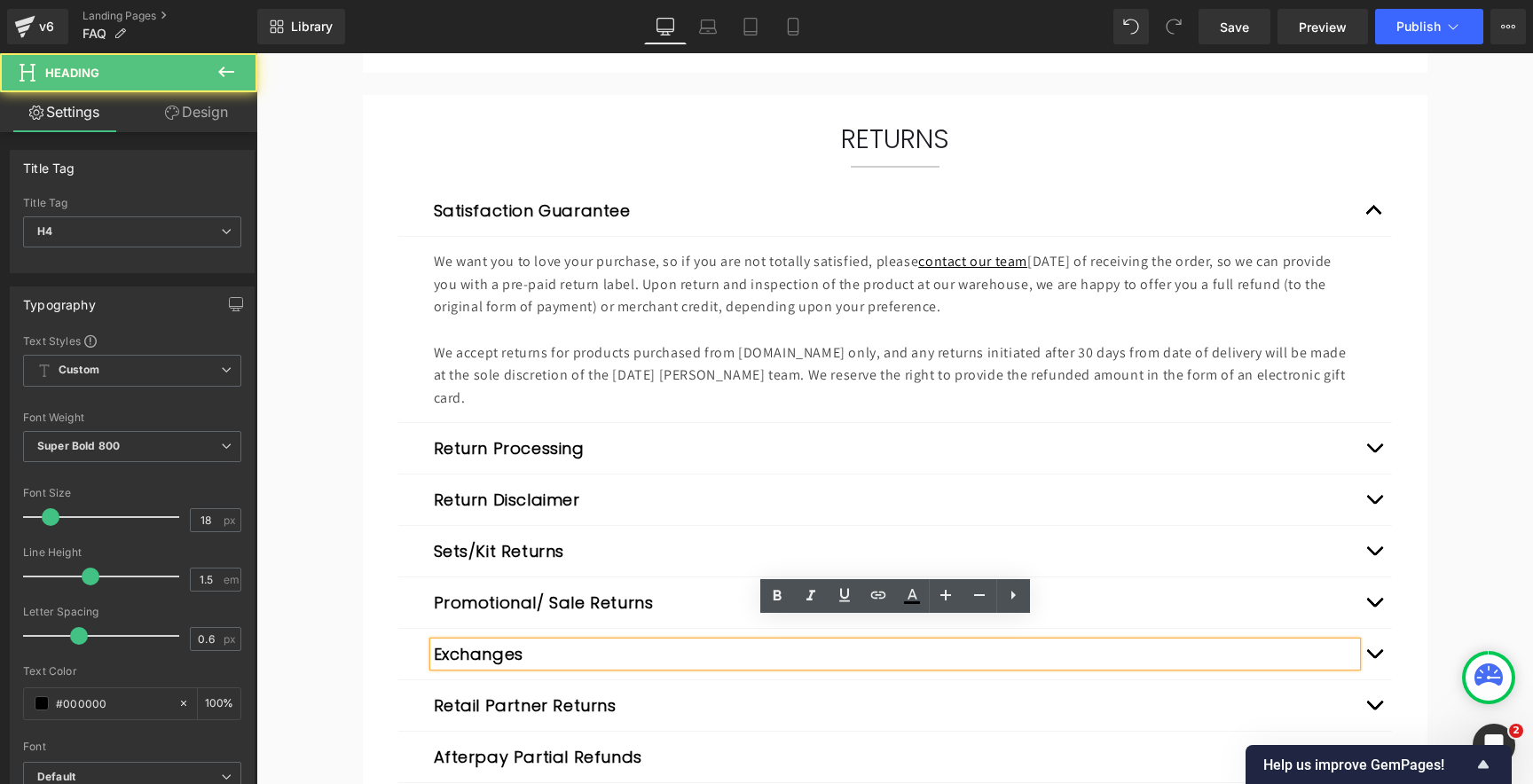
click at [473, 642] on button "Exchanges" at bounding box center [478, 654] width 89 height 24
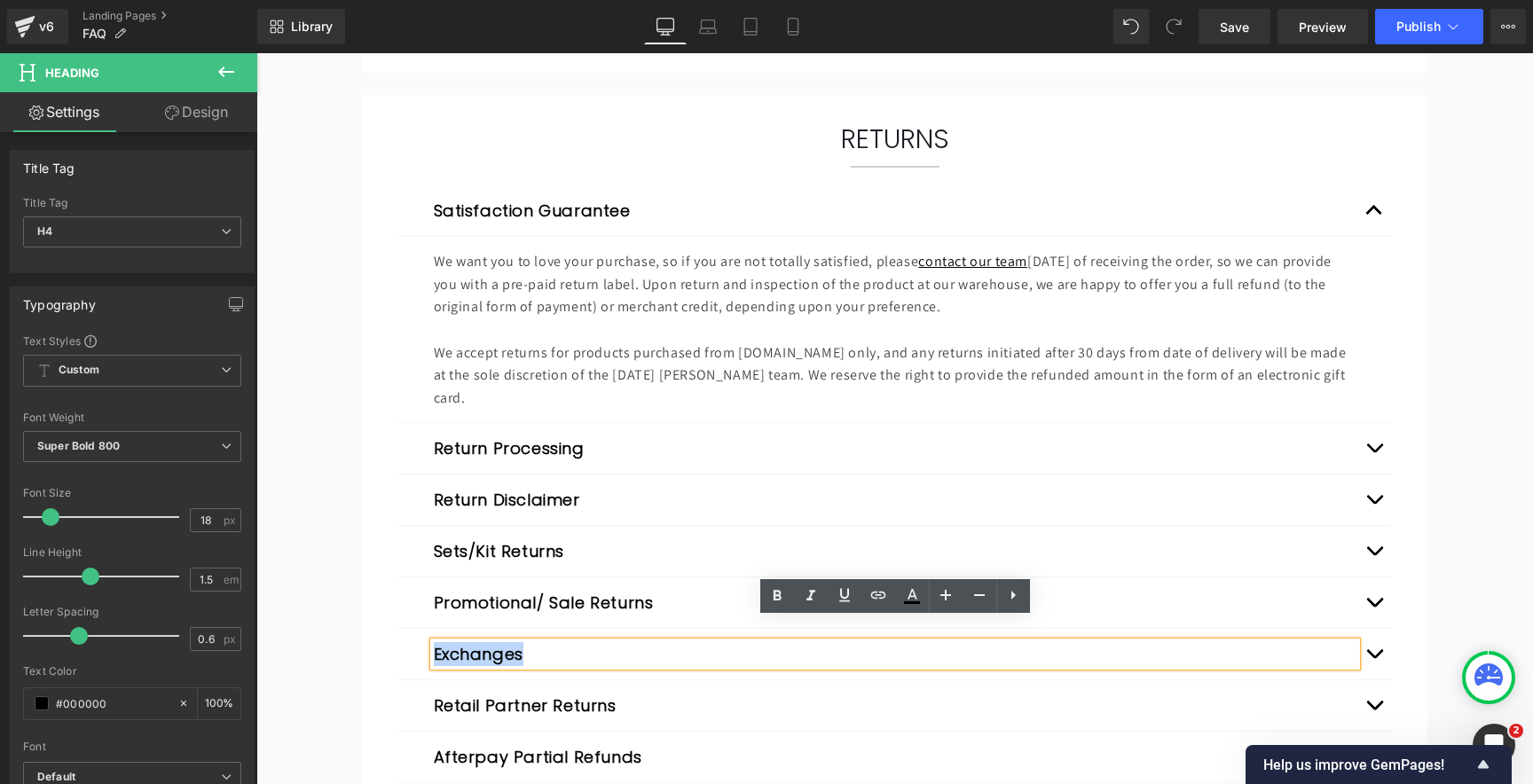
click at [473, 642] on button "Exchanges" at bounding box center [478, 654] width 89 height 24
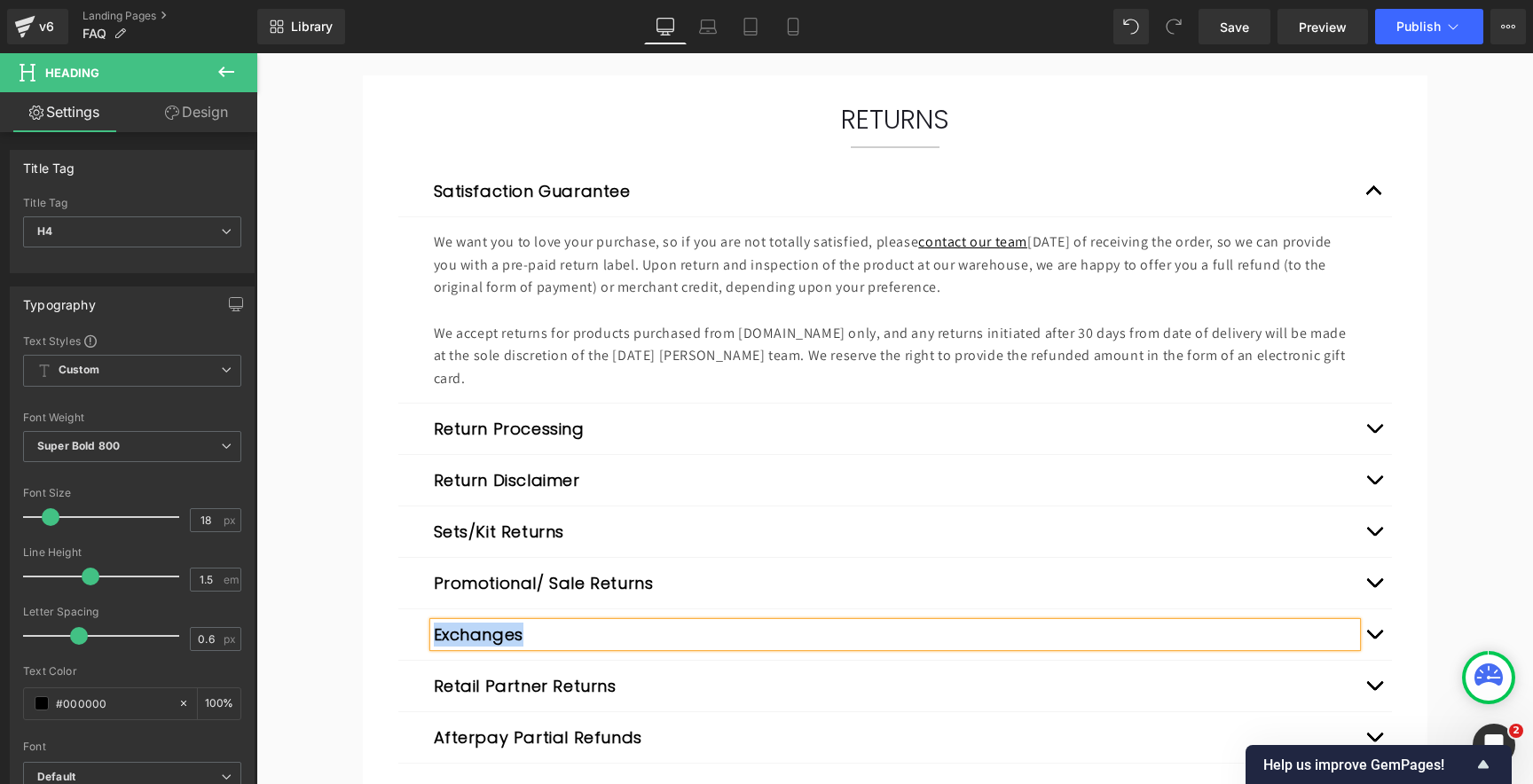
scroll to position [1849, 0]
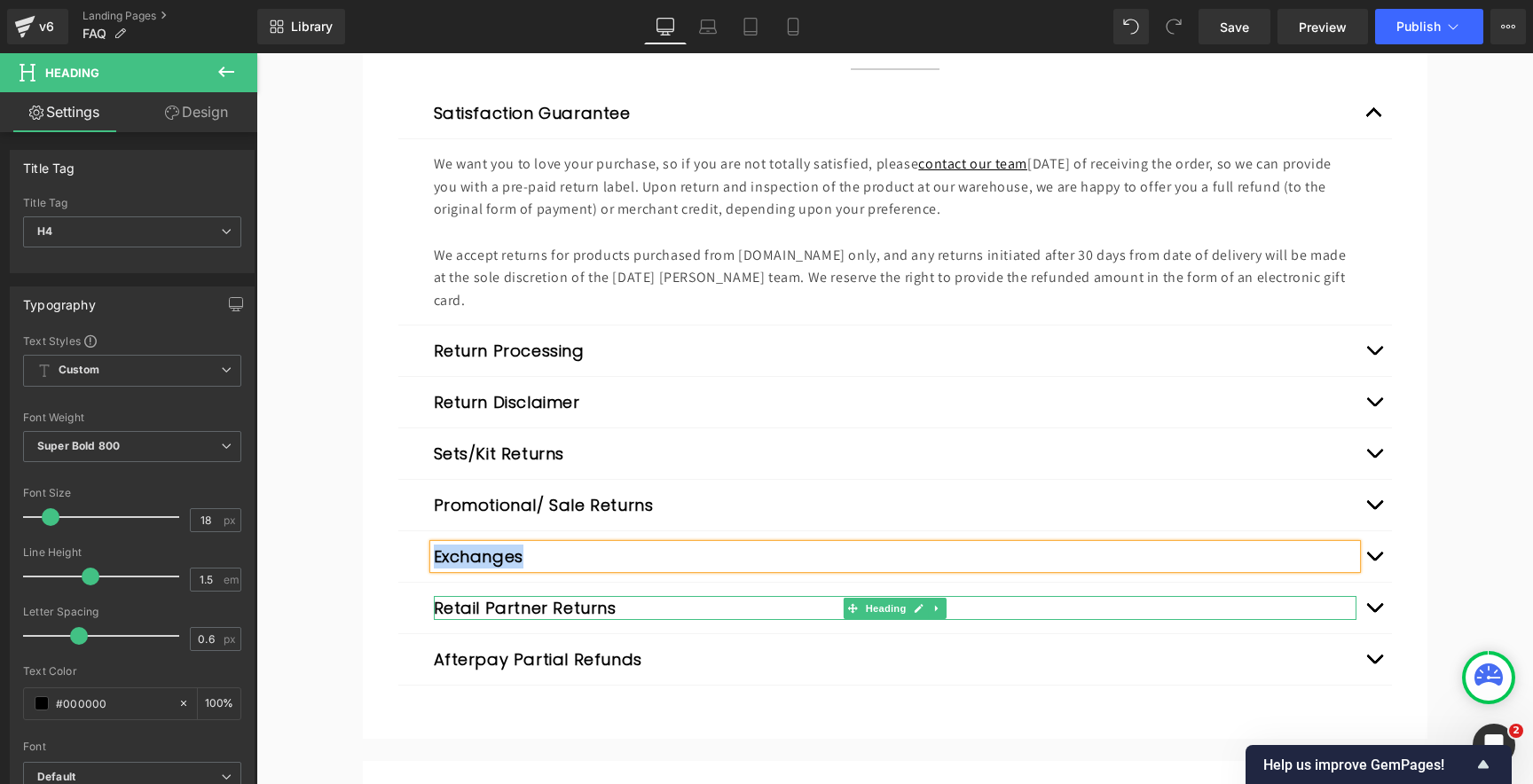
click at [559, 595] on button "Retail Partner Returns" at bounding box center [525, 607] width 182 height 24
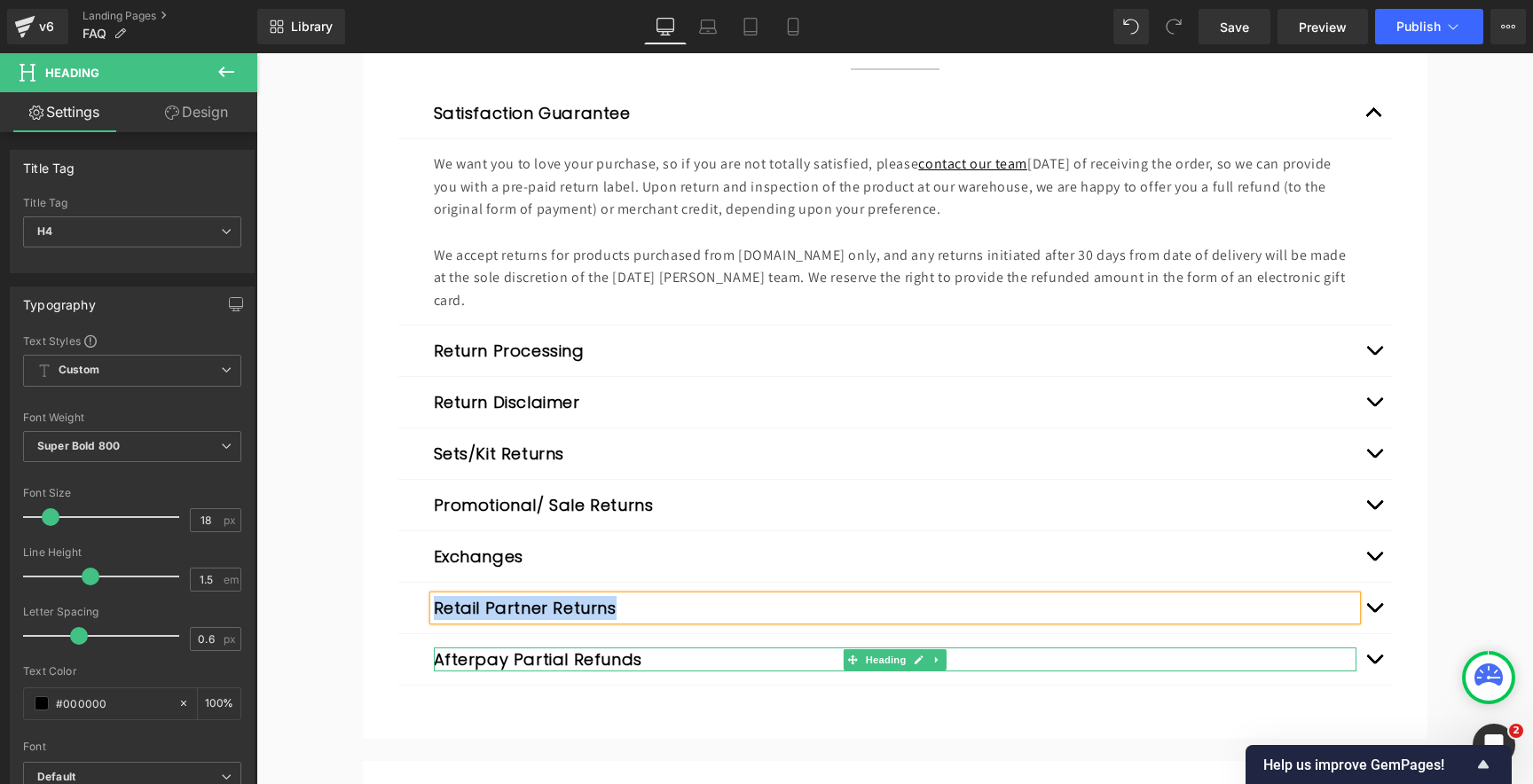
click at [508, 647] on button "Afterpay Partial Refunds" at bounding box center [538, 659] width 208 height 24
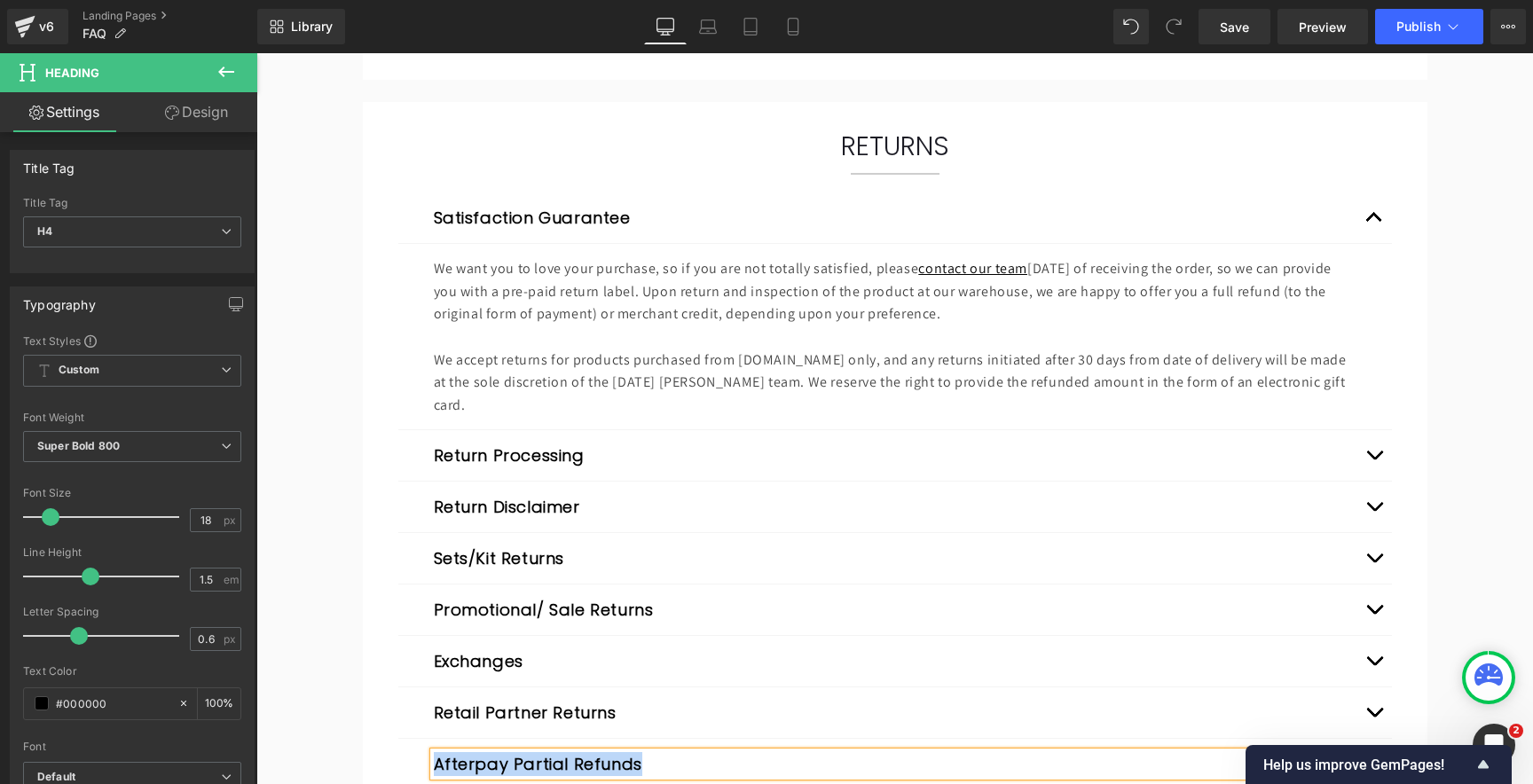
scroll to position [1746, 0]
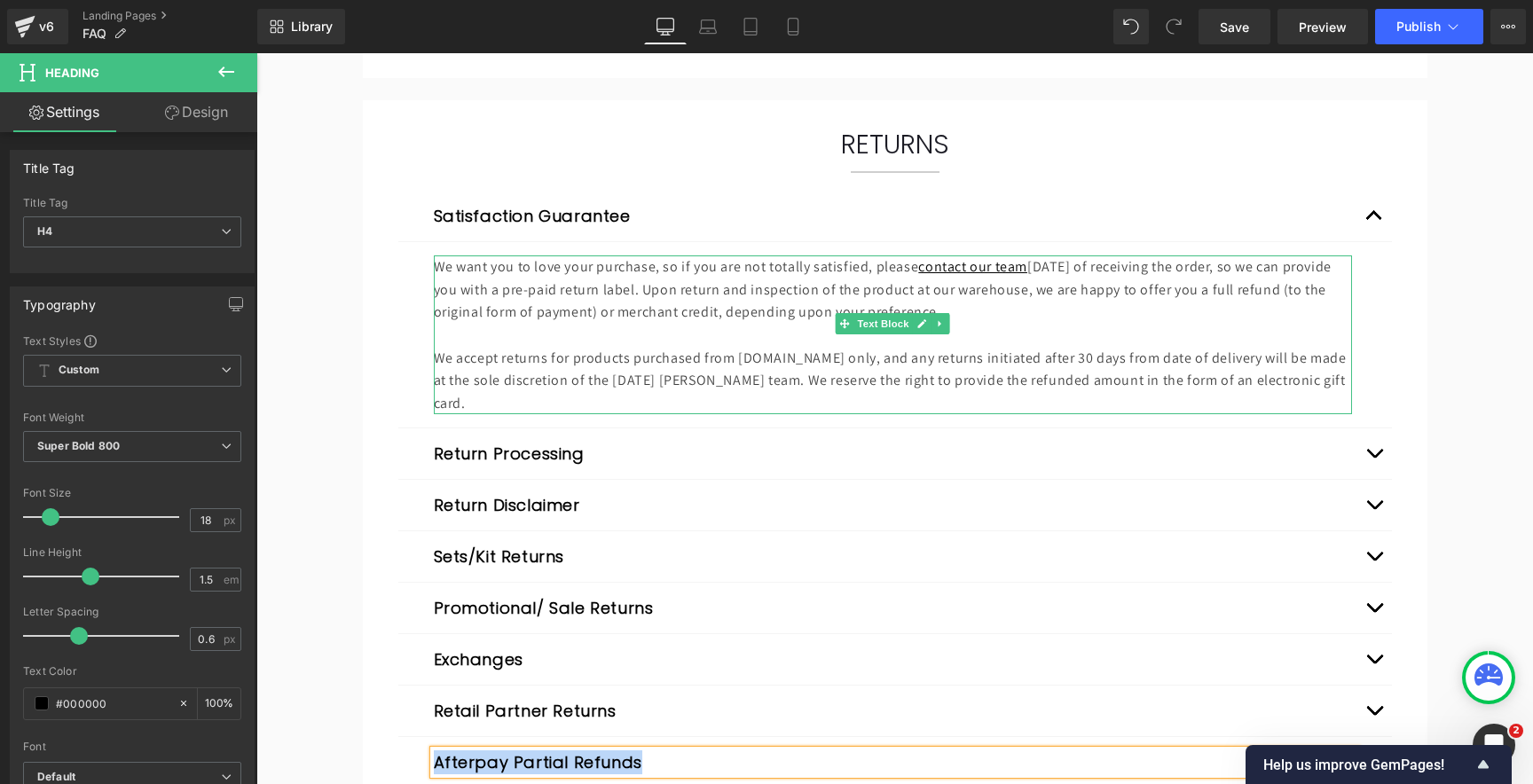
click at [736, 329] on p at bounding box center [892, 335] width 918 height 23
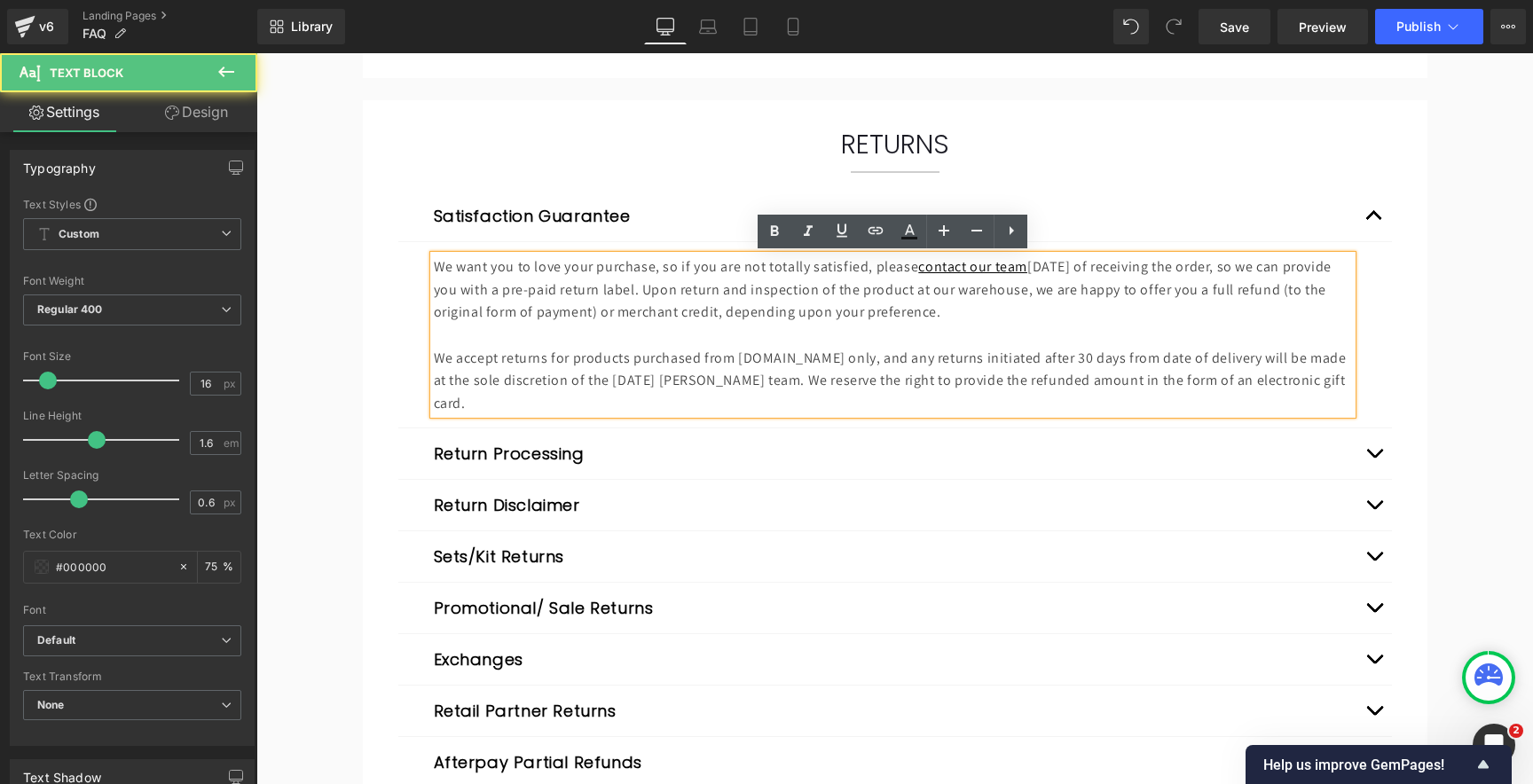
click at [668, 322] on p "We want you to love your purchase, so if you are not totally satisfied, please …" at bounding box center [892, 289] width 918 height 68
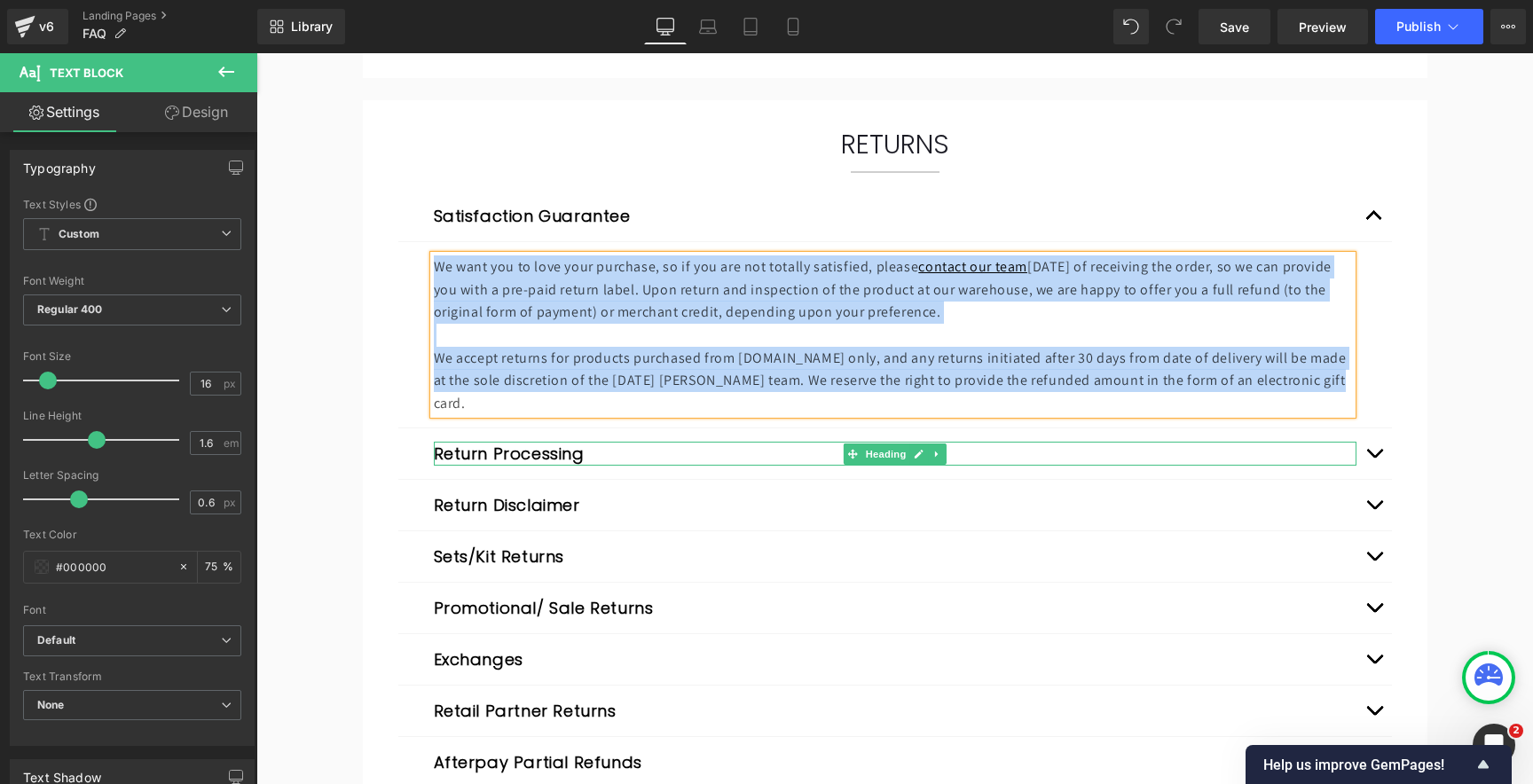
click at [735, 442] on div at bounding box center [895, 444] width 923 height 5
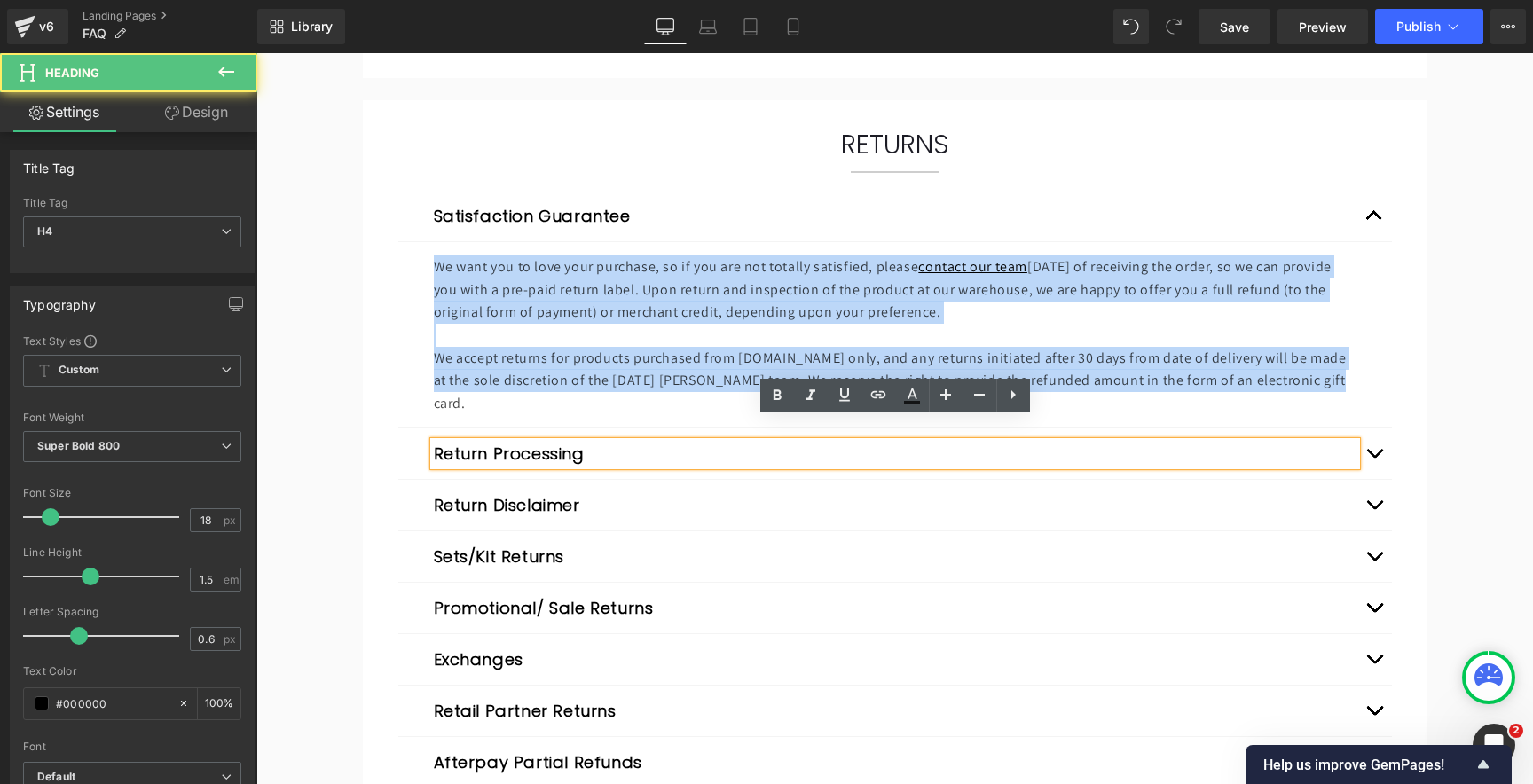
click at [1374, 430] on button "button" at bounding box center [1374, 453] width 36 height 51
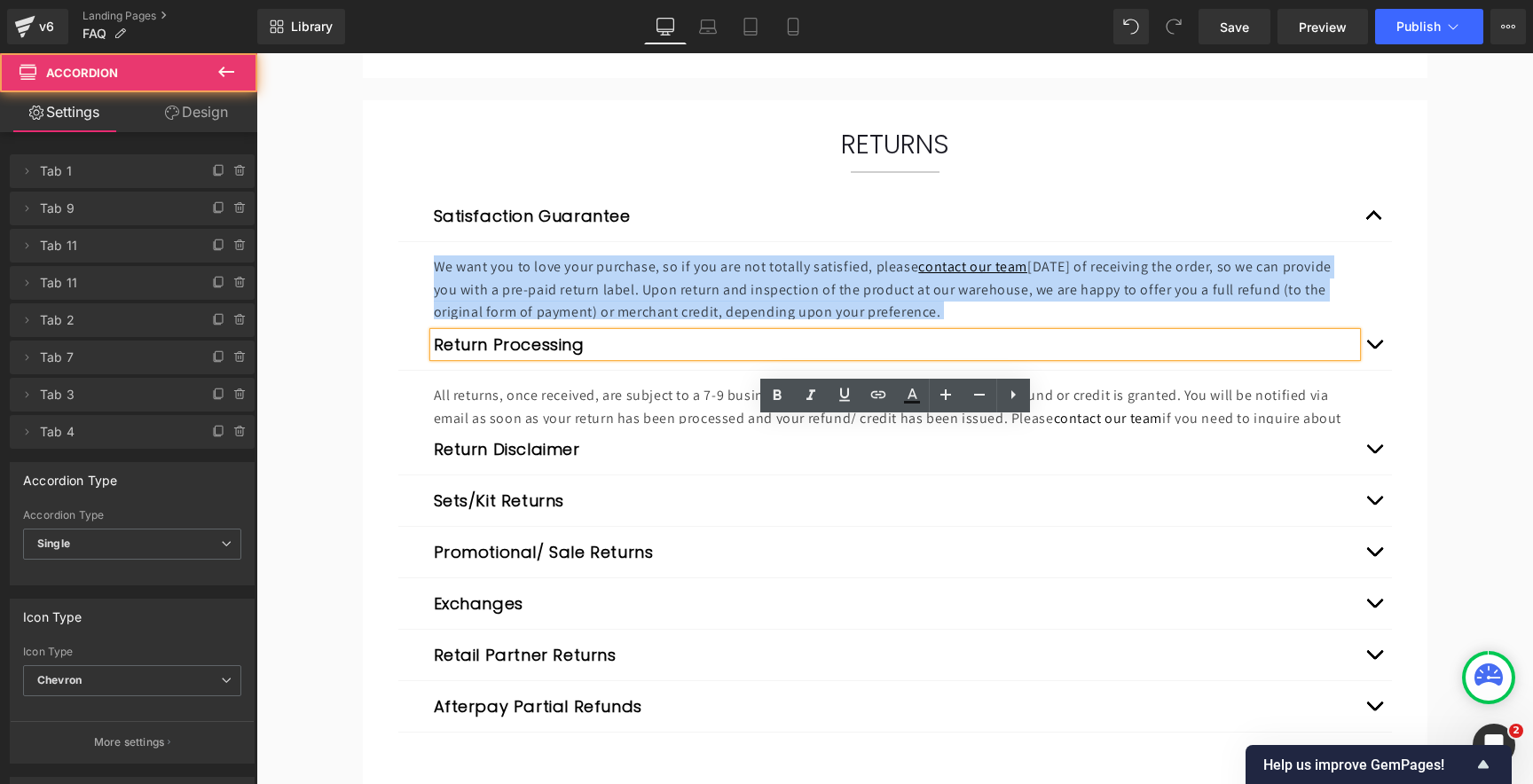
click at [603, 404] on p "All returns, once received, are subject to a 7-9 business day processing period…" at bounding box center [892, 418] width 918 height 68
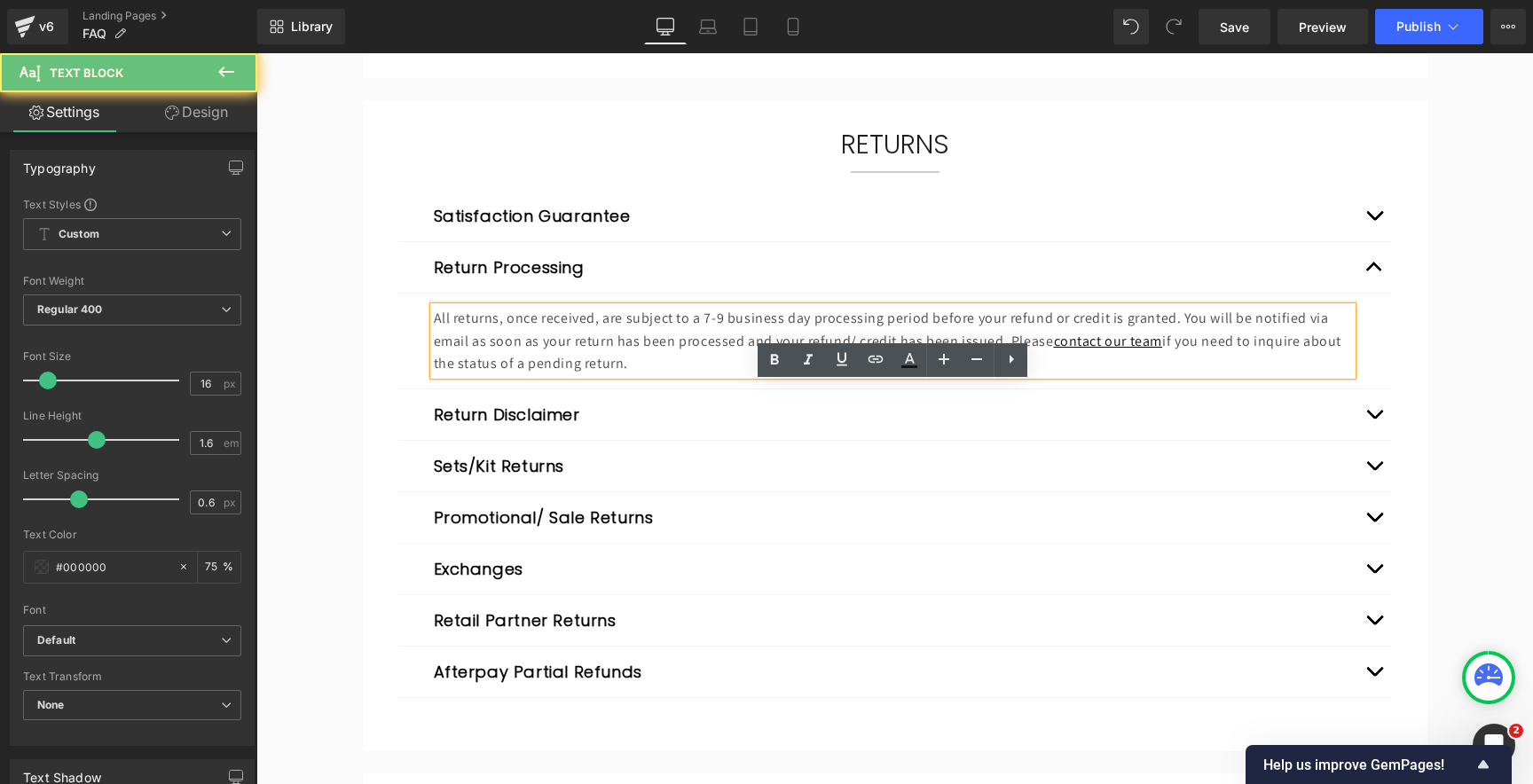
click at [576, 403] on div "Return Disclaimer Heading" at bounding box center [895, 414] width 923 height 24
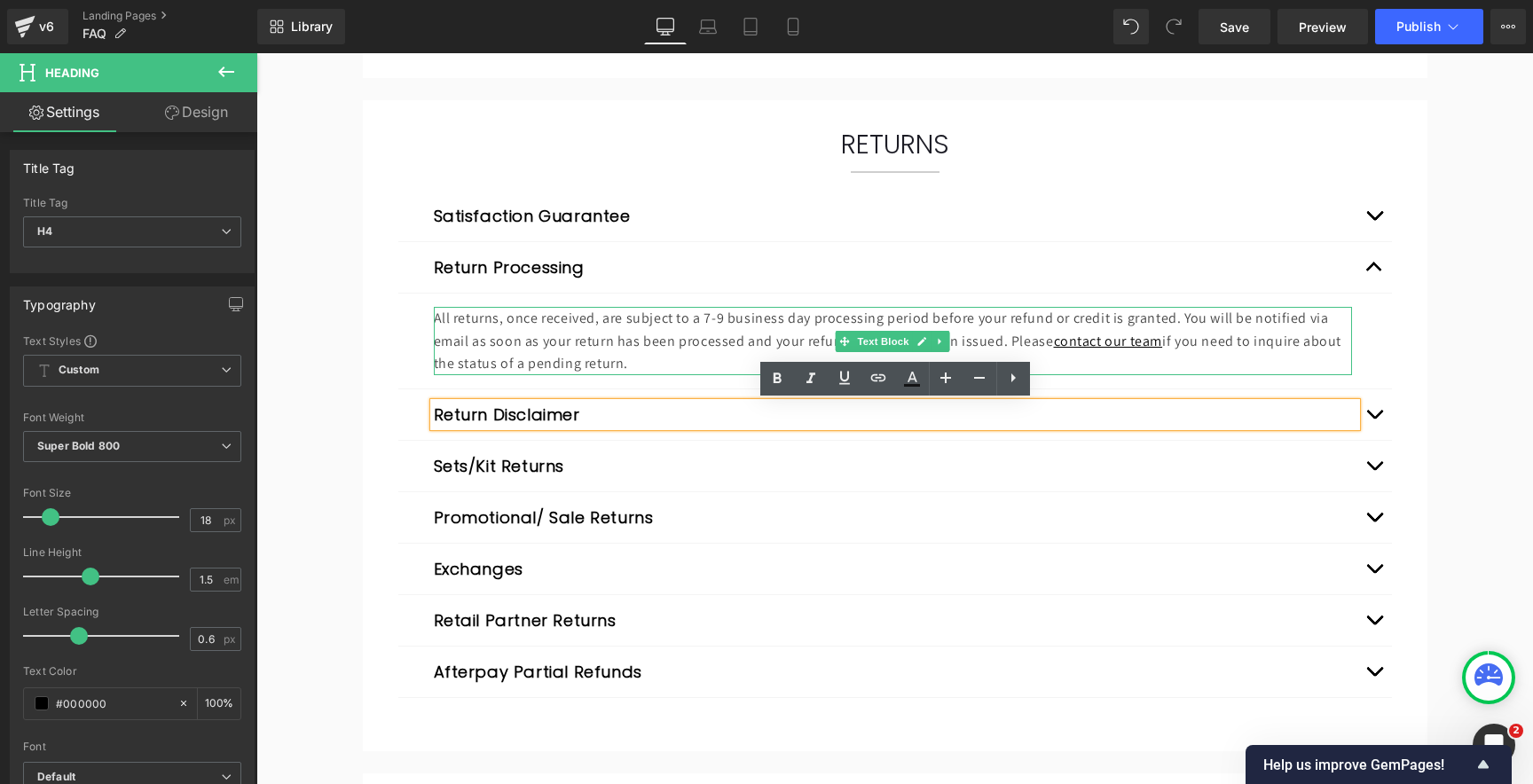
click at [564, 344] on p "All returns, once received, are subject to a 7-9 business day processing period…" at bounding box center [892, 340] width 918 height 68
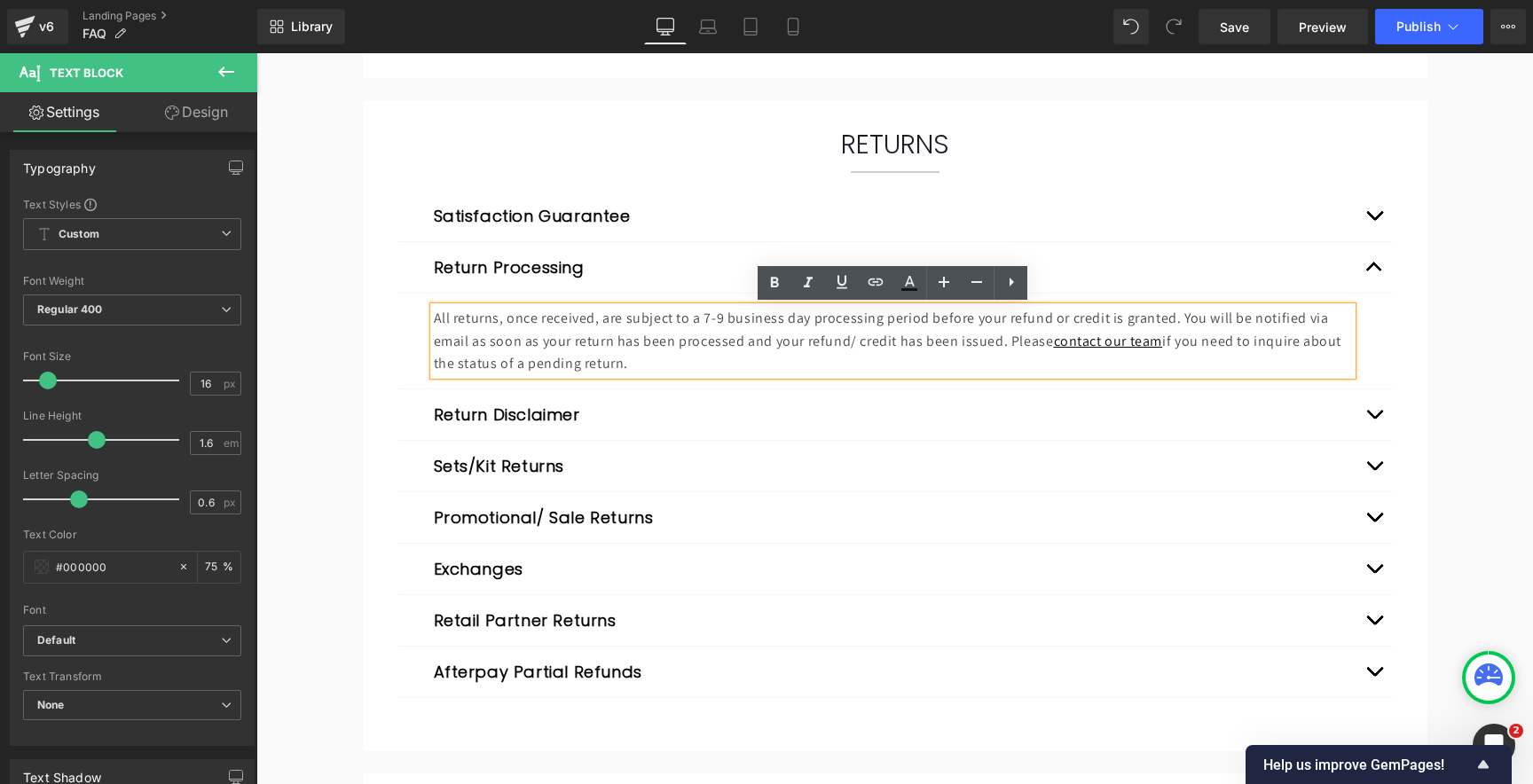
click at [545, 335] on p "All returns, once received, are subject to a 7-9 business day processing period…" at bounding box center [892, 340] width 918 height 68
click at [1373, 411] on button "button" at bounding box center [1374, 414] width 36 height 51
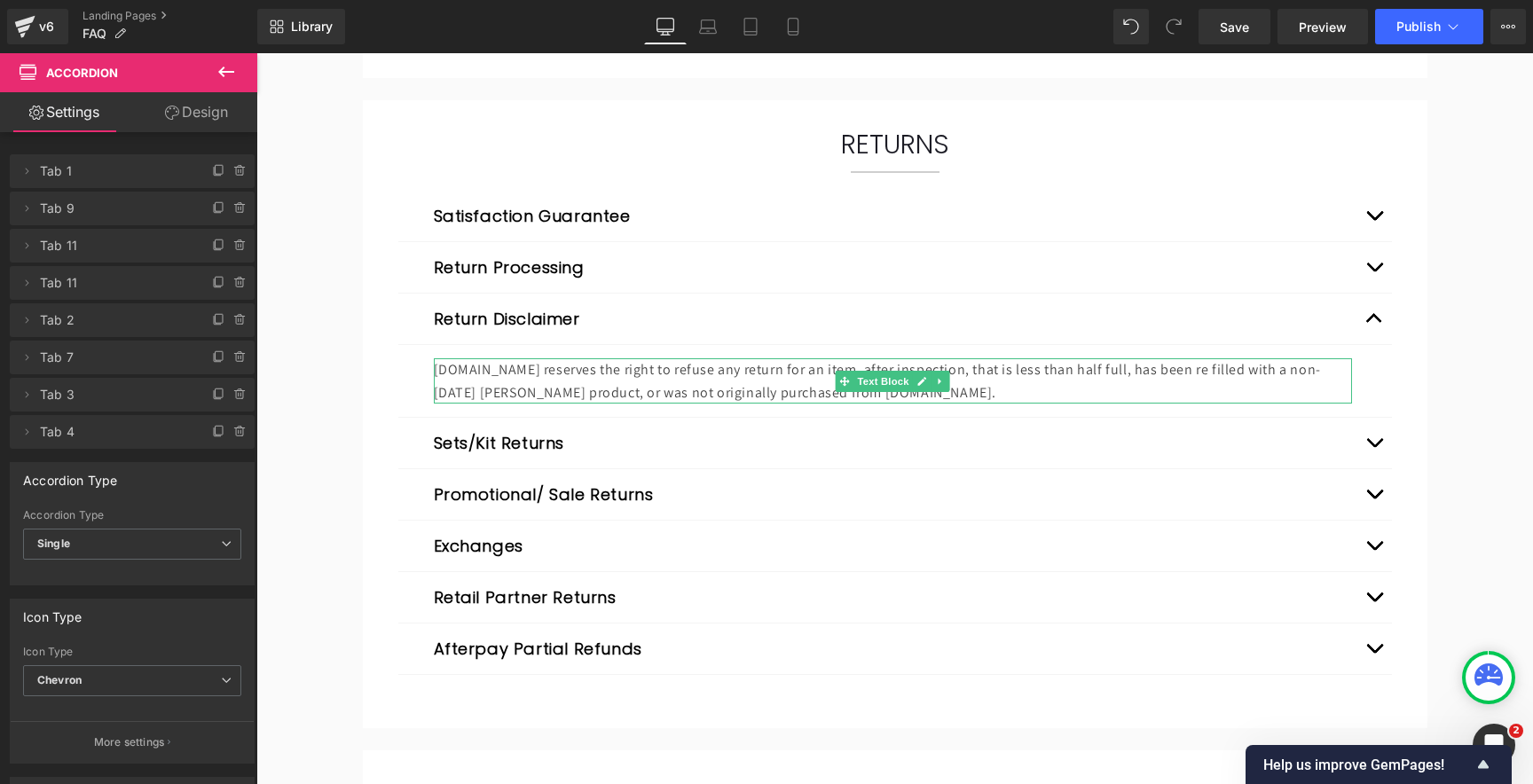
click at [630, 379] on p "[DOMAIN_NAME] reserves the right to refuse any return for an item, after inspec…" at bounding box center [892, 380] width 918 height 45
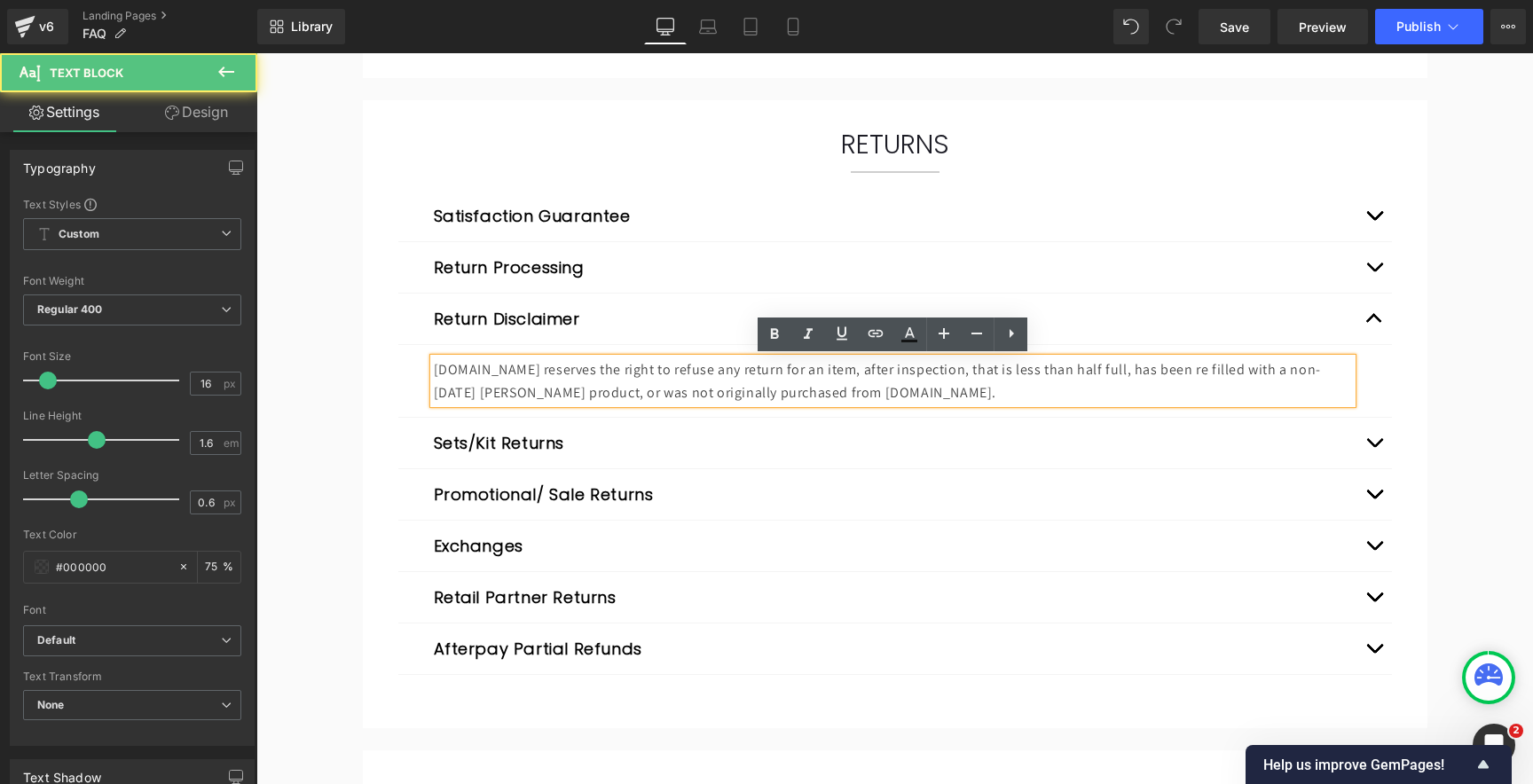
click at [589, 375] on p "[DOMAIN_NAME] reserves the right to refuse any return for an item, after inspec…" at bounding box center [892, 380] width 918 height 45
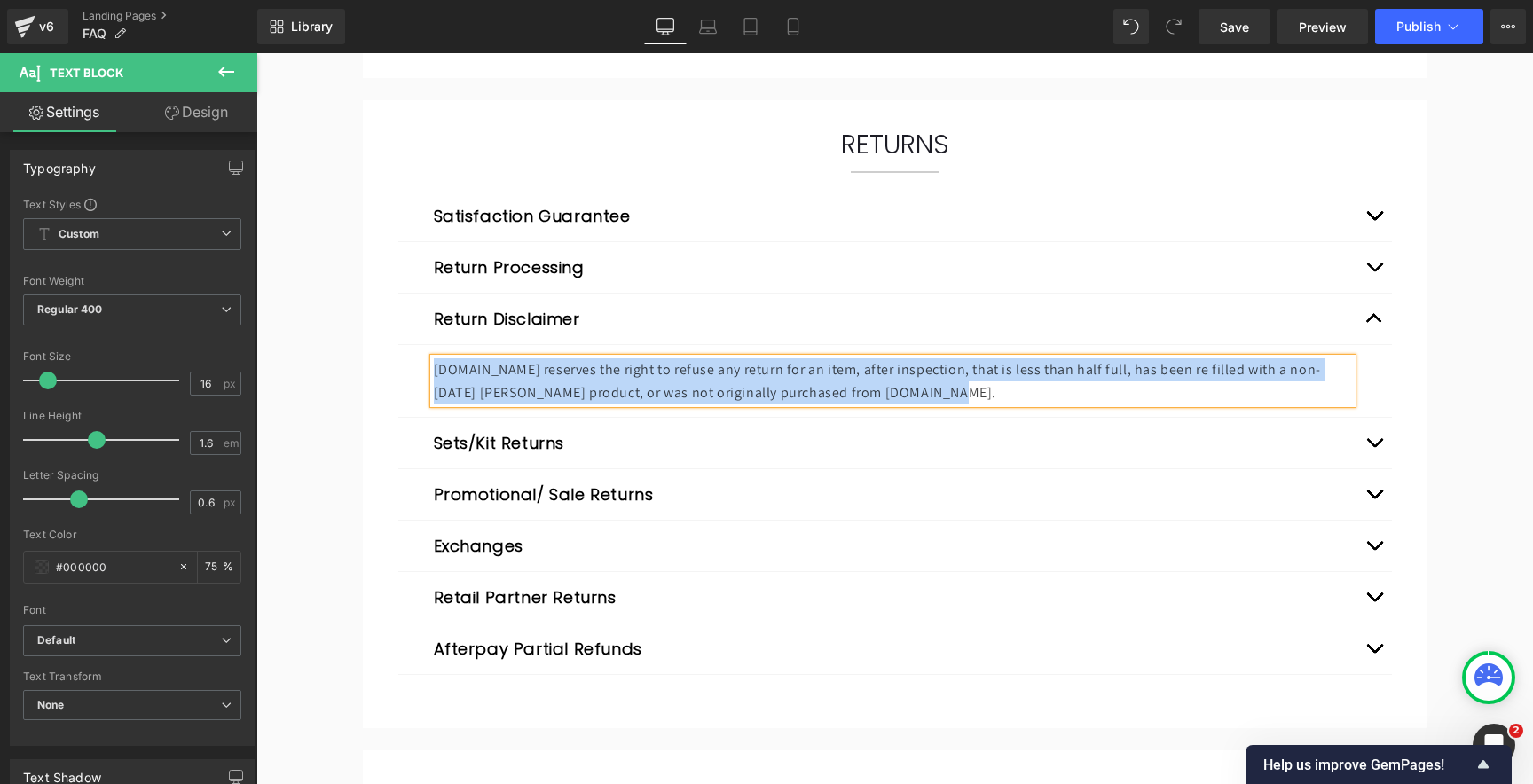
click at [1376, 443] on button "button" at bounding box center [1374, 443] width 36 height 51
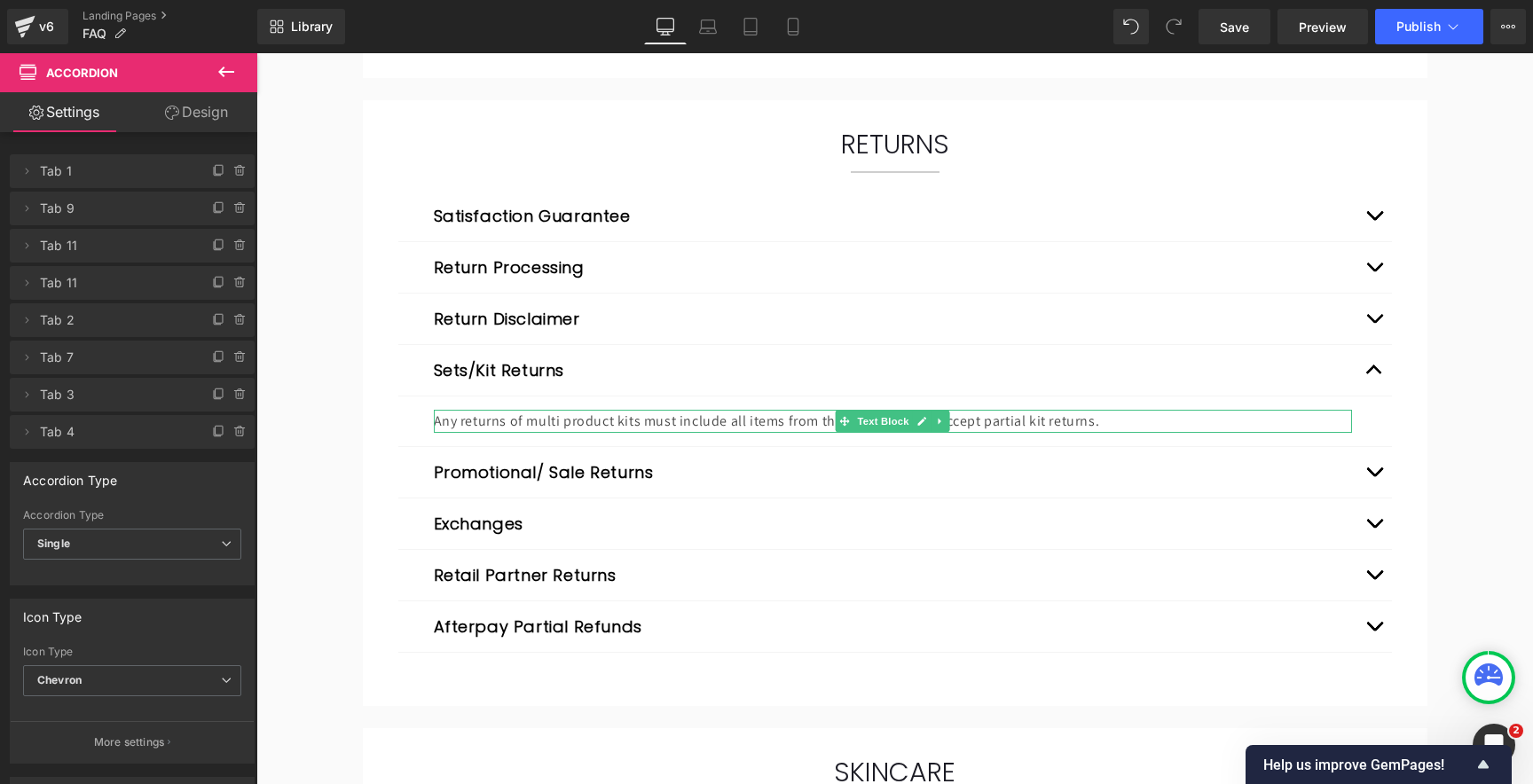
click at [589, 420] on p "Any returns of multi product kits must include all items from the kit. We do no…" at bounding box center [892, 421] width 918 height 23
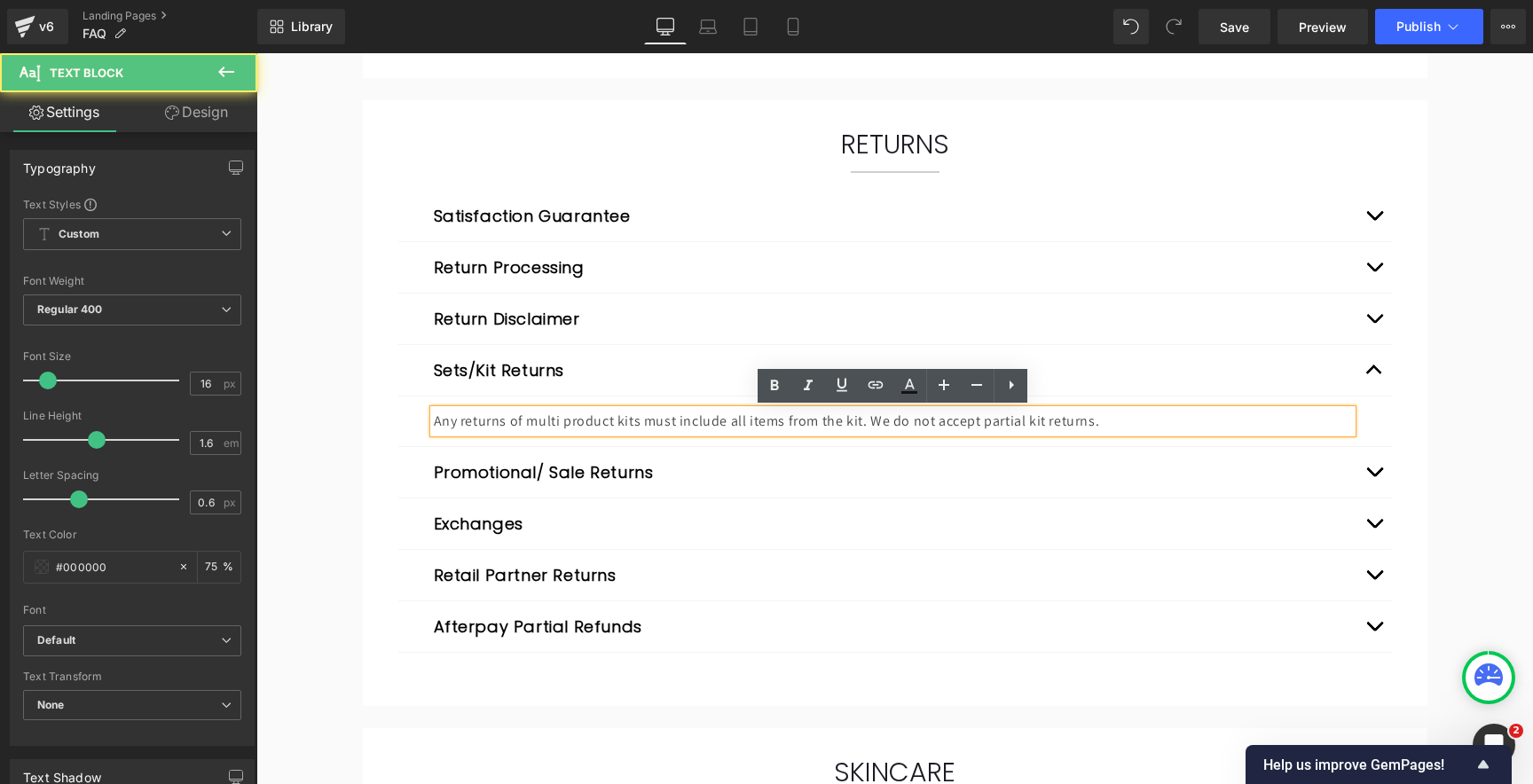
click at [607, 422] on p "Any returns of multi product kits must include all items from the kit. We do no…" at bounding box center [892, 421] width 918 height 23
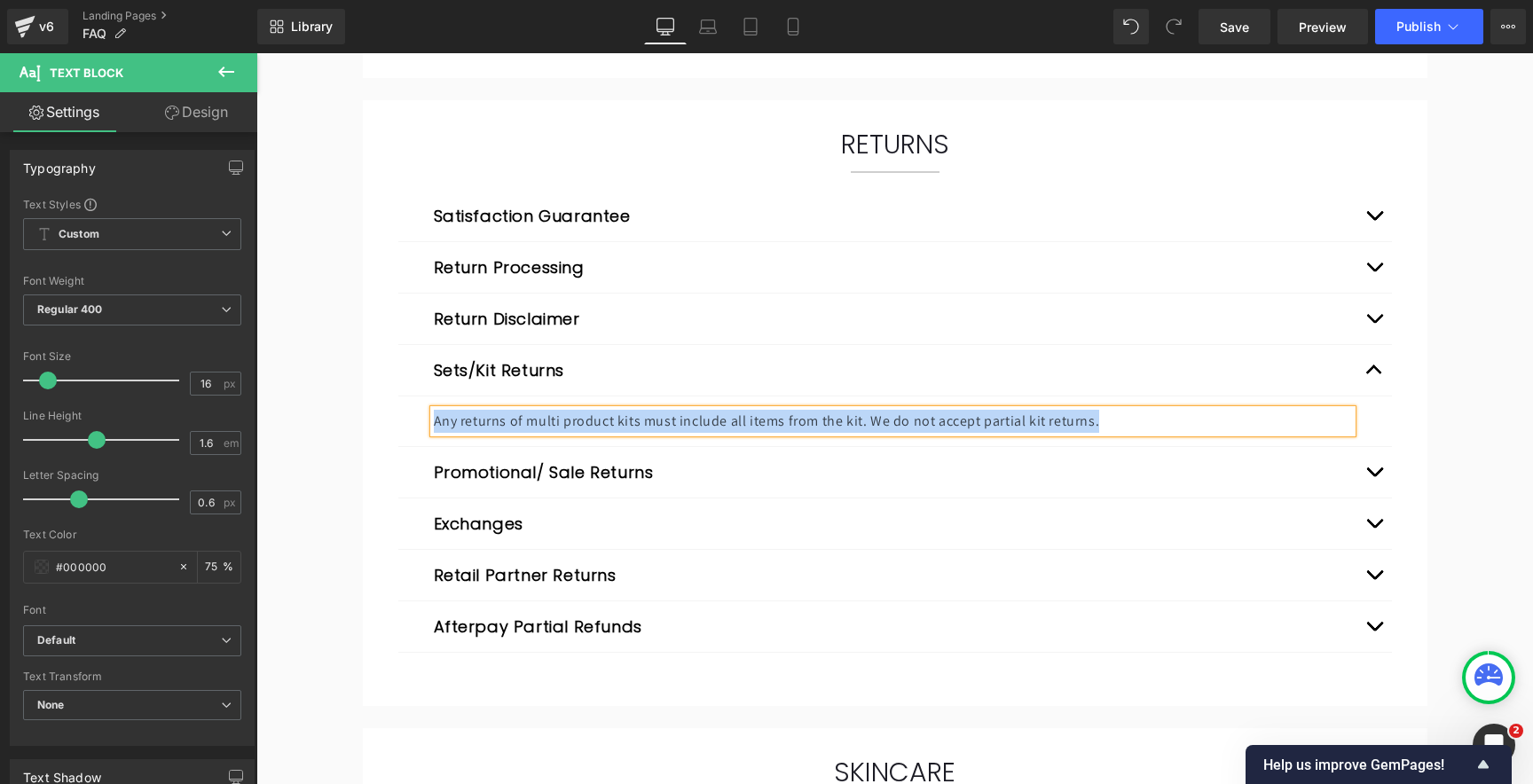
click at [472, 470] on button "Promotional/ Sale Returns" at bounding box center [543, 472] width 220 height 24
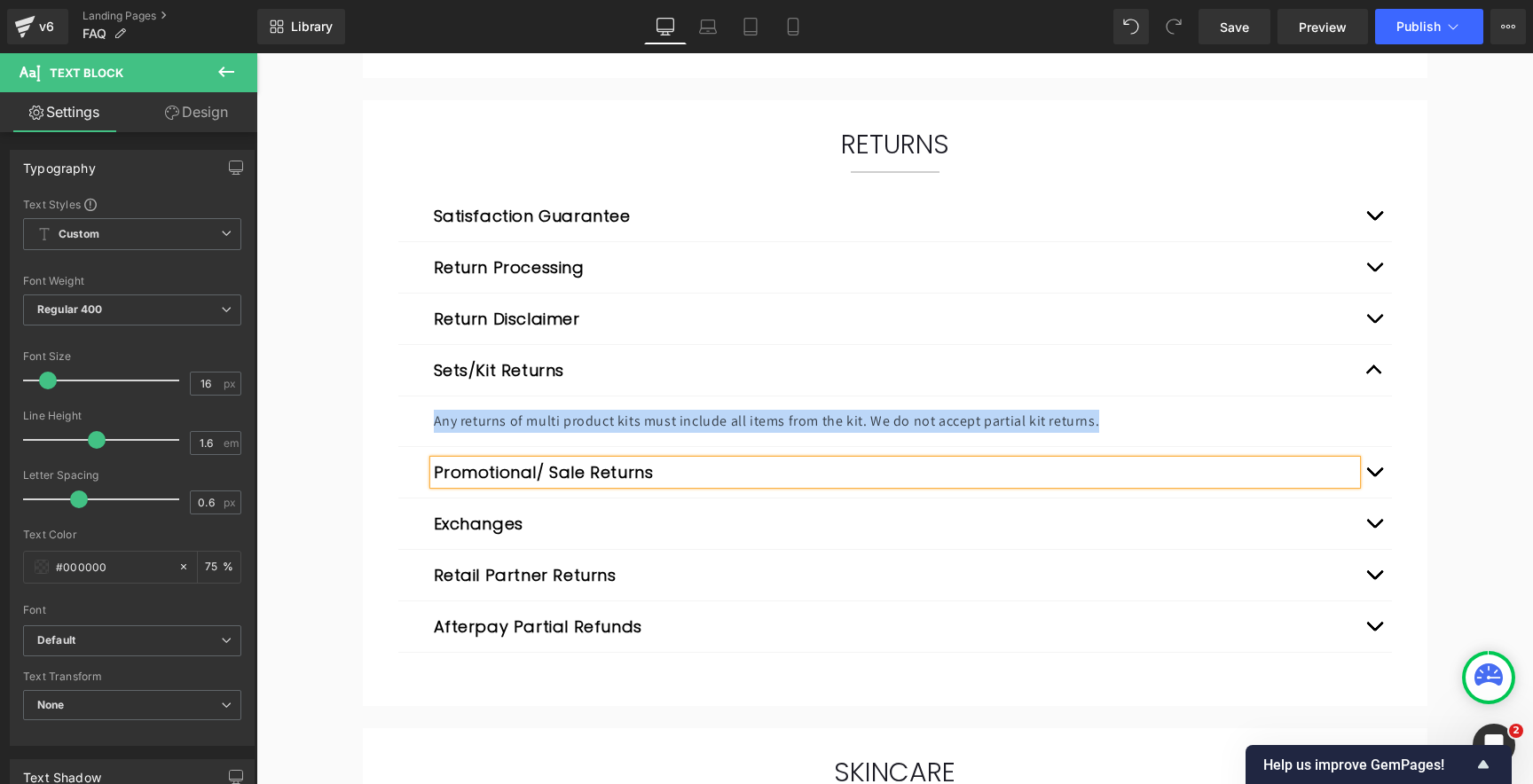
click at [472, 470] on button "Promotional/ Sale Returns" at bounding box center [543, 472] width 220 height 24
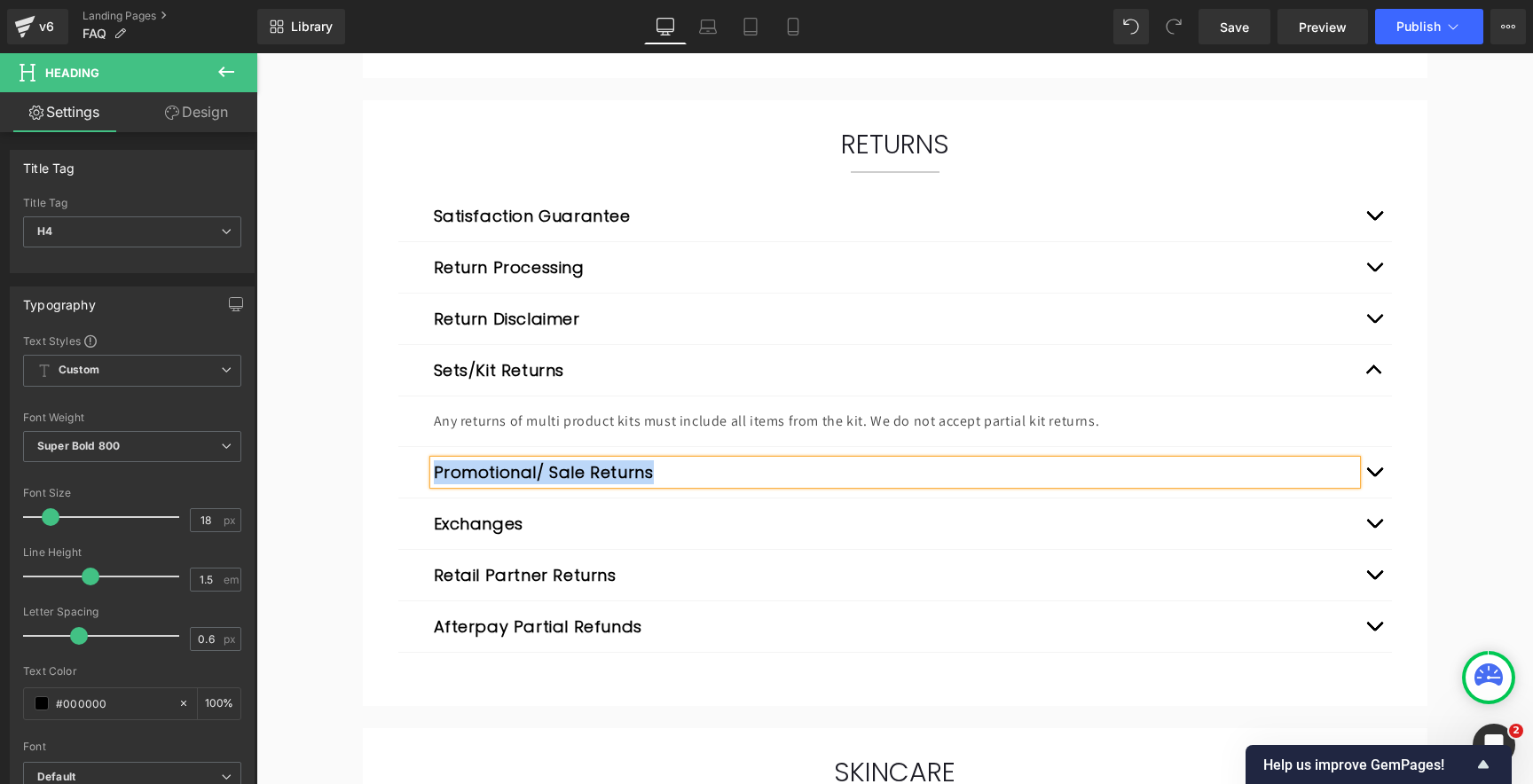
click at [1376, 469] on button "button" at bounding box center [1374, 472] width 36 height 51
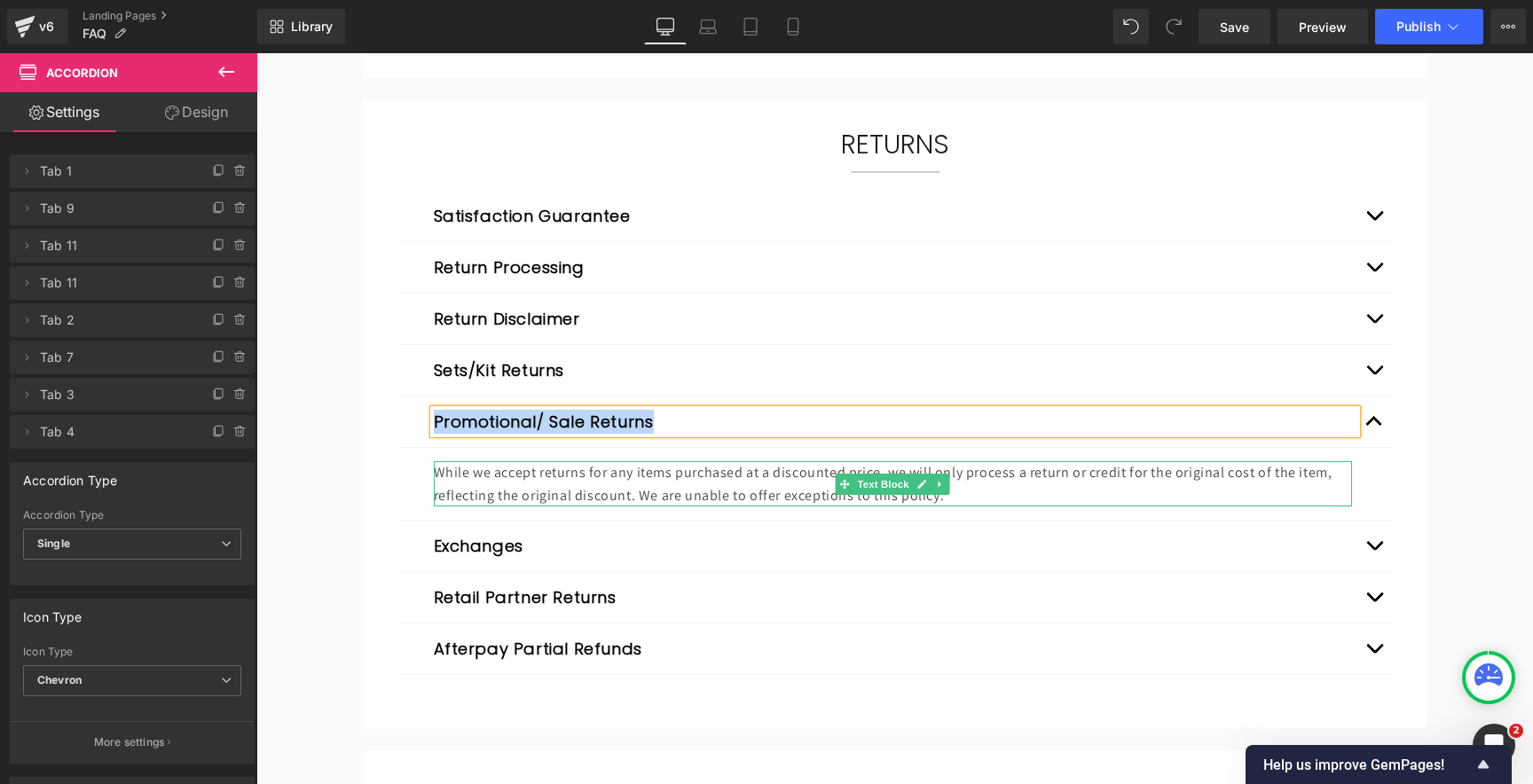
click at [632, 478] on p "While we accept returns for any items purchased at a discounted price, we will …" at bounding box center [892, 483] width 918 height 45
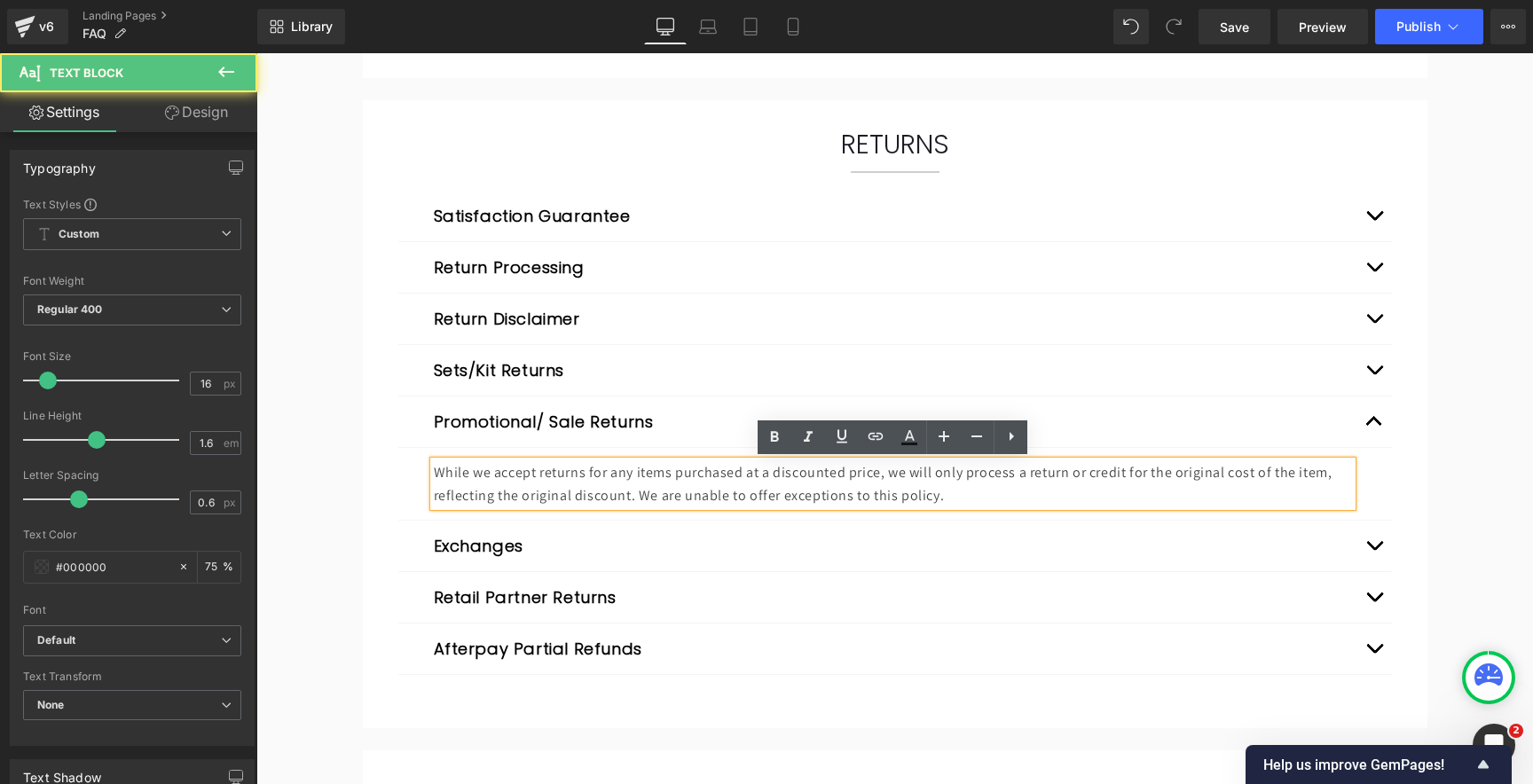
click at [621, 478] on p "While we accept returns for any items purchased at a discounted price, we will …" at bounding box center [892, 483] width 918 height 45
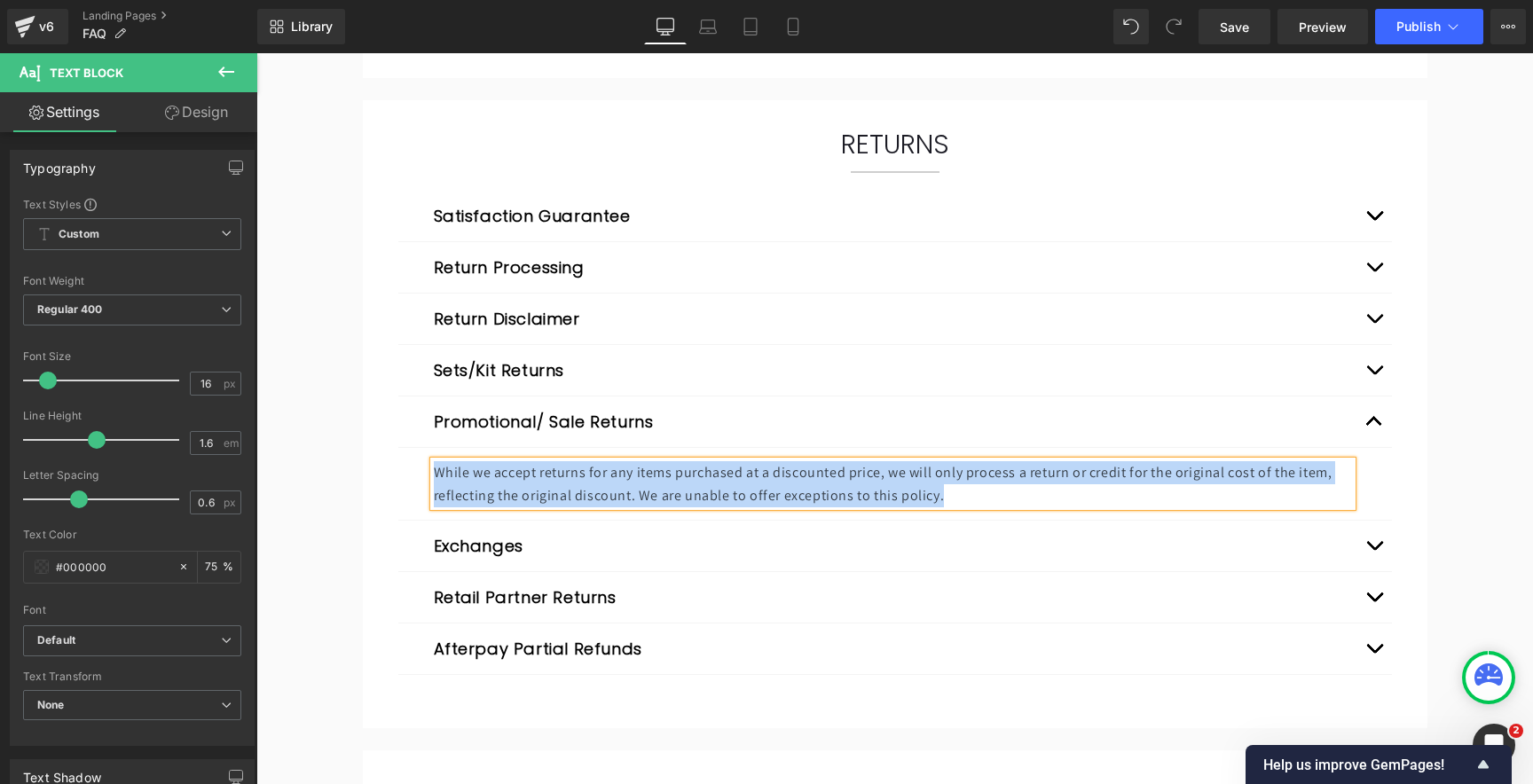
click at [1374, 549] on span "button" at bounding box center [1374, 549] width 0 height 0
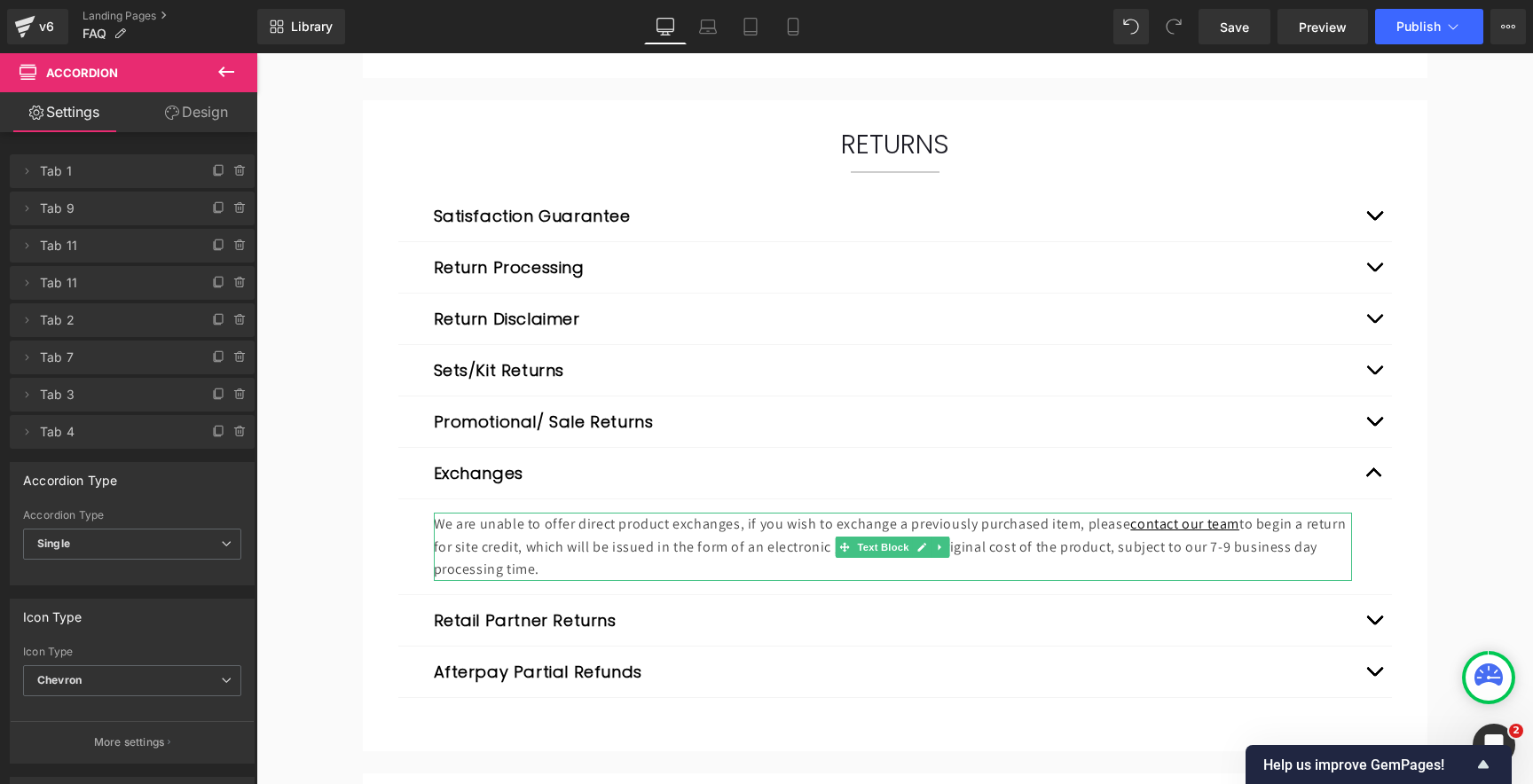
click at [593, 548] on p "We are unable to offer direct product exchanges, if you wish to exchange a prev…" at bounding box center [892, 547] width 918 height 68
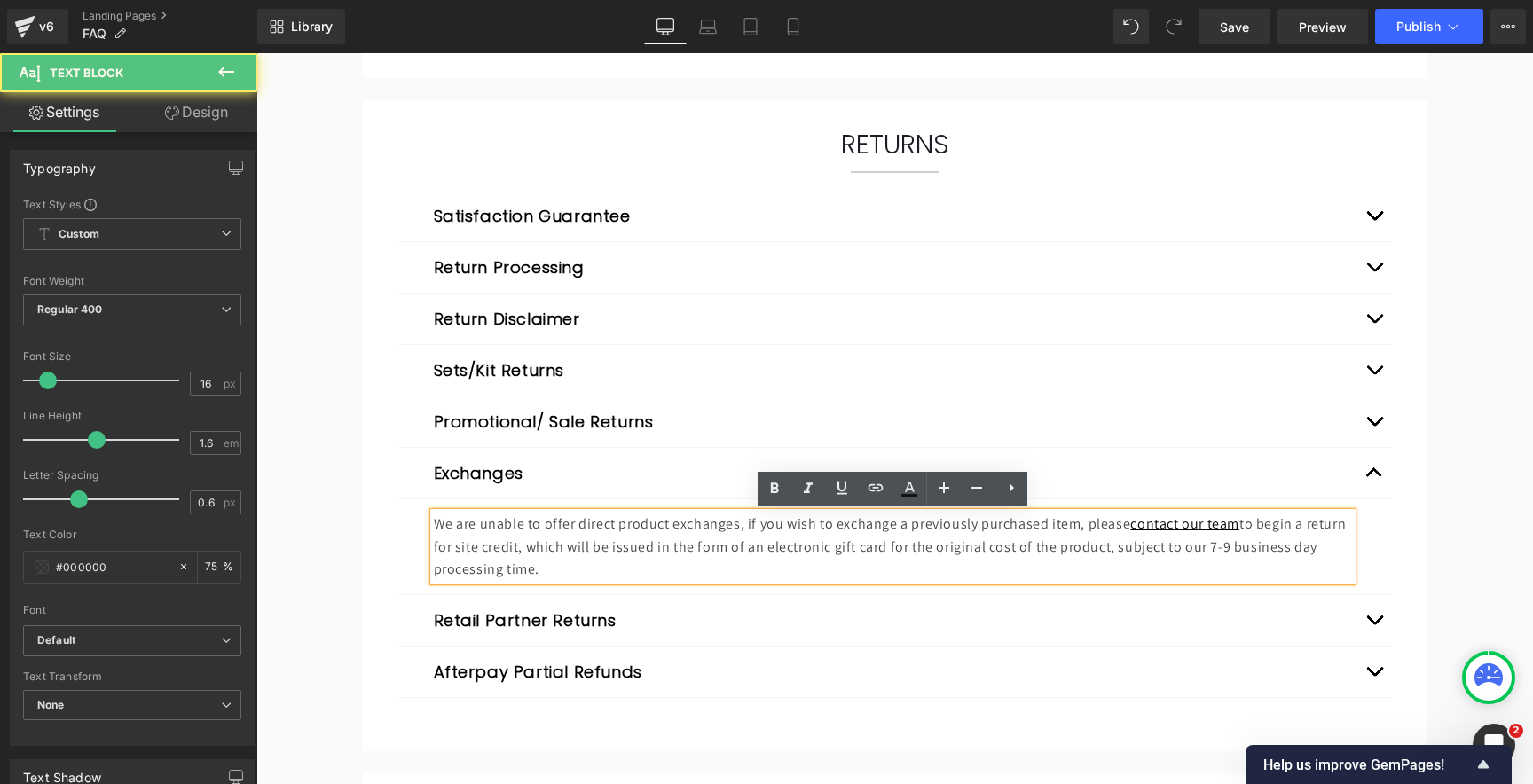
click at [576, 533] on p "We are unable to offer direct product exchanges, if you wish to exchange a prev…" at bounding box center [892, 547] width 918 height 68
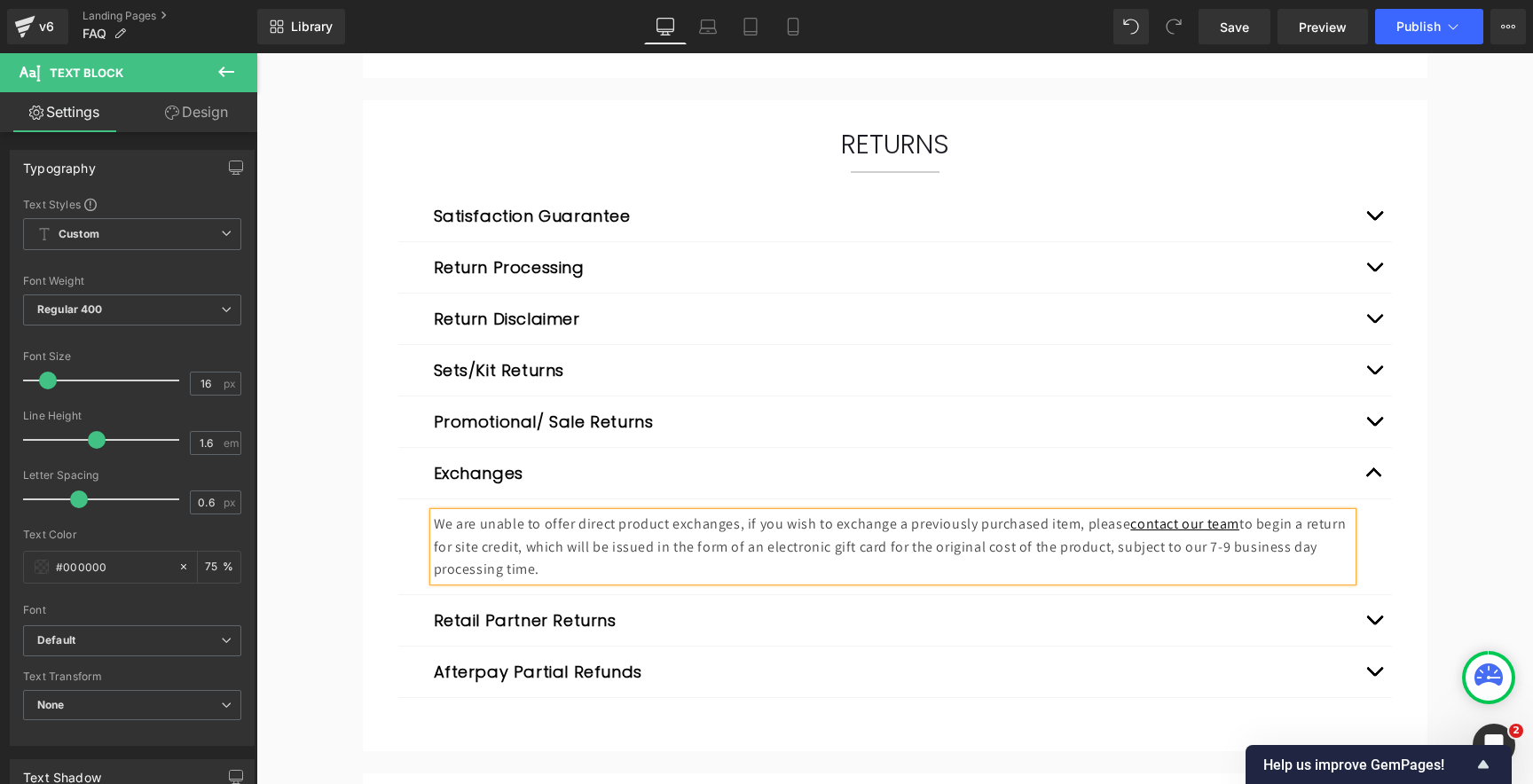
click at [1374, 624] on span "button" at bounding box center [1374, 624] width 0 height 0
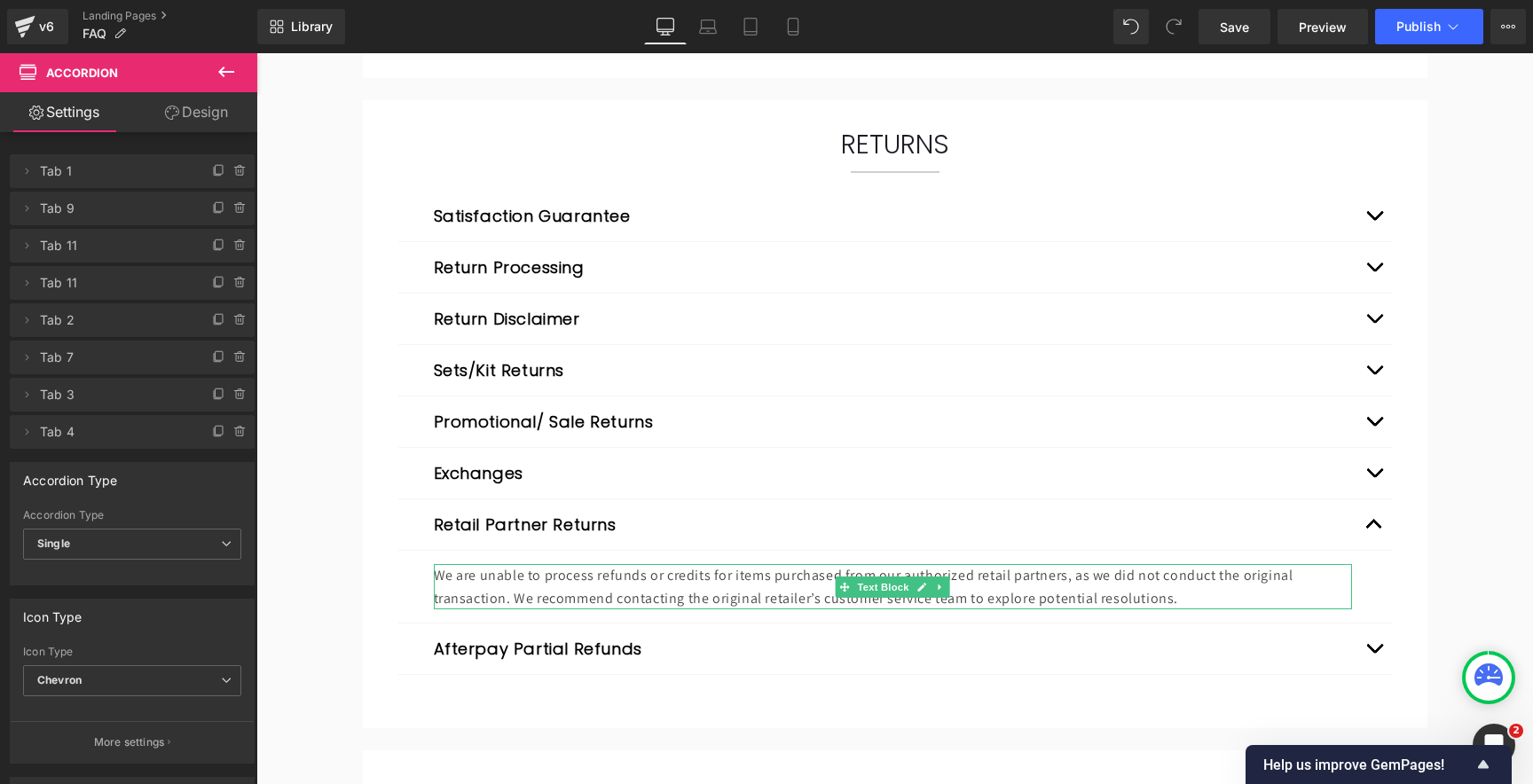
click at [675, 575] on p "We are unable to process refunds or credits for items purchased from our author…" at bounding box center [892, 586] width 918 height 45
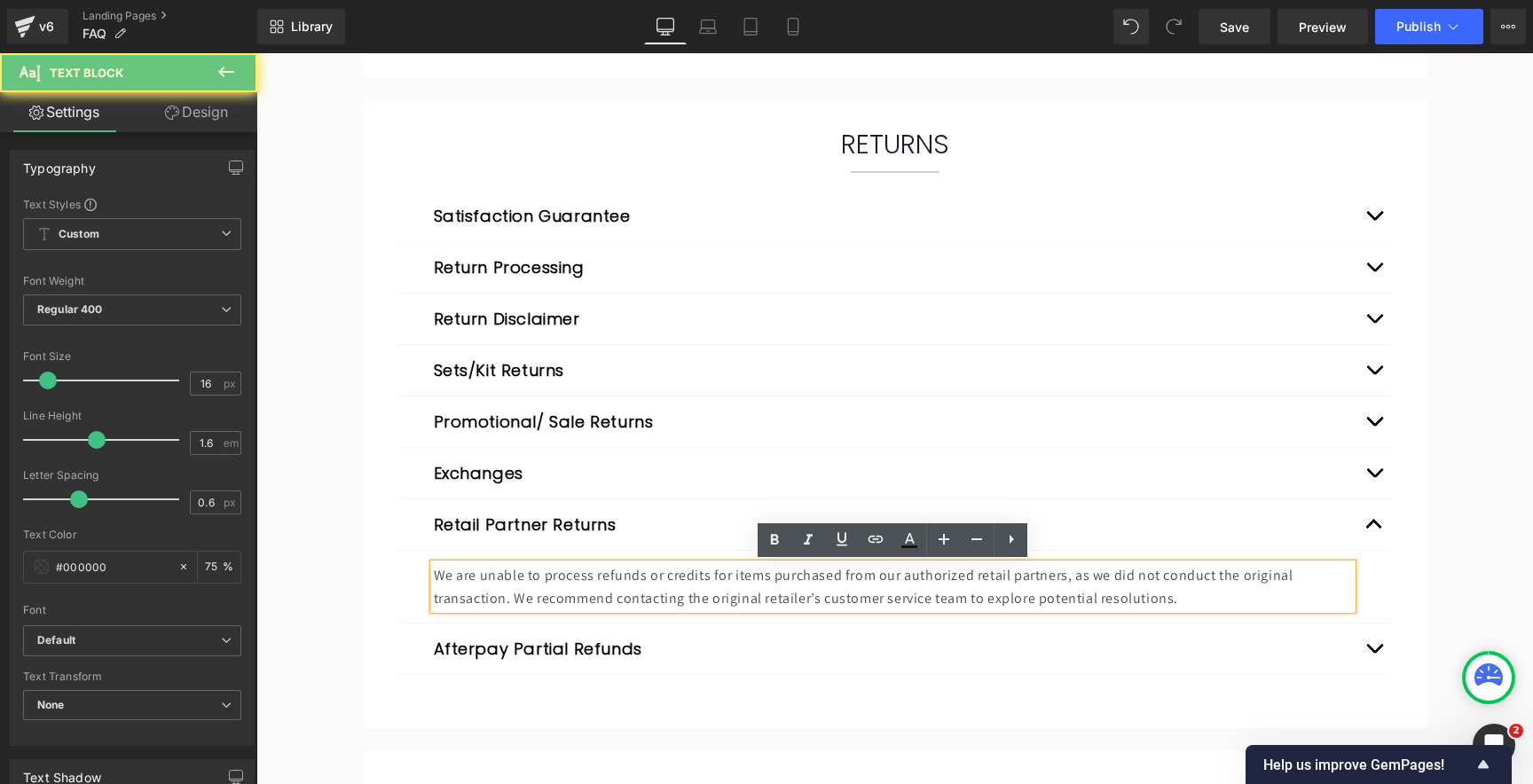
click at [642, 582] on p "We are unable to process refunds or credits for items purchased from our author…" at bounding box center [892, 586] width 918 height 45
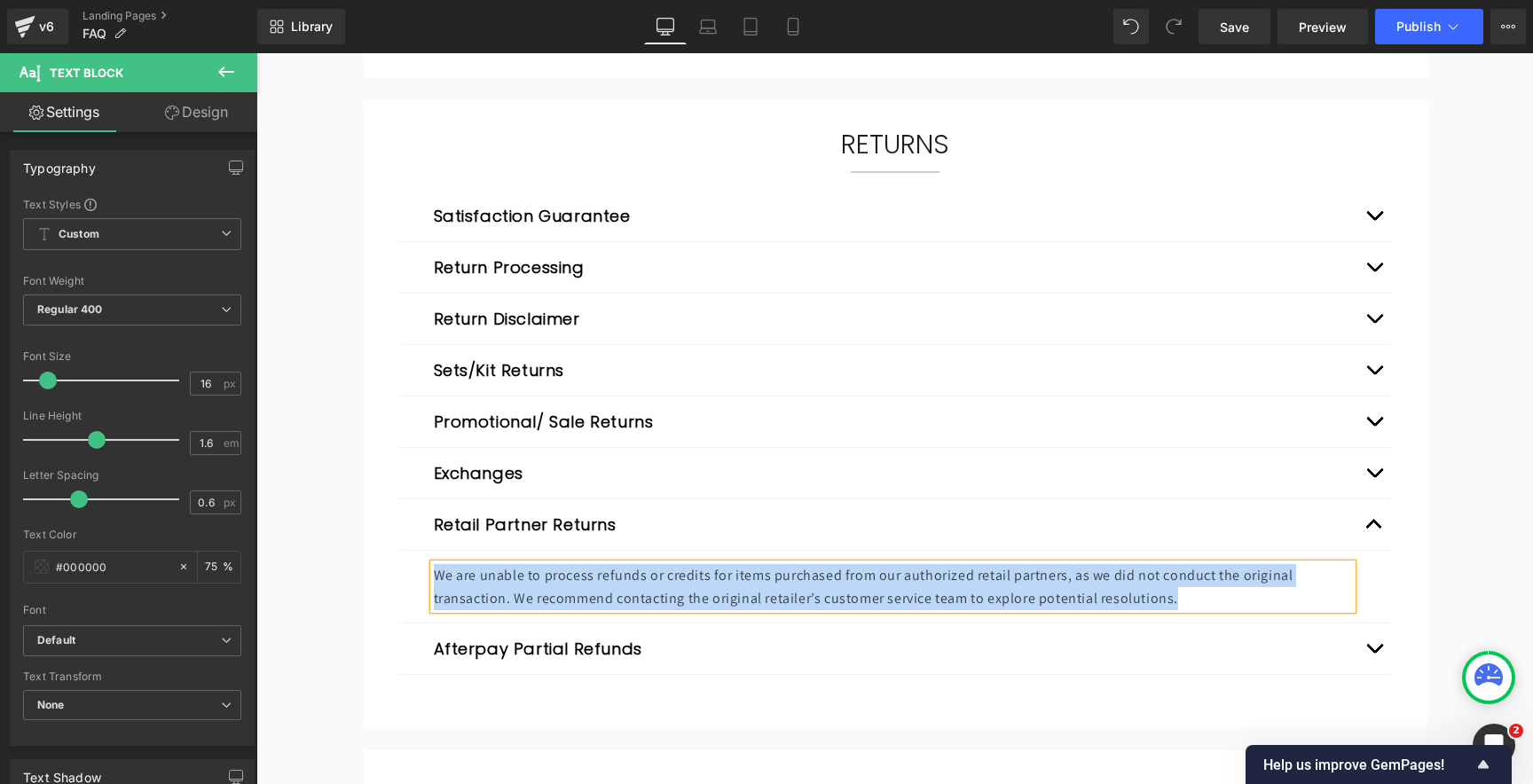
click at [1371, 646] on button "button" at bounding box center [1374, 648] width 36 height 51
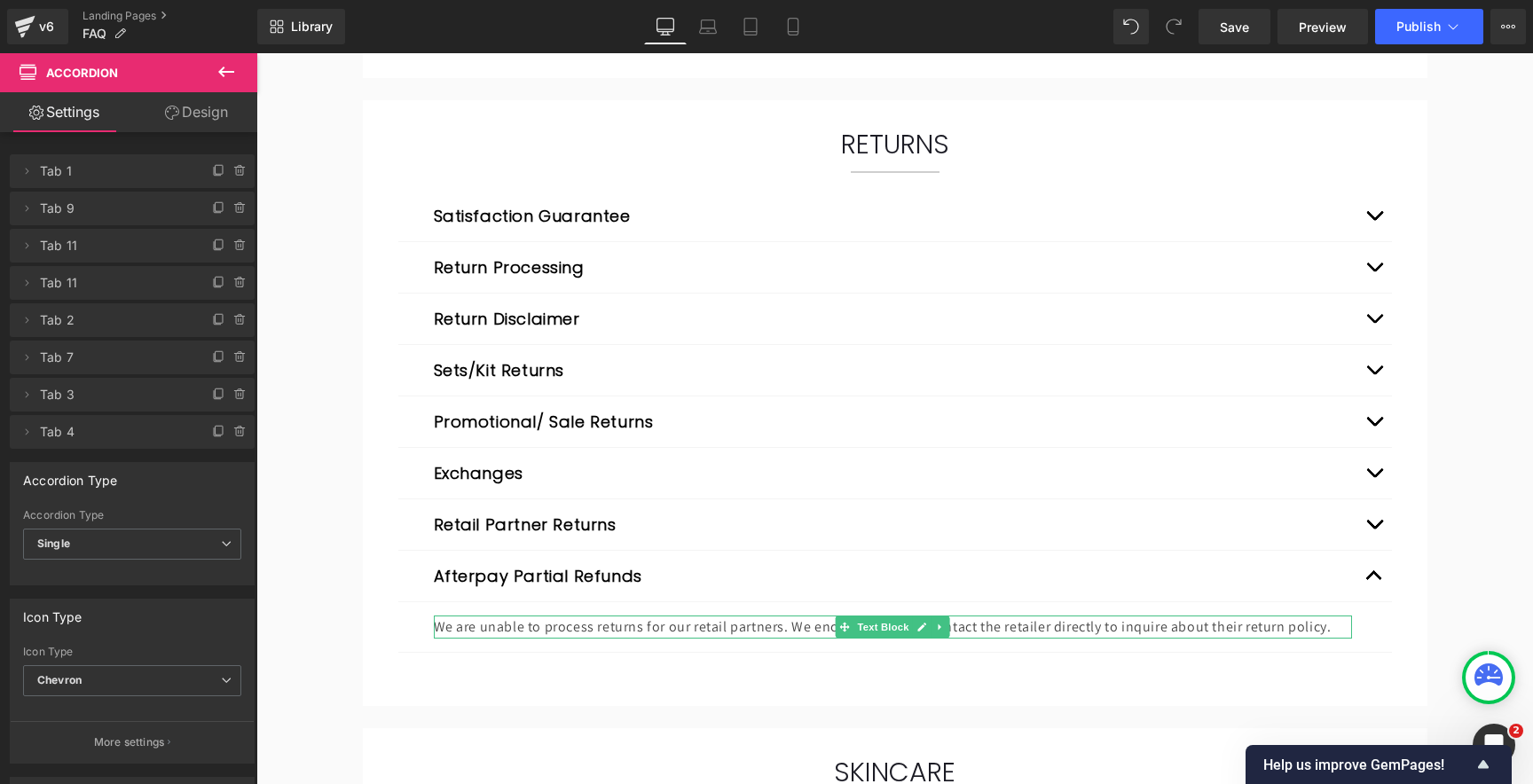
click at [641, 625] on p "We are unable to process returns for our retail partners. We encourage you to c…" at bounding box center [892, 627] width 918 height 23
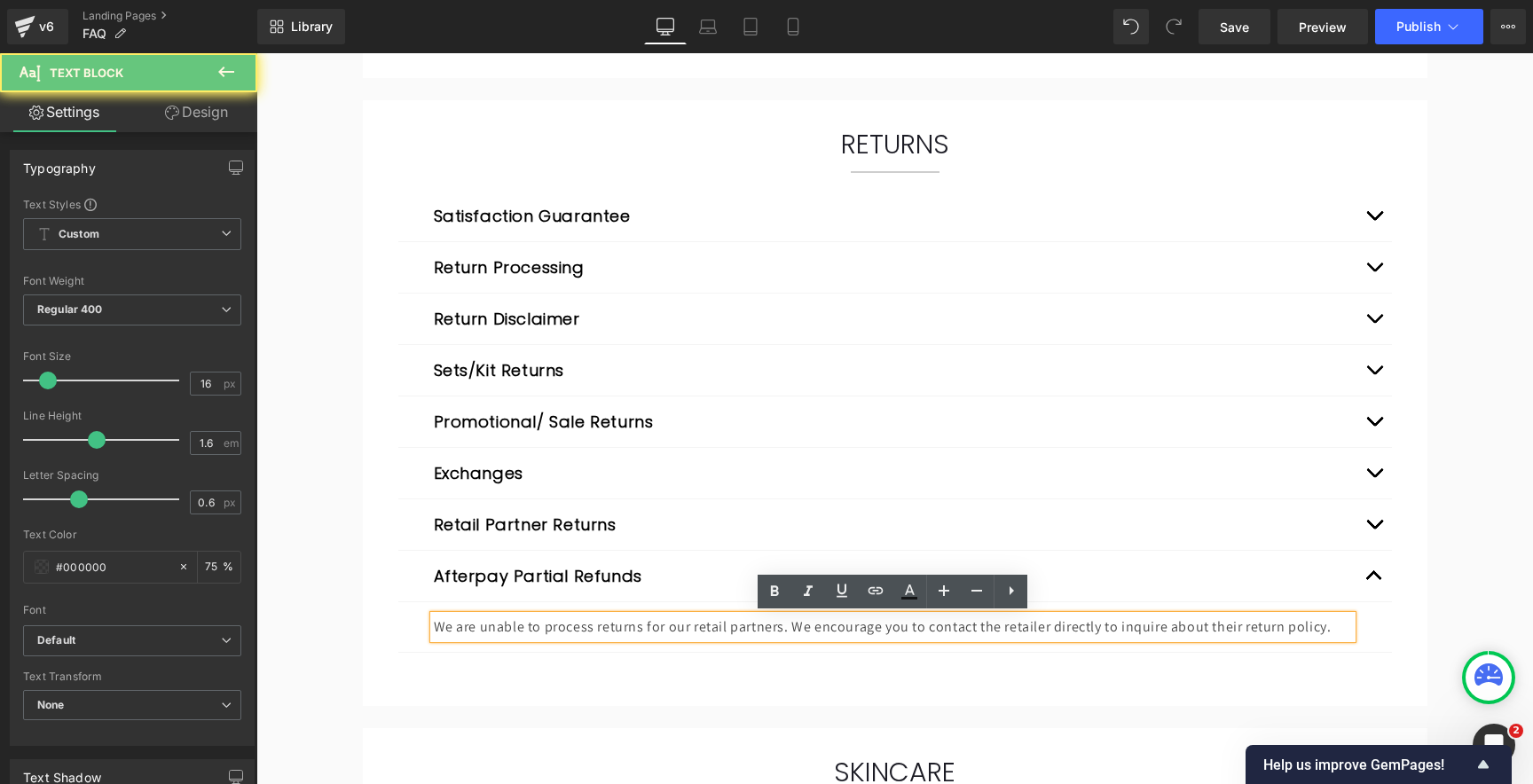
click at [615, 629] on p "We are unable to process returns for our retail partners. We encourage you to c…" at bounding box center [892, 627] width 918 height 23
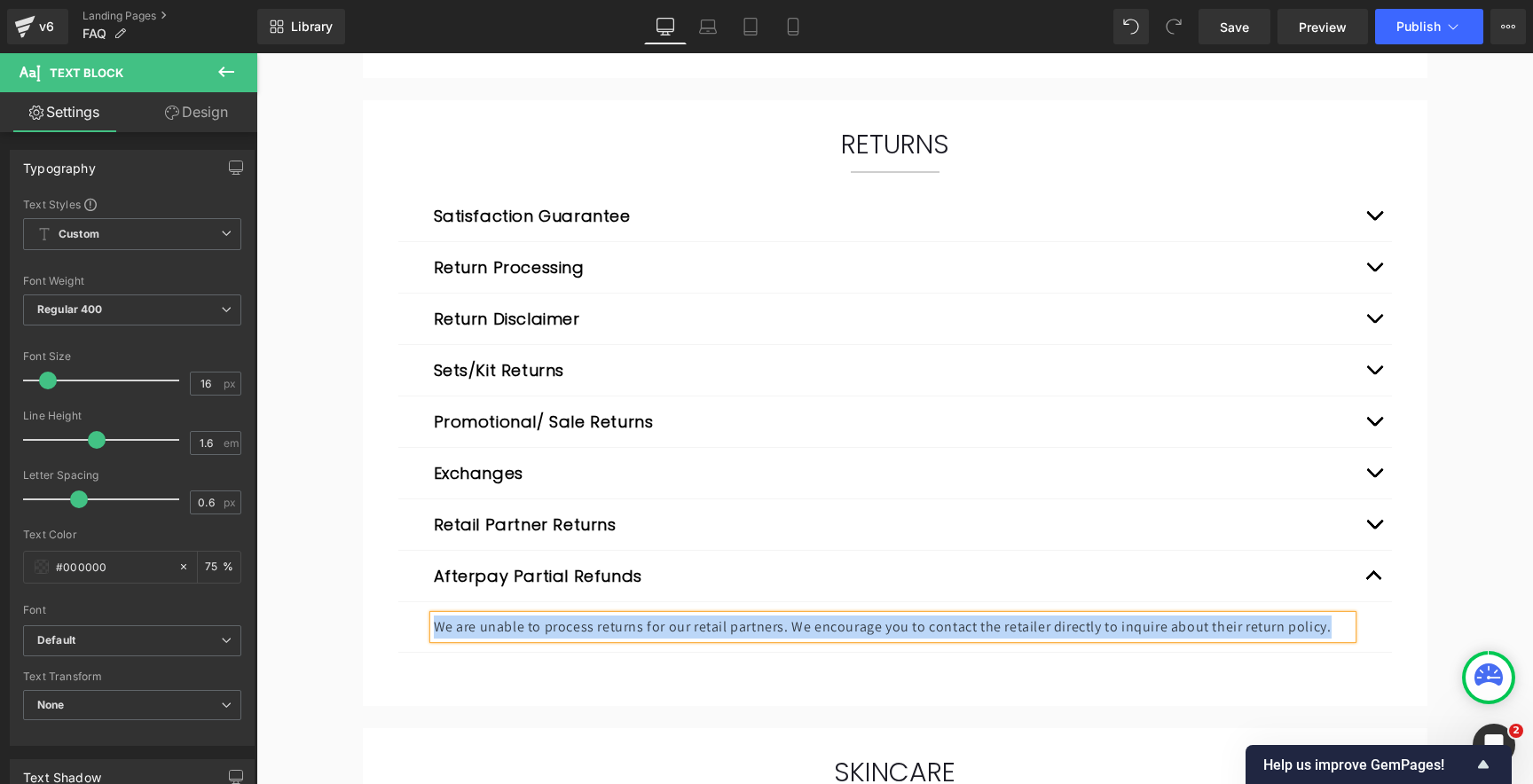
click at [320, 526] on div "FAQ (Frequently Asked Questions) Heading ORDERS & BILLING Heading Separator Pay…" at bounding box center [894, 119] width 1276 height 3337
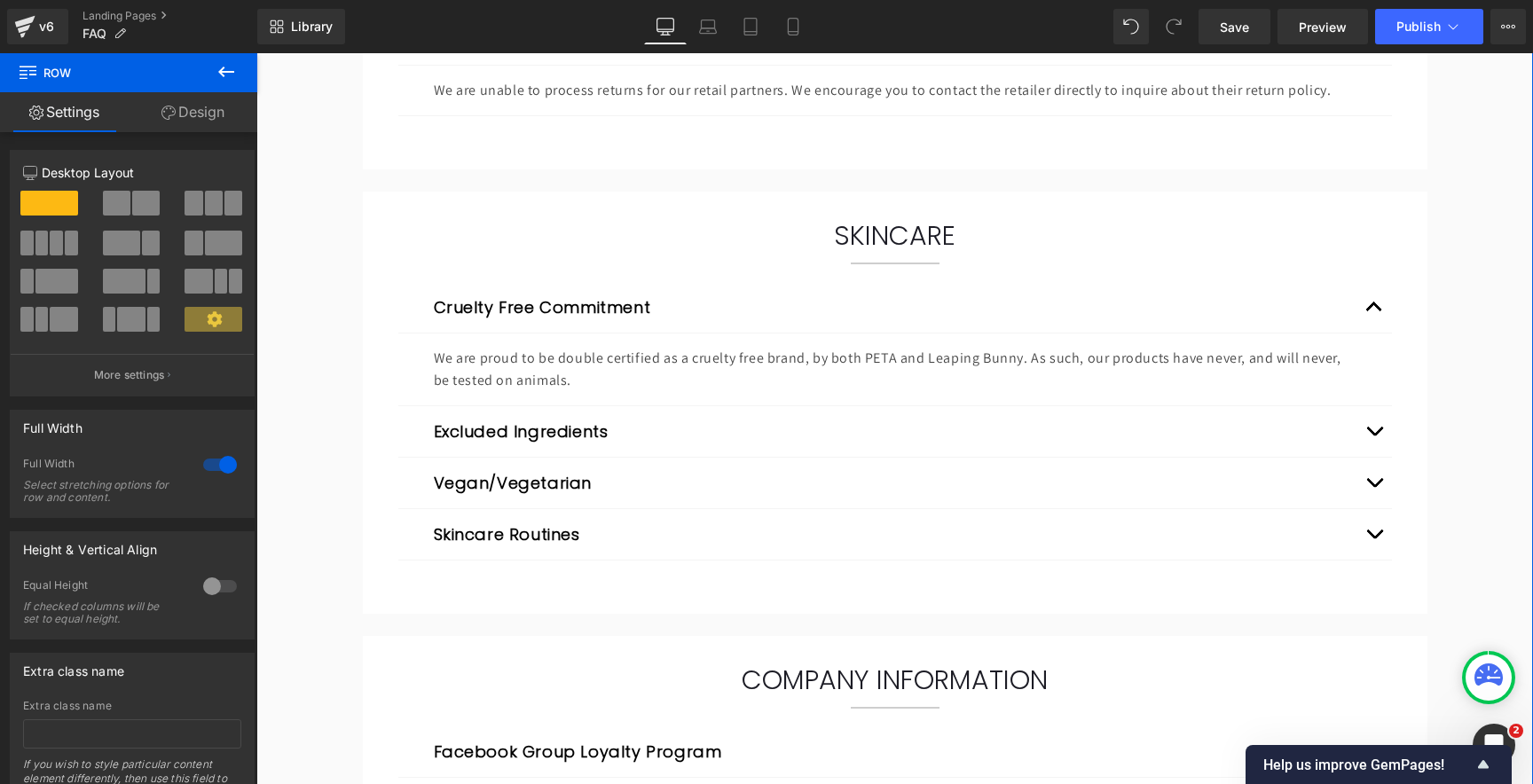
scroll to position [2283, 0]
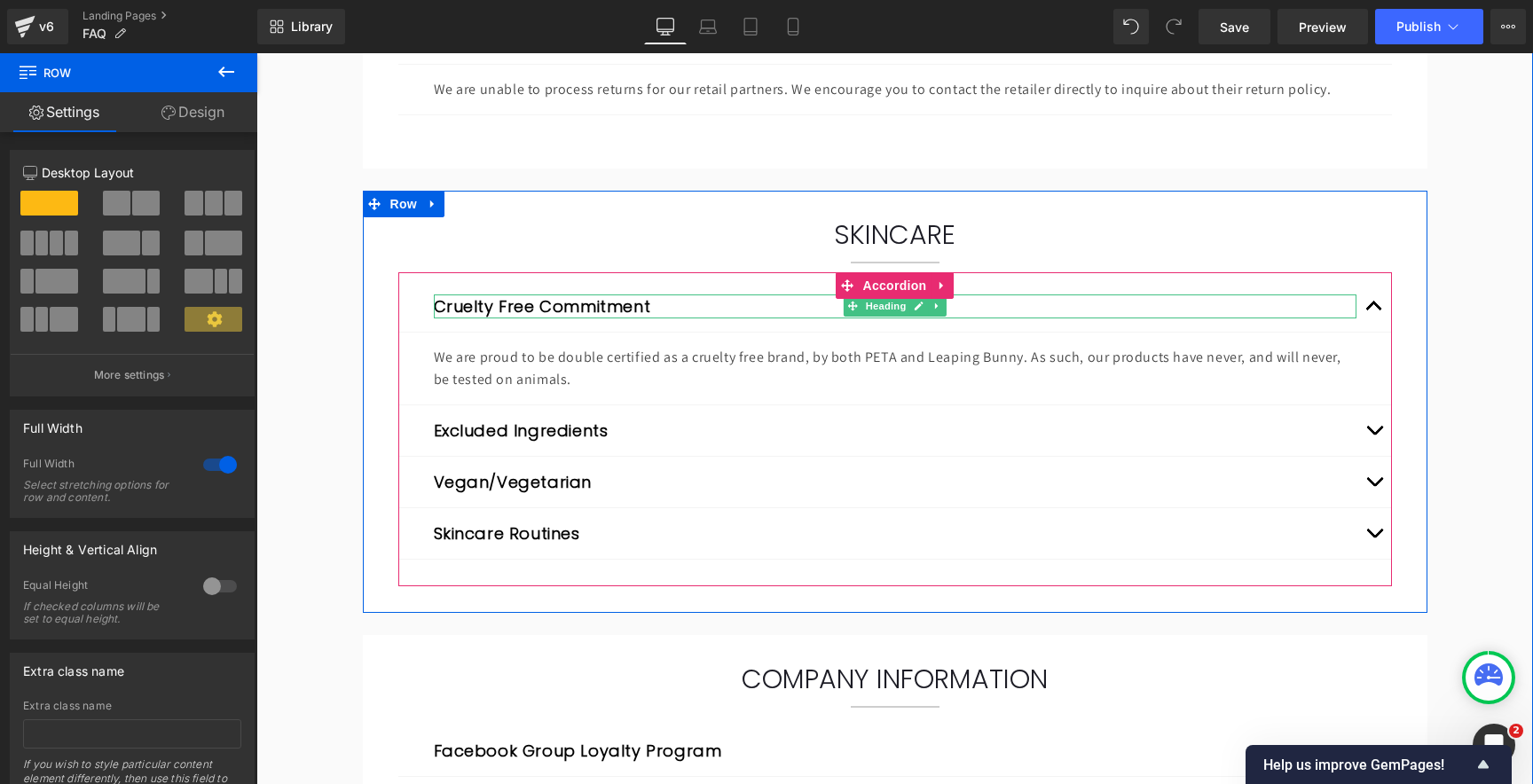
click at [485, 306] on button "Cruelty Free Commitment" at bounding box center [542, 306] width 217 height 24
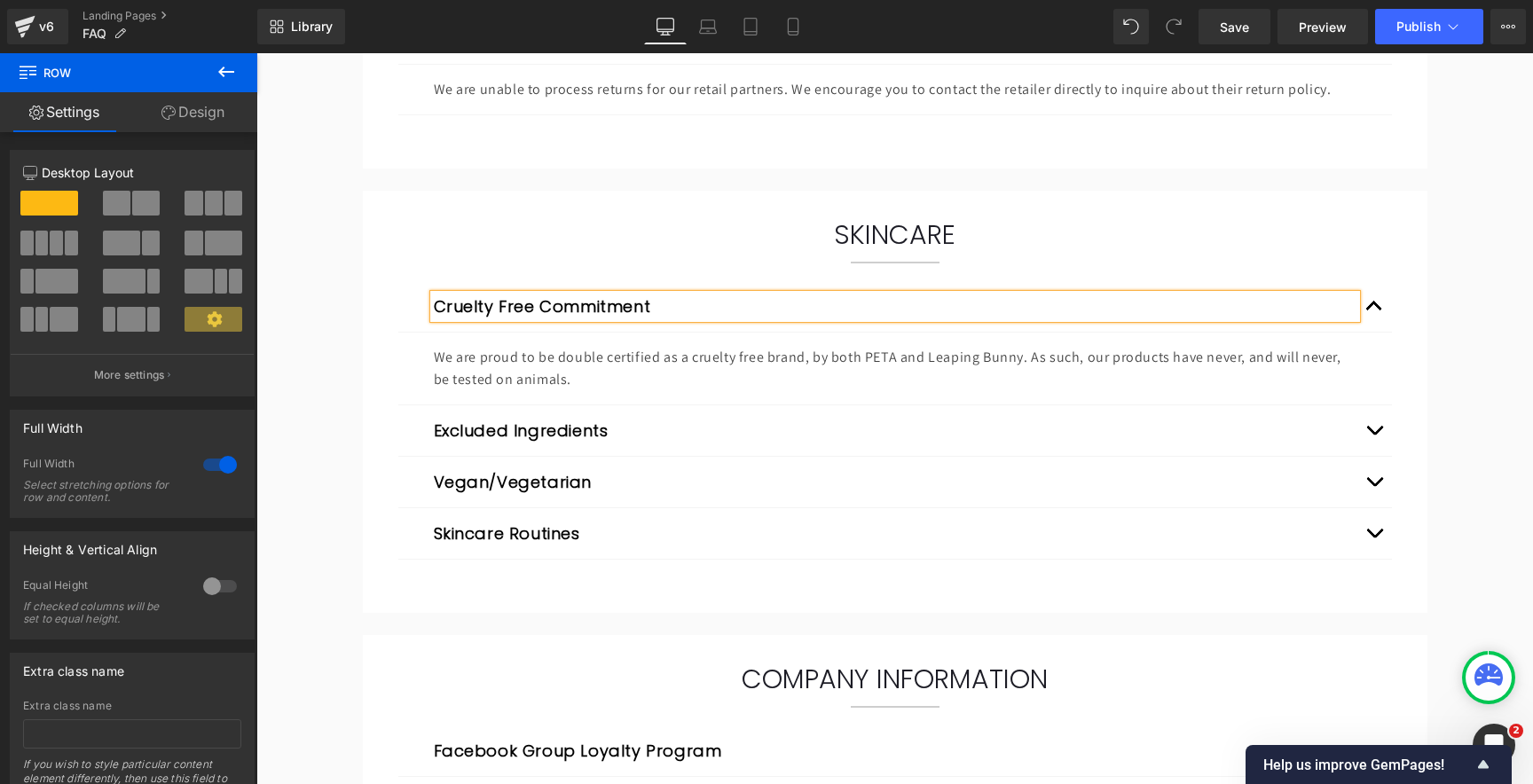
drag, startPoint x: 485, startPoint y: 306, endPoint x: 508, endPoint y: 311, distance: 23.5
click at [485, 306] on button "Cruelty Free Commitment" at bounding box center [542, 306] width 217 height 24
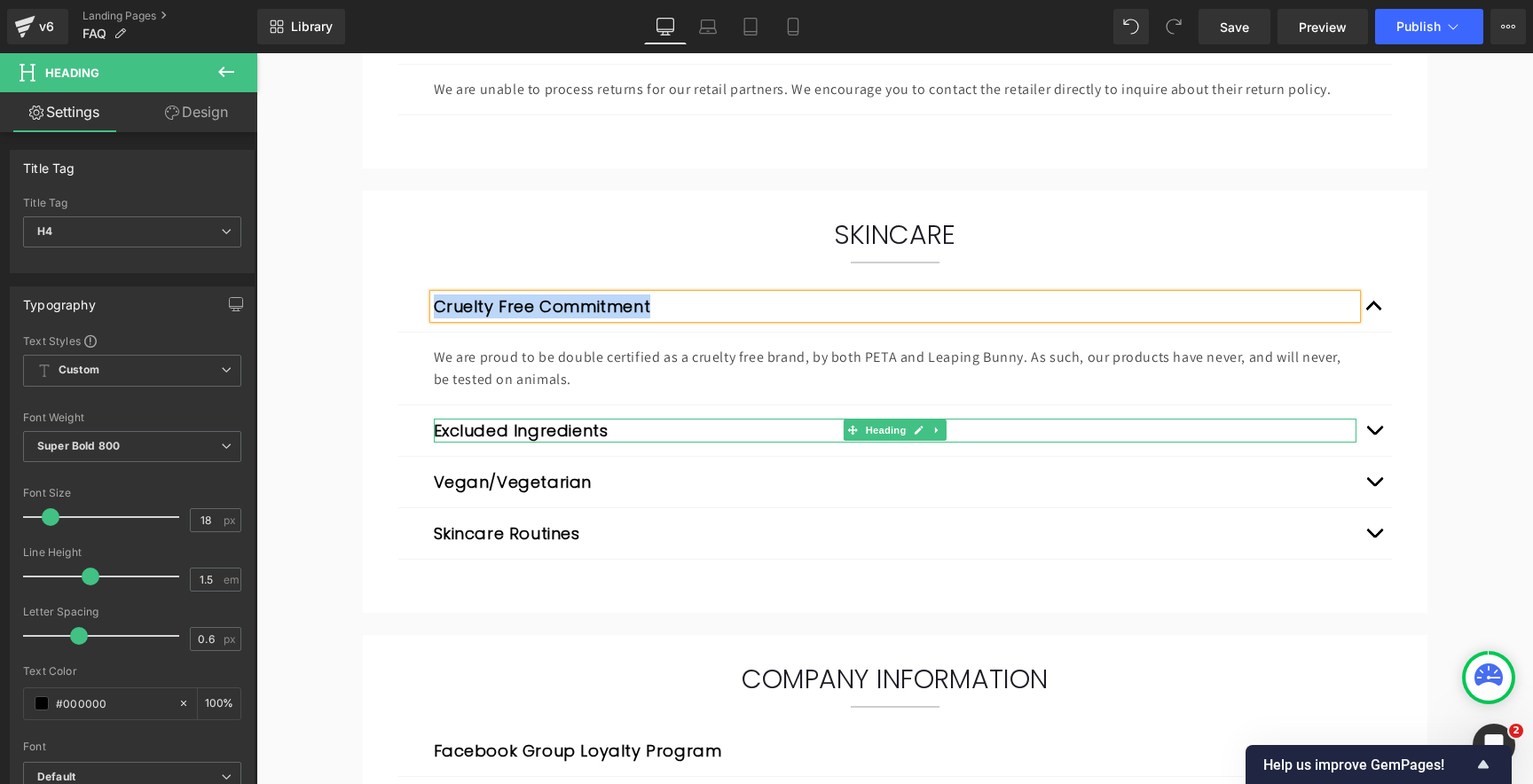
click at [528, 429] on button "Excluded Ingredients" at bounding box center [521, 431] width 175 height 24
drag, startPoint x: 528, startPoint y: 429, endPoint x: 556, endPoint y: 442, distance: 30.9
click at [528, 429] on button "Excluded Ingredients" at bounding box center [521, 431] width 175 height 24
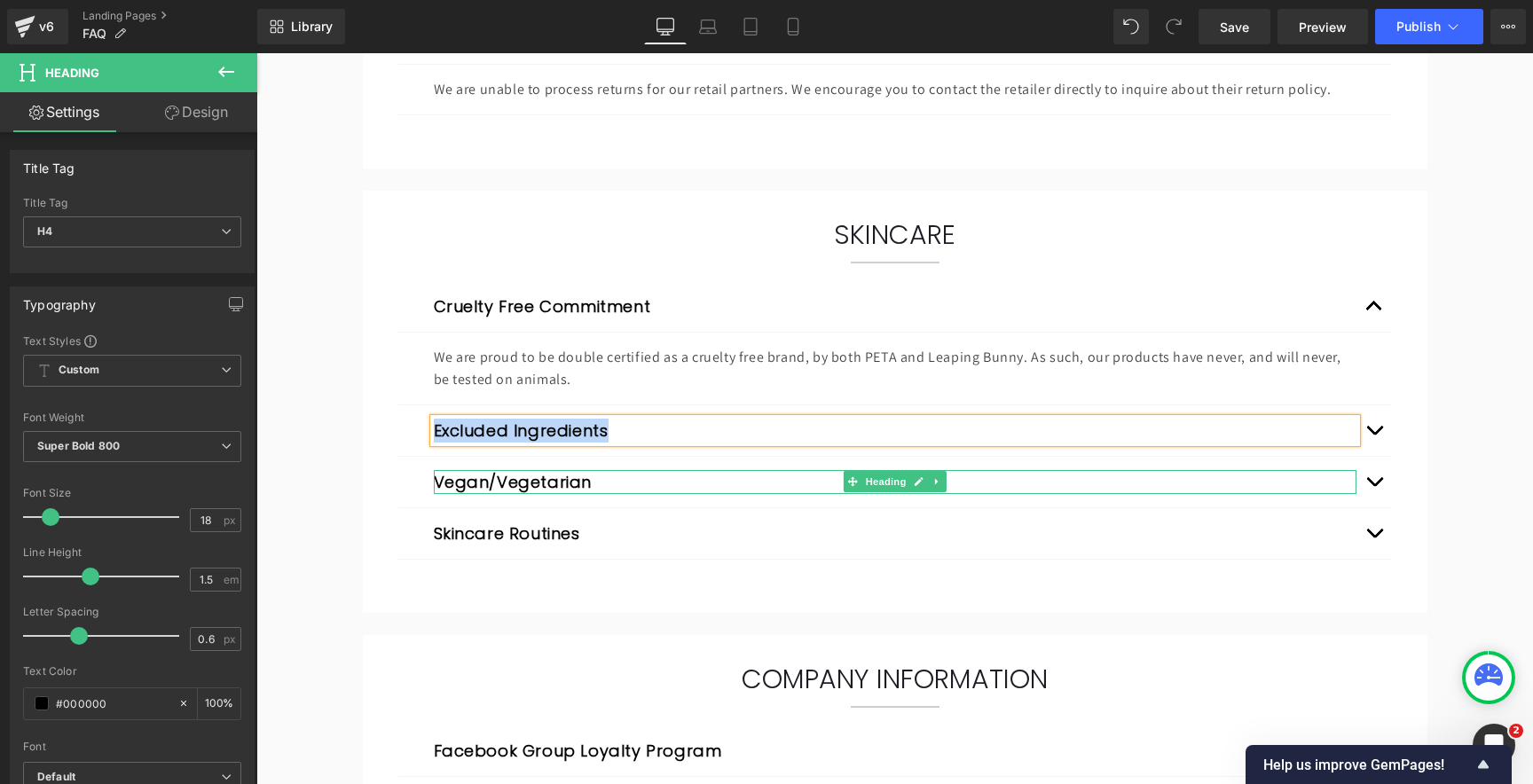
click at [678, 478] on h4 "Vegan/Vegetarian" at bounding box center [895, 482] width 923 height 24
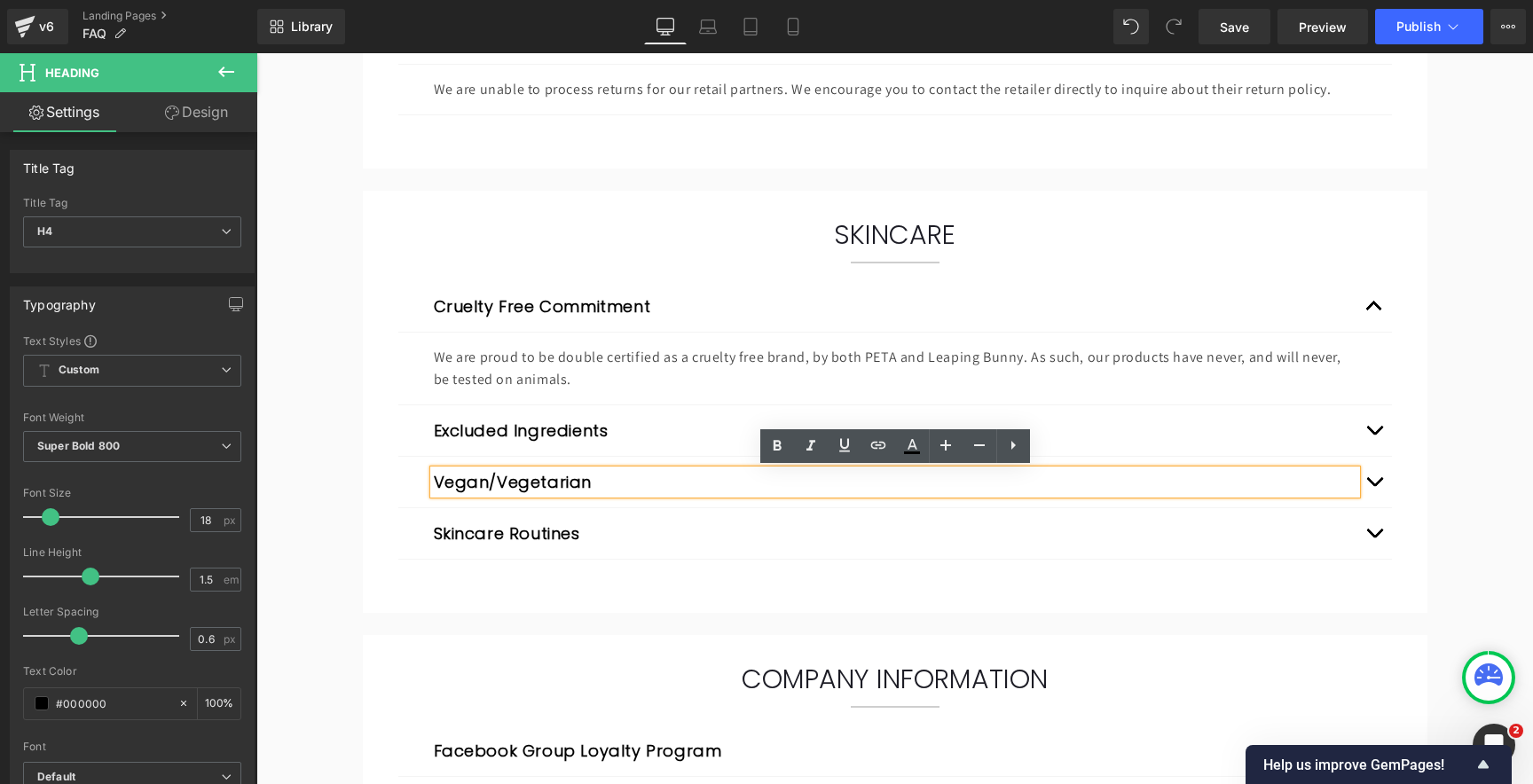
click at [529, 479] on button "Vegan/Vegetarian" at bounding box center [513, 482] width 158 height 24
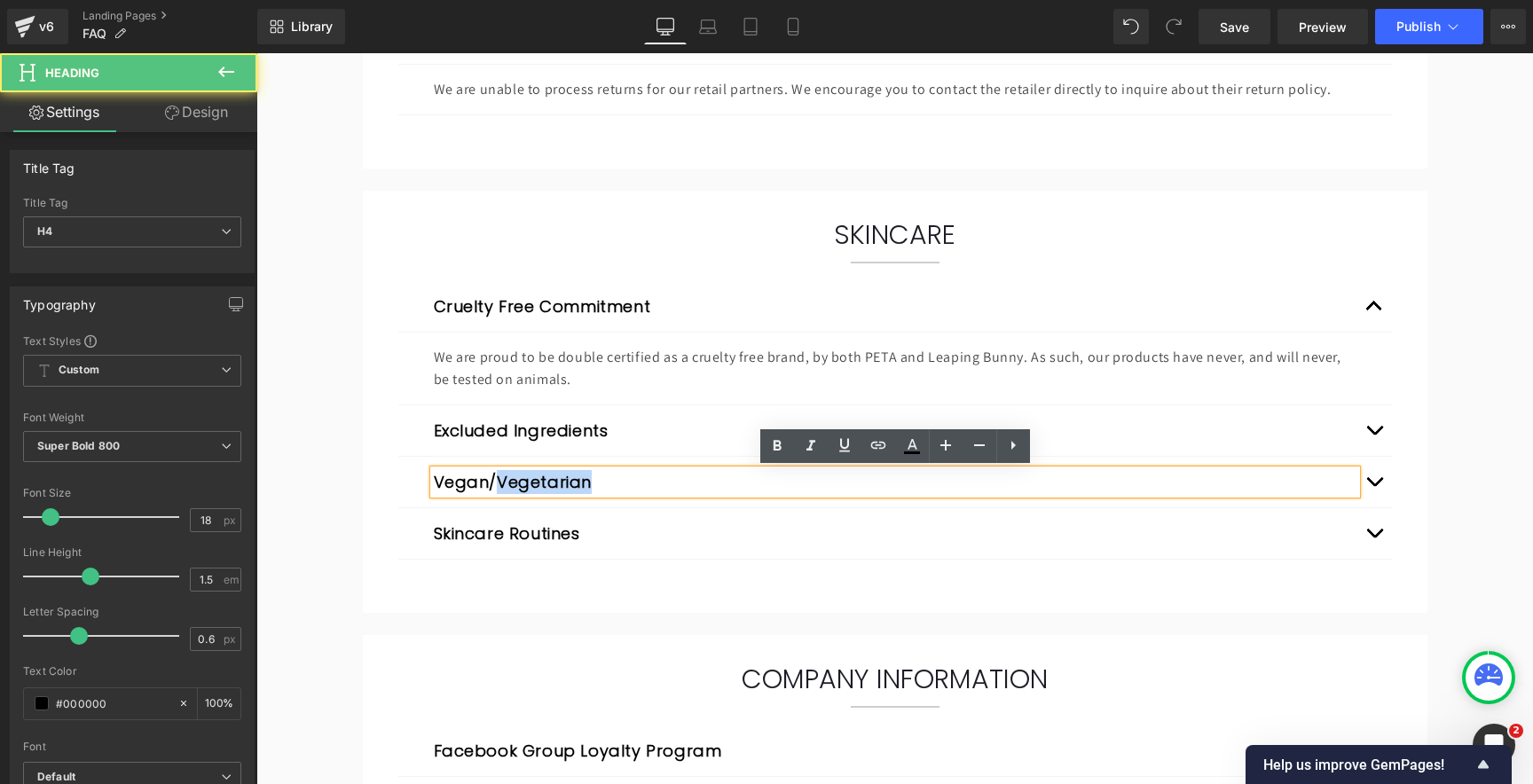
click at [529, 479] on button "Vegan/Vegetarian" at bounding box center [513, 482] width 158 height 24
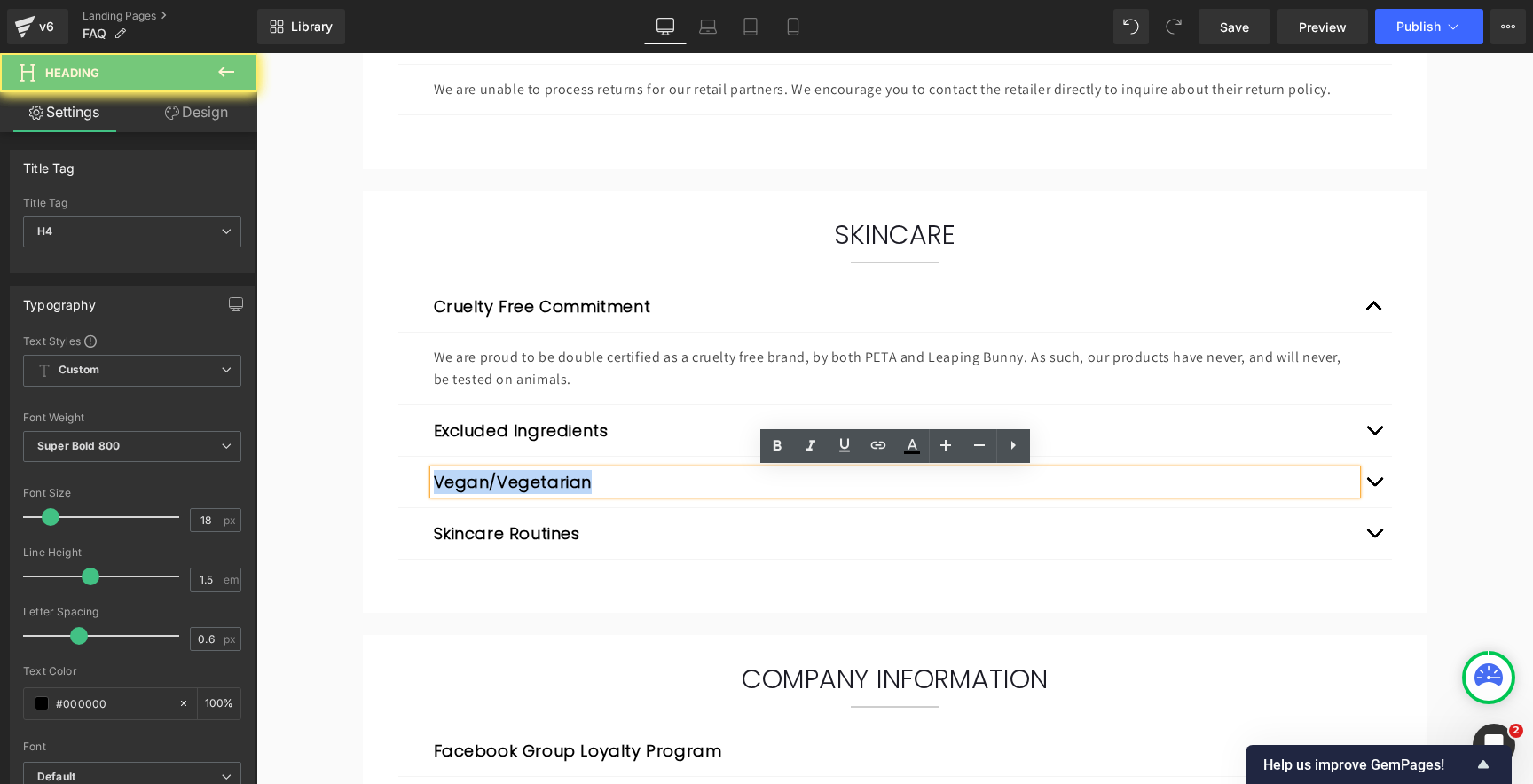
drag, startPoint x: 529, startPoint y: 479, endPoint x: 545, endPoint y: 494, distance: 21.9
click at [529, 479] on button "Vegan/Vegetarian" at bounding box center [513, 482] width 158 height 24
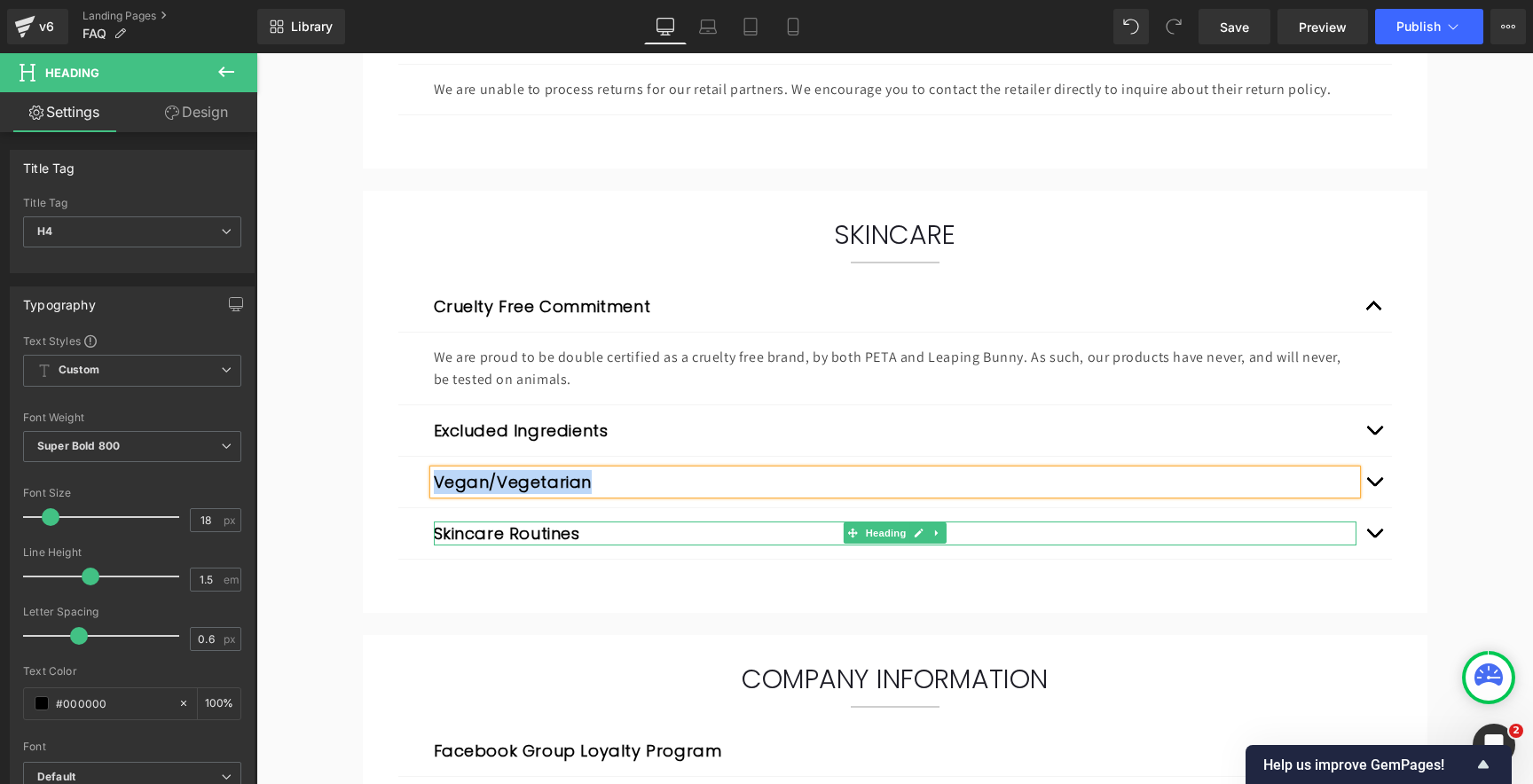
click at [506, 536] on button "Skincare Routines" at bounding box center [506, 533] width 146 height 24
click at [506, 536] on button "Skincare Routines" at bounding box center [506, 533] width 146 height 24
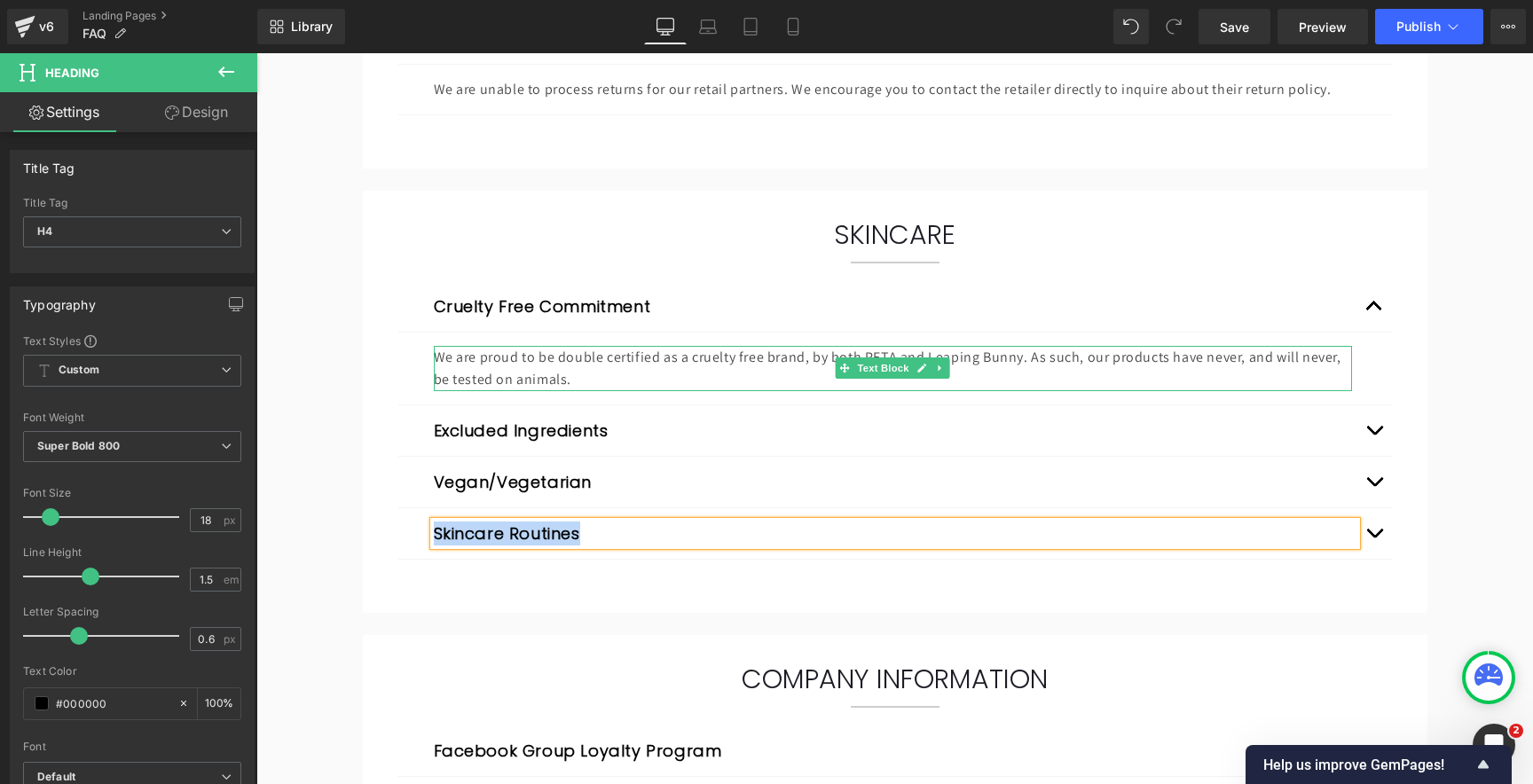
click at [657, 366] on p "We are proud to be double certified as a cruelty free brand, by both PETA and L…" at bounding box center [892, 368] width 918 height 45
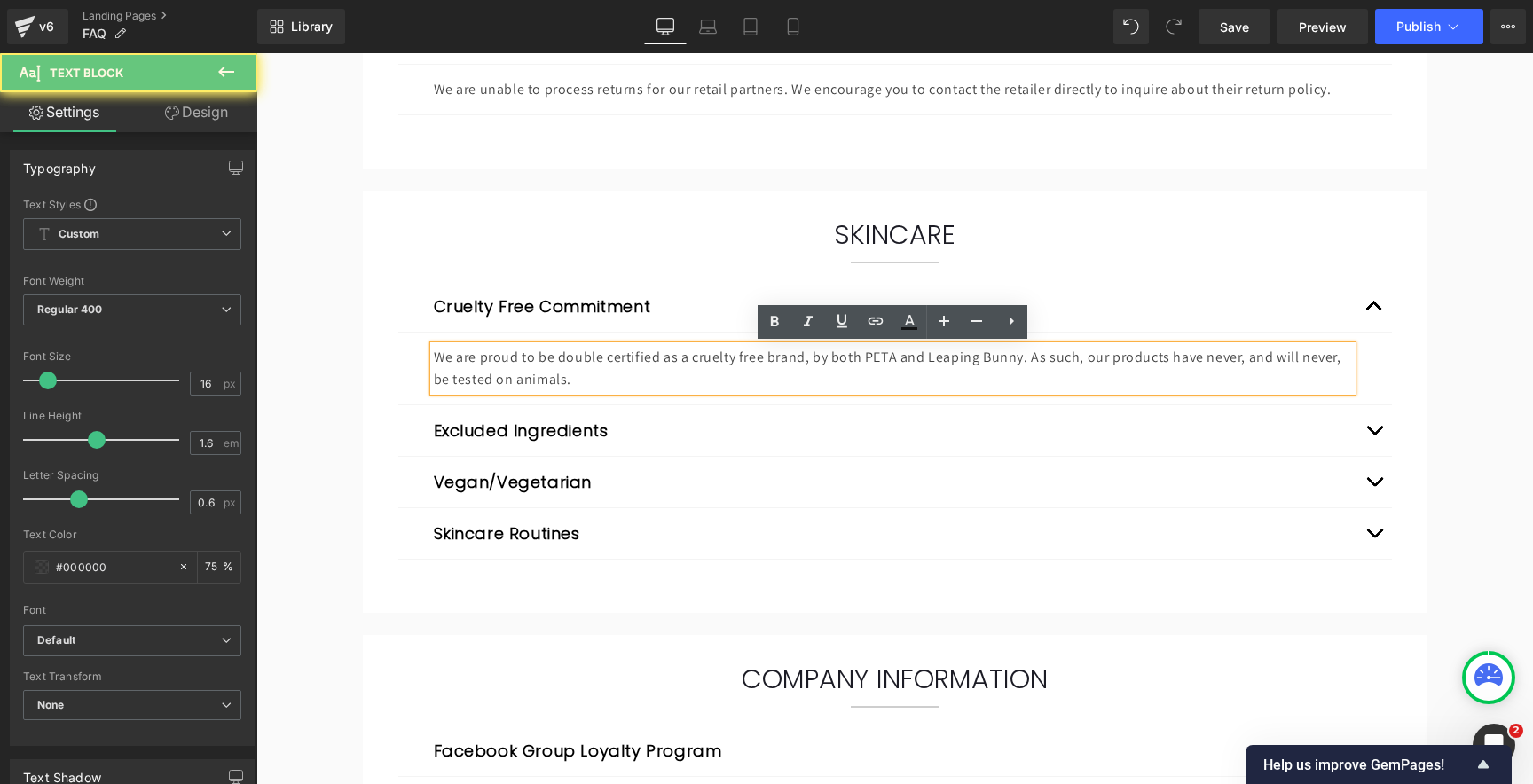
click at [598, 363] on p "We are proud to be double certified as a cruelty free brand, by both PETA and L…" at bounding box center [892, 368] width 918 height 45
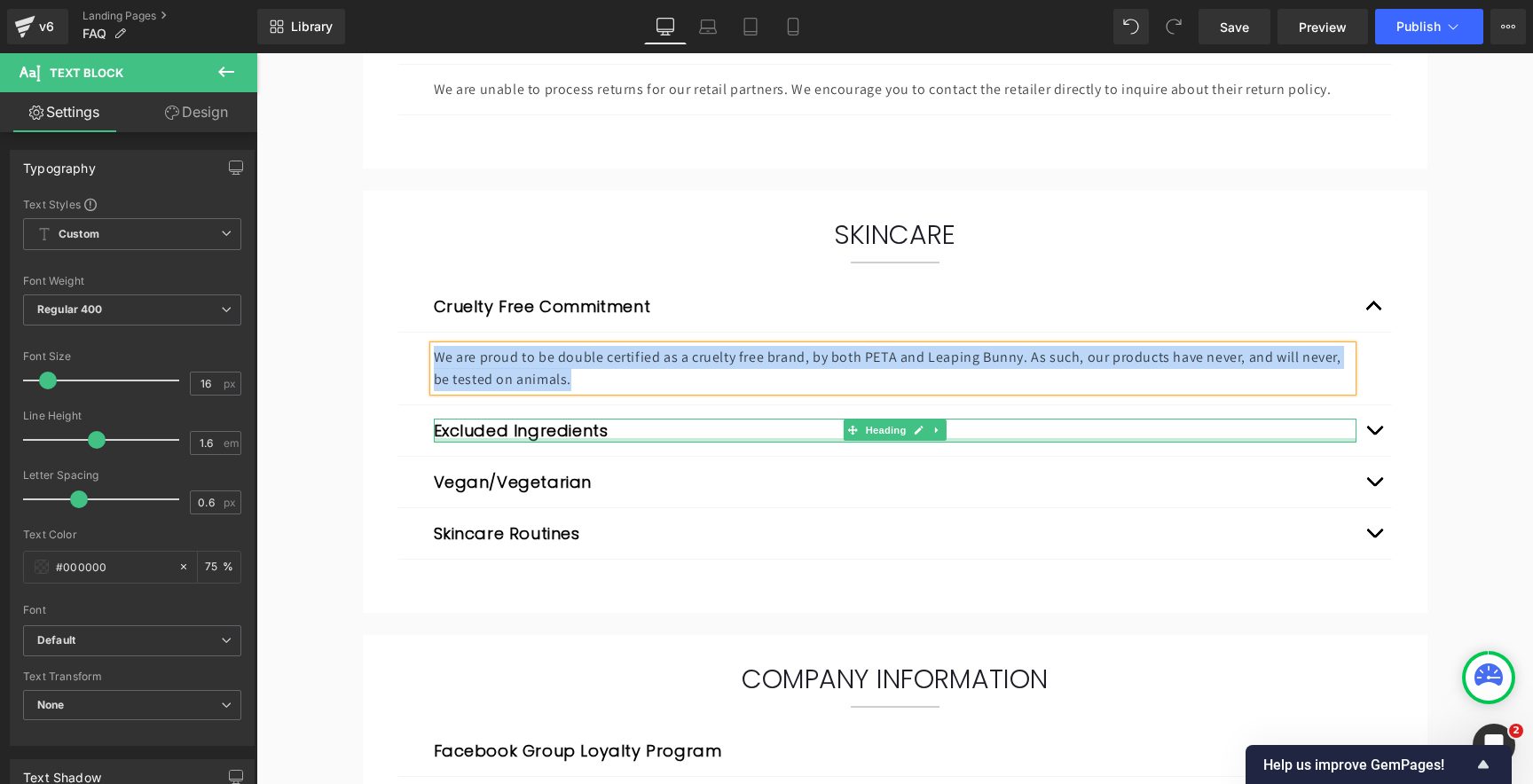
click at [745, 438] on div at bounding box center [895, 440] width 923 height 5
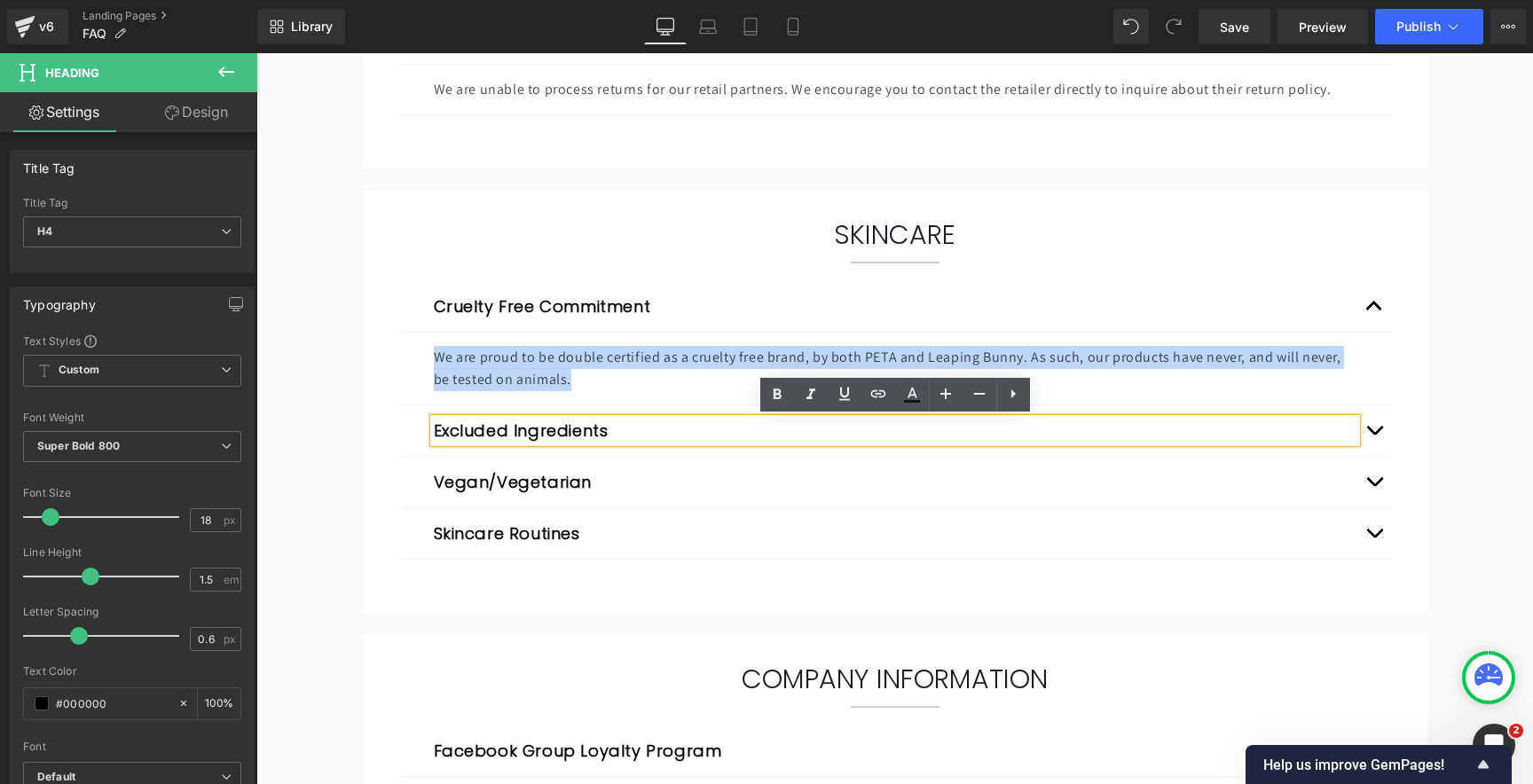
click at [1374, 434] on span "button" at bounding box center [1374, 434] width 0 height 0
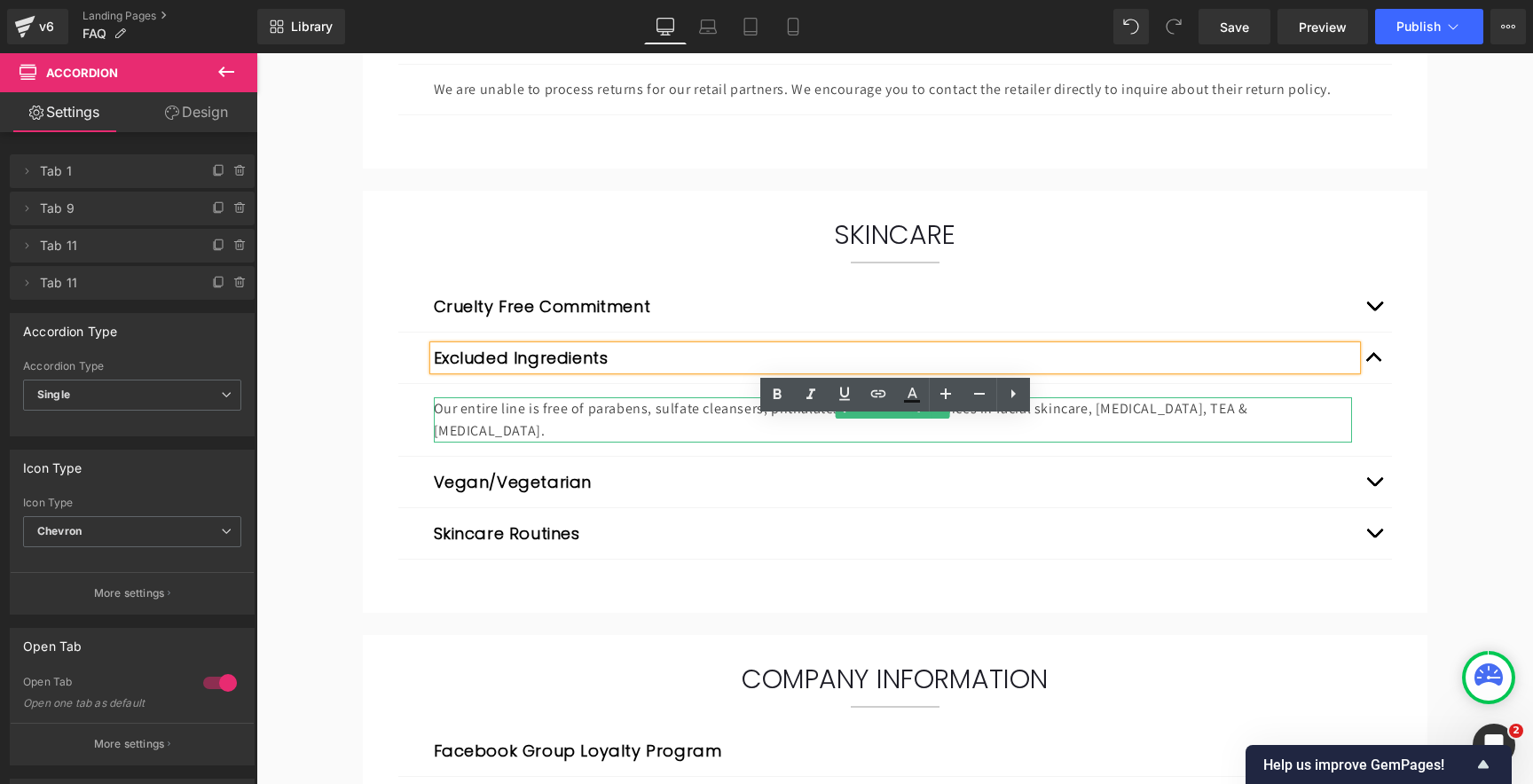
click at [612, 409] on p "Our entire line is free of parabens, sulfate cleansers, phthalates, synthetic f…" at bounding box center [892, 420] width 918 height 45
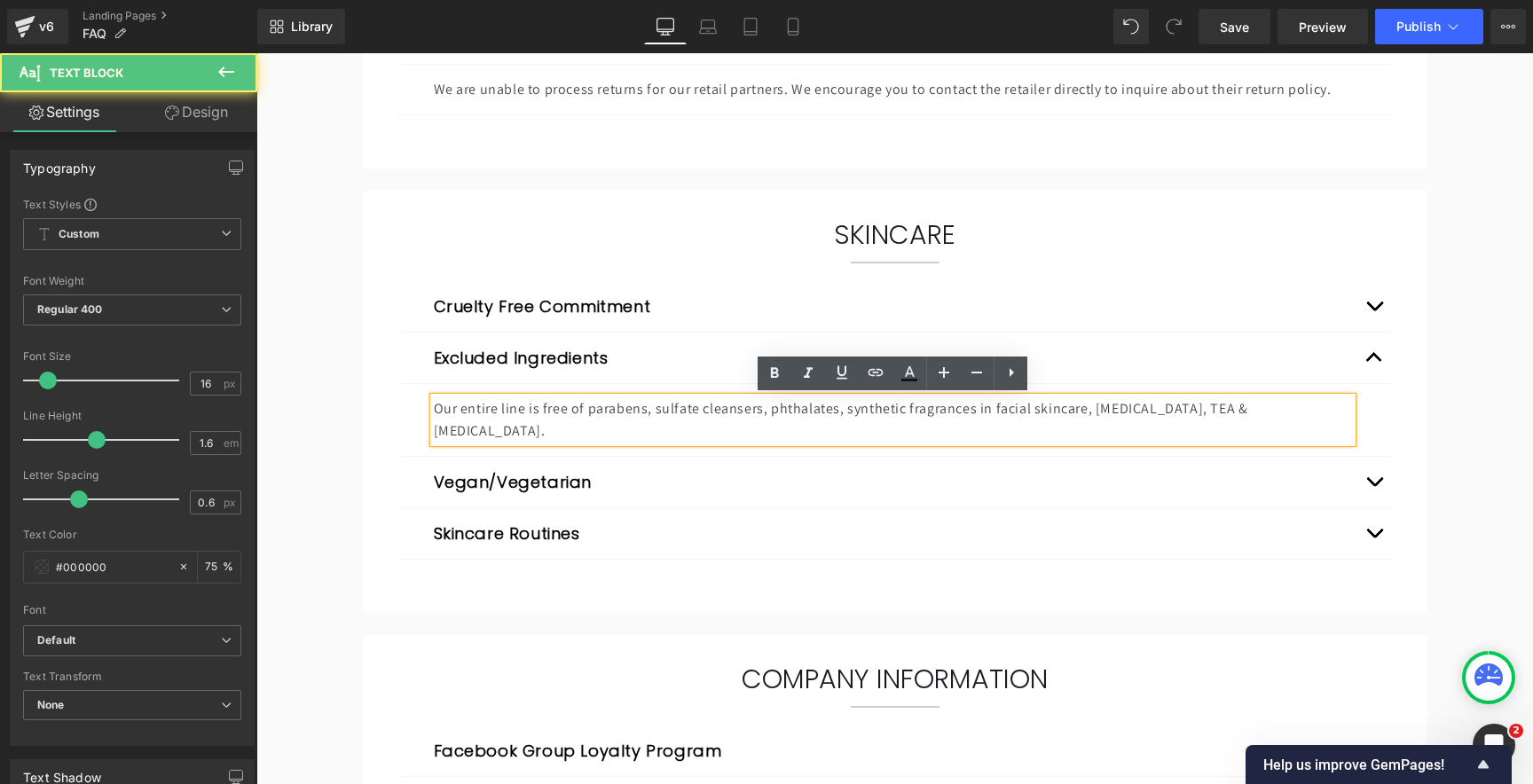
click at [591, 409] on p "Our entire line is free of parabens, sulfate cleansers, phthalates, synthetic f…" at bounding box center [892, 420] width 918 height 45
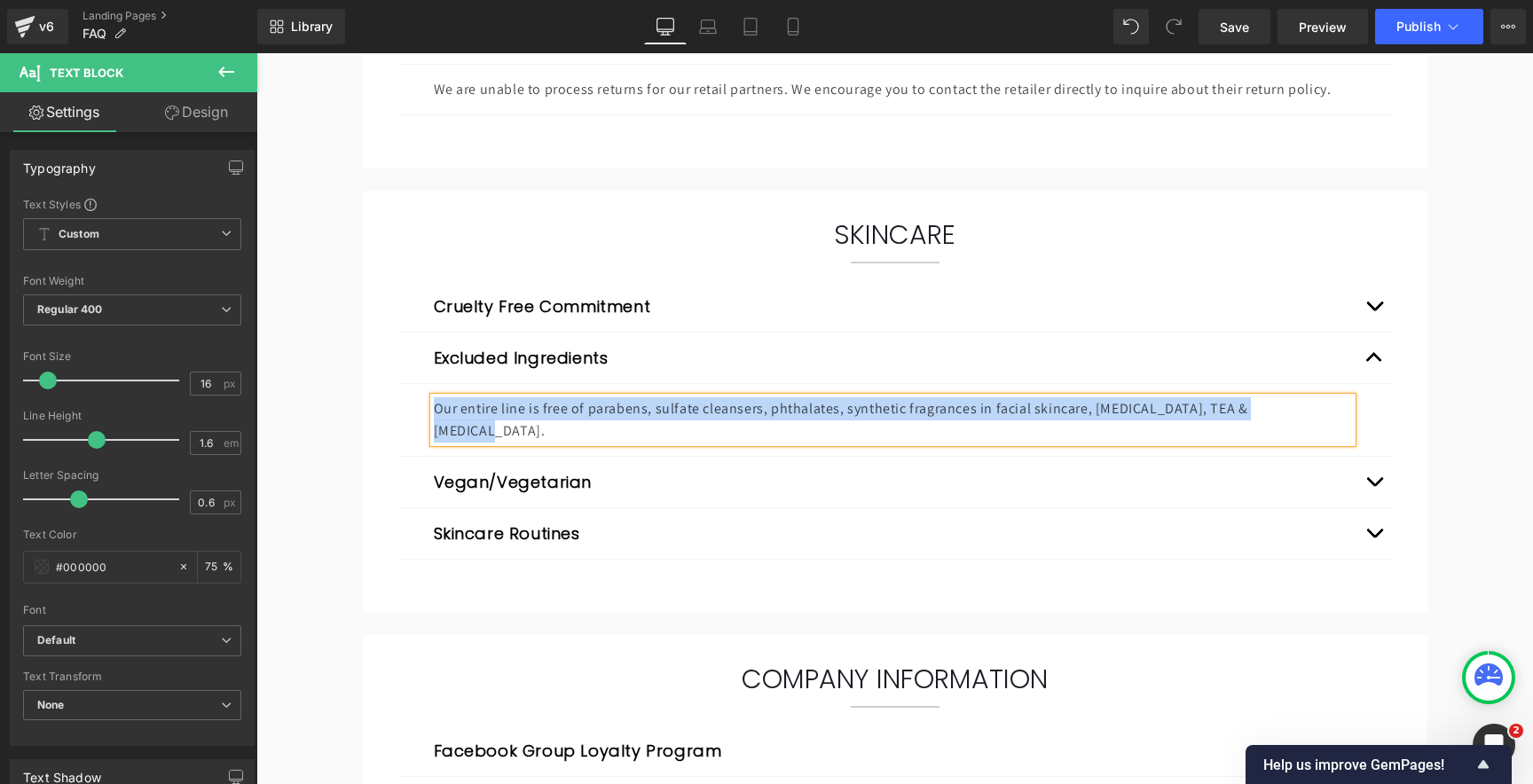
click at [1374, 486] on span "button" at bounding box center [1374, 486] width 0 height 0
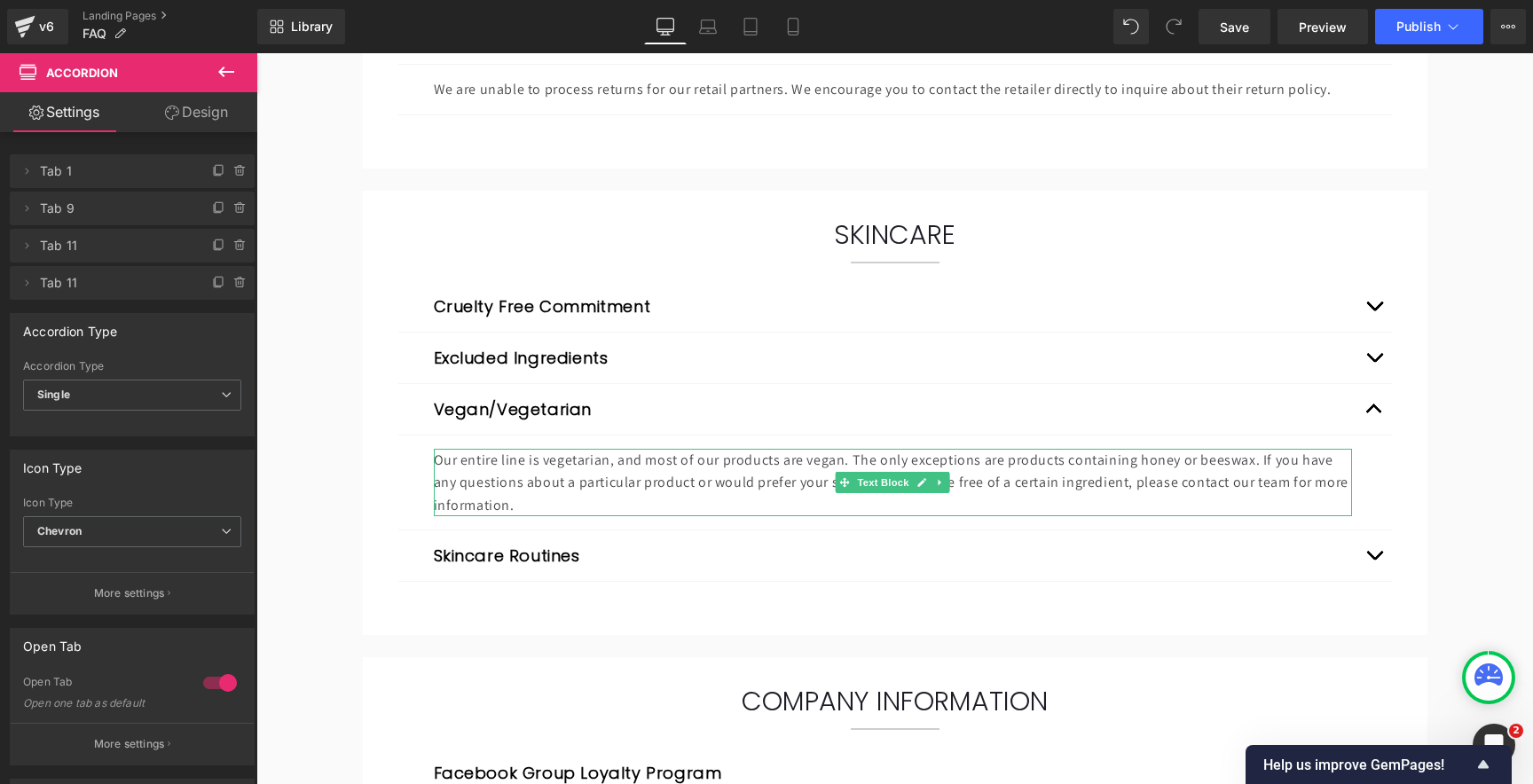
click at [584, 472] on p "Our entire line is vegetarian, and most of our products are vegan. The only exc…" at bounding box center [892, 482] width 918 height 68
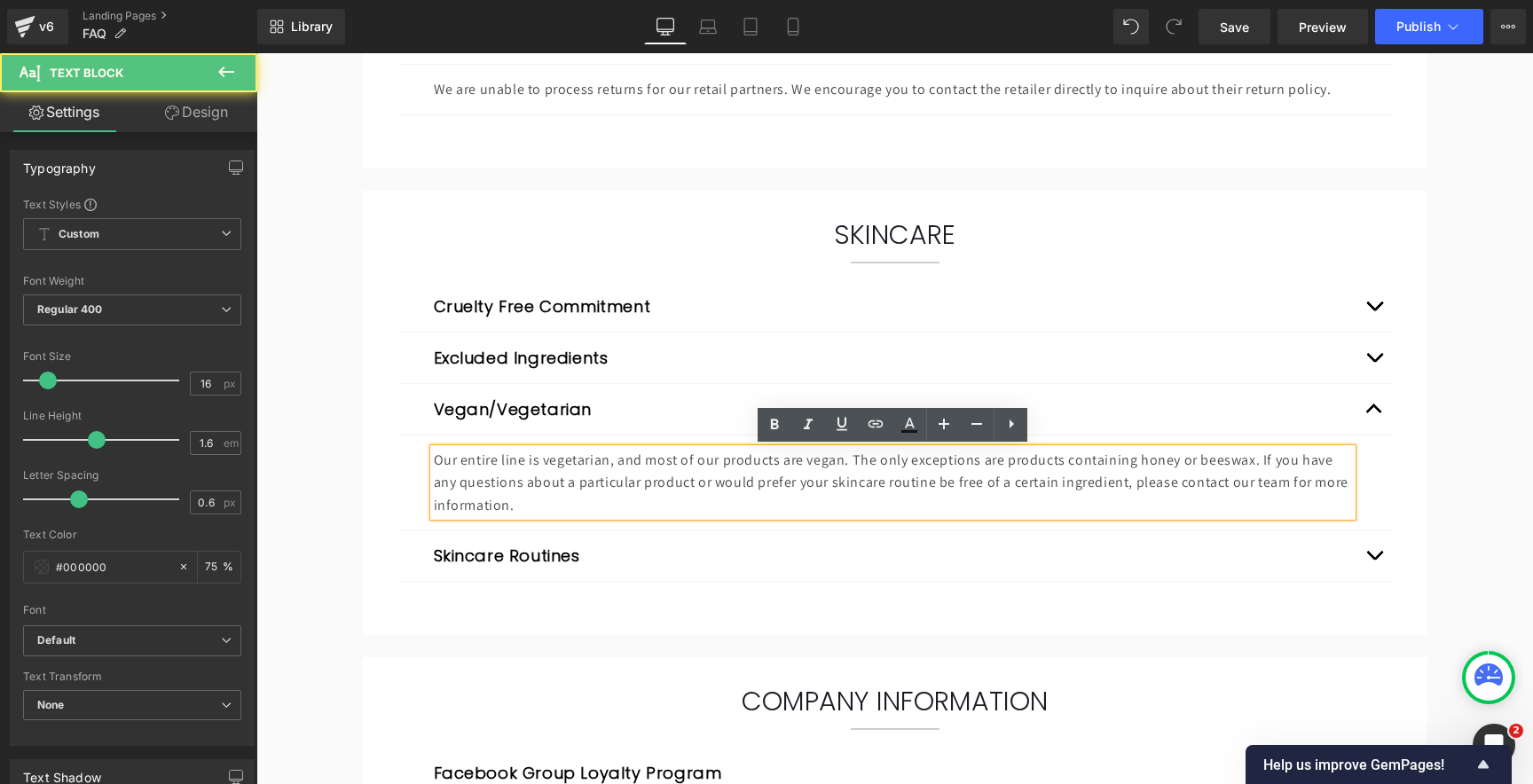
click at [578, 476] on p "Our entire line is vegetarian, and most of our products are vegan. The only exc…" at bounding box center [892, 482] width 918 height 68
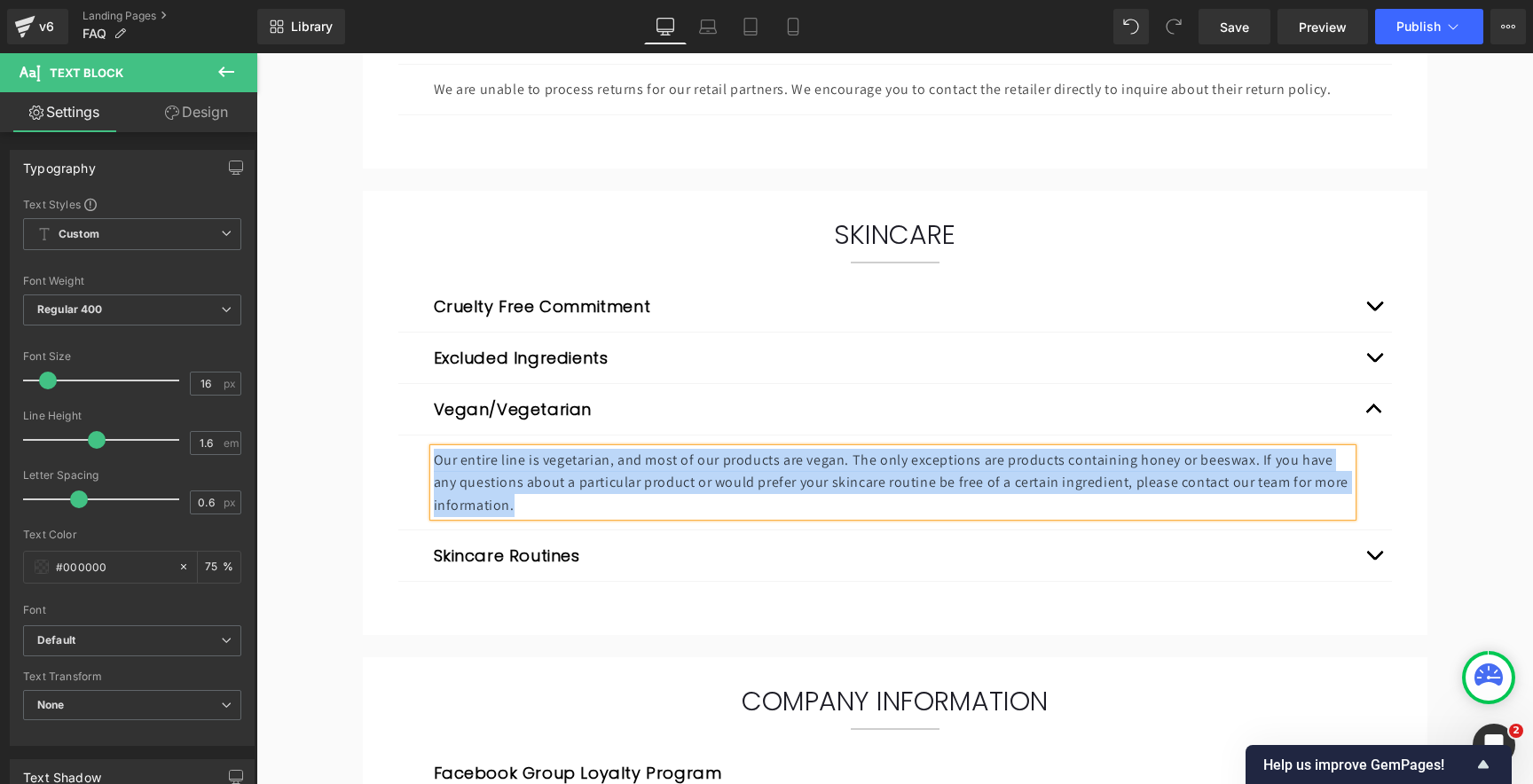
click at [1361, 553] on button "button" at bounding box center [1374, 555] width 36 height 51
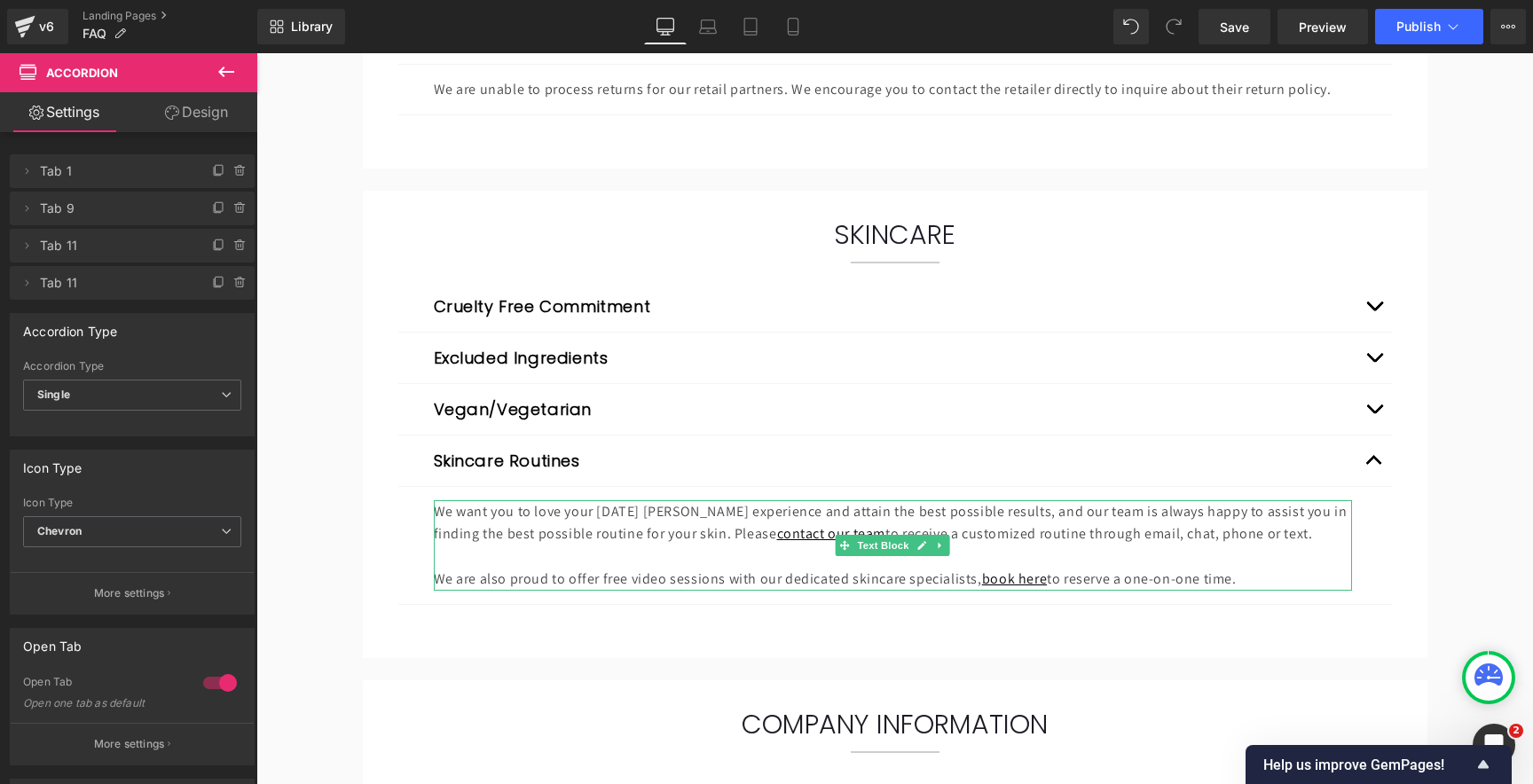
click at [633, 513] on p "We want you to love your [DATE] [PERSON_NAME] experience and attain the best po…" at bounding box center [892, 522] width 918 height 45
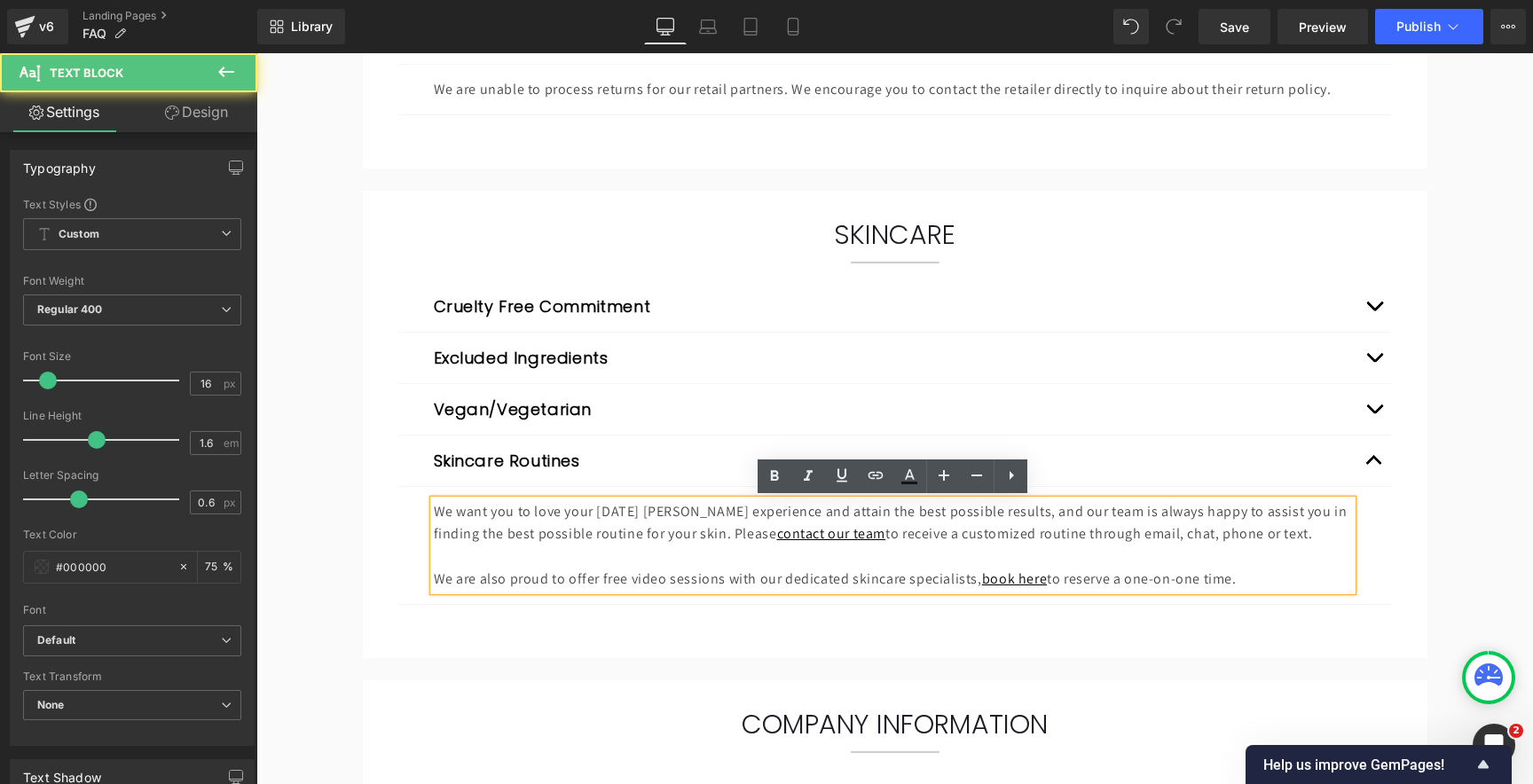
click at [577, 522] on p "We want you to love your [DATE] [PERSON_NAME] experience and attain the best po…" at bounding box center [892, 522] width 918 height 45
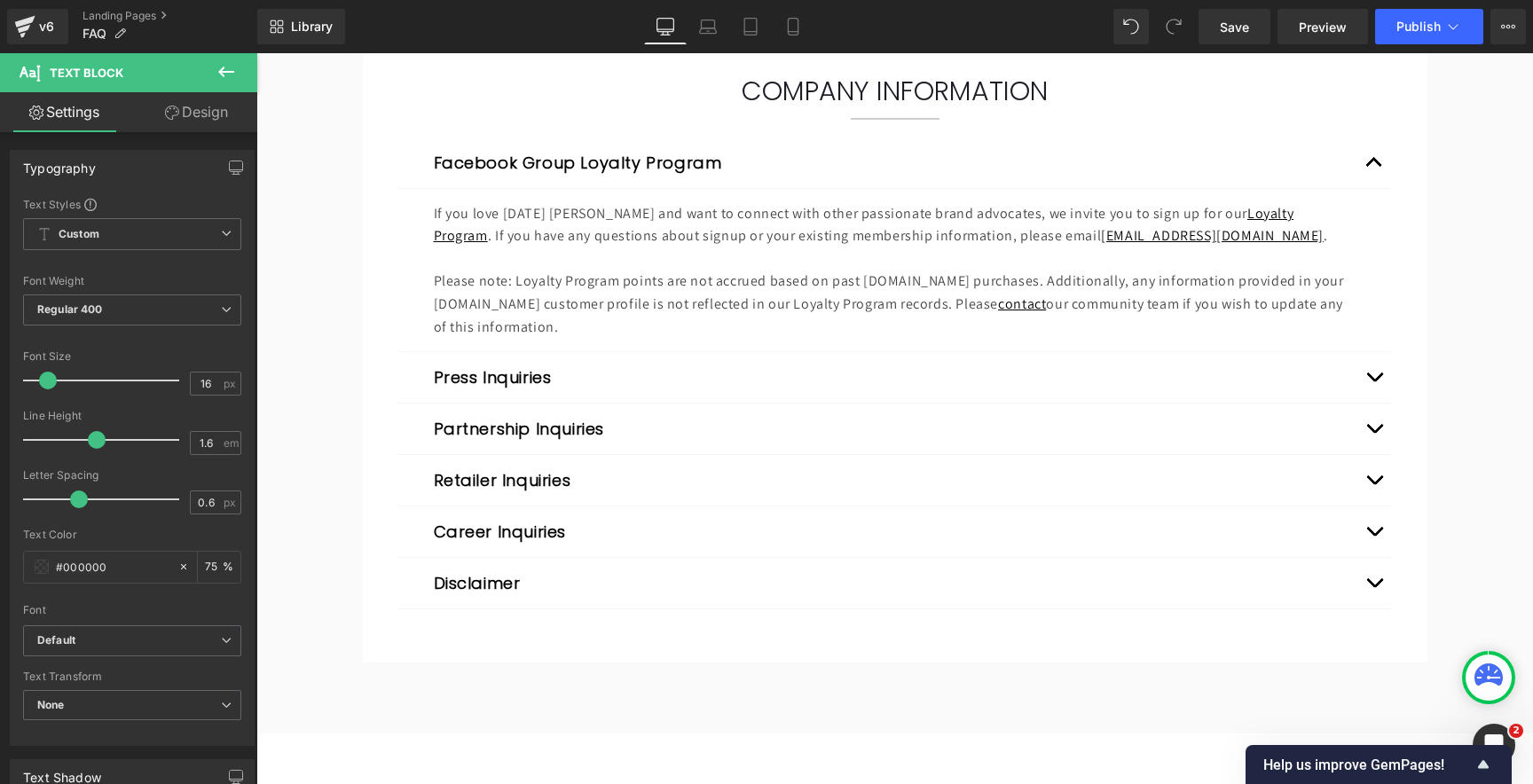
scroll to position [2799, 0]
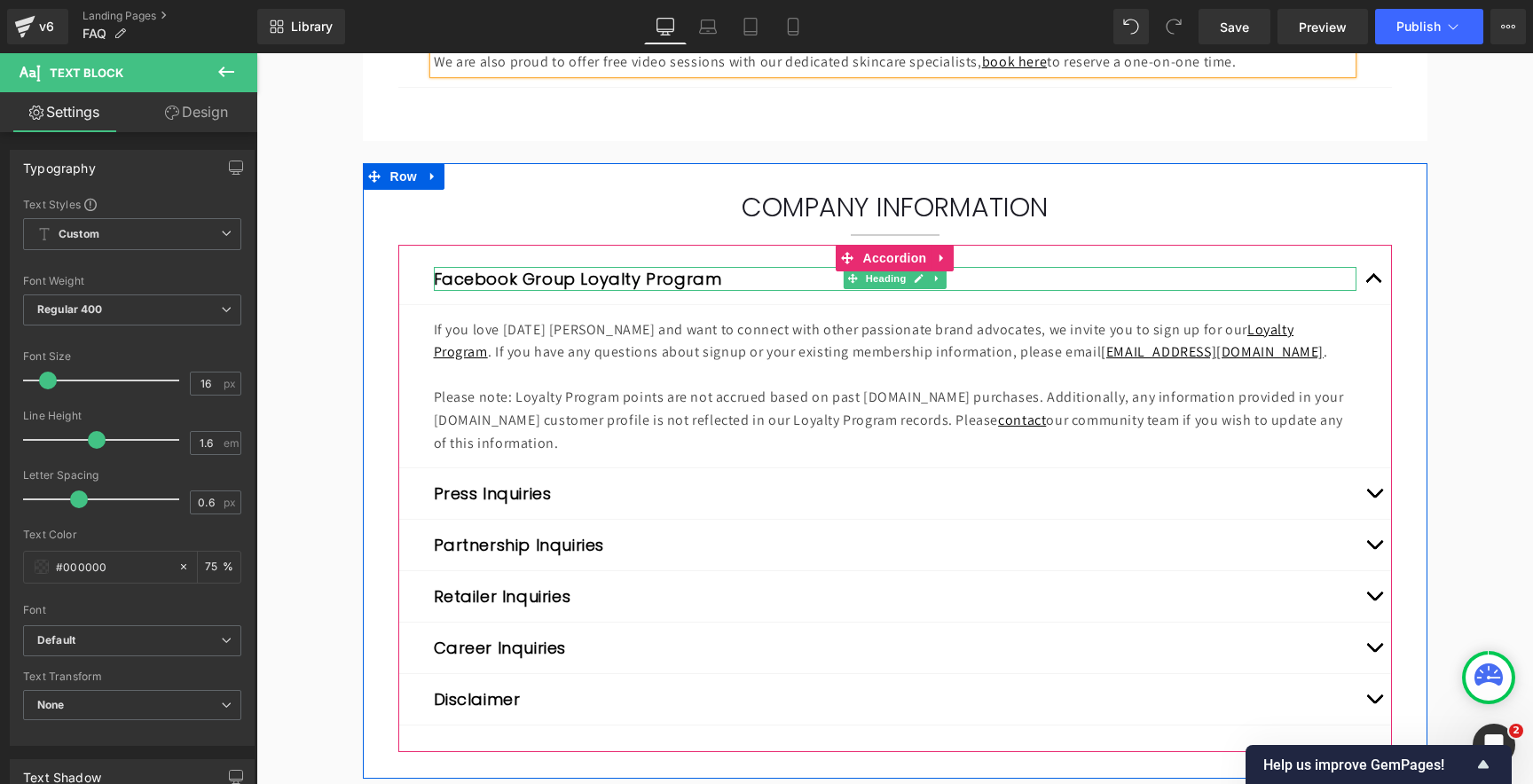
click at [467, 273] on button "Facebook Group Loyalty Program" at bounding box center [577, 279] width 288 height 24
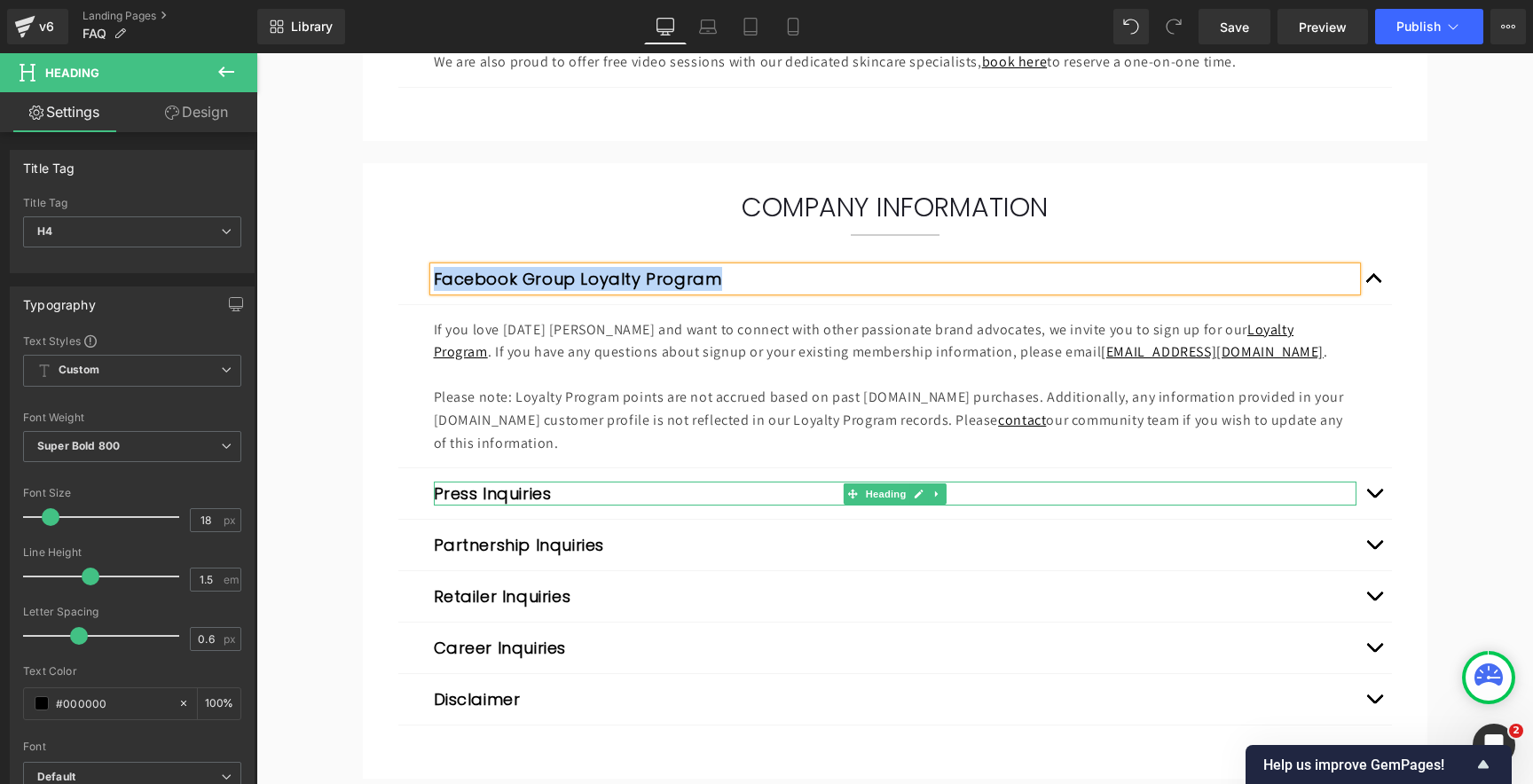
click at [463, 496] on button "Press Inquiries" at bounding box center [493, 493] width 118 height 24
click at [463, 497] on button "Press Inquiries" at bounding box center [493, 493] width 118 height 24
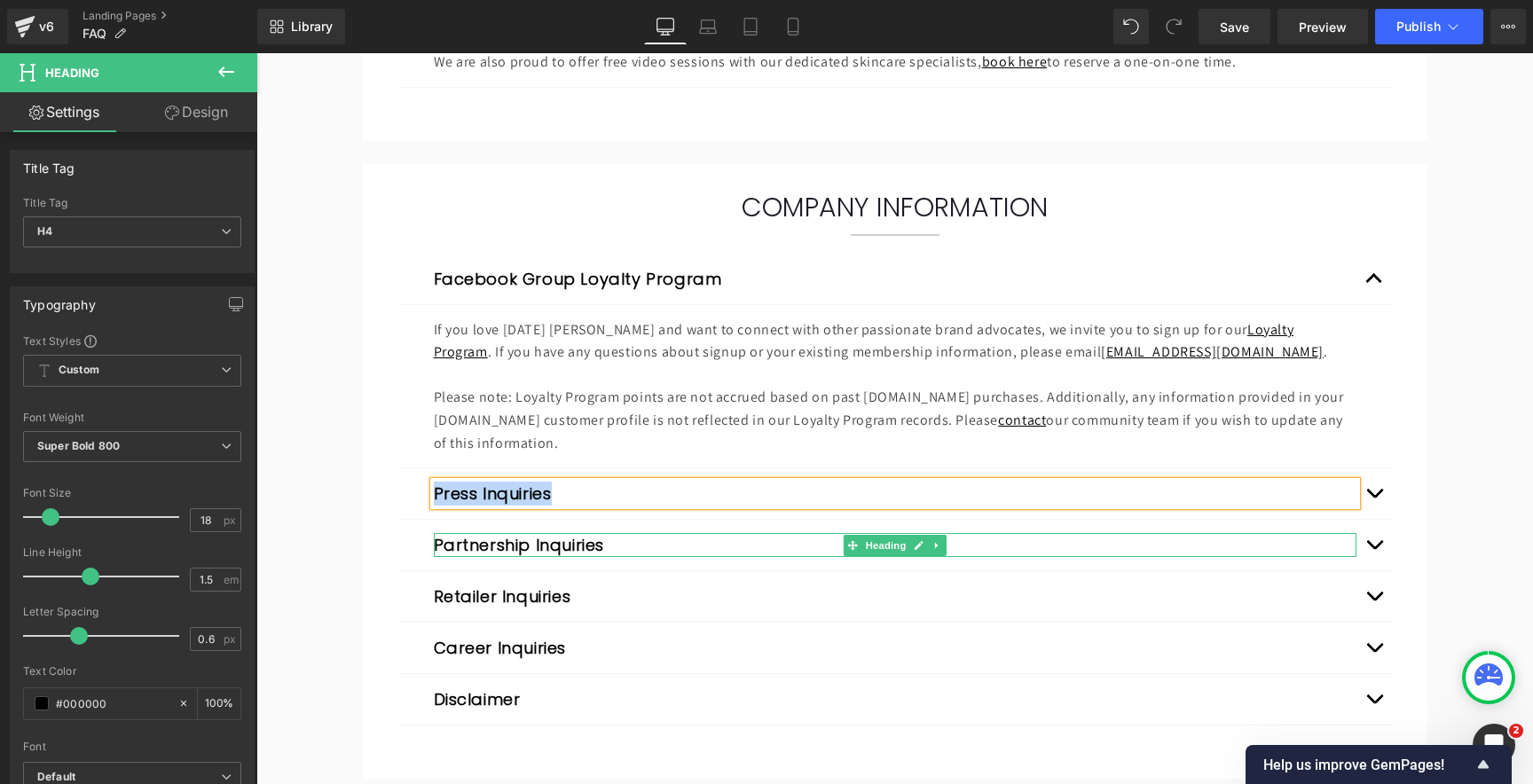
click at [472, 550] on button "Partnership Inquiries" at bounding box center [519, 545] width 171 height 24
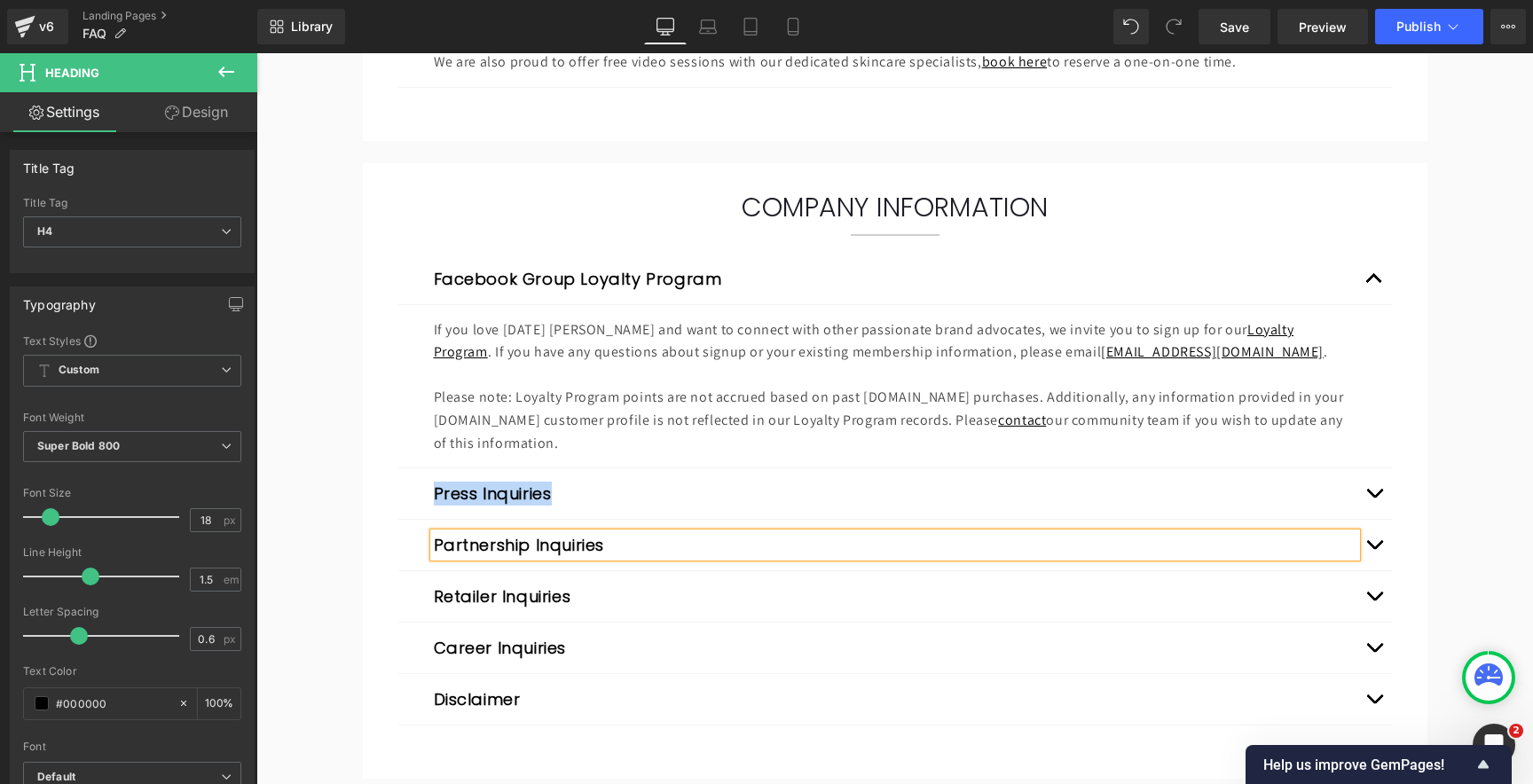
click at [472, 550] on button "Partnership Inquiries" at bounding box center [519, 545] width 171 height 24
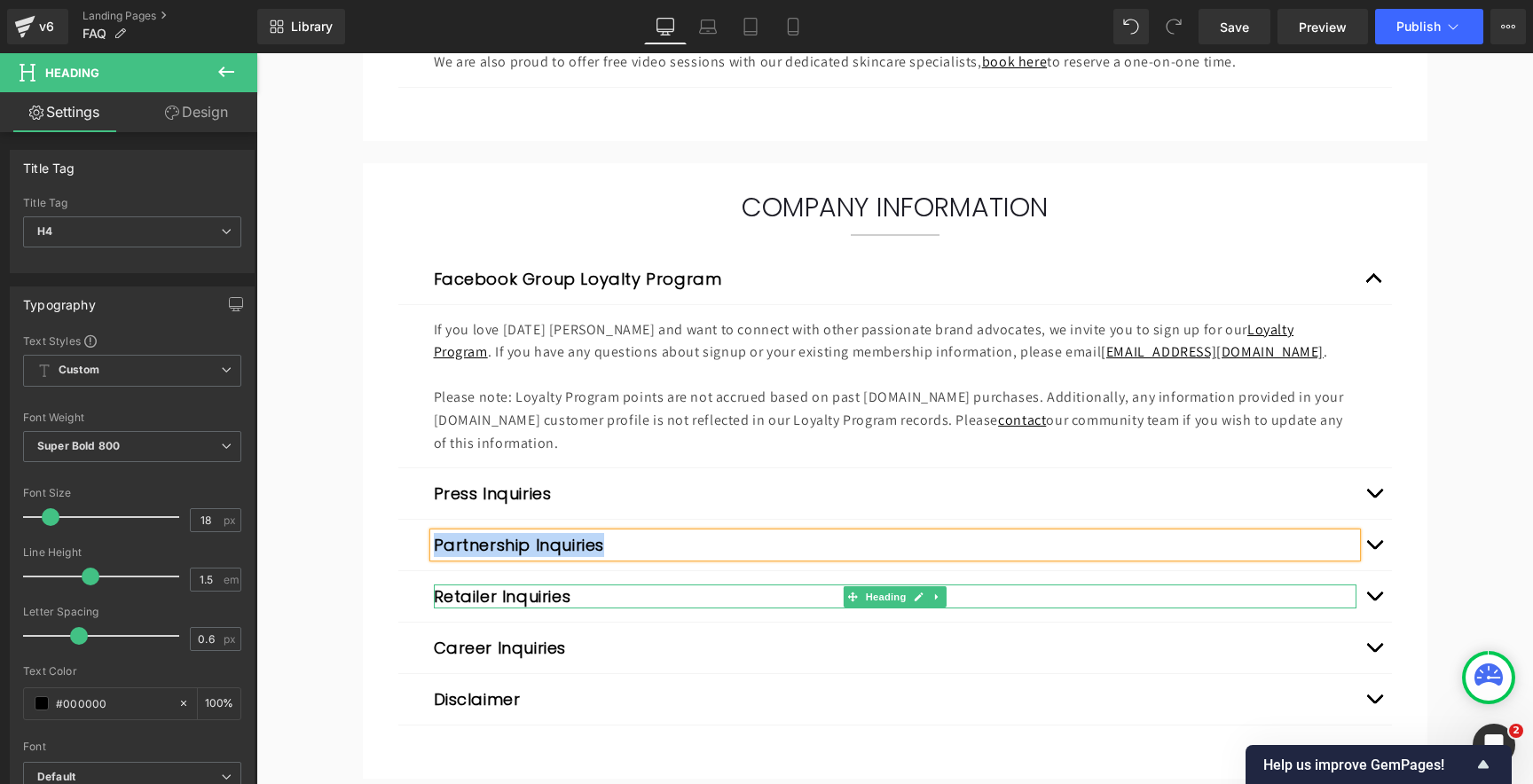
click at [500, 598] on button "Retailer Inquiries" at bounding box center [502, 596] width 137 height 24
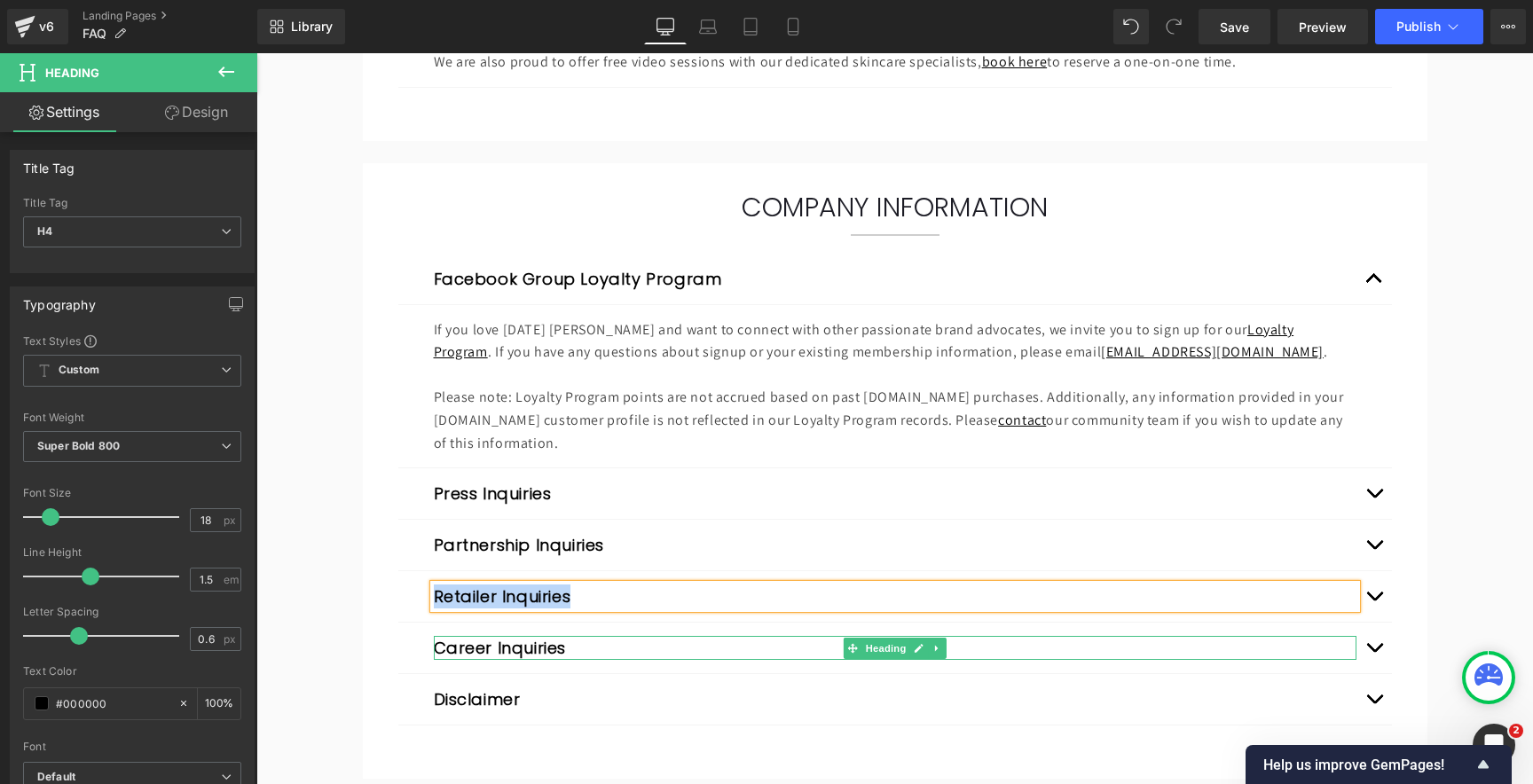
click at [466, 650] on button "Career Inquiries" at bounding box center [500, 648] width 134 height 24
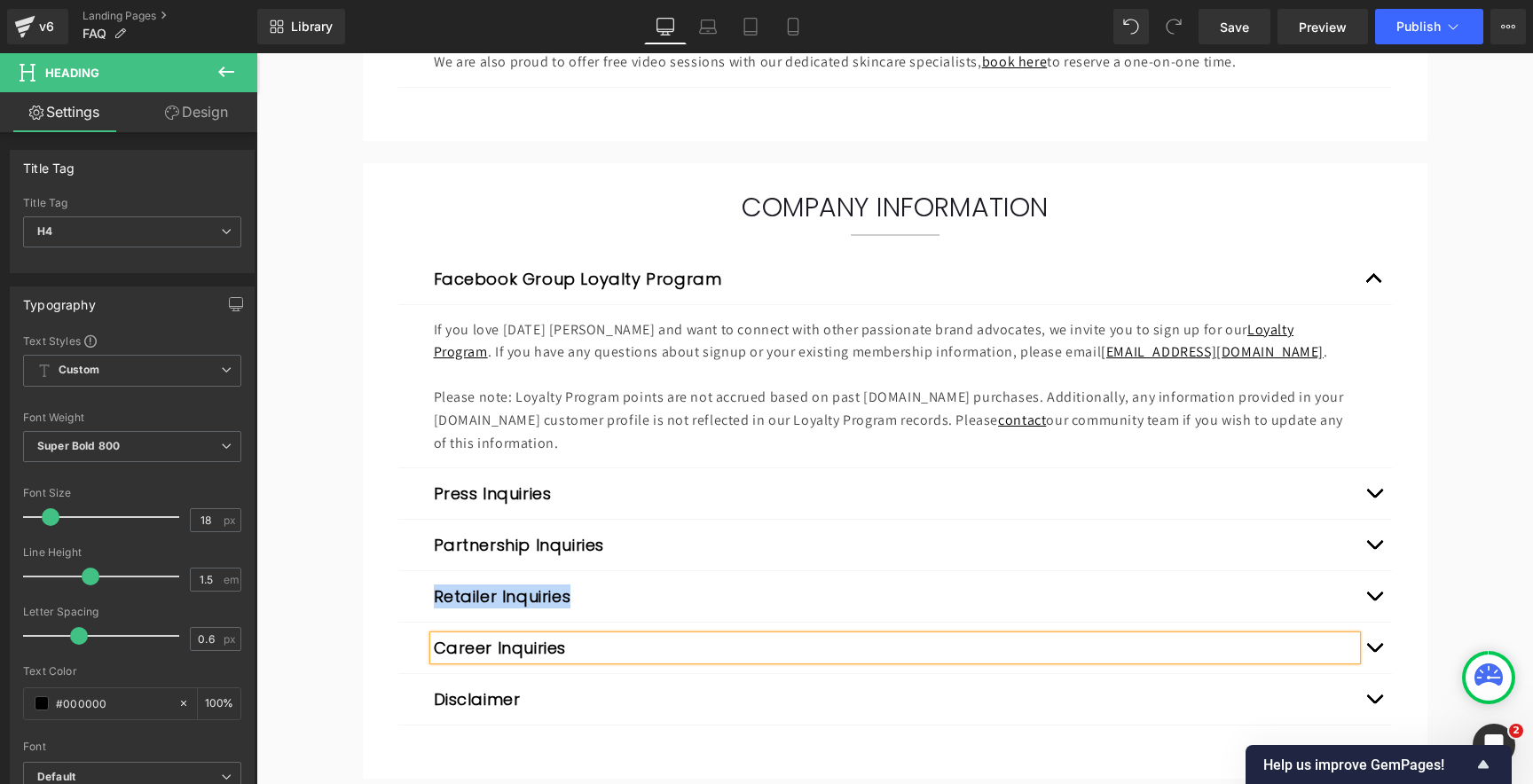
click at [466, 650] on button "Career Inquiries" at bounding box center [500, 648] width 134 height 24
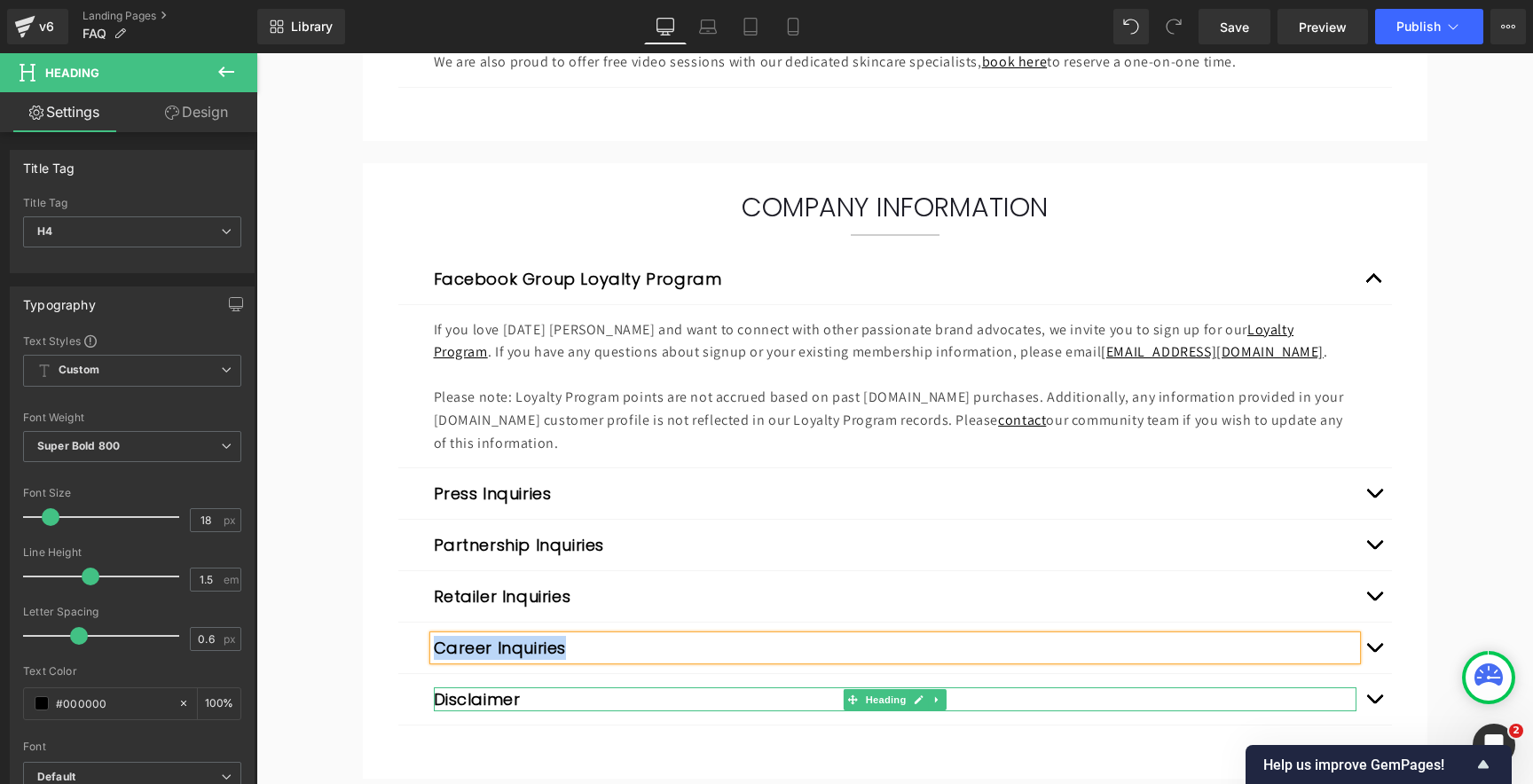
click at [482, 698] on button "Disclaimer" at bounding box center [477, 699] width 87 height 24
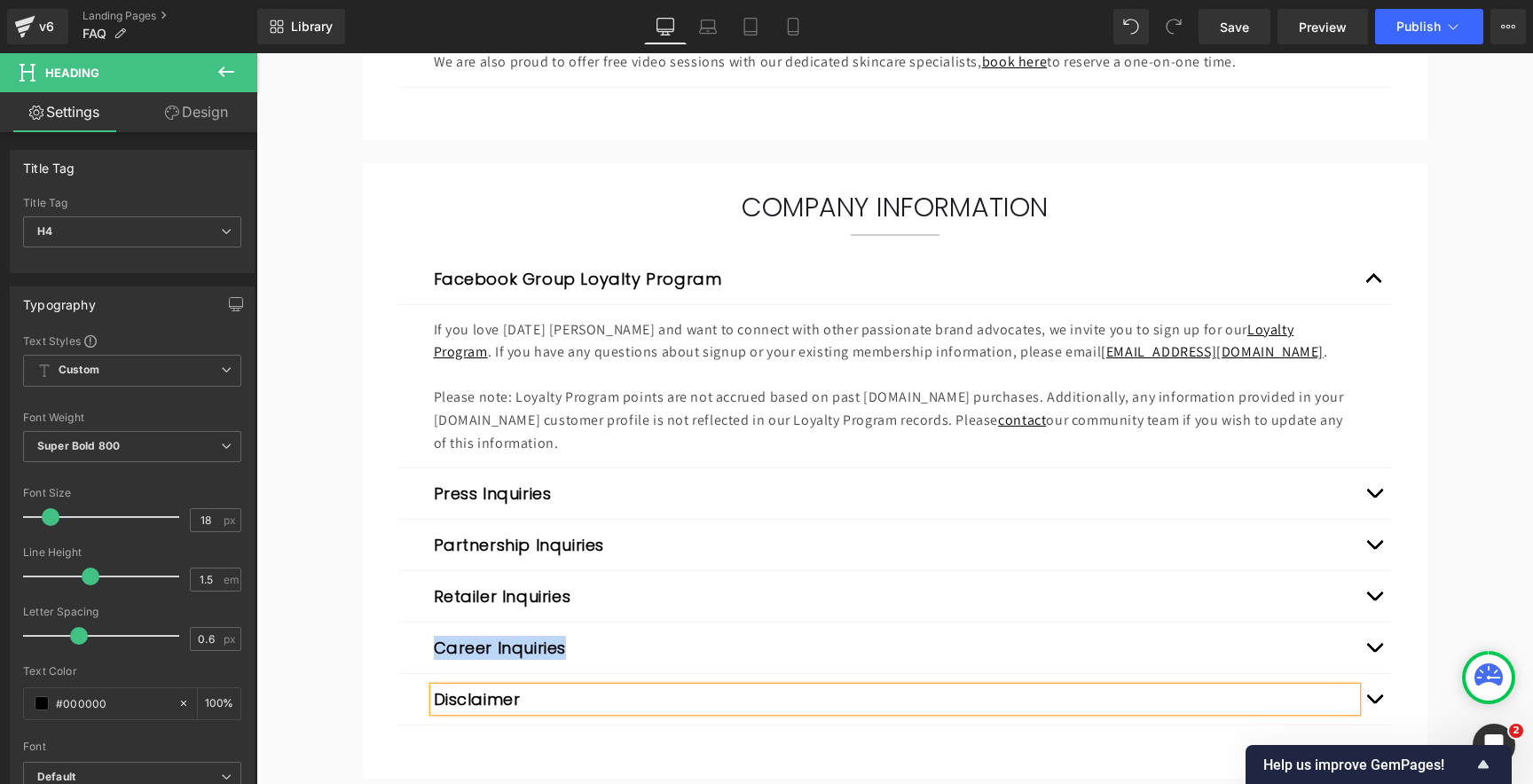
click at [482, 698] on button "Disclaimer" at bounding box center [477, 699] width 87 height 24
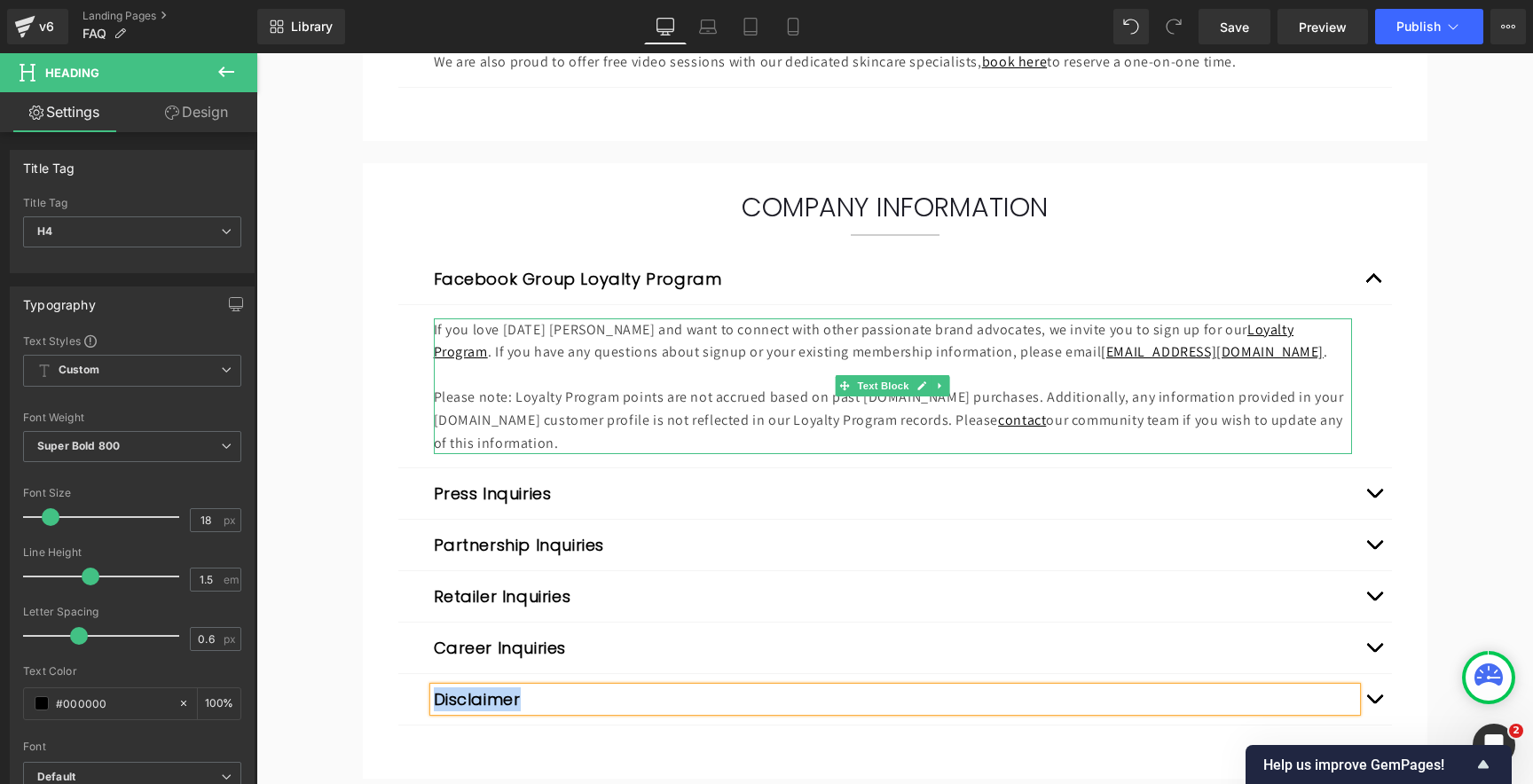
drag, startPoint x: 695, startPoint y: 352, endPoint x: 612, endPoint y: 359, distance: 83.3
click at [695, 352] on p "If you love [DATE] [PERSON_NAME] and want to connect with other passionate bran…" at bounding box center [892, 340] width 918 height 45
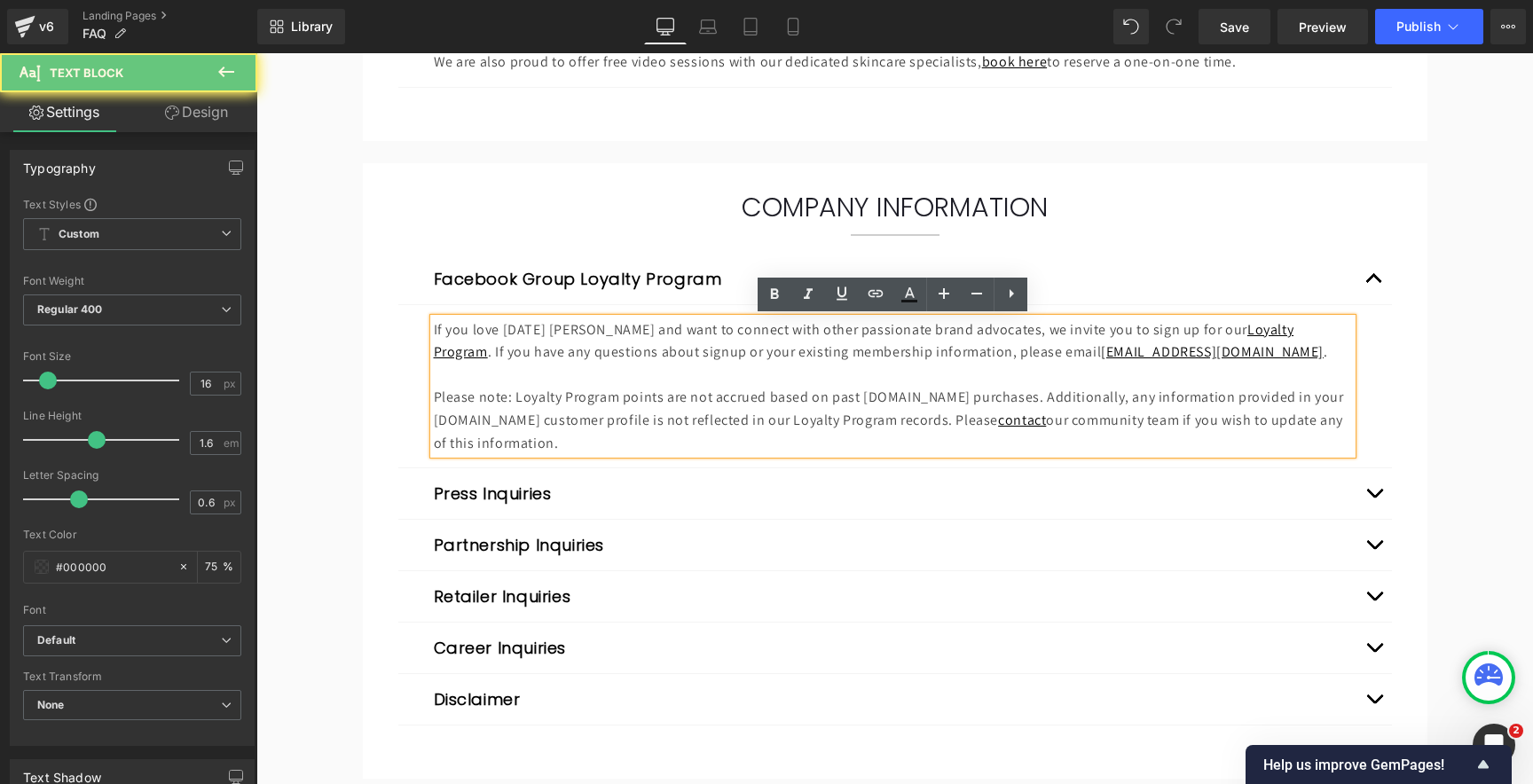
click at [612, 359] on p "If you love [DATE] [PERSON_NAME] and want to connect with other passionate bran…" at bounding box center [892, 340] width 918 height 45
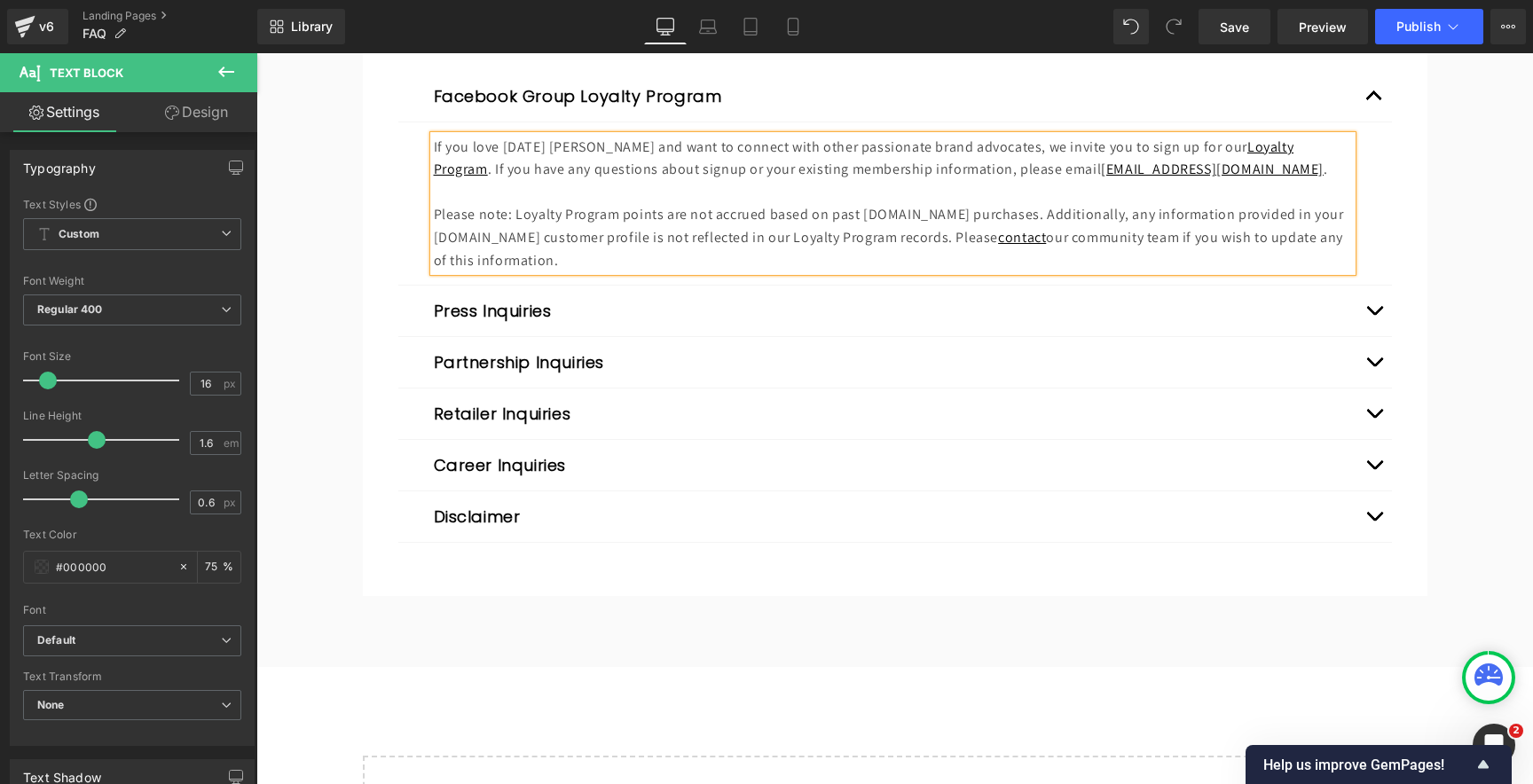
scroll to position [2870, 0]
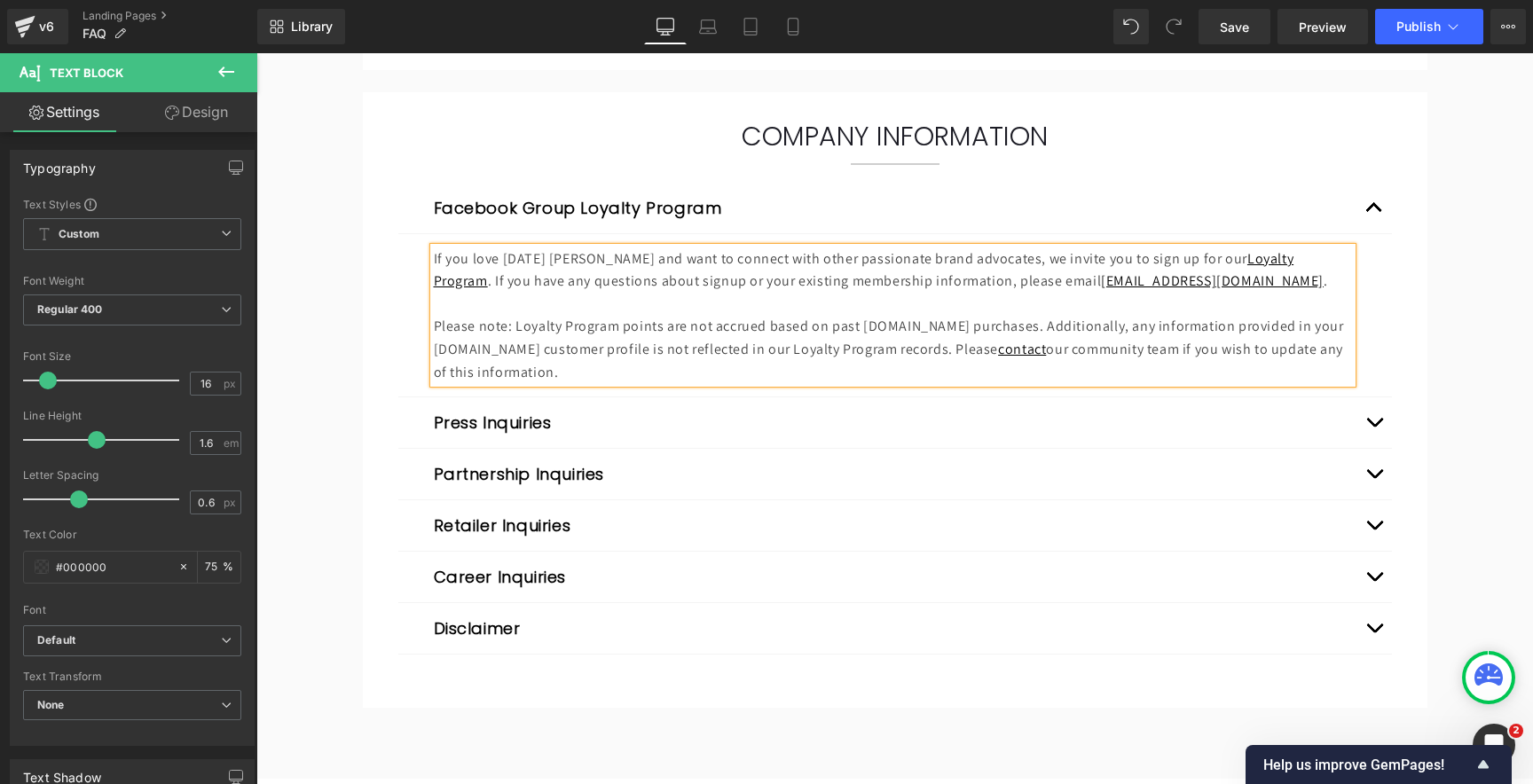
click at [1371, 421] on button "button" at bounding box center [1374, 422] width 36 height 51
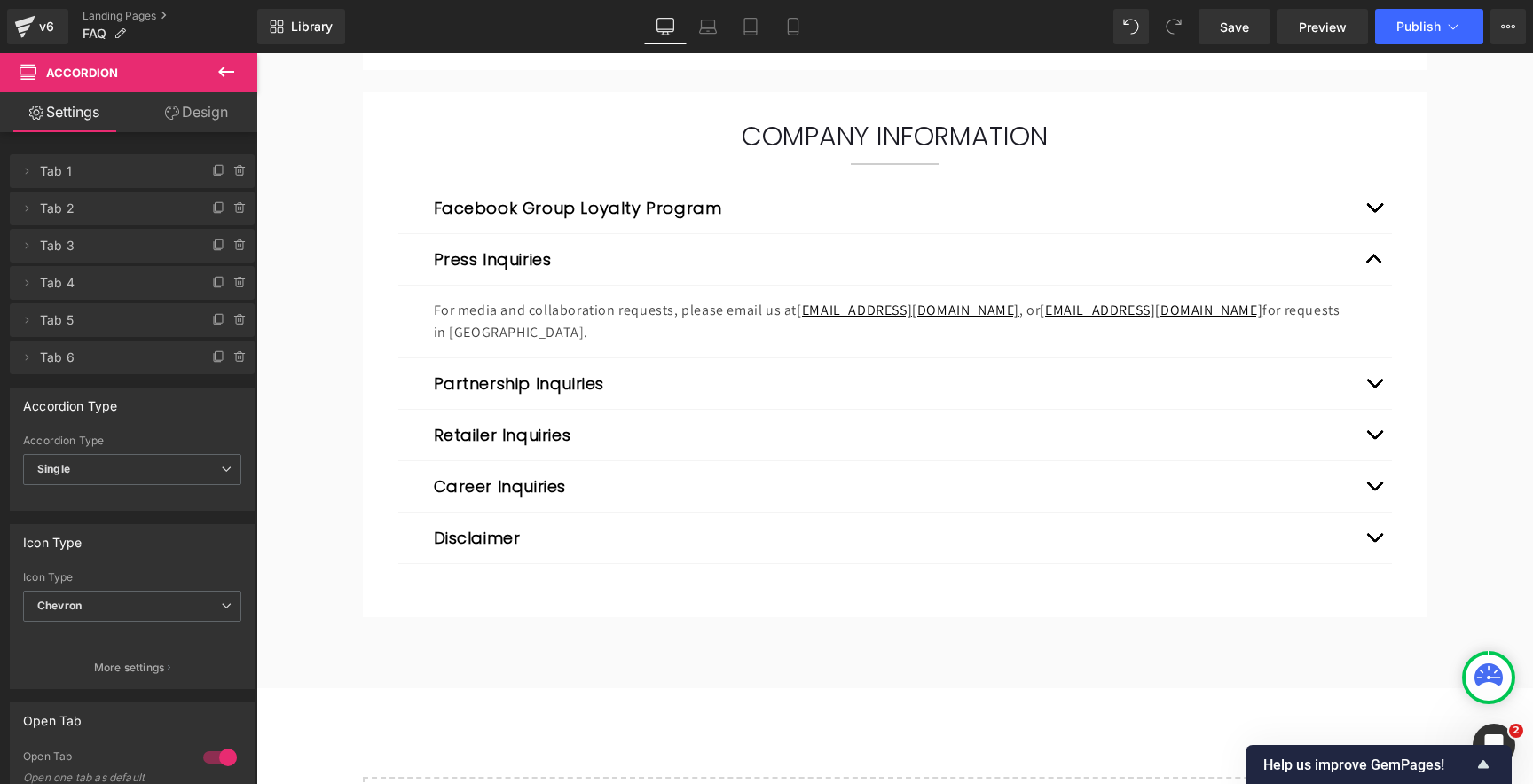
click at [591, 308] on p "For media and collaboration requests, please email us at [EMAIL_ADDRESS][DOMAIN…" at bounding box center [892, 321] width 918 height 45
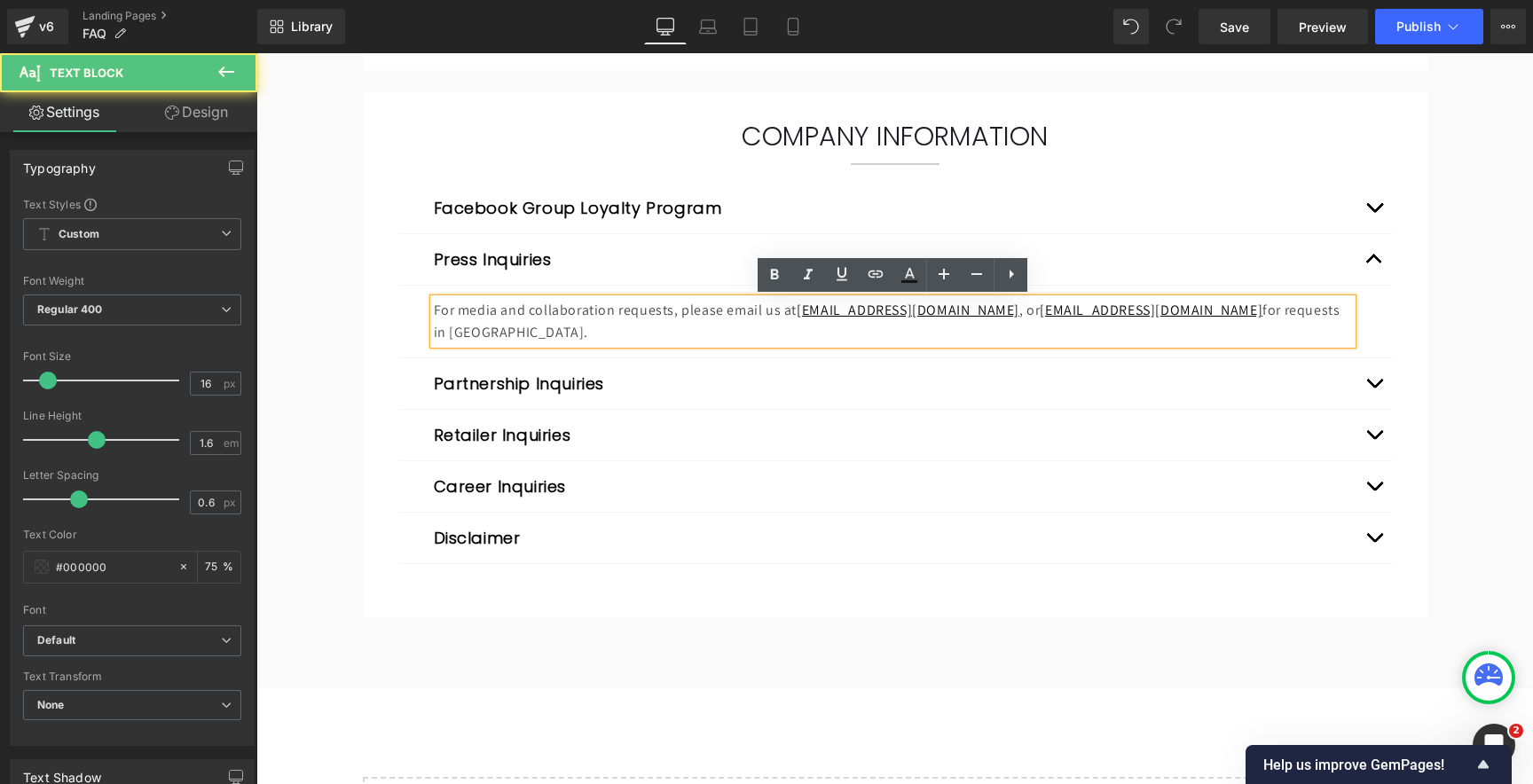
click at [552, 309] on p "For media and collaboration requests, please email us at [EMAIL_ADDRESS][DOMAIN…" at bounding box center [892, 321] width 918 height 45
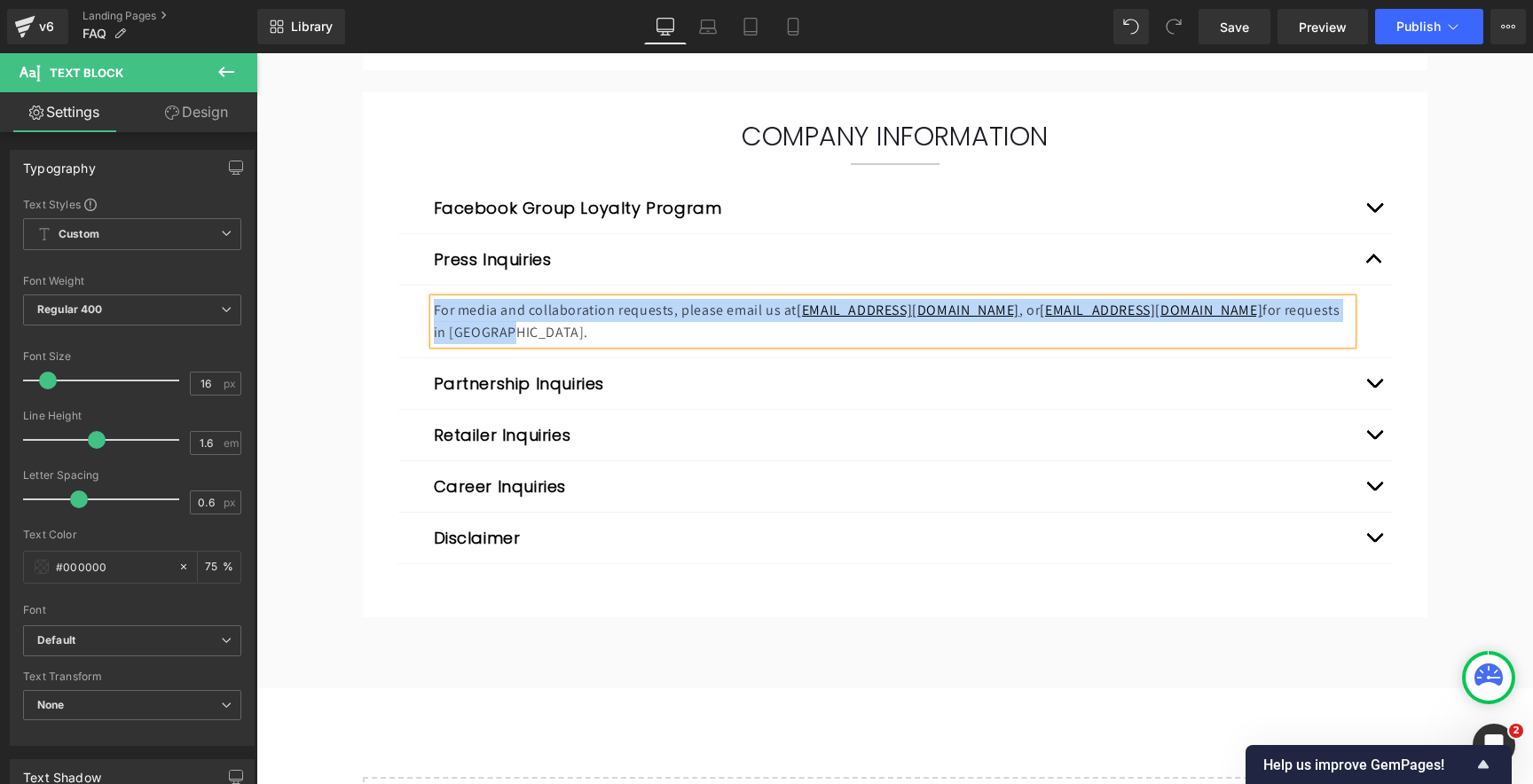
click at [1374, 387] on span "button" at bounding box center [1374, 387] width 0 height 0
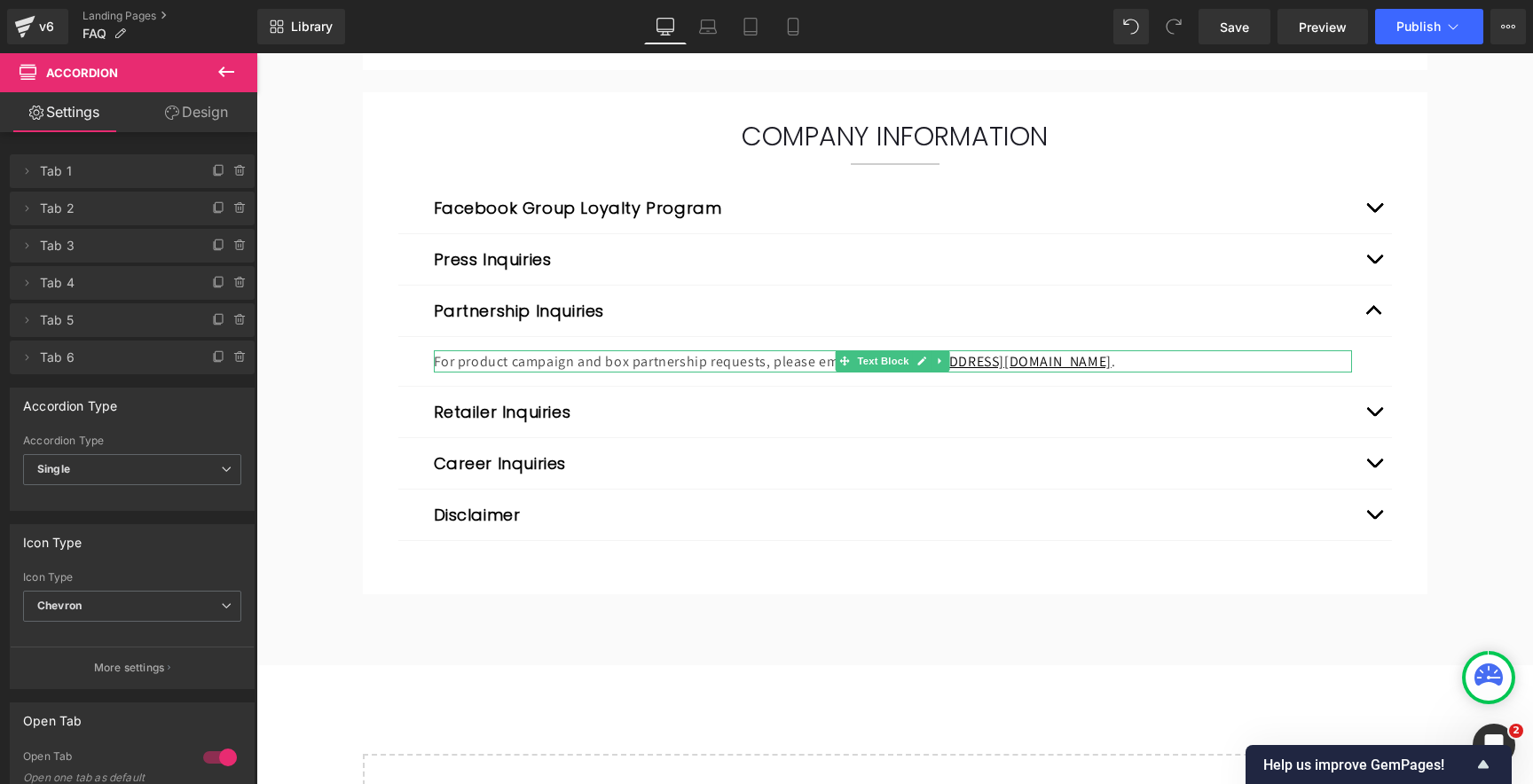
click at [595, 363] on p "For product campaign and box partnership requests, please email us at [EMAIL_AD…" at bounding box center [892, 362] width 918 height 23
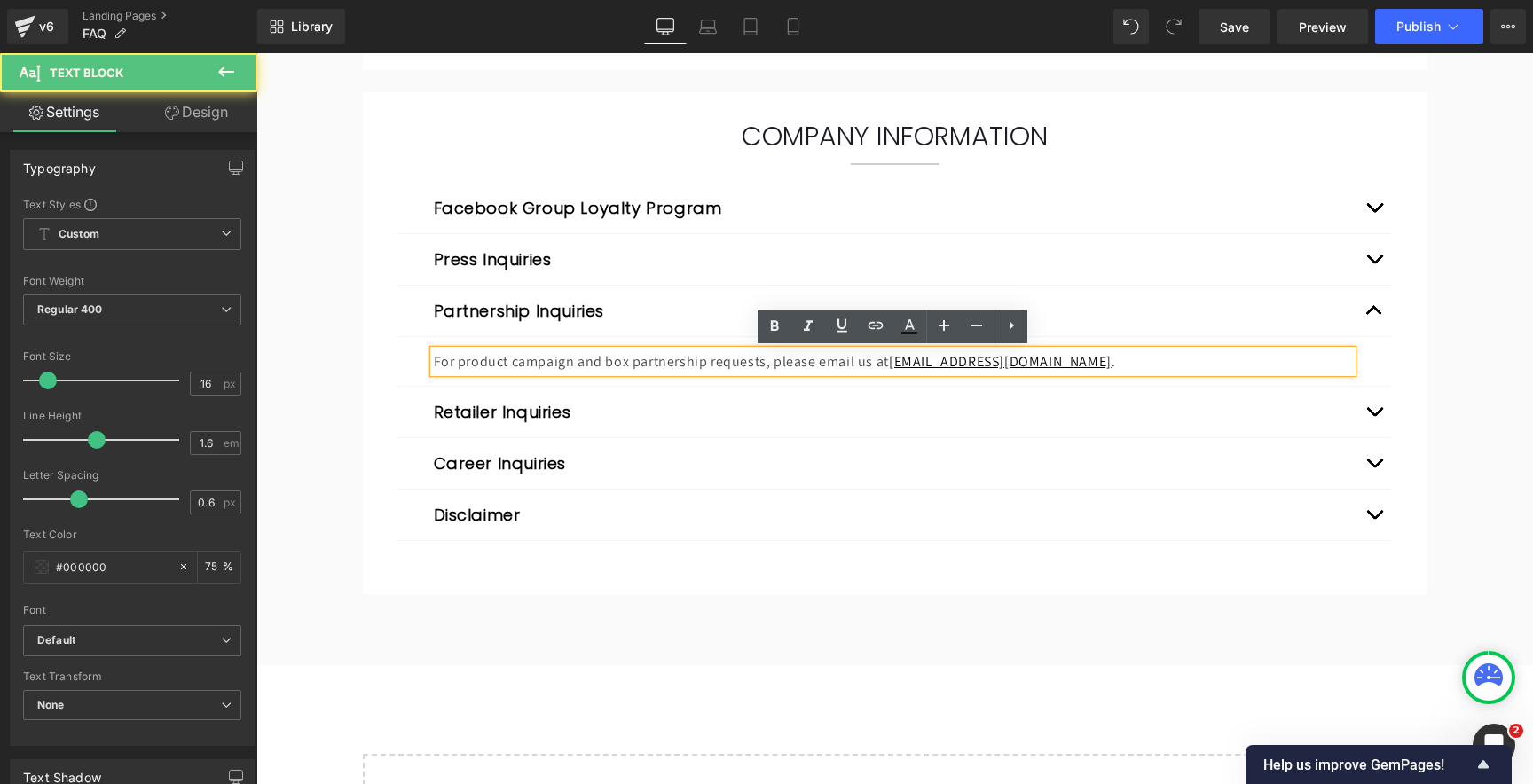
click at [587, 363] on p "For product campaign and box partnership requests, please email us at [EMAIL_AD…" at bounding box center [892, 362] width 918 height 23
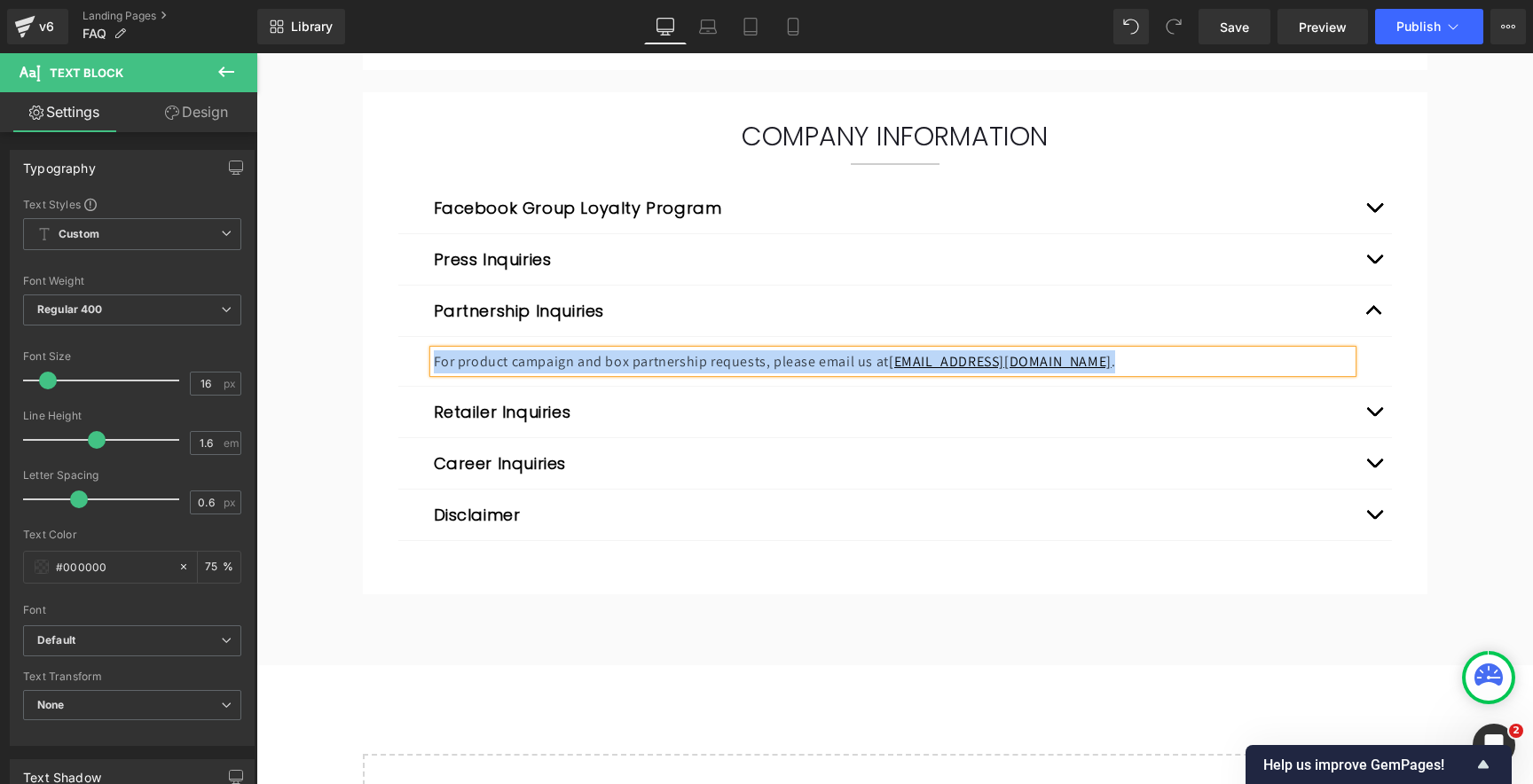
click at [1372, 406] on button "button" at bounding box center [1374, 411] width 36 height 51
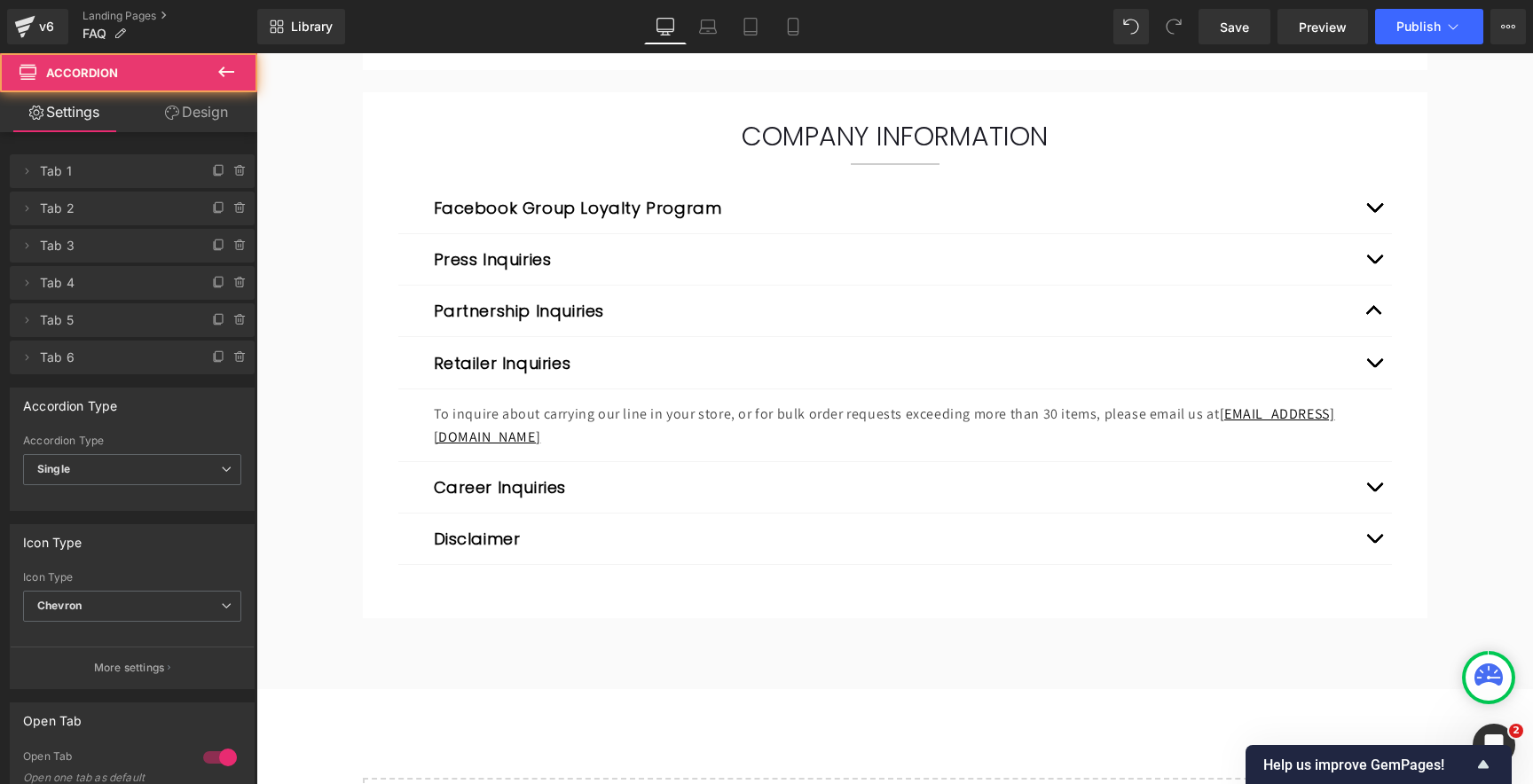
click at [714, 419] on p "To inquire about carrying our line in your store, or for bulk order requests ex…" at bounding box center [892, 424] width 918 height 45
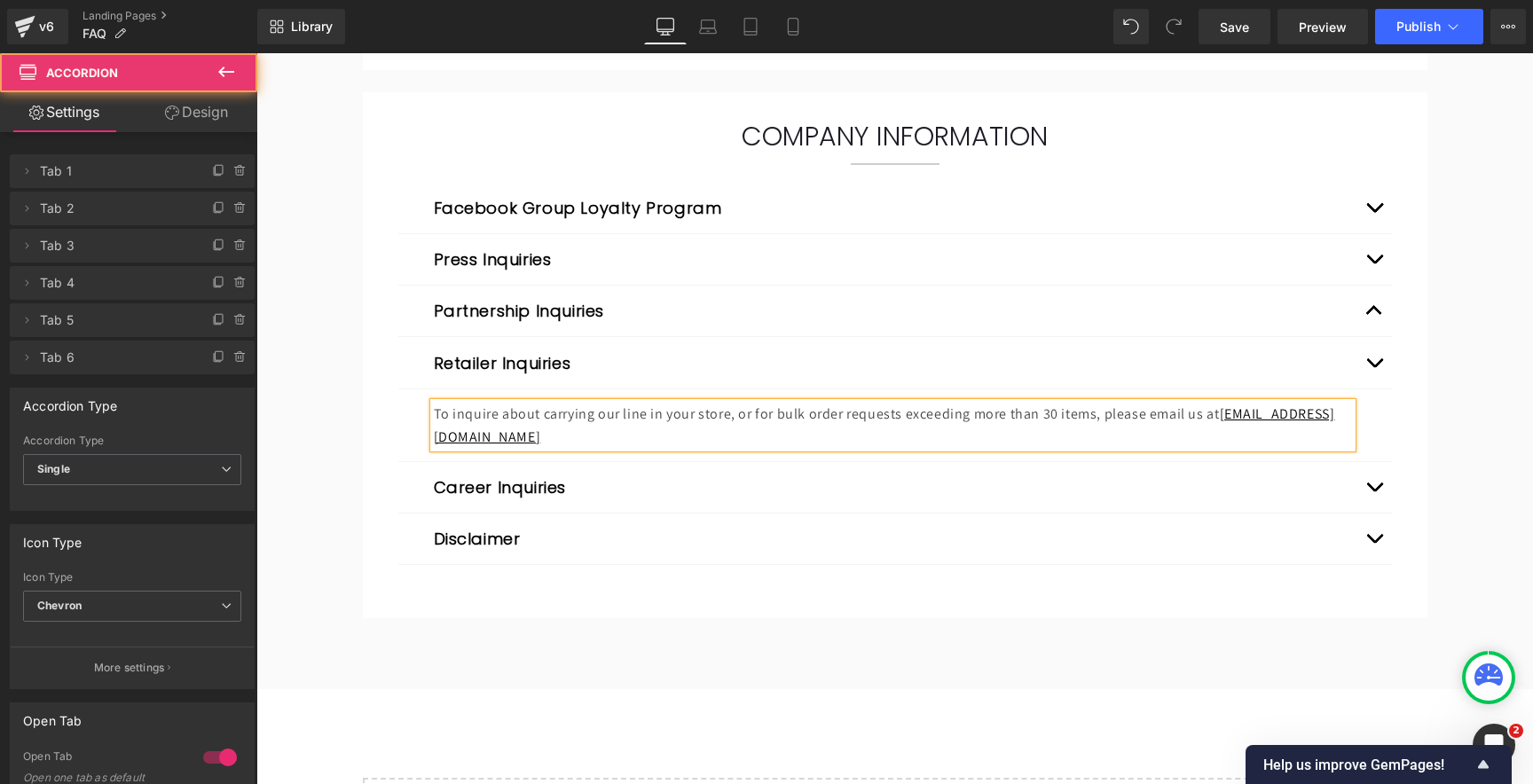
click at [747, 415] on p "To inquire about carrying our line in your store, or for bulk order requests ex…" at bounding box center [892, 424] width 918 height 45
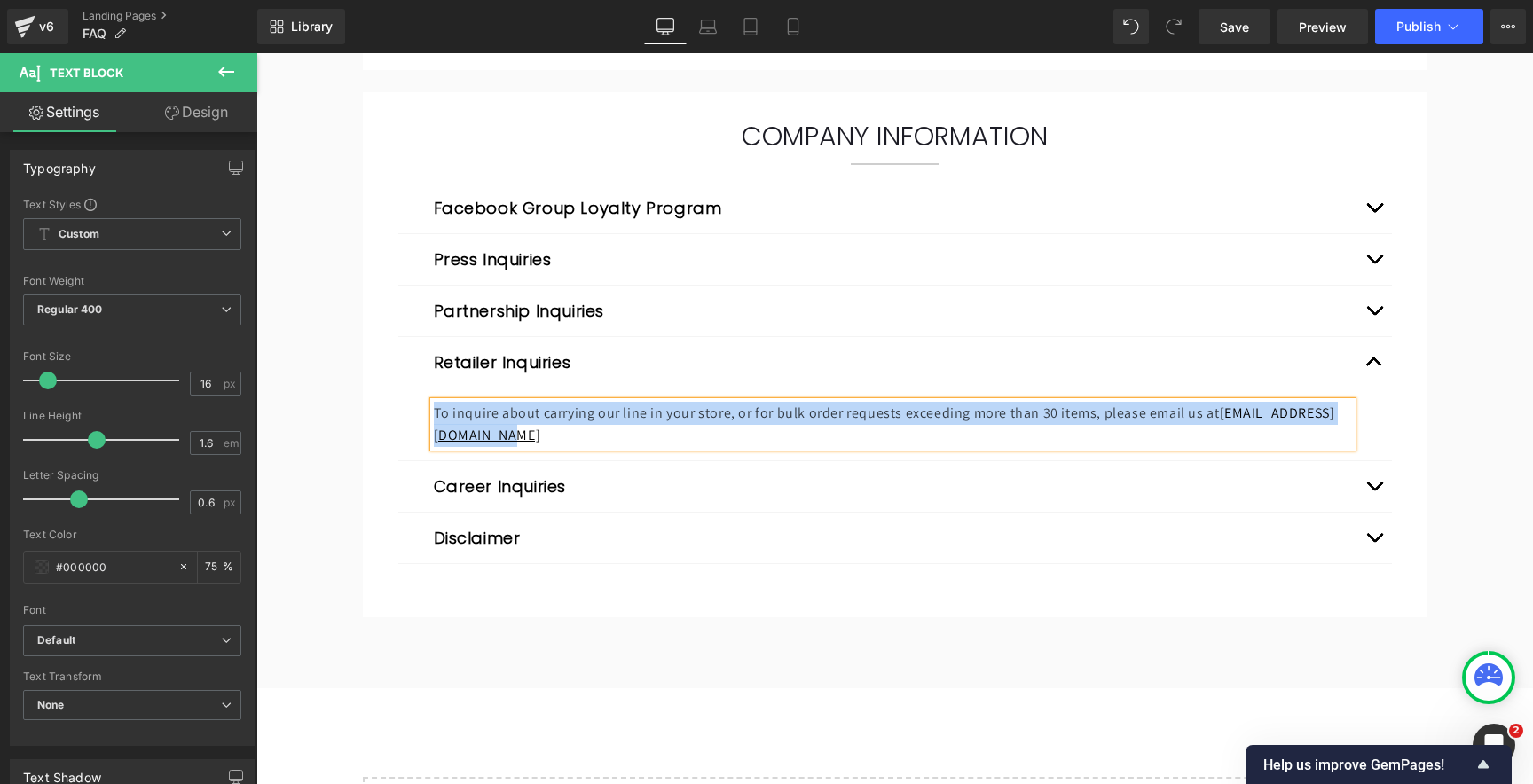
click at [1361, 471] on button "button" at bounding box center [1374, 486] width 36 height 51
click at [1374, 490] on span "button" at bounding box center [1374, 490] width 0 height 0
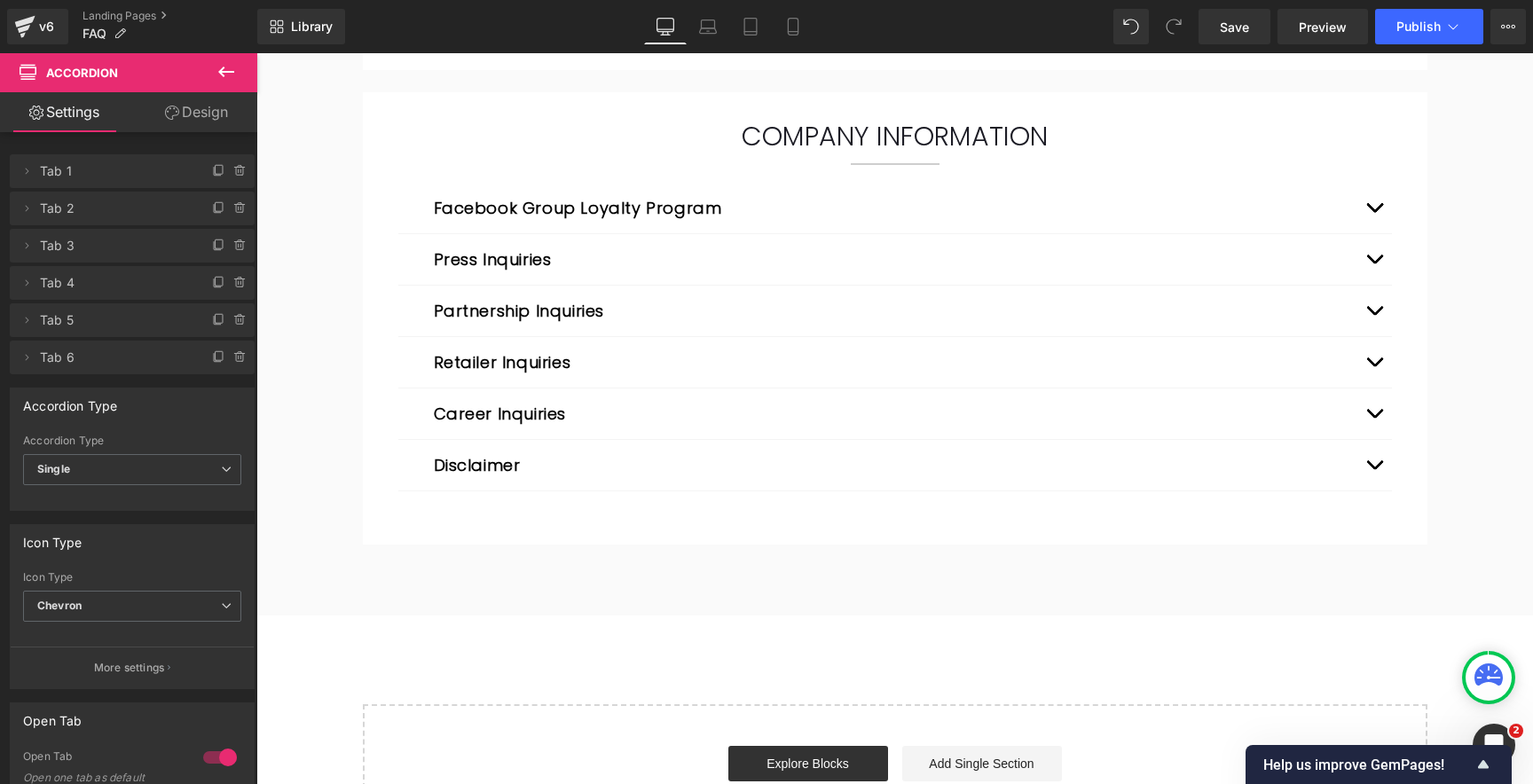
click at [1370, 420] on button "button" at bounding box center [1374, 413] width 36 height 51
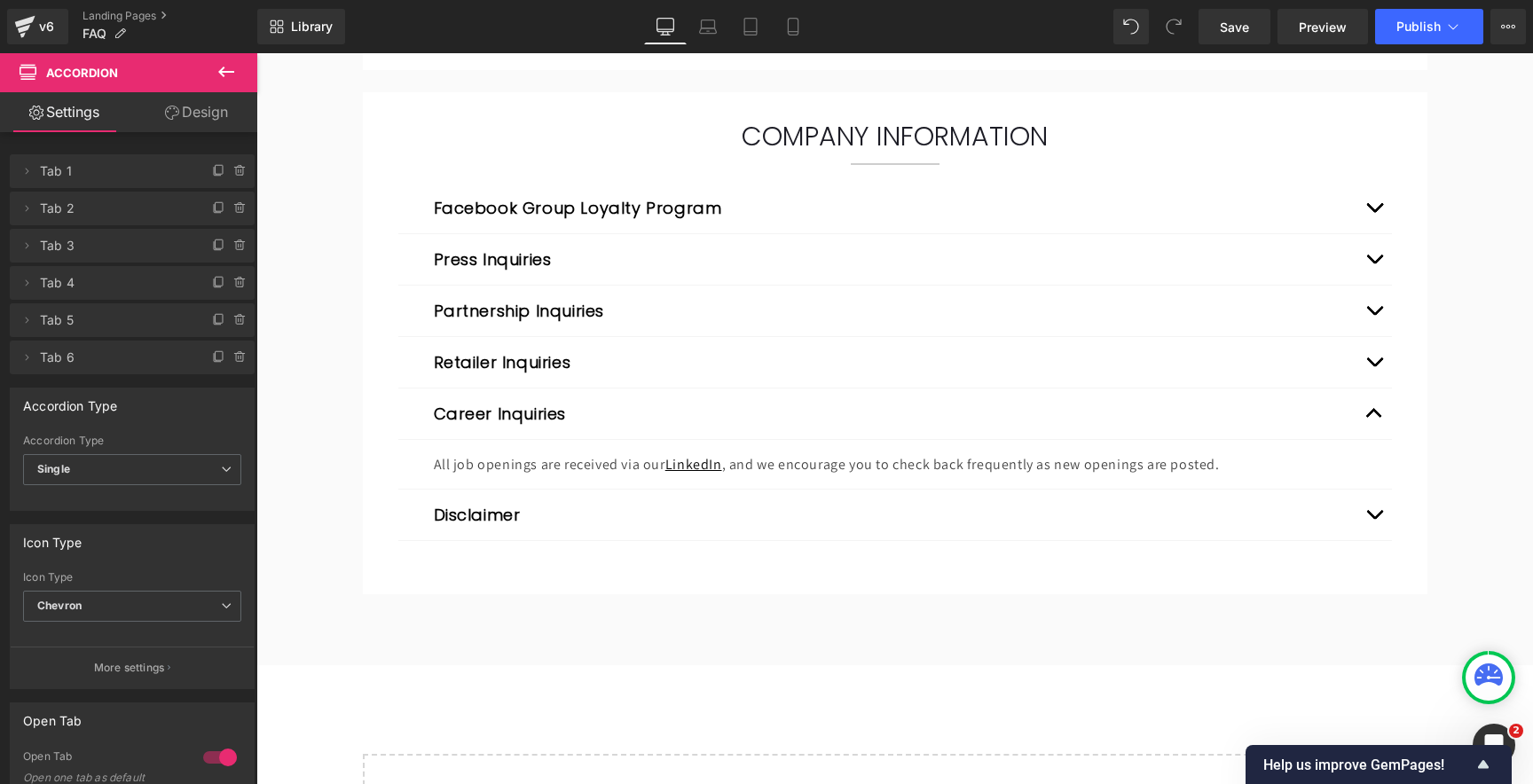
click at [256, 53] on div at bounding box center [256, 53] width 0 height 0
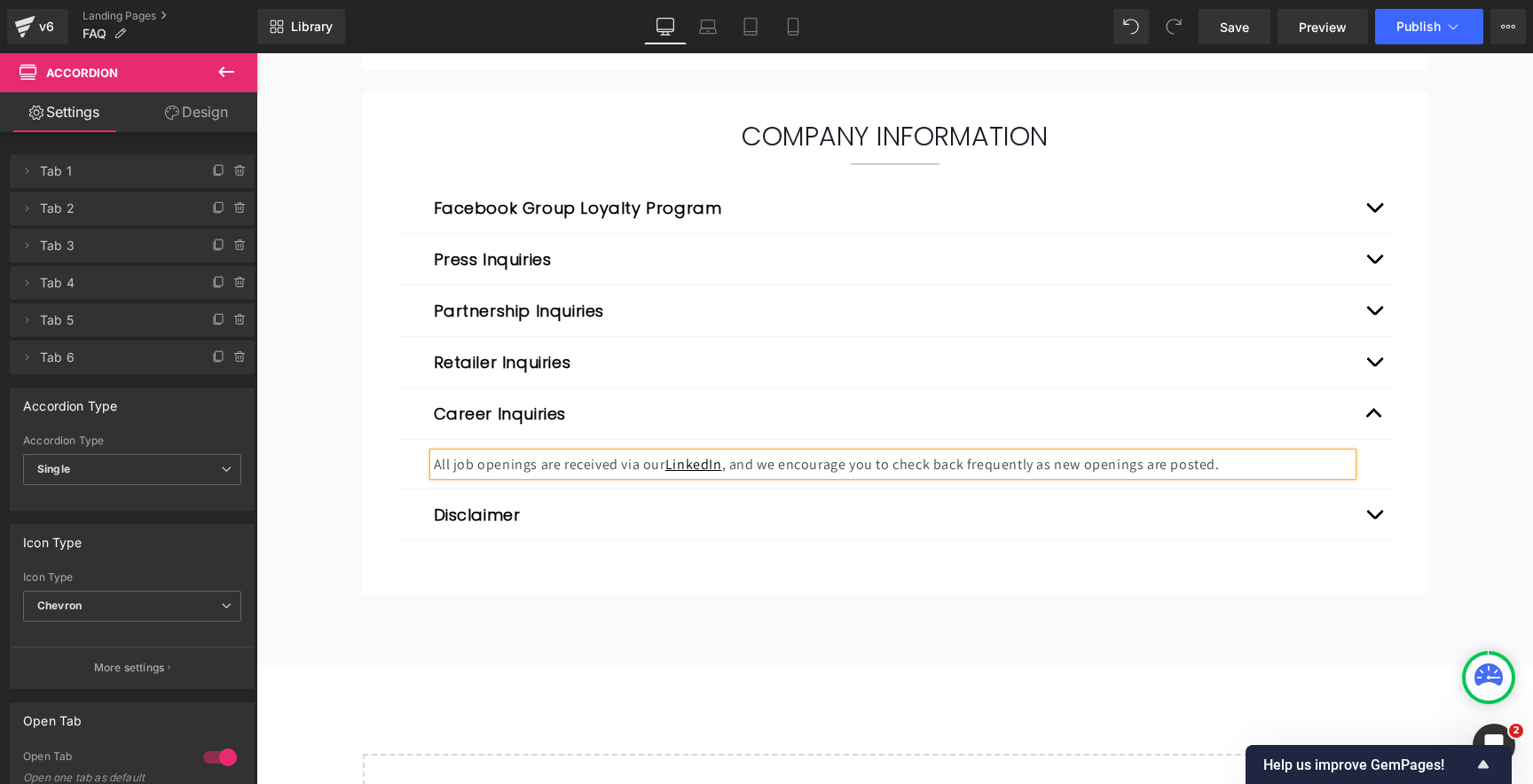
click at [562, 467] on p "All job openings are received via our LinkedIn , and we encourage you to check …" at bounding box center [892, 464] width 918 height 23
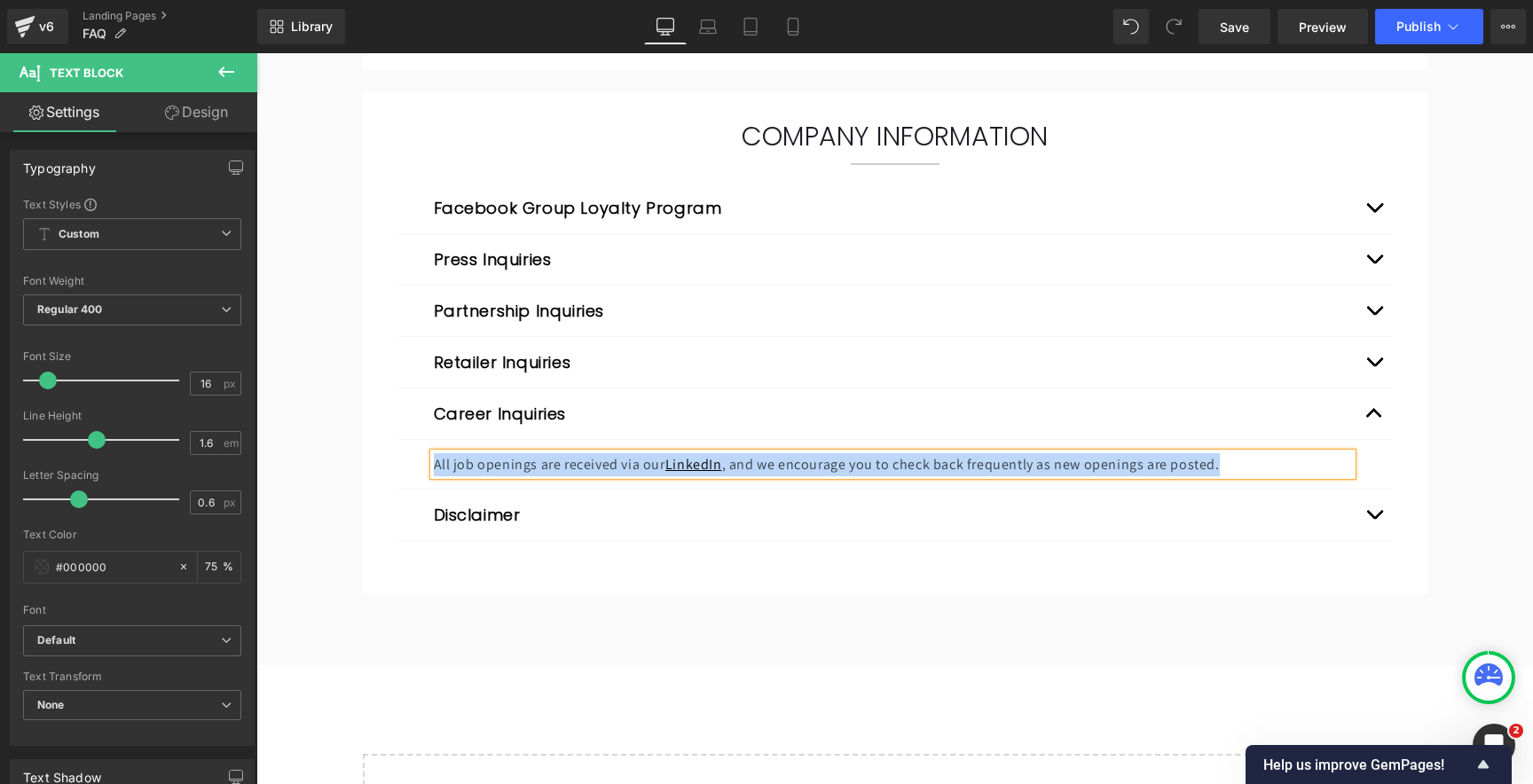
click at [1384, 513] on button "button" at bounding box center [1374, 514] width 36 height 51
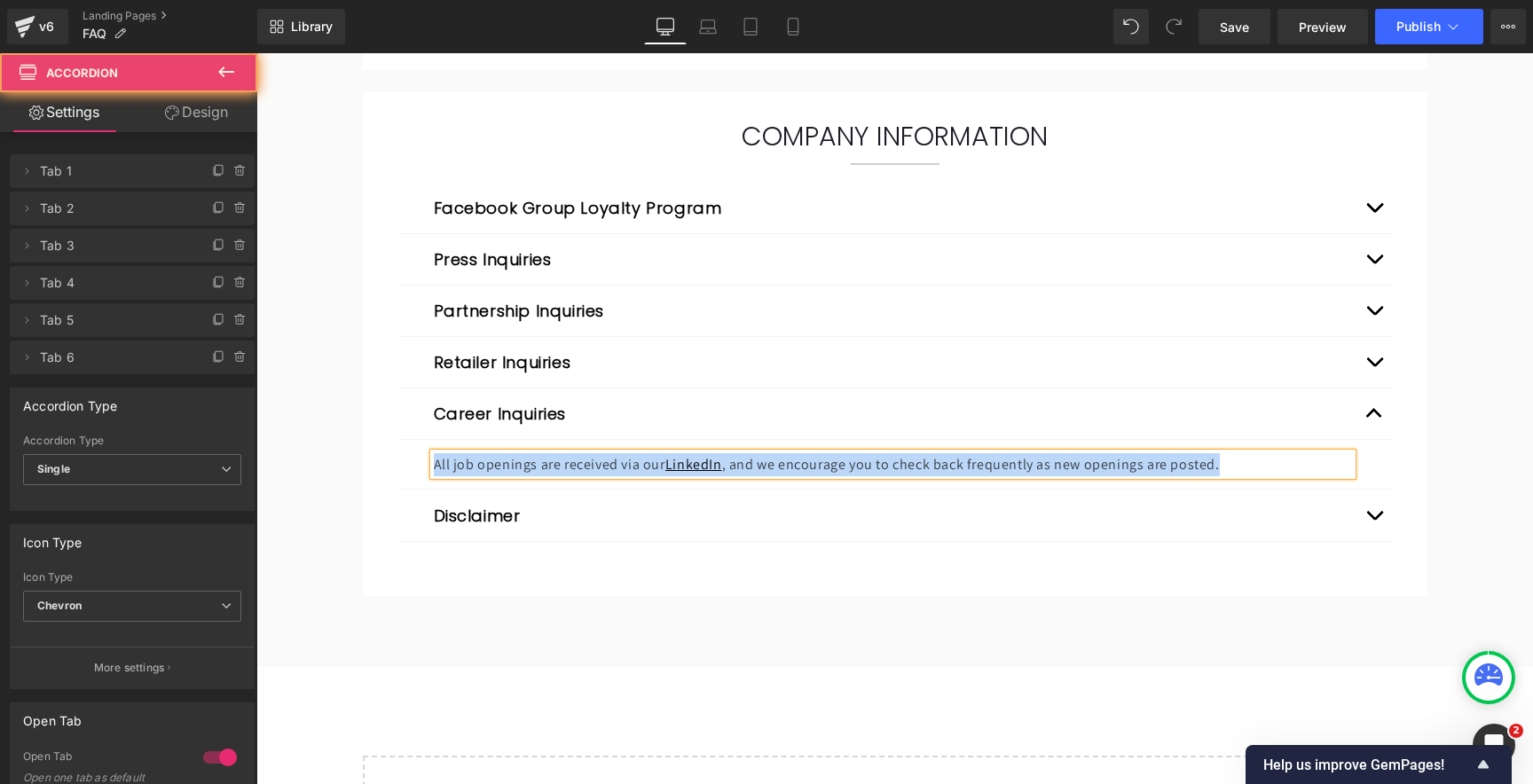
click at [1378, 516] on div "Disclaimer Heading Due to a very high volume of collaboration, wholesale, and c…" at bounding box center [895, 516] width 993 height 52
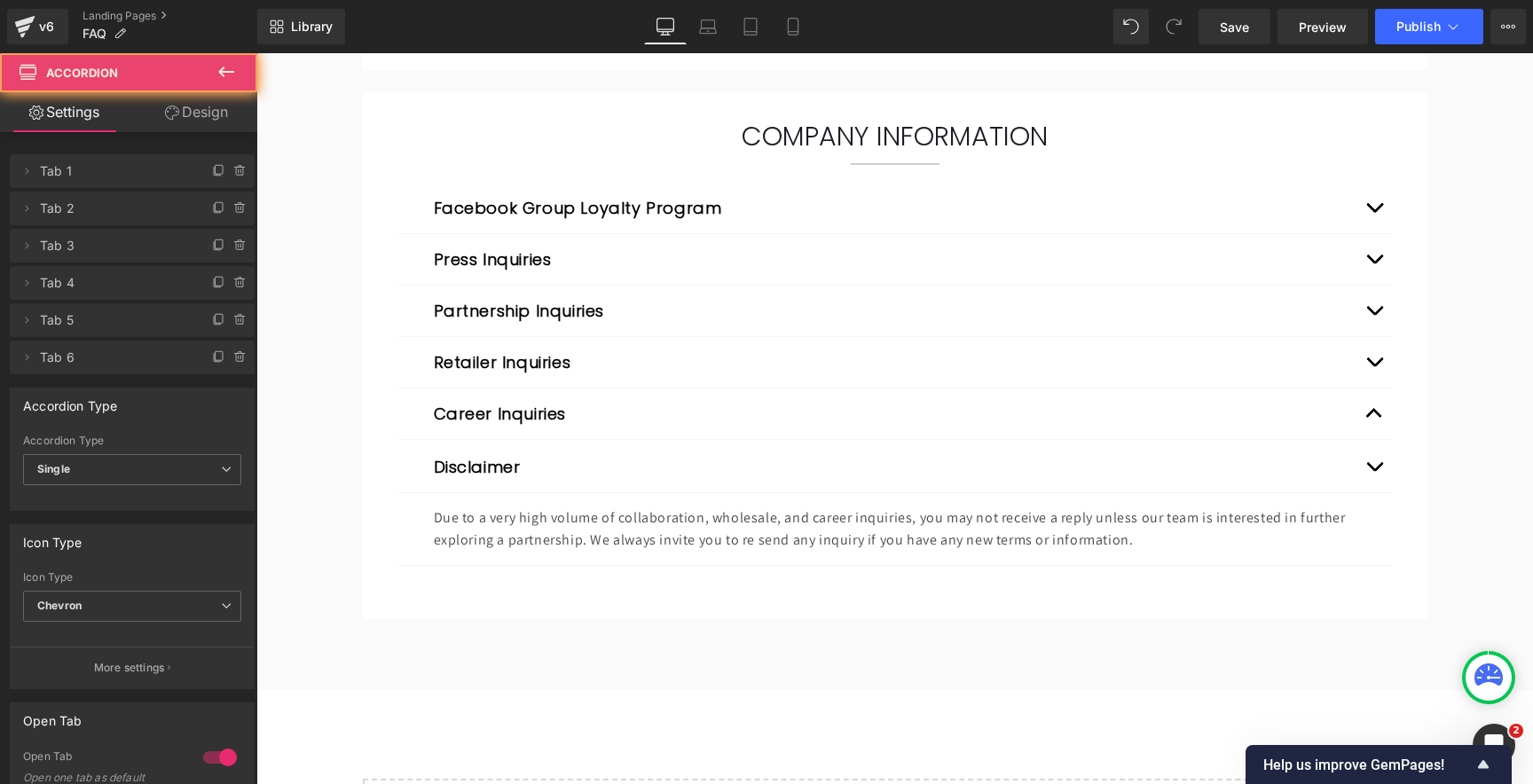
click at [684, 533] on p "Due to a very high volume of collaboration, wholesale, and career inquiries, yo…" at bounding box center [892, 528] width 918 height 45
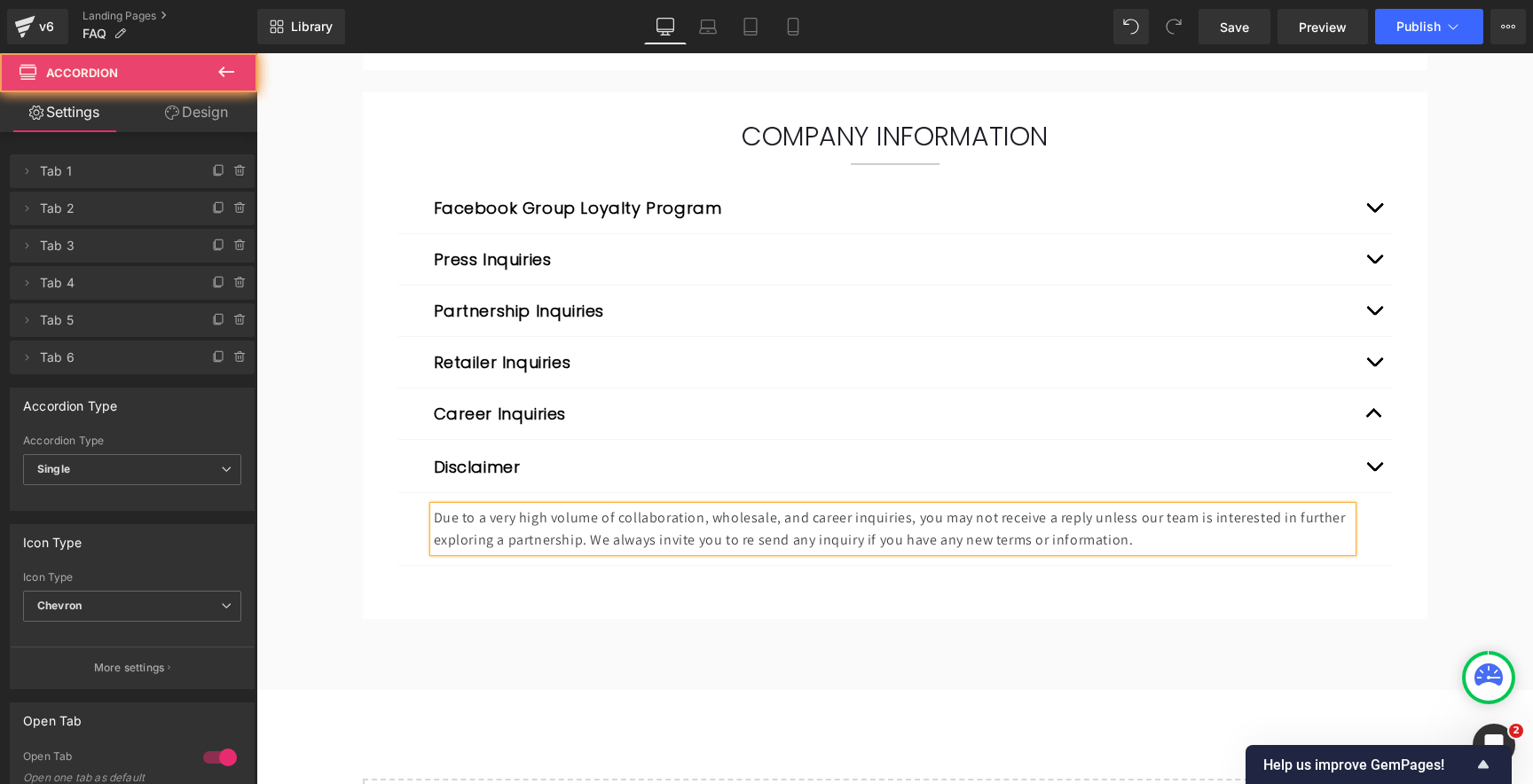
click at [642, 521] on p "Due to a very high volume of collaboration, wholesale, and career inquiries, yo…" at bounding box center [892, 528] width 918 height 45
